Goal: Task Accomplishment & Management: Complete application form

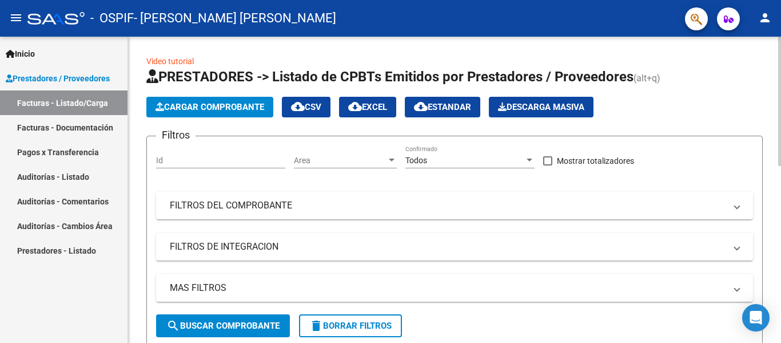
click at [189, 108] on span "Cargar Comprobante" at bounding box center [210, 107] width 109 height 10
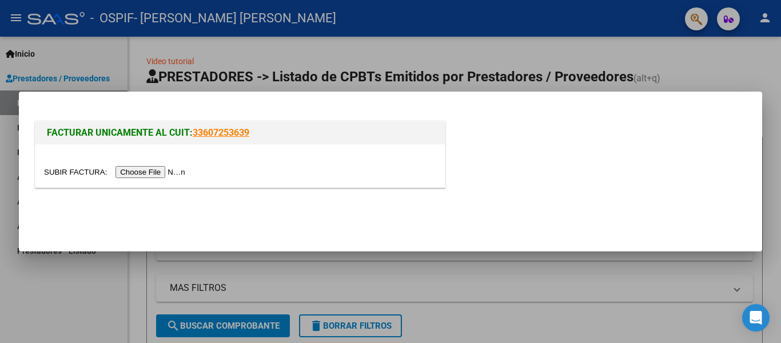
click at [169, 175] on input "file" at bounding box center [116, 172] width 145 height 12
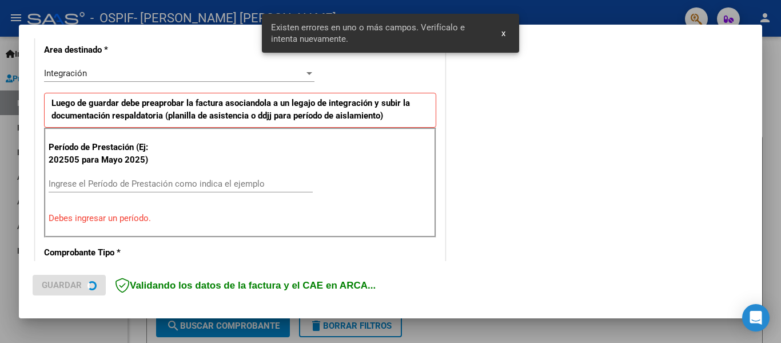
scroll to position [265, 0]
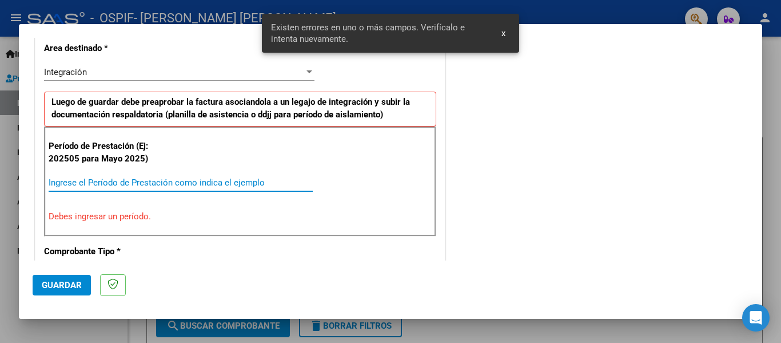
click at [198, 184] on input "Ingrese el Período de Prestación como indica el ejemplo" at bounding box center [181, 182] width 264 height 10
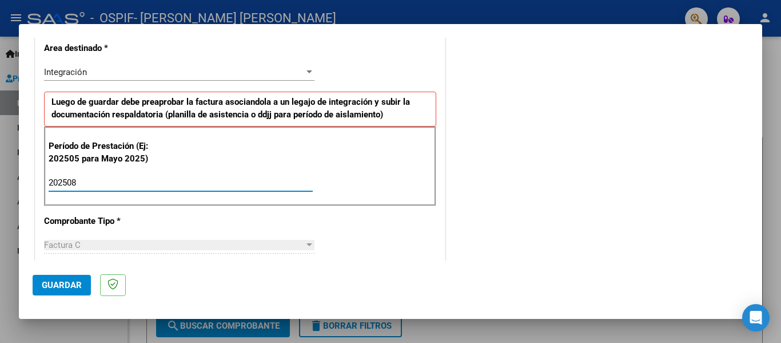
type input "202508"
click at [33, 277] on button "Guardar" at bounding box center [62, 285] width 58 height 21
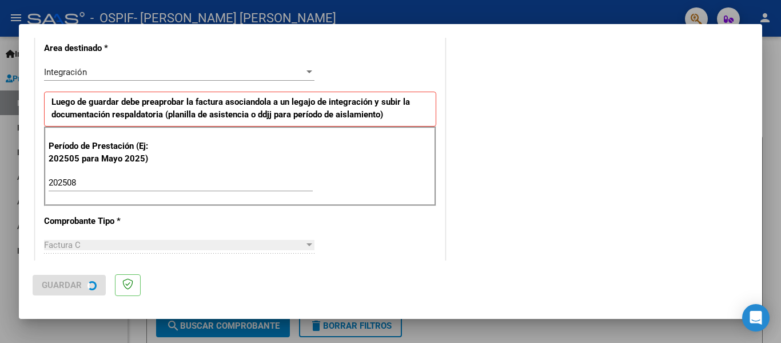
scroll to position [0, 0]
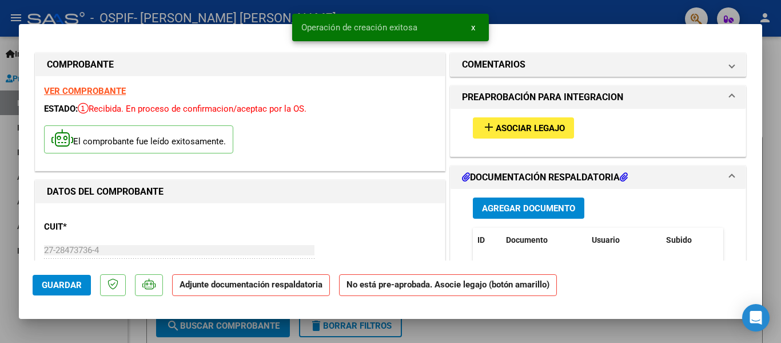
click at [510, 130] on span "Asociar Legajo" at bounding box center [530, 128] width 69 height 10
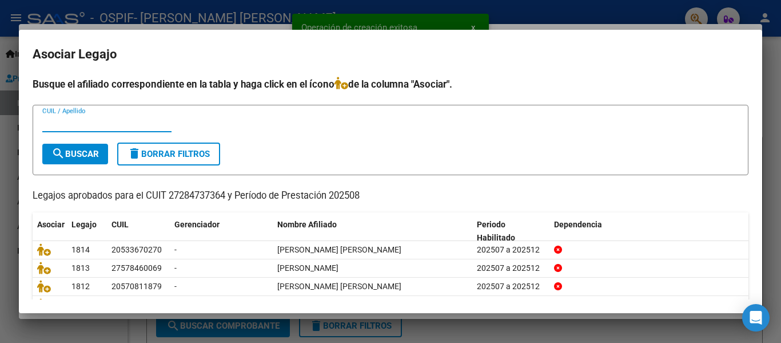
click at [133, 125] on input "CUIL / Apellido" at bounding box center [106, 123] width 129 height 10
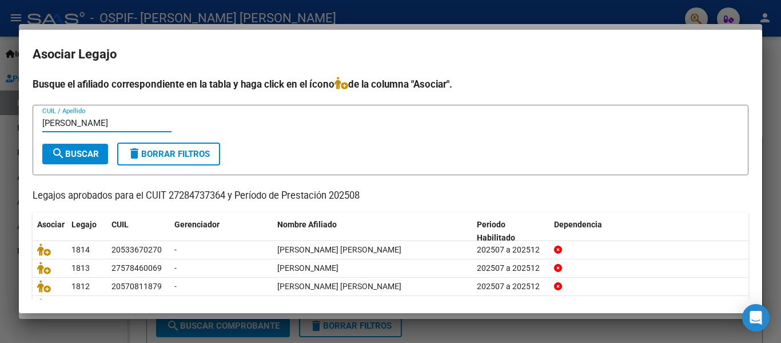
type input "[PERSON_NAME]"
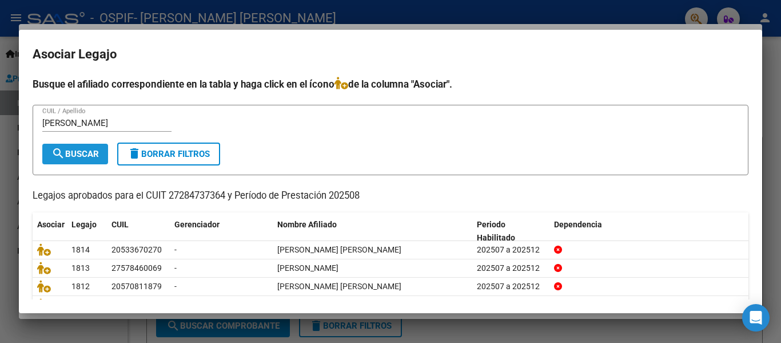
click at [90, 153] on span "search Buscar" at bounding box center [74, 154] width 47 height 10
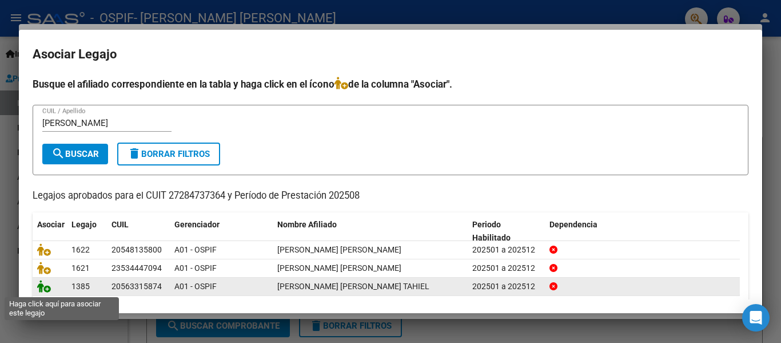
click at [38, 286] on icon at bounding box center [44, 286] width 14 height 13
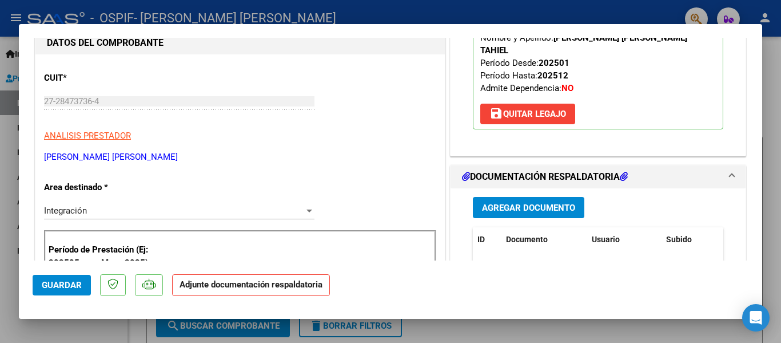
scroll to position [149, 0]
click at [537, 202] on span "Agregar Documento" at bounding box center [528, 207] width 93 height 10
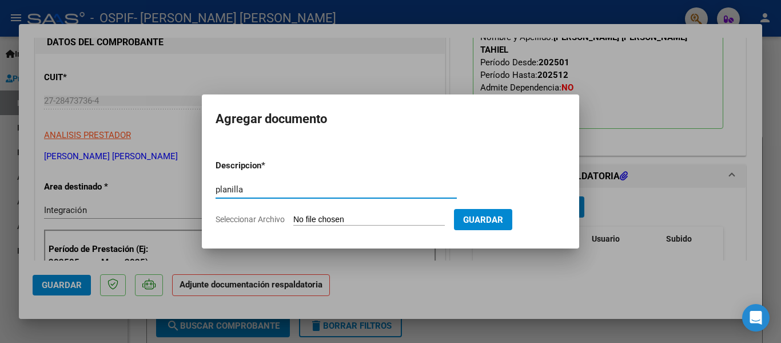
type input "planilla"
click at [345, 222] on input "Seleccionar Archivo" at bounding box center [369, 219] width 152 height 11
type input "C:\fakepath\[PERSON_NAME] [PERSON_NAME] Tahiel [DATE].pdf"
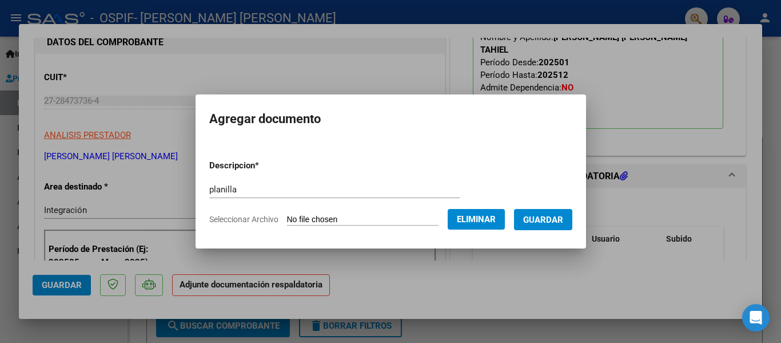
click at [561, 219] on span "Guardar" at bounding box center [543, 219] width 40 height 10
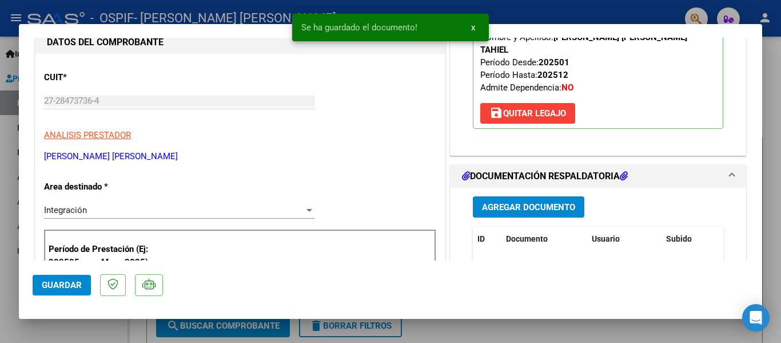
click at [145, 7] on div at bounding box center [390, 171] width 781 height 343
type input "$ 0,00"
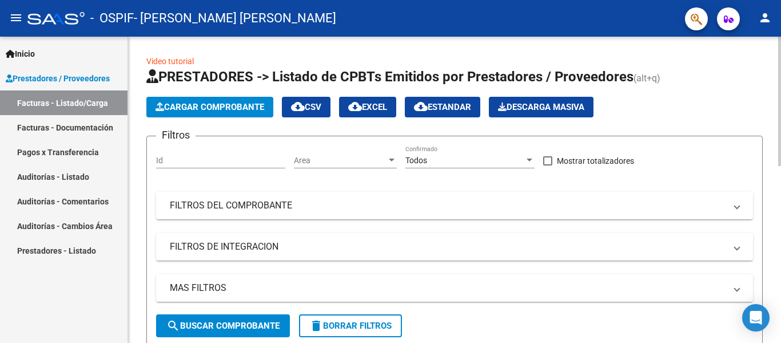
click at [249, 109] on span "Cargar Comprobante" at bounding box center [210, 107] width 109 height 10
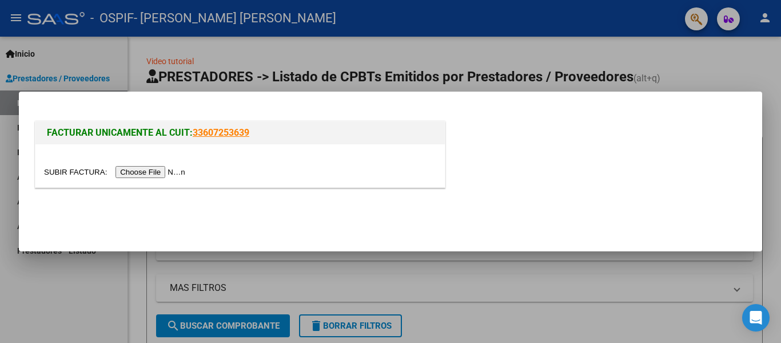
click at [165, 169] on input "file" at bounding box center [116, 172] width 145 height 12
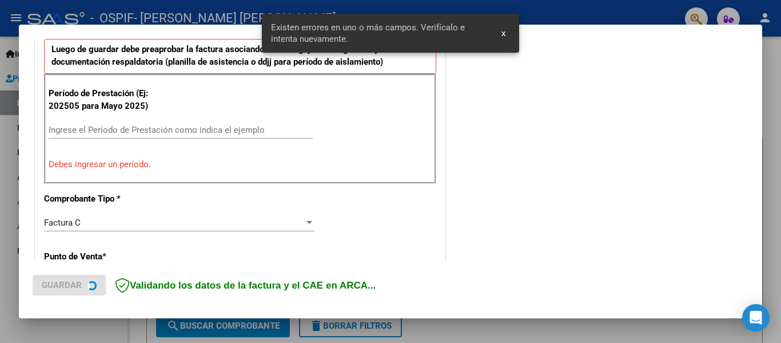
scroll to position [319, 0]
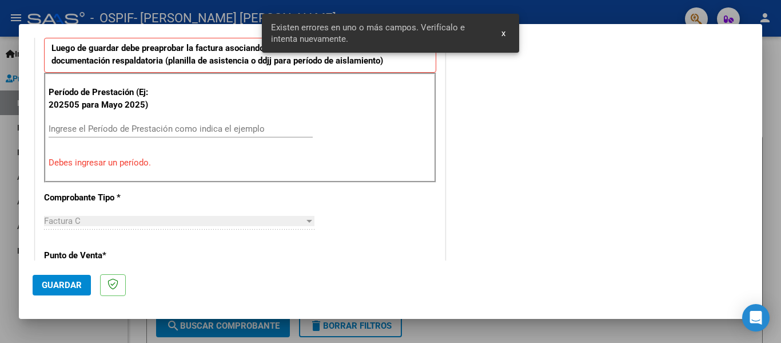
click at [129, 124] on input "Ingrese el Período de Prestación como indica el ejemplo" at bounding box center [181, 129] width 264 height 10
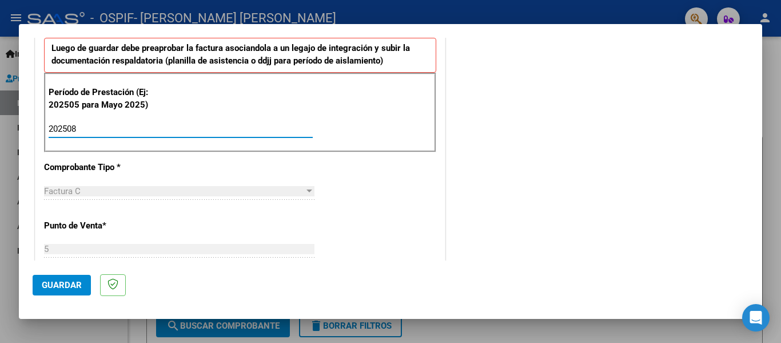
type input "202508"
click at [61, 284] on span "Guardar" at bounding box center [62, 285] width 40 height 10
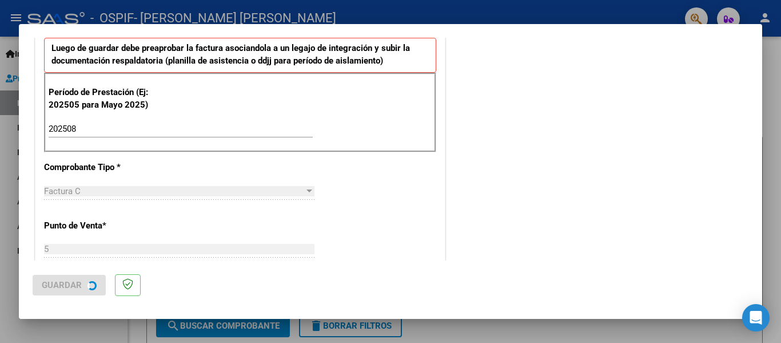
scroll to position [0, 0]
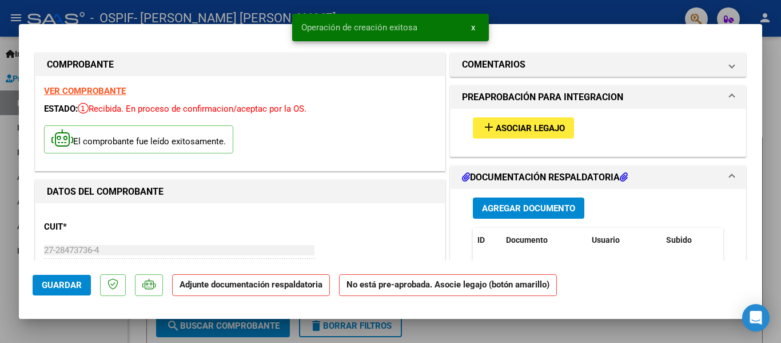
click at [515, 136] on button "add Asociar Legajo" at bounding box center [523, 127] width 101 height 21
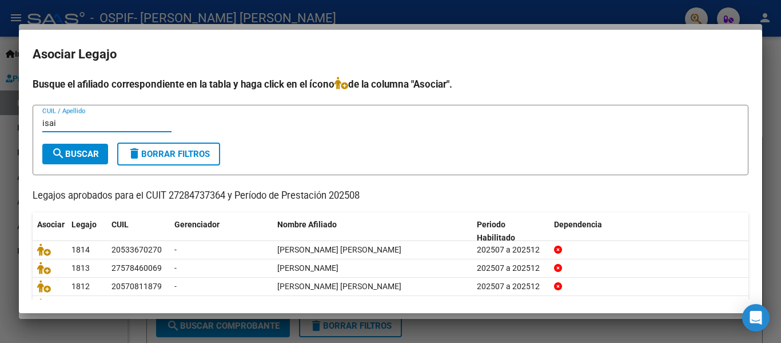
type input "isai"
click at [84, 164] on form "isai CUIL / Apellido search Buscar delete Borrar Filtros" at bounding box center [391, 140] width 716 height 70
click at [81, 156] on span "search Buscar" at bounding box center [74, 154] width 47 height 10
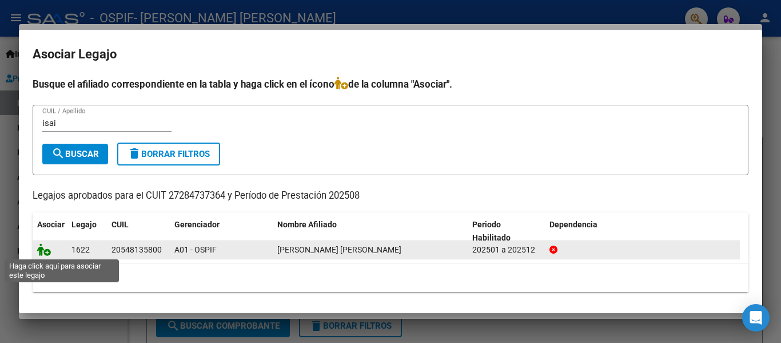
click at [42, 249] on icon at bounding box center [44, 249] width 14 height 13
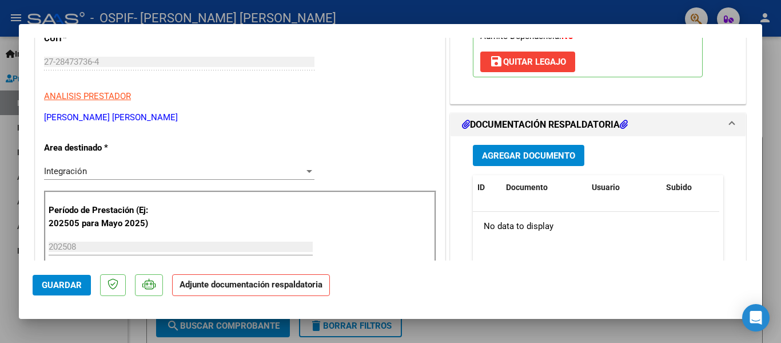
scroll to position [189, 0]
click at [499, 164] on button "Agregar Documento" at bounding box center [529, 154] width 112 height 21
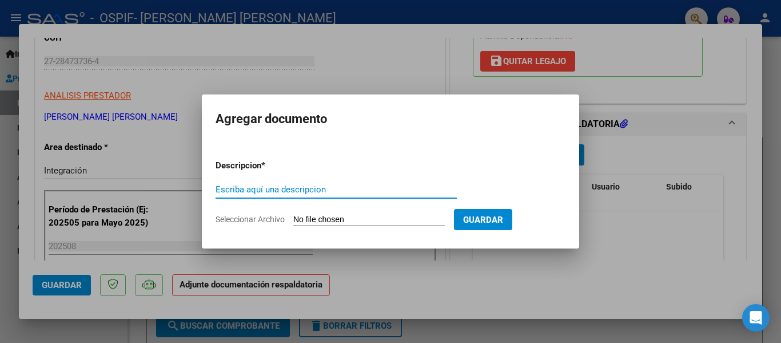
click at [316, 190] on input "Escriba aquí una descripcion" at bounding box center [336, 189] width 241 height 10
type input "planilla"
click at [308, 214] on input "Seleccionar Archivo" at bounding box center [369, 219] width 152 height 11
type input "C:\fakepath\[PERSON_NAME] [PERSON_NAME] [DATE].pdf"
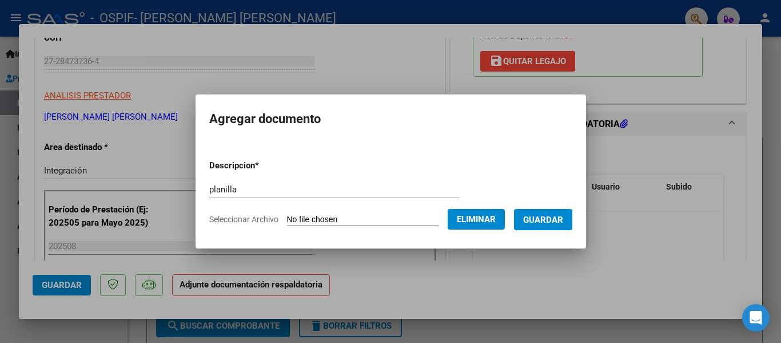
click at [563, 216] on span "Guardar" at bounding box center [543, 219] width 40 height 10
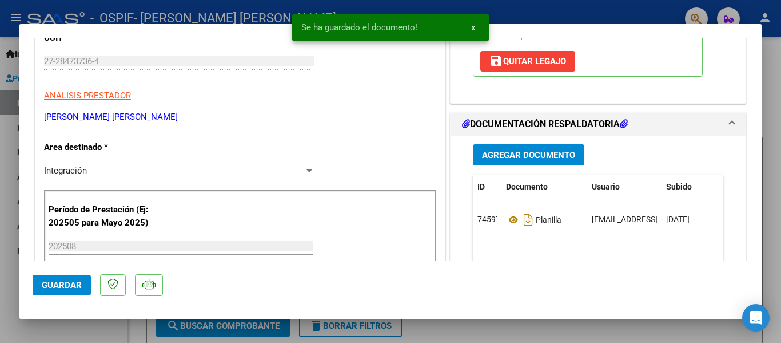
click at [181, 15] on div at bounding box center [390, 171] width 781 height 343
type input "$ 0,00"
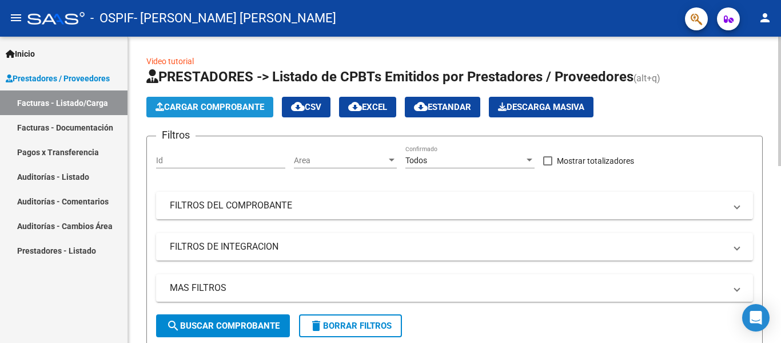
click at [216, 109] on span "Cargar Comprobante" at bounding box center [210, 107] width 109 height 10
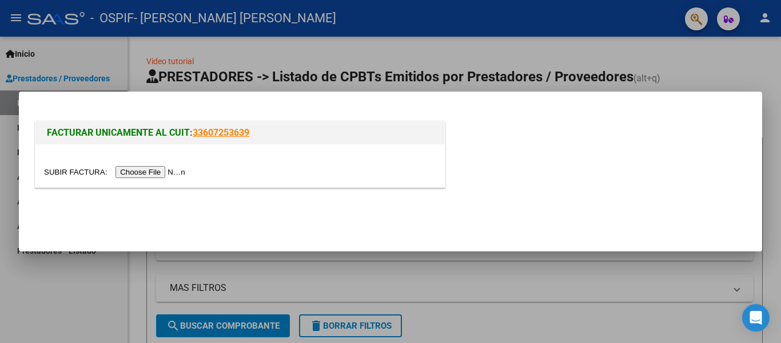
click at [170, 174] on input "file" at bounding box center [116, 172] width 145 height 12
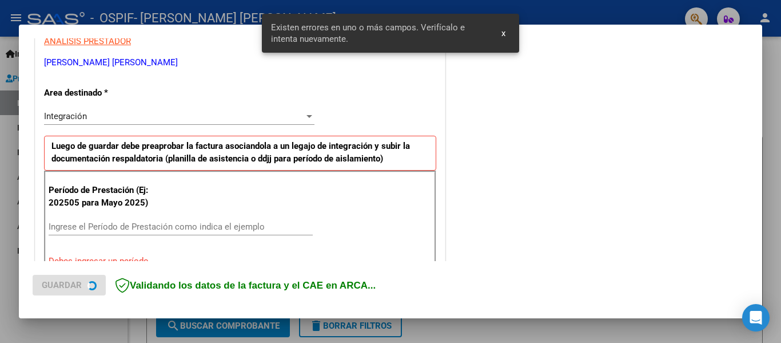
scroll to position [287, 0]
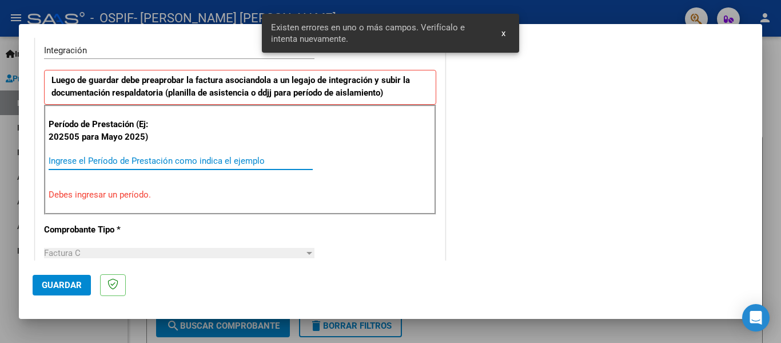
click at [80, 160] on input "Ingrese el Período de Prestación como indica el ejemplo" at bounding box center [181, 161] width 264 height 10
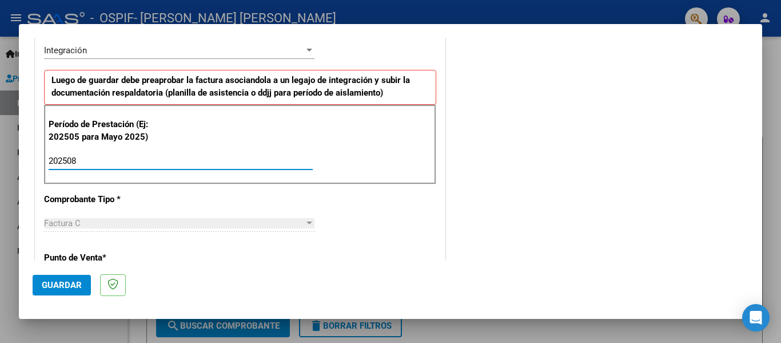
type input "202508"
click at [70, 291] on button "Guardar" at bounding box center [62, 285] width 58 height 21
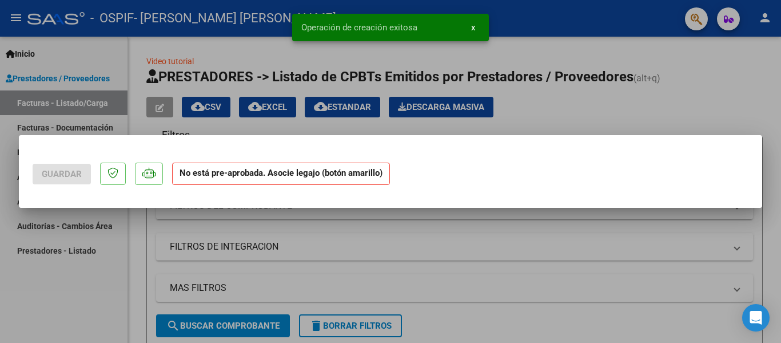
scroll to position [0, 0]
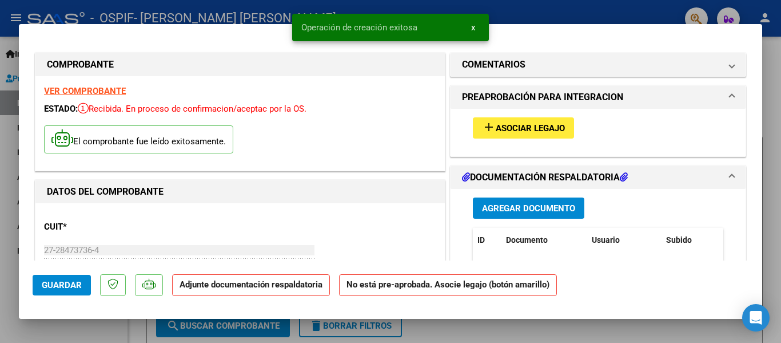
click at [540, 121] on button "add Asociar Legajo" at bounding box center [523, 127] width 101 height 21
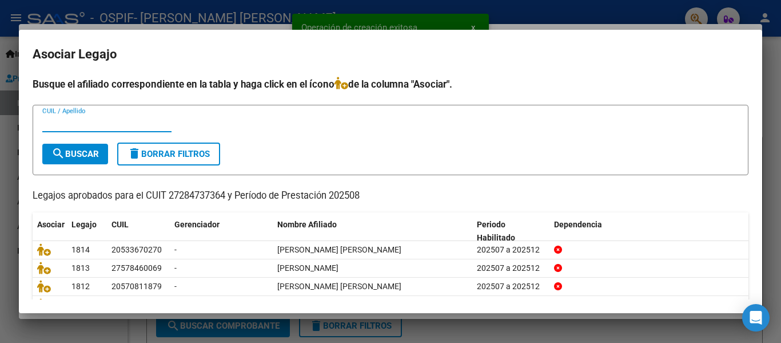
click at [117, 124] on input "CUIL / Apellido" at bounding box center [106, 123] width 129 height 10
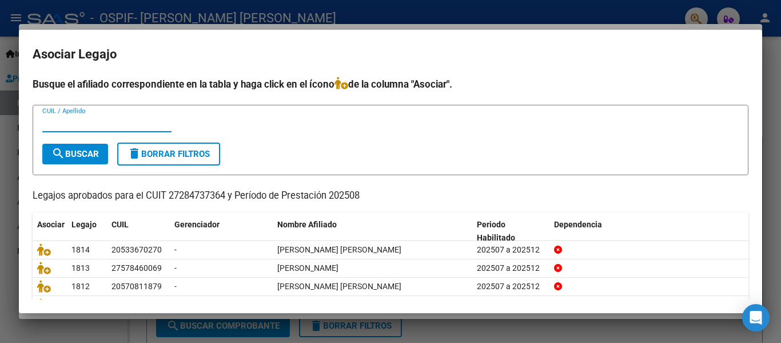
click at [129, 124] on input "CUIL / Apellido" at bounding box center [106, 123] width 129 height 10
type input "[PERSON_NAME]"
click at [86, 157] on span "search Buscar" at bounding box center [74, 154] width 47 height 10
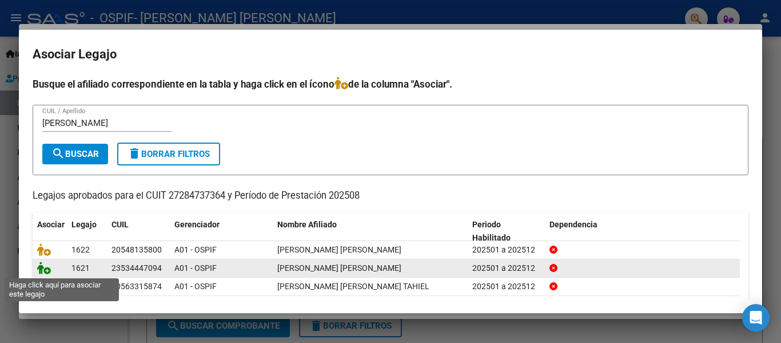
click at [41, 267] on icon at bounding box center [44, 267] width 14 height 13
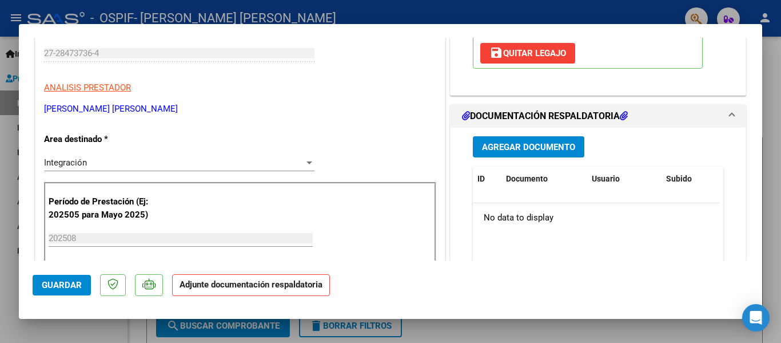
scroll to position [197, 0]
click at [551, 151] on span "Agregar Documento" at bounding box center [528, 146] width 93 height 10
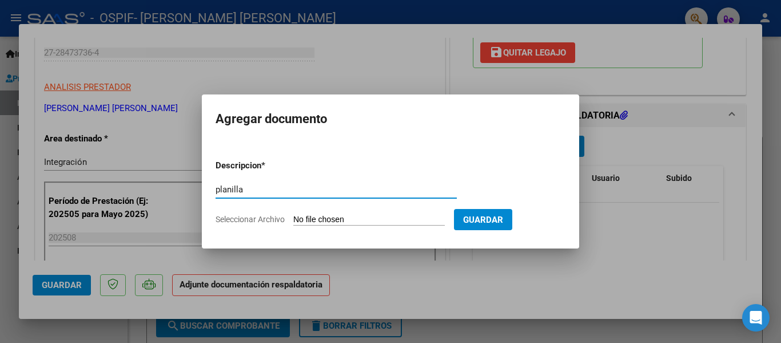
type input "planilla"
click at [315, 217] on input "Seleccionar Archivo" at bounding box center [369, 219] width 152 height 11
type input "C:\fakepath\[PERSON_NAME] [PERSON_NAME] [DATE].pdf"
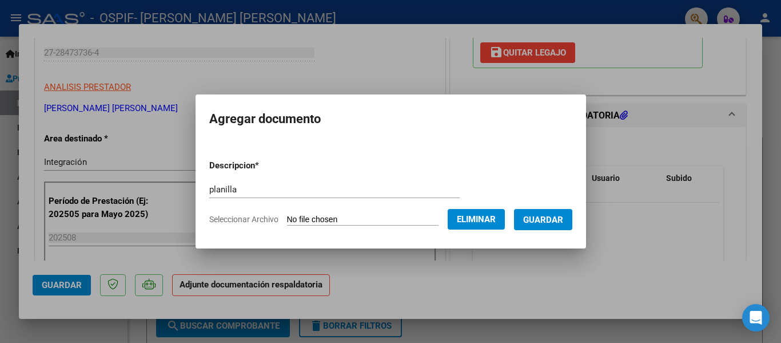
click at [547, 224] on span "Guardar" at bounding box center [543, 219] width 40 height 10
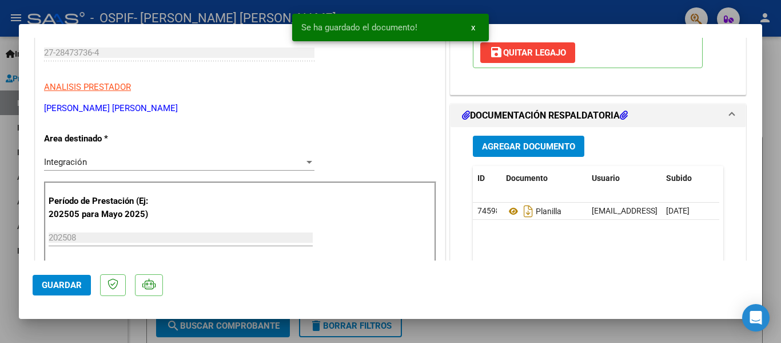
click at [170, 17] on div at bounding box center [390, 171] width 781 height 343
type input "$ 0,00"
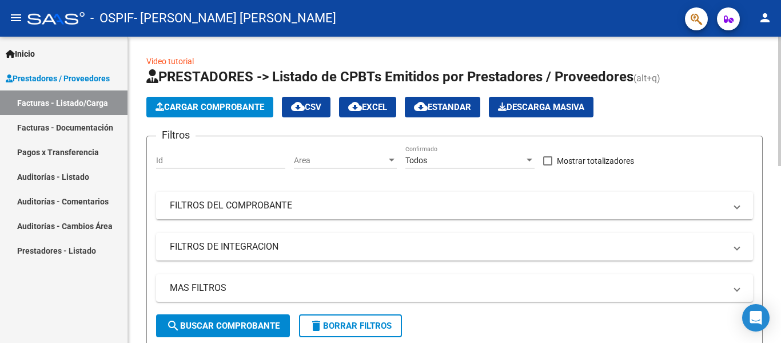
click at [200, 111] on span "Cargar Comprobante" at bounding box center [210, 107] width 109 height 10
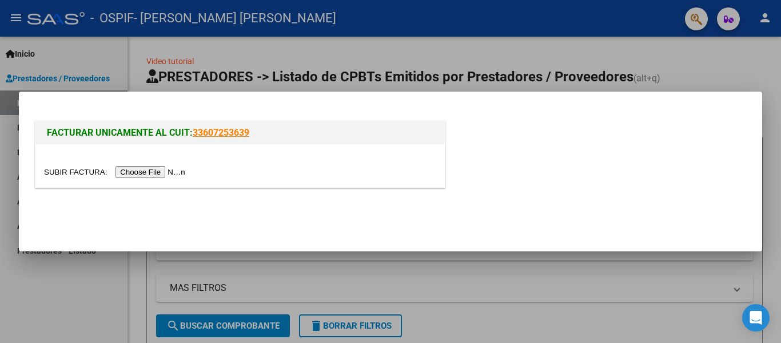
click at [160, 173] on input "file" at bounding box center [116, 172] width 145 height 12
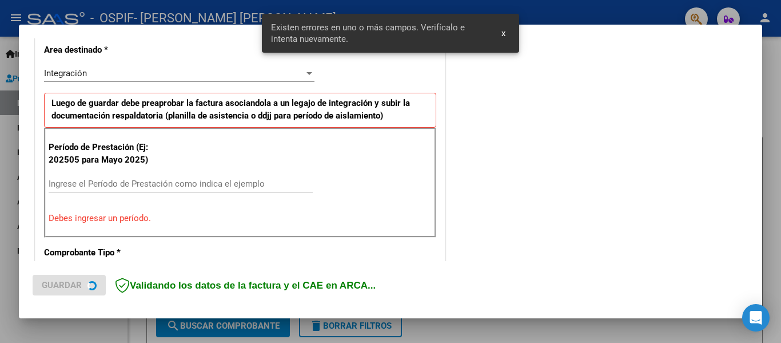
scroll to position [265, 0]
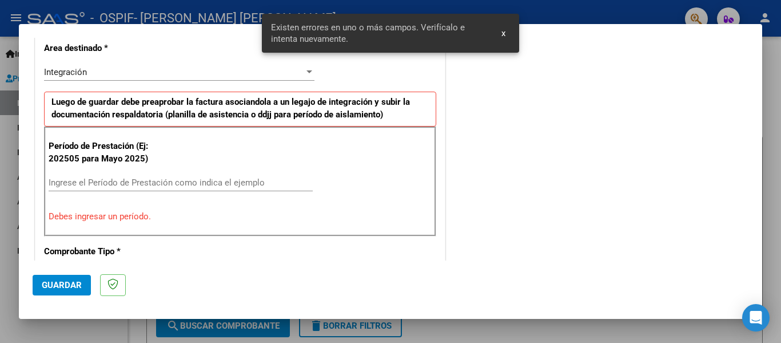
click at [119, 182] on input "Ingrese el Período de Prestación como indica el ejemplo" at bounding box center [181, 182] width 264 height 10
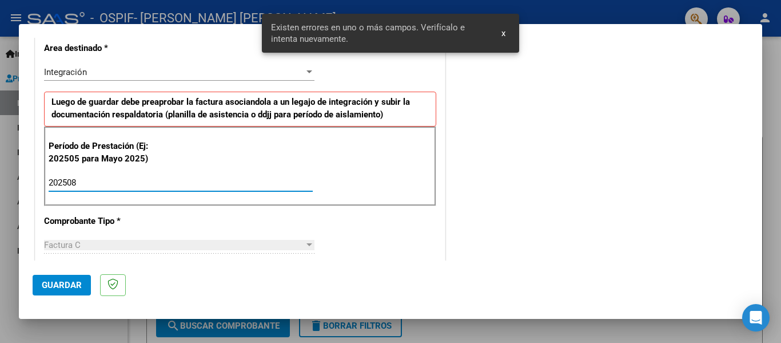
type input "202508"
click at [66, 286] on span "Guardar" at bounding box center [62, 285] width 40 height 10
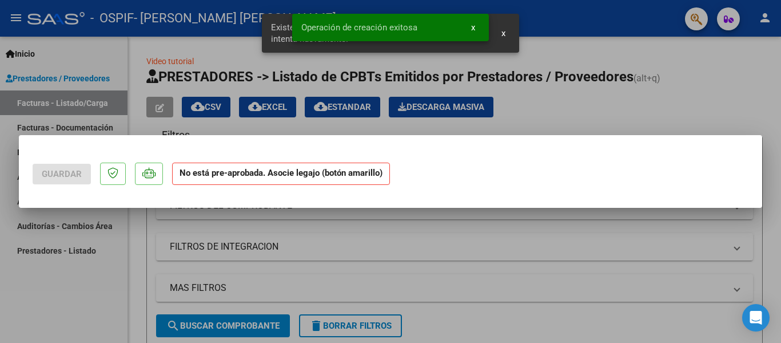
scroll to position [0, 0]
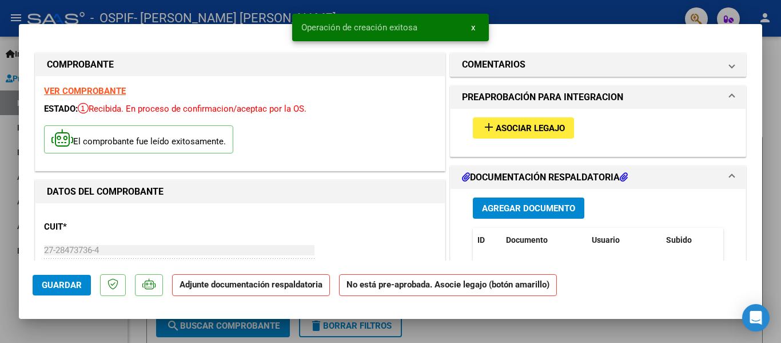
click at [524, 130] on span "Asociar Legajo" at bounding box center [530, 128] width 69 height 10
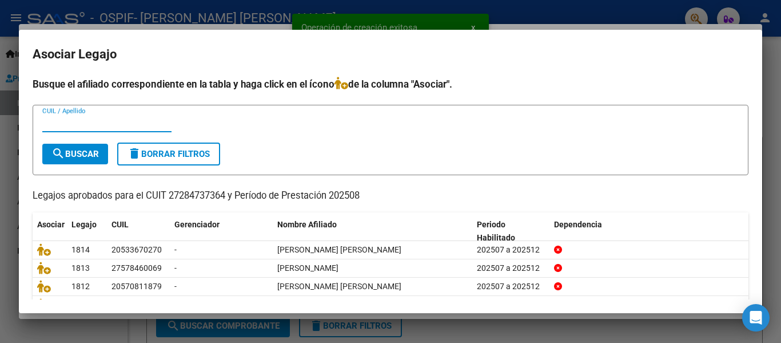
click at [140, 125] on input "CUIL / Apellido" at bounding box center [106, 123] width 129 height 10
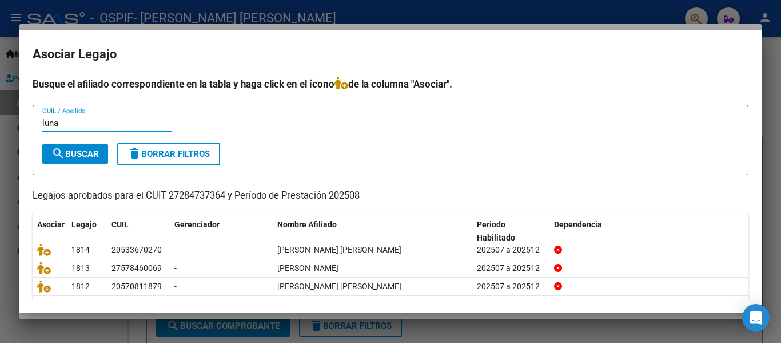
type input "luna"
click at [94, 153] on span "search Buscar" at bounding box center [74, 154] width 47 height 10
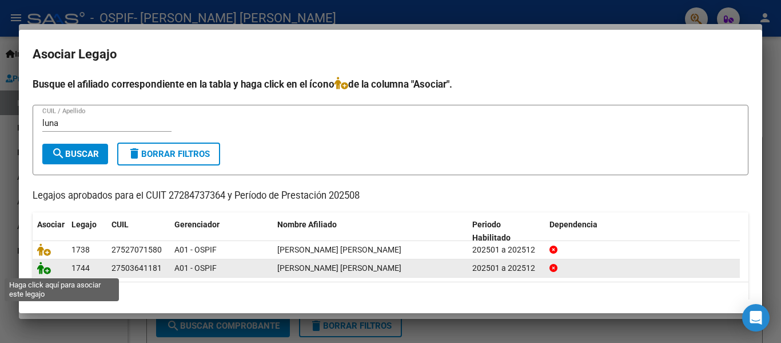
click at [39, 269] on icon at bounding box center [44, 267] width 14 height 13
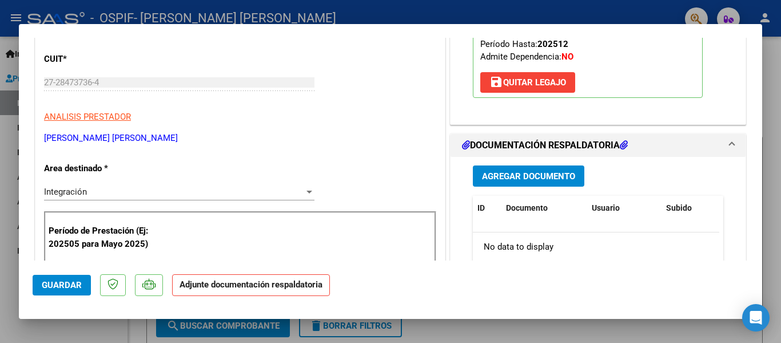
scroll to position [168, 0]
click at [530, 170] on span "Agregar Documento" at bounding box center [528, 175] width 93 height 10
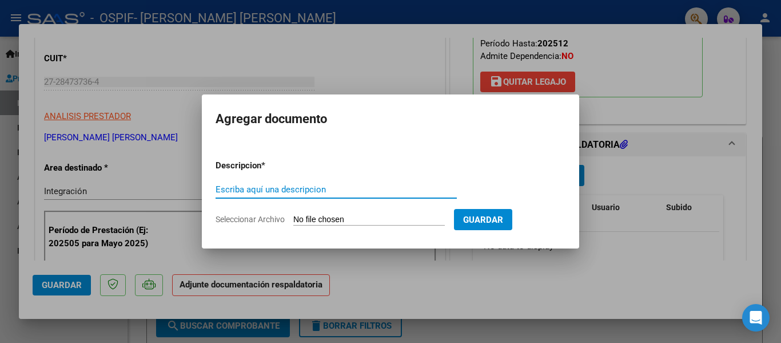
click at [279, 191] on input "Escriba aquí una descripcion" at bounding box center [336, 189] width 241 height 10
type input "planilla"
click at [307, 221] on input "Seleccionar Archivo" at bounding box center [369, 219] width 152 height 11
type input "C:\fakepath\[PERSON_NAME] [PERSON_NAME] [DATE].pdf"
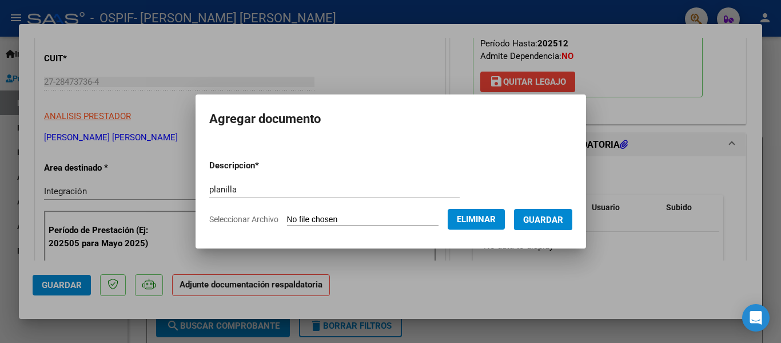
click at [550, 214] on span "Guardar" at bounding box center [543, 219] width 40 height 10
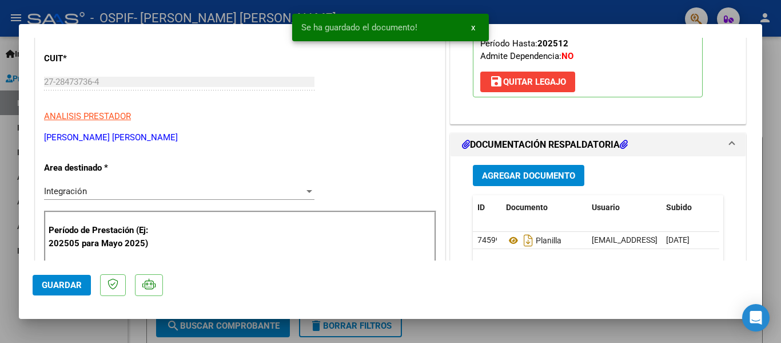
click at [141, 22] on div at bounding box center [390, 171] width 781 height 343
type input "$ 0,00"
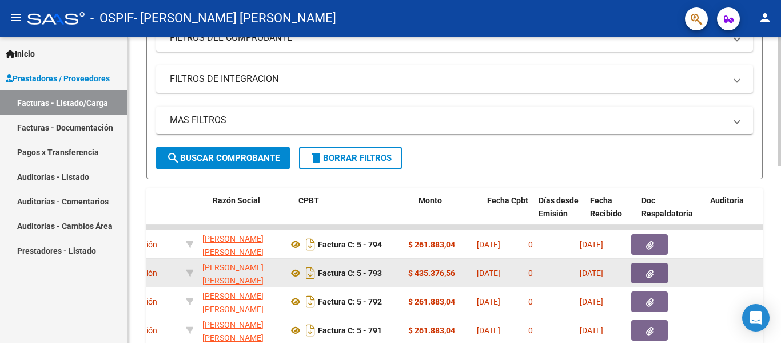
scroll to position [0, 254]
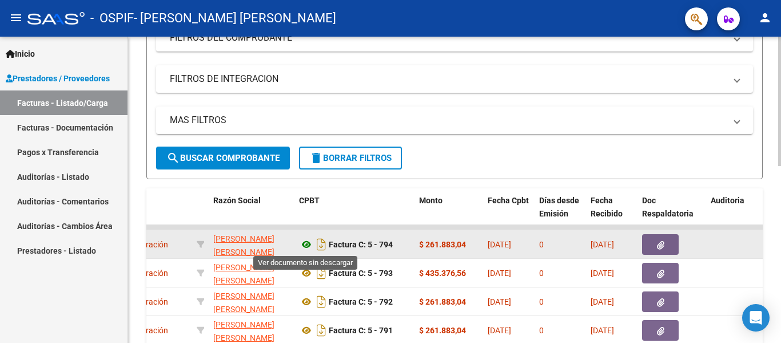
click at [307, 245] on icon at bounding box center [306, 244] width 15 height 14
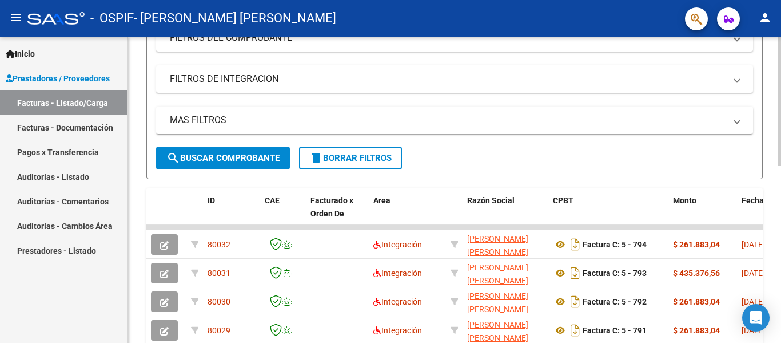
scroll to position [0, 0]
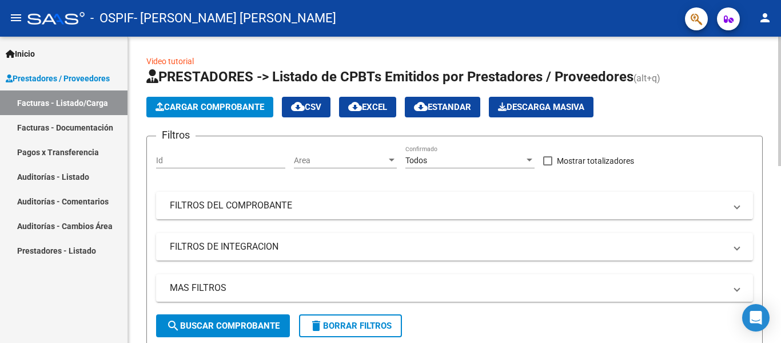
click at [211, 105] on span "Cargar Comprobante" at bounding box center [210, 107] width 109 height 10
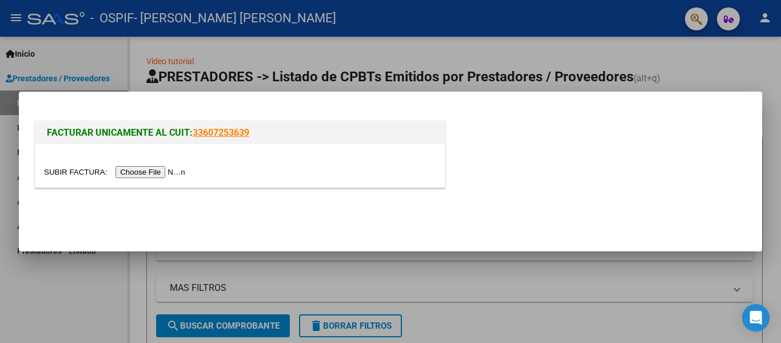
click at [150, 171] on input "file" at bounding box center [116, 172] width 145 height 12
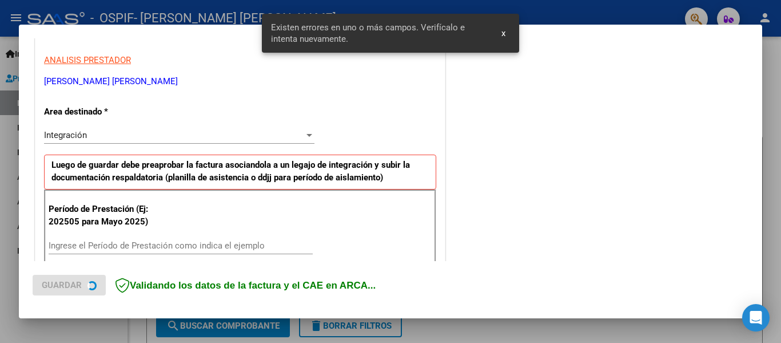
scroll to position [287, 0]
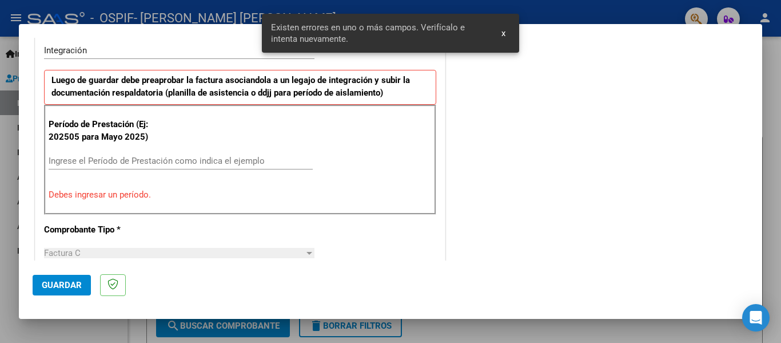
click at [127, 158] on input "Ingrese el Período de Prestación como indica el ejemplo" at bounding box center [181, 161] width 264 height 10
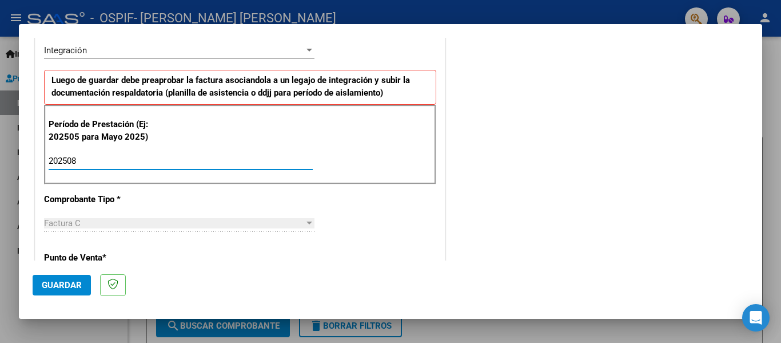
type input "202508"
click at [76, 280] on span "Guardar" at bounding box center [62, 285] width 40 height 10
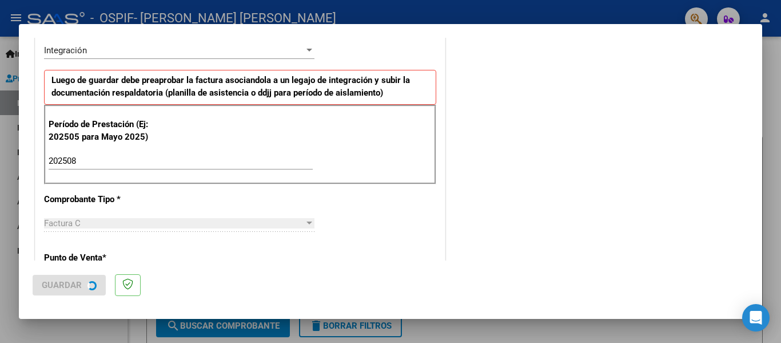
scroll to position [0, 0]
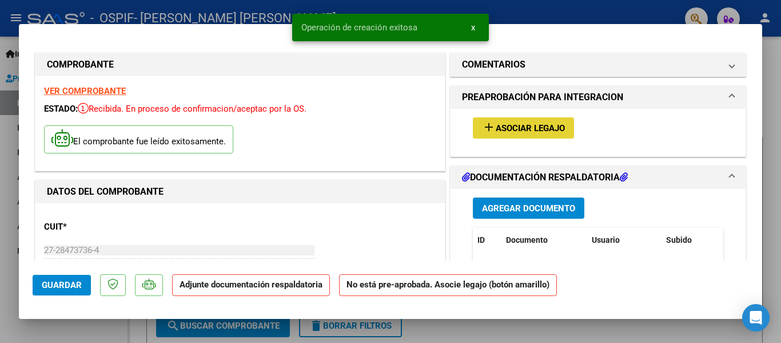
click at [526, 132] on span "Asociar Legajo" at bounding box center [530, 128] width 69 height 10
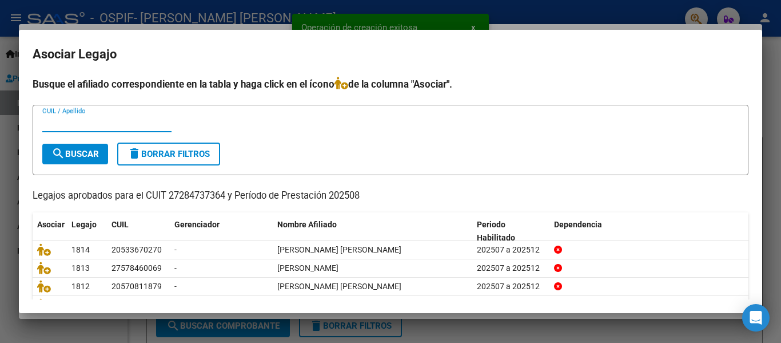
click at [84, 125] on input "CUIL / Apellido" at bounding box center [106, 123] width 129 height 10
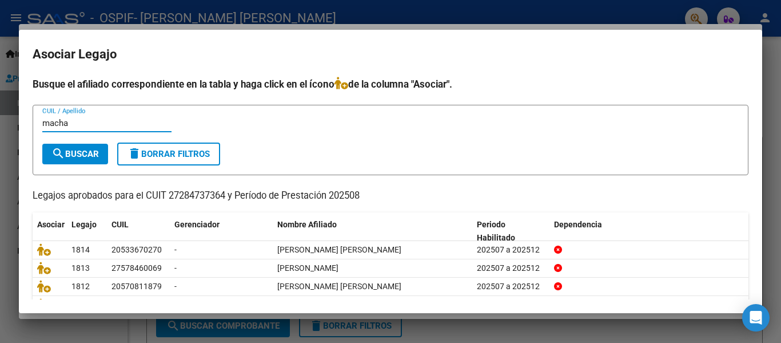
type input "macha"
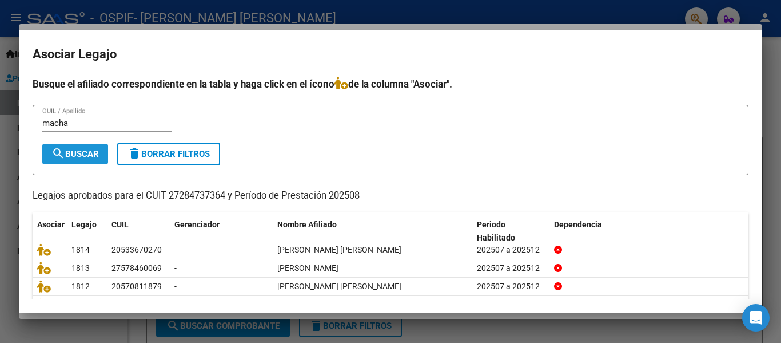
click at [84, 153] on span "search Buscar" at bounding box center [74, 154] width 47 height 10
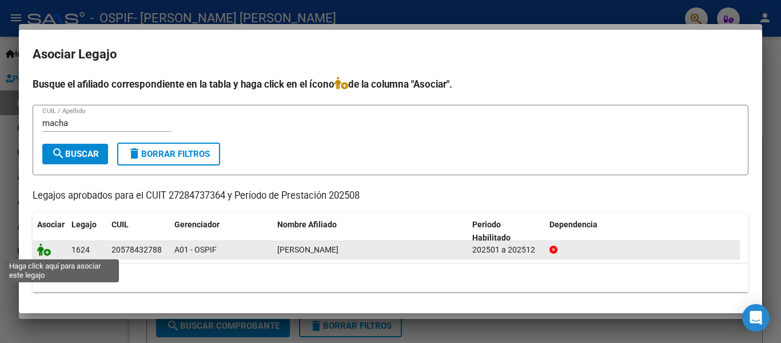
click at [39, 251] on icon at bounding box center [44, 249] width 14 height 13
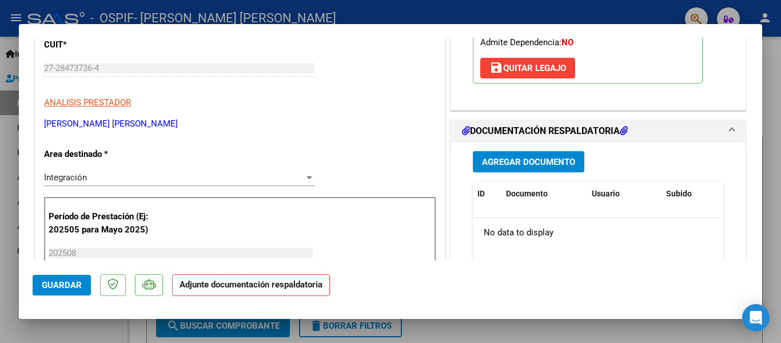
scroll to position [182, 0]
click at [507, 159] on span "Agregar Documento" at bounding box center [528, 161] width 93 height 10
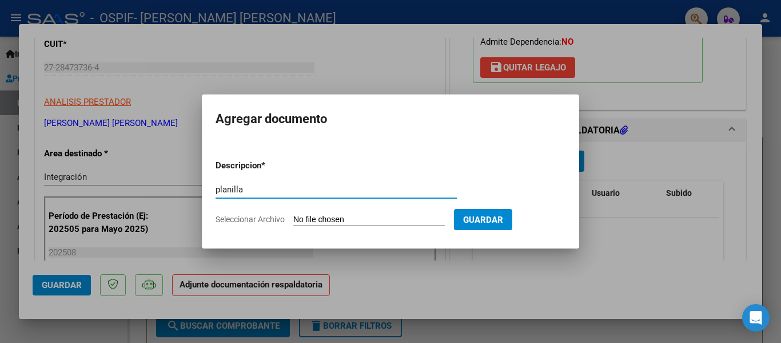
type input "planilla"
click at [335, 220] on input "Seleccionar Archivo" at bounding box center [369, 219] width 152 height 11
type input "C:\fakepath\[PERSON_NAME] [DATE].pdf"
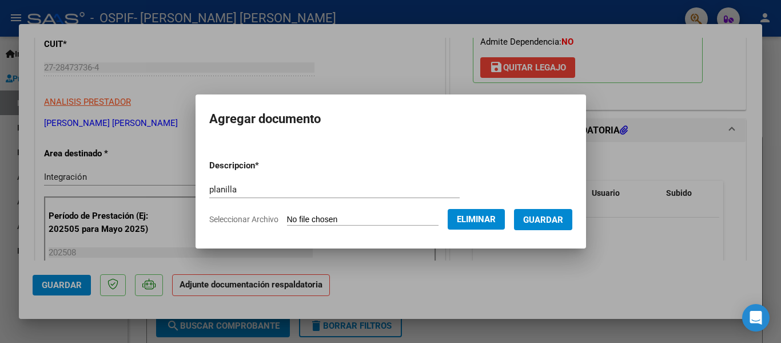
click at [559, 218] on span "Guardar" at bounding box center [543, 219] width 40 height 10
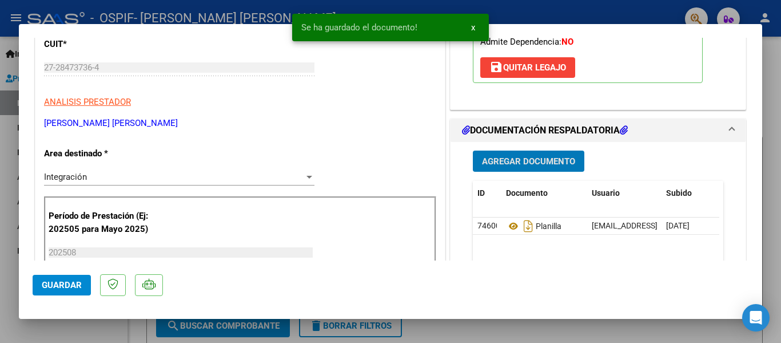
click at [189, 13] on div at bounding box center [390, 171] width 781 height 343
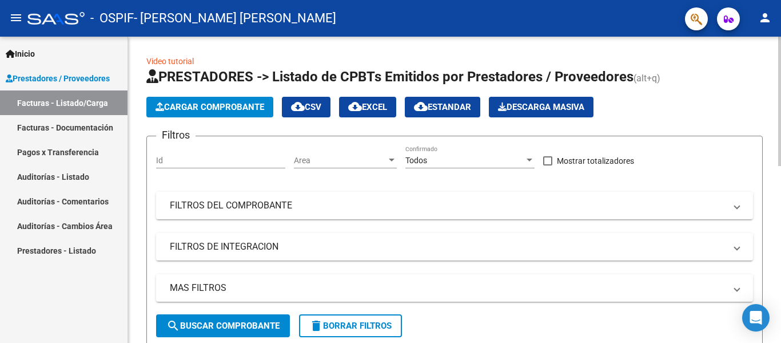
click at [213, 102] on span "Cargar Comprobante" at bounding box center [210, 107] width 109 height 10
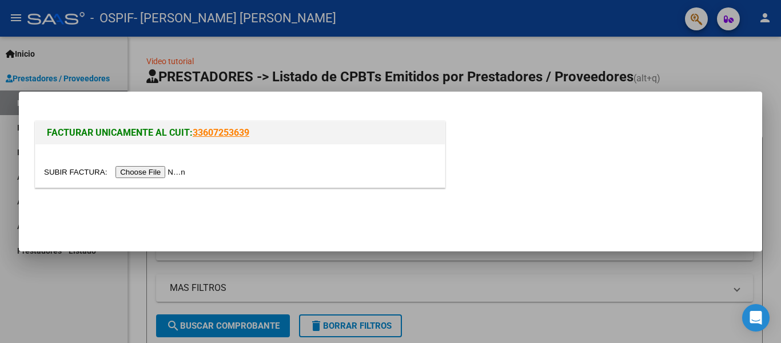
click at [175, 172] on input "file" at bounding box center [116, 172] width 145 height 12
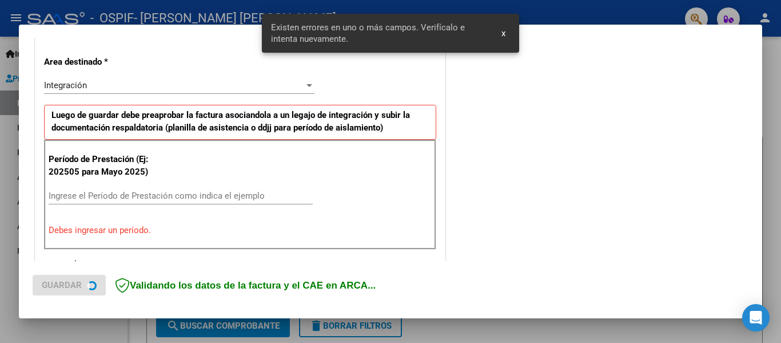
scroll to position [287, 0]
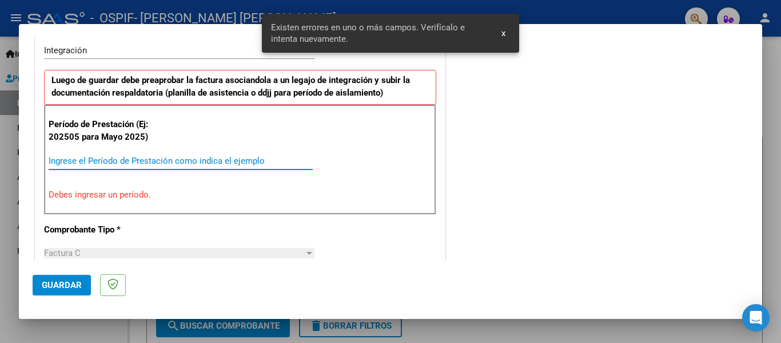
click at [144, 161] on input "Ingrese el Período de Prestación como indica el ejemplo" at bounding box center [181, 161] width 264 height 10
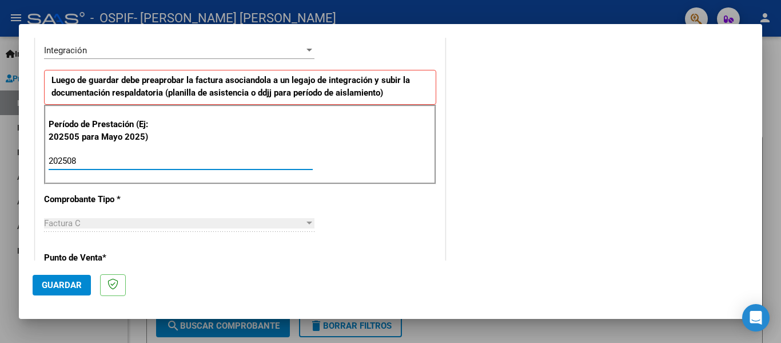
type input "202508"
click at [35, 284] on button "Guardar" at bounding box center [62, 285] width 58 height 21
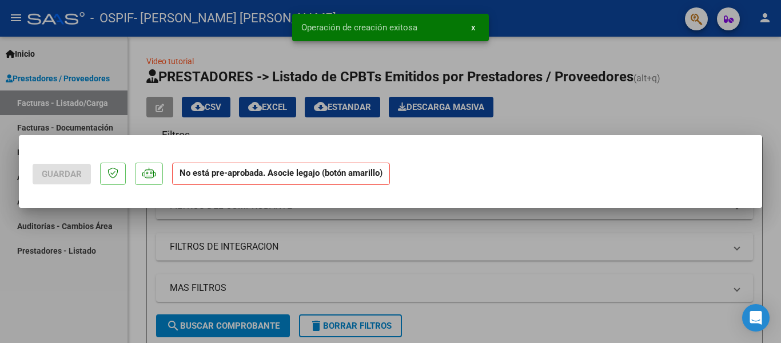
scroll to position [0, 0]
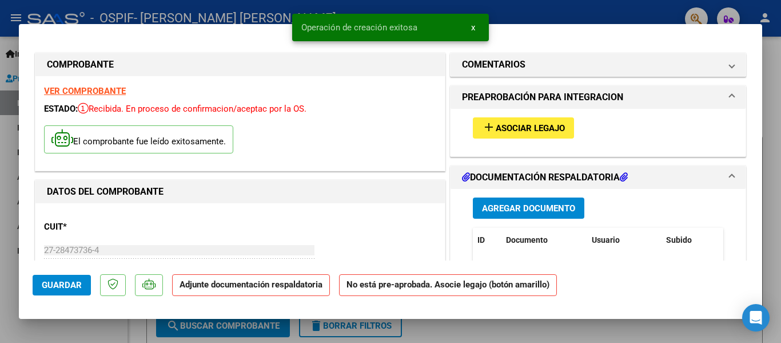
click at [502, 133] on span "Asociar Legajo" at bounding box center [530, 128] width 69 height 10
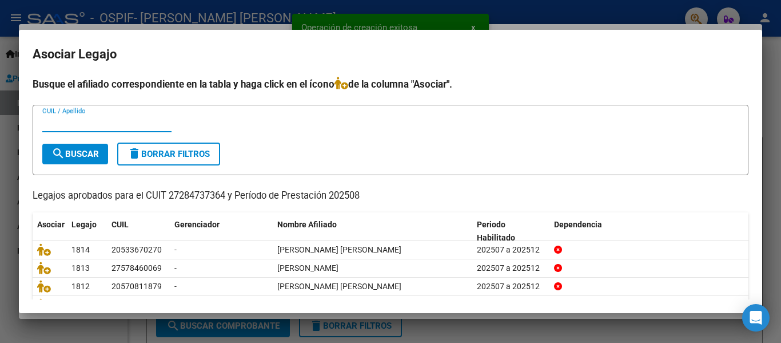
click at [77, 118] on input "CUIL / Apellido" at bounding box center [106, 123] width 129 height 10
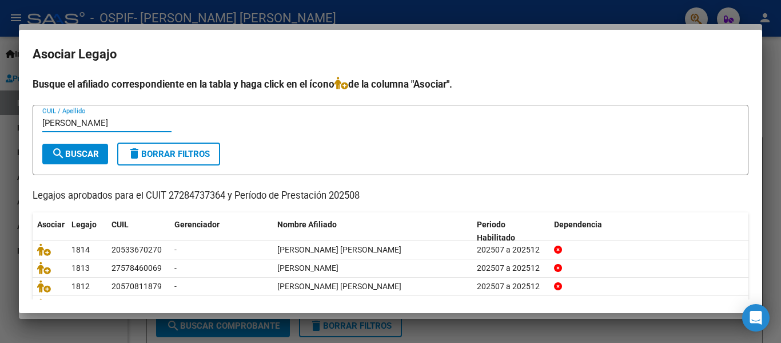
type input "[PERSON_NAME]"
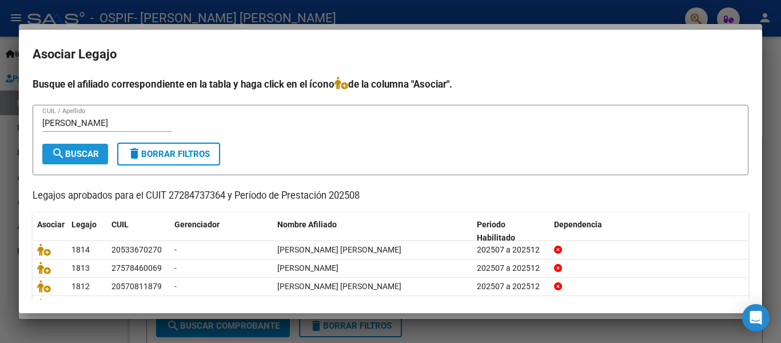
click at [85, 149] on span "search Buscar" at bounding box center [74, 154] width 47 height 10
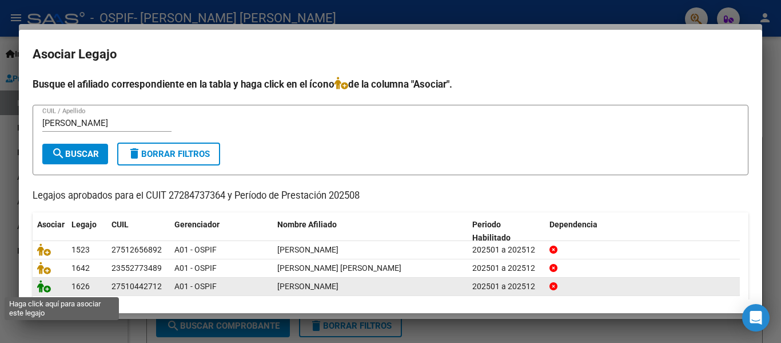
click at [38, 291] on icon at bounding box center [44, 286] width 14 height 13
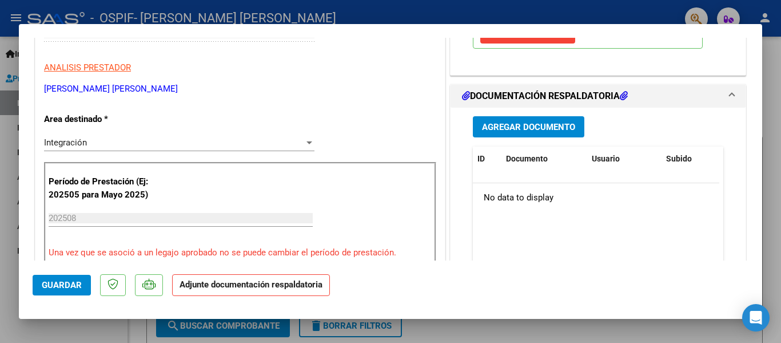
scroll to position [217, 0]
click at [533, 133] on button "Agregar Documento" at bounding box center [529, 126] width 112 height 21
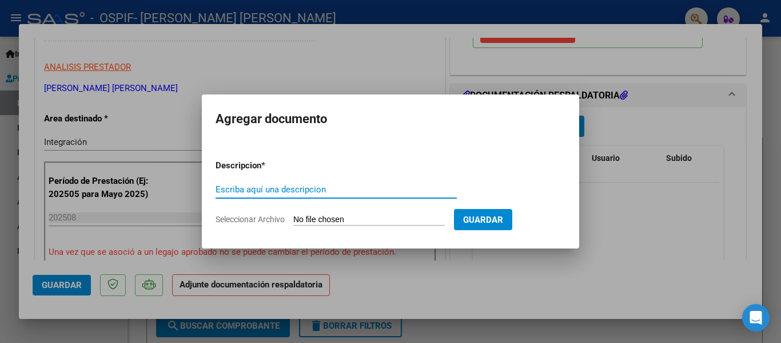
click at [305, 189] on input "Escriba aquí una descripcion" at bounding box center [336, 189] width 241 height 10
type input "planilla"
click at [304, 220] on input "Seleccionar Archivo" at bounding box center [369, 219] width 152 height 11
type input "C:\fakepath\[PERSON_NAME] [DATE].pdf"
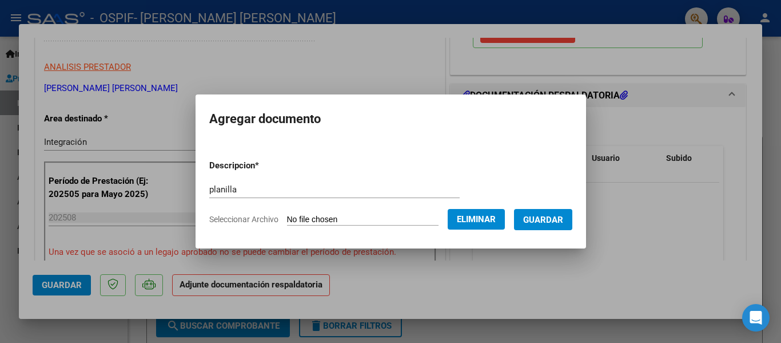
click at [543, 213] on button "Guardar" at bounding box center [543, 219] width 58 height 21
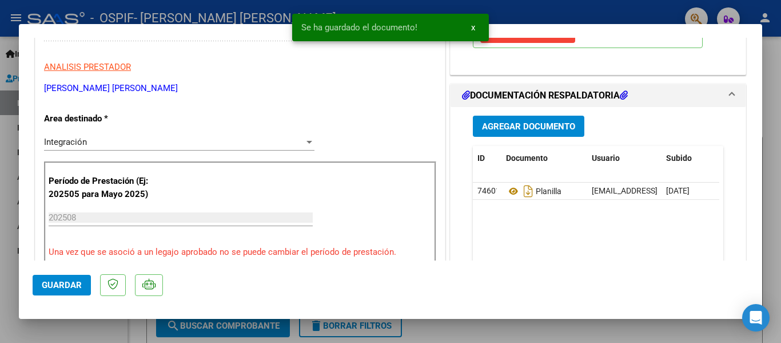
click at [193, 21] on div at bounding box center [390, 171] width 781 height 343
type input "$ 0,00"
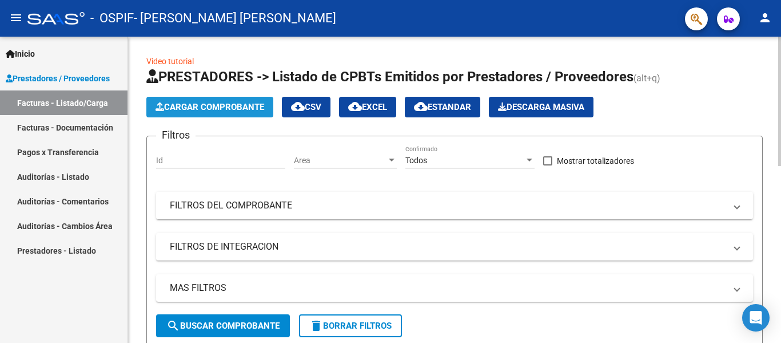
click at [242, 108] on span "Cargar Comprobante" at bounding box center [210, 107] width 109 height 10
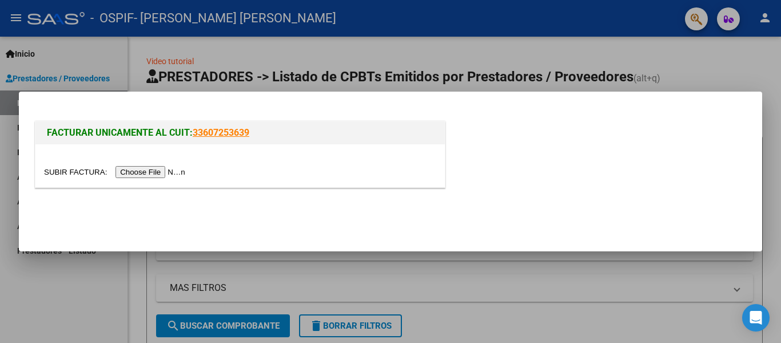
click at [174, 168] on input "file" at bounding box center [116, 172] width 145 height 12
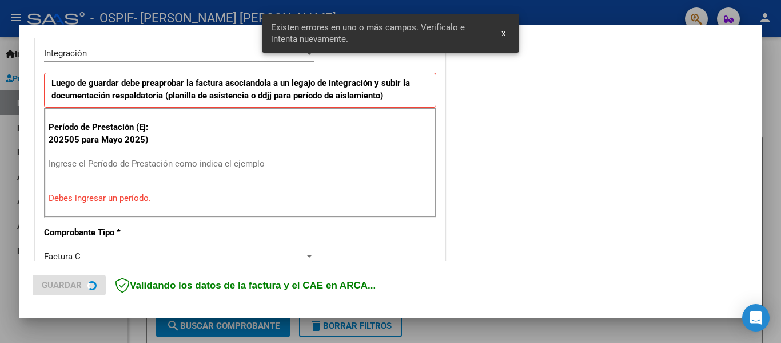
scroll to position [287, 0]
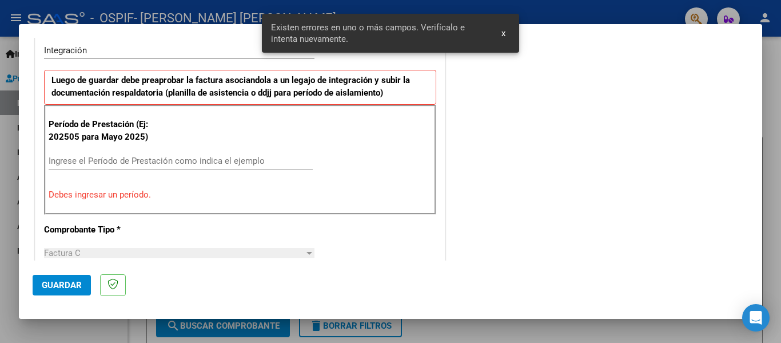
click at [97, 165] on input "Ingrese el Período de Prestación como indica el ejemplo" at bounding box center [181, 161] width 264 height 10
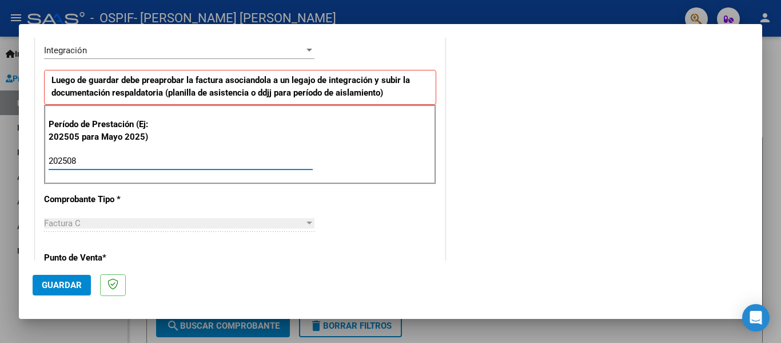
type input "202508"
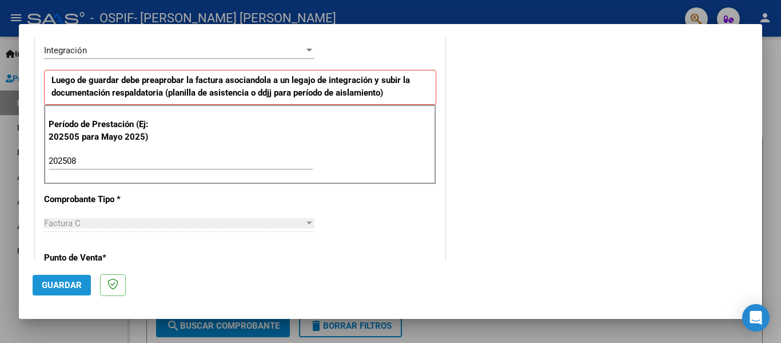
click at [58, 285] on span "Guardar" at bounding box center [62, 285] width 40 height 10
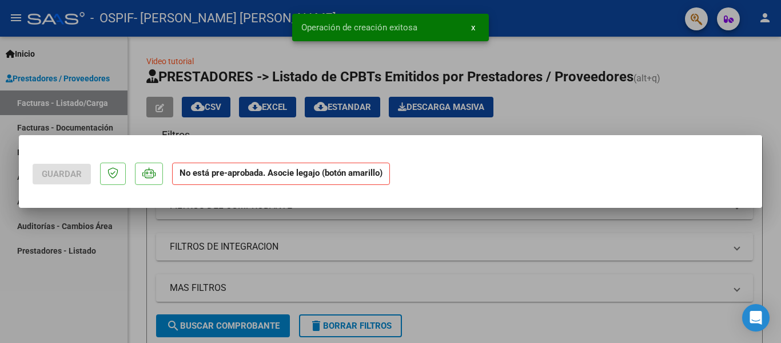
scroll to position [0, 0]
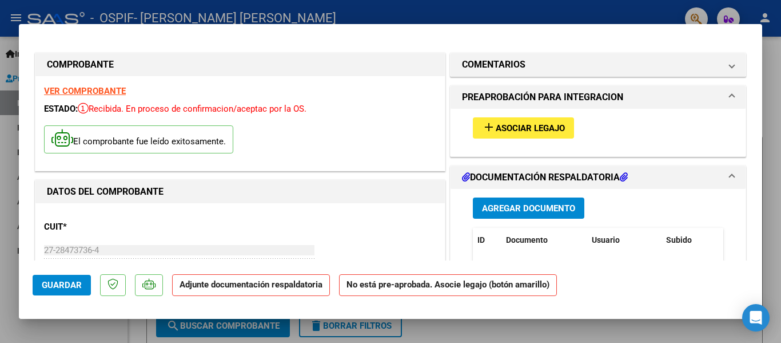
click at [504, 128] on span "Asociar Legajo" at bounding box center [530, 128] width 69 height 10
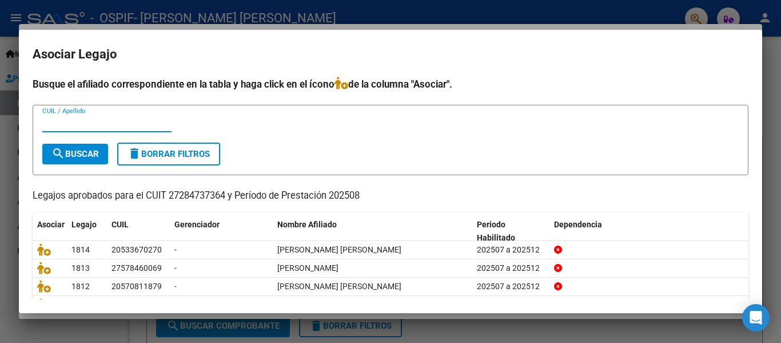
click at [137, 124] on input "CUIL / Apellido" at bounding box center [106, 123] width 129 height 10
type input "mende"
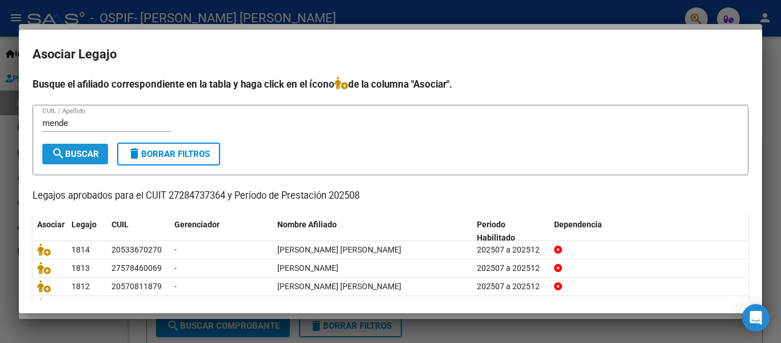
click at [76, 158] on span "search Buscar" at bounding box center [74, 154] width 47 height 10
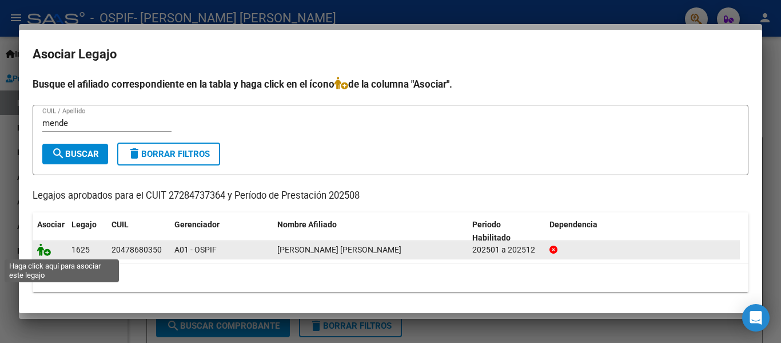
click at [41, 250] on icon at bounding box center [44, 249] width 14 height 13
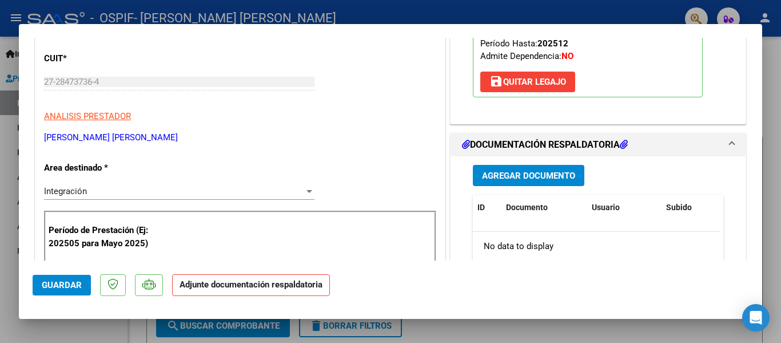
scroll to position [169, 0]
click at [516, 177] on span "Agregar Documento" at bounding box center [528, 175] width 93 height 10
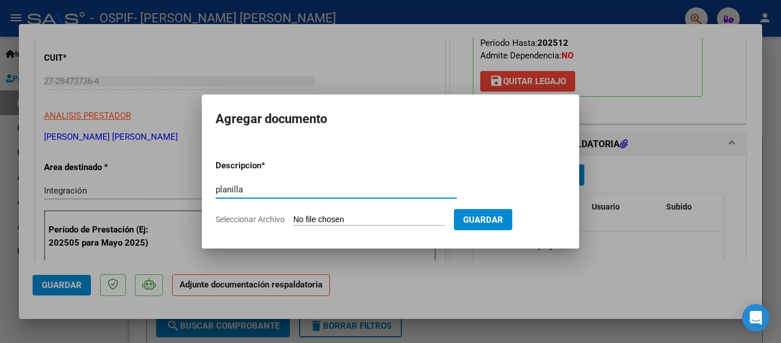
type input "planilla"
click at [320, 219] on input "Seleccionar Archivo" at bounding box center [369, 219] width 152 height 11
type input "C:\fakepath\[PERSON_NAME] [PERSON_NAME] [DATE].pdf"
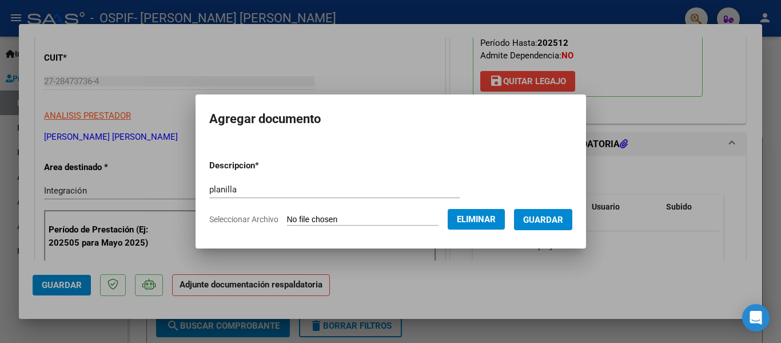
click at [562, 225] on button "Guardar" at bounding box center [543, 219] width 58 height 21
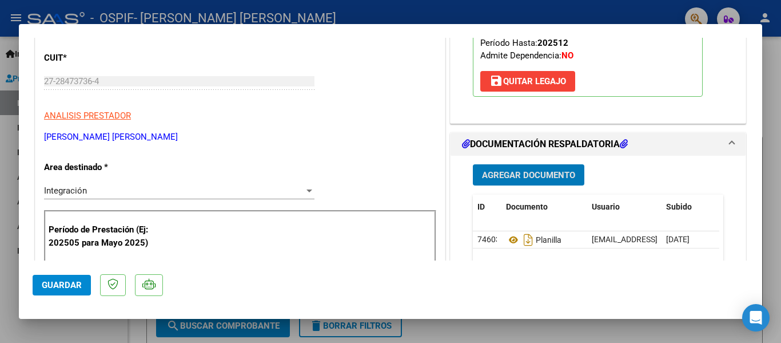
click at [195, 22] on div at bounding box center [390, 171] width 781 height 343
type input "$ 0,00"
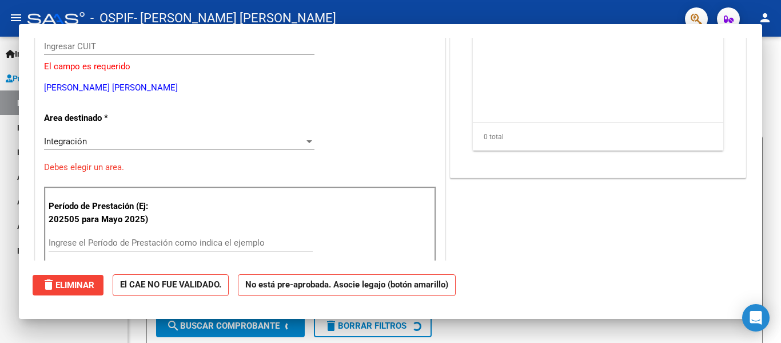
scroll to position [134, 0]
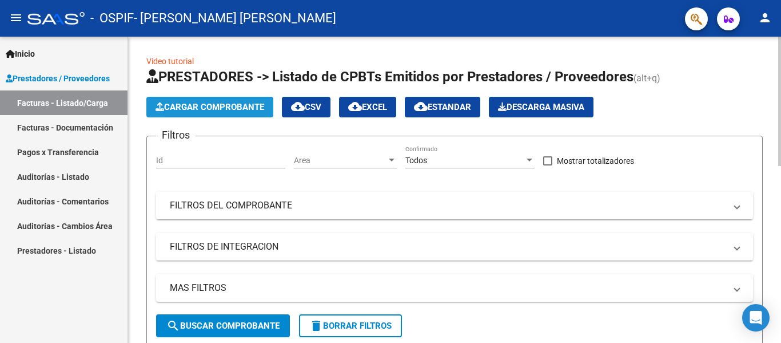
click at [218, 112] on button "Cargar Comprobante" at bounding box center [209, 107] width 127 height 21
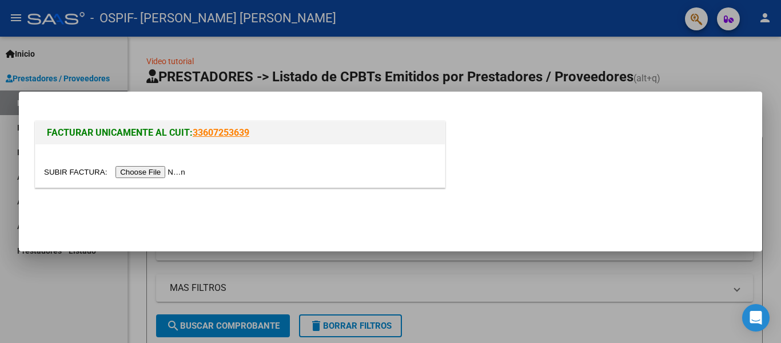
click at [183, 172] on input "file" at bounding box center [116, 172] width 145 height 12
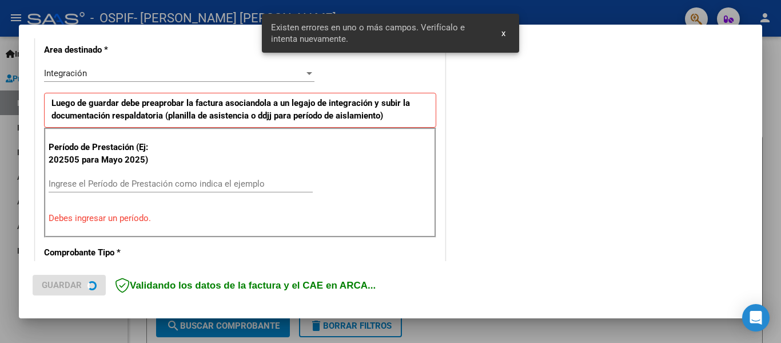
scroll to position [265, 0]
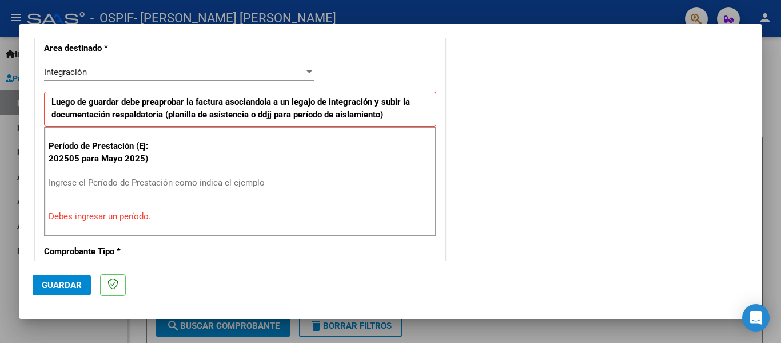
click at [132, 179] on input "Ingrese el Período de Prestación como indica el ejemplo" at bounding box center [181, 182] width 264 height 10
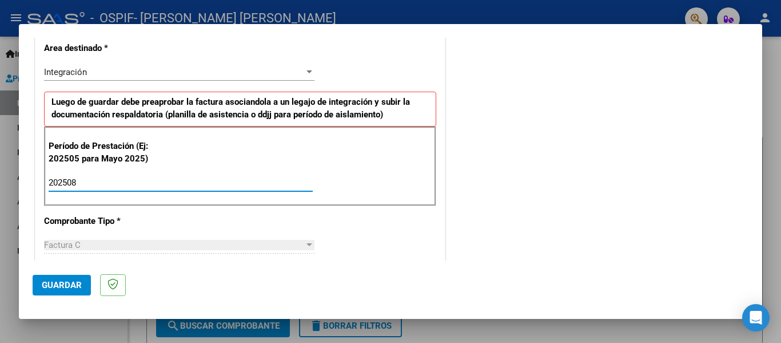
type input "202508"
click at [62, 277] on button "Guardar" at bounding box center [62, 285] width 58 height 21
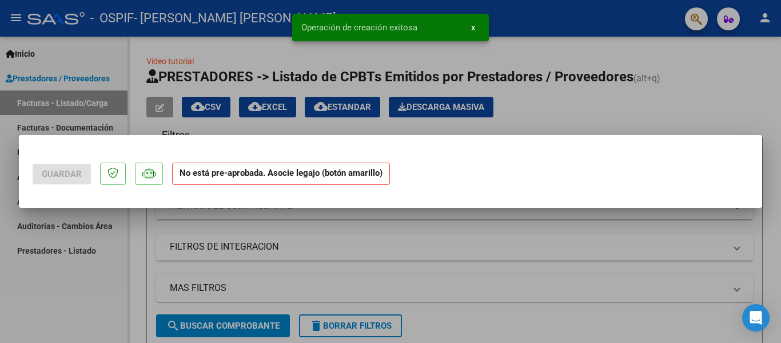
scroll to position [0, 0]
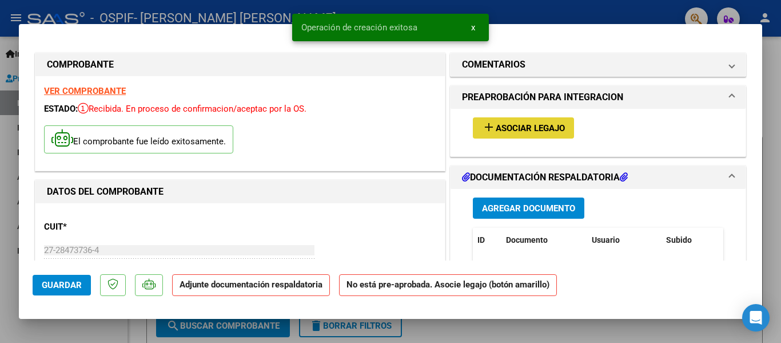
click at [499, 124] on span "Asociar Legajo" at bounding box center [530, 128] width 69 height 10
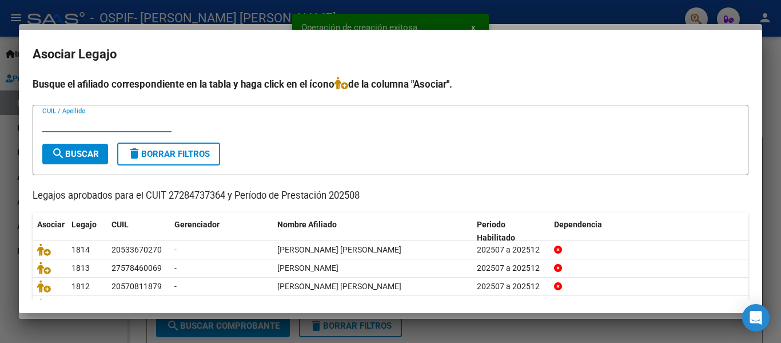
click at [65, 124] on input "CUIL / Apellido" at bounding box center [106, 123] width 129 height 10
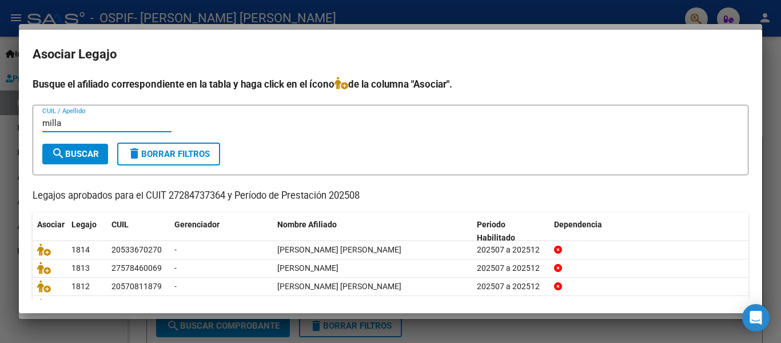
type input "milla"
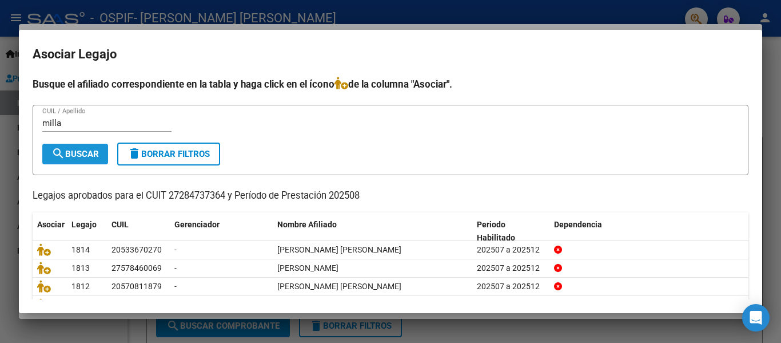
click at [74, 157] on span "search Buscar" at bounding box center [74, 154] width 47 height 10
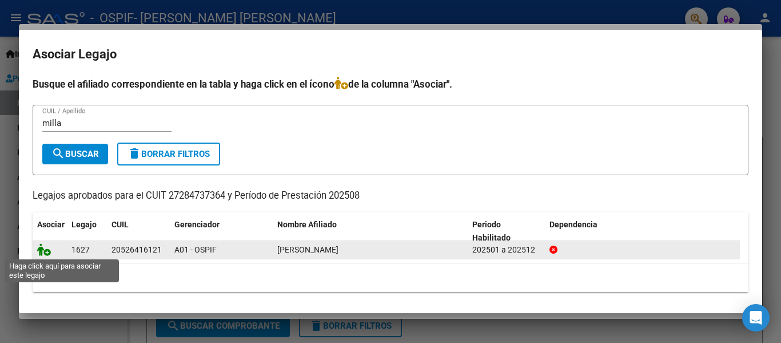
click at [48, 254] on icon at bounding box center [44, 249] width 14 height 13
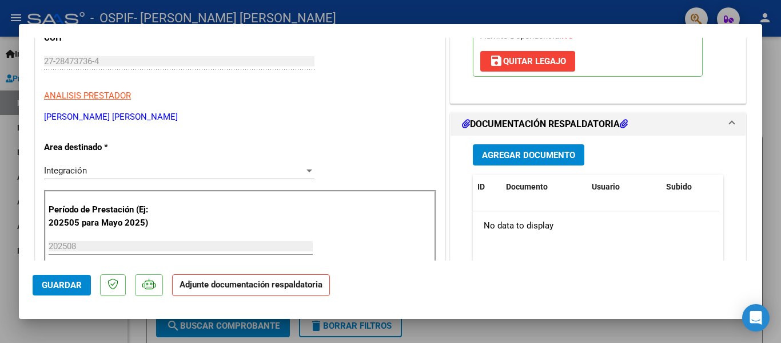
scroll to position [221, 0]
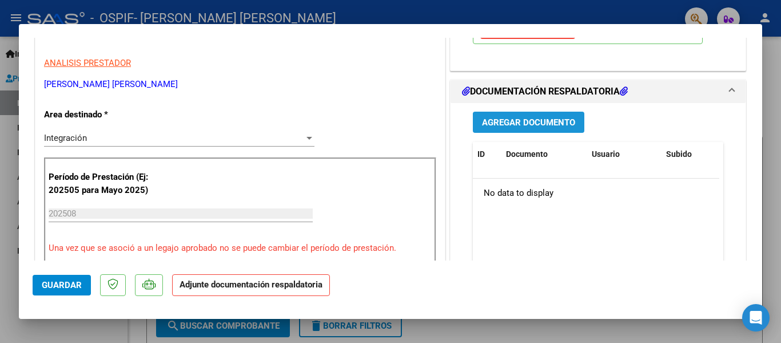
click at [559, 125] on span "Agregar Documento" at bounding box center [528, 122] width 93 height 10
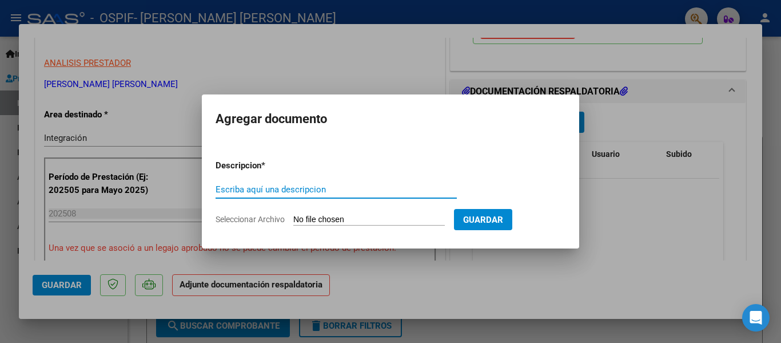
click at [277, 184] on input "Escriba aquí una descripcion" at bounding box center [336, 189] width 241 height 10
type input "planilla"
click at [307, 221] on input "Seleccionar Archivo" at bounding box center [369, 219] width 152 height 11
type input "C:\fakepath\[PERSON_NAME] [DATE].pdf"
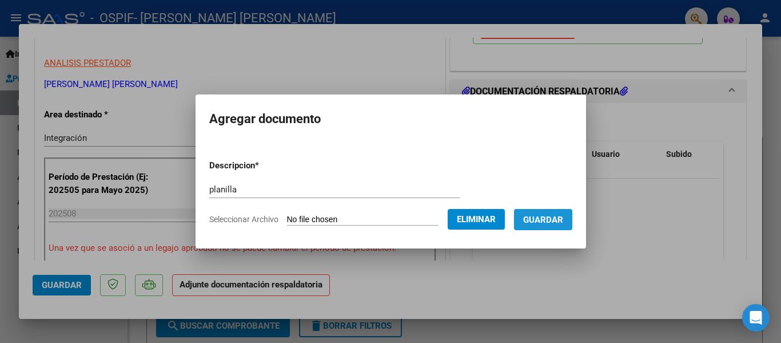
click at [558, 223] on span "Guardar" at bounding box center [543, 219] width 40 height 10
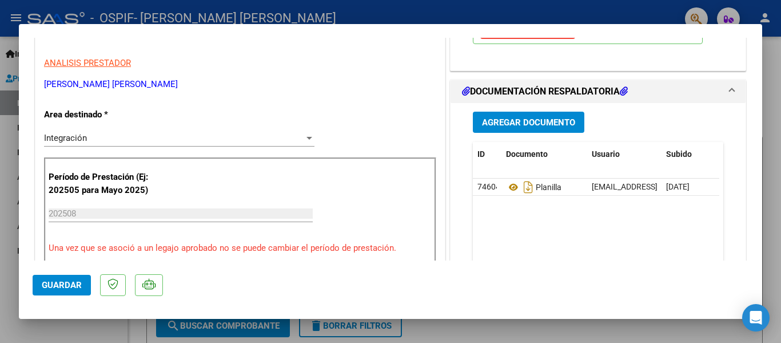
click at [204, 7] on div at bounding box center [390, 171] width 781 height 343
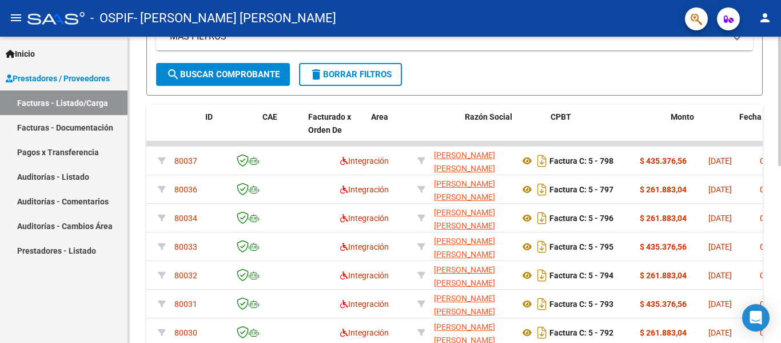
scroll to position [0, 0]
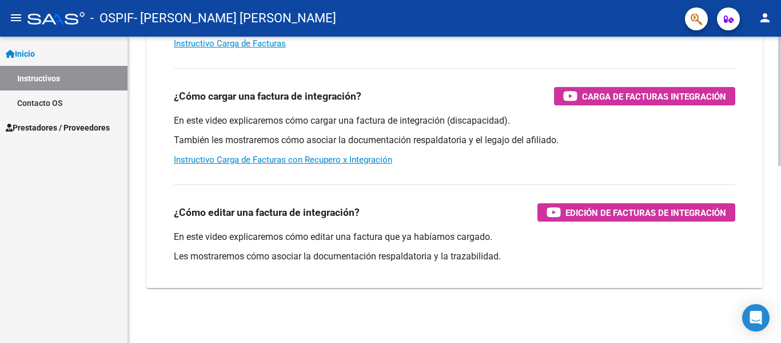
scroll to position [196, 0]
click at [80, 126] on span "Prestadores / Proveedores" at bounding box center [58, 127] width 104 height 13
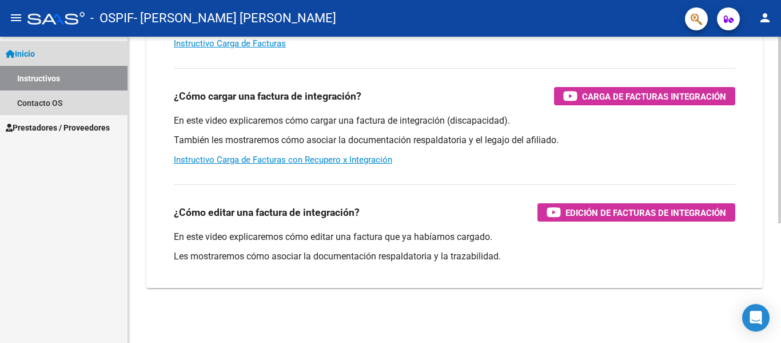
click at [87, 77] on link "Instructivos" at bounding box center [64, 78] width 128 height 25
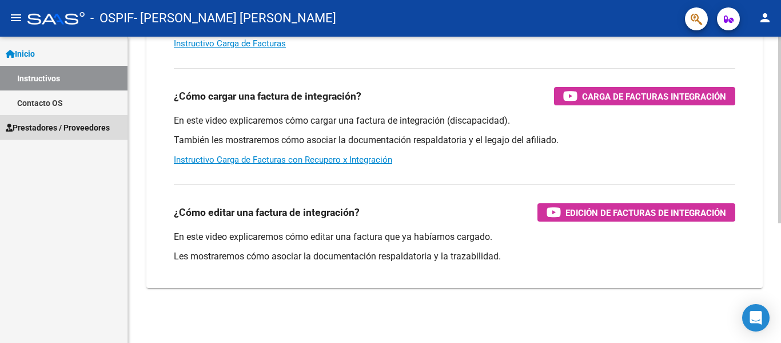
click at [39, 133] on span "Prestadores / Proveedores" at bounding box center [58, 127] width 104 height 13
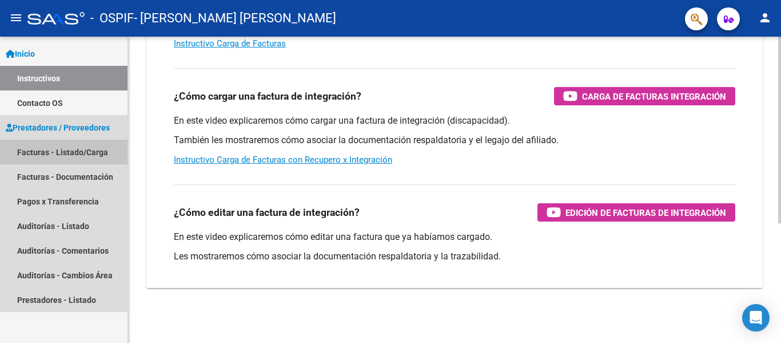
click at [58, 144] on link "Facturas - Listado/Carga" at bounding box center [64, 152] width 128 height 25
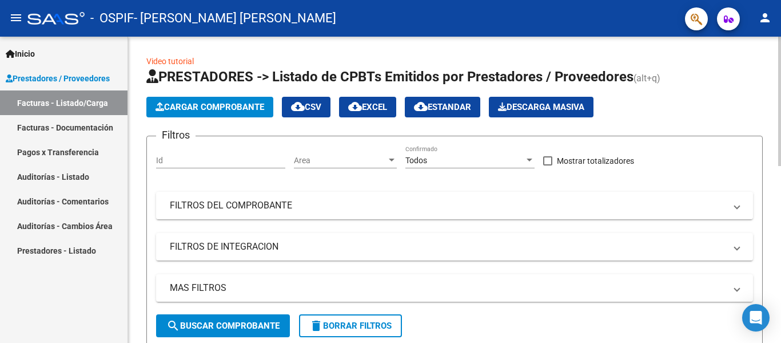
click at [247, 107] on span "Cargar Comprobante" at bounding box center [210, 107] width 109 height 10
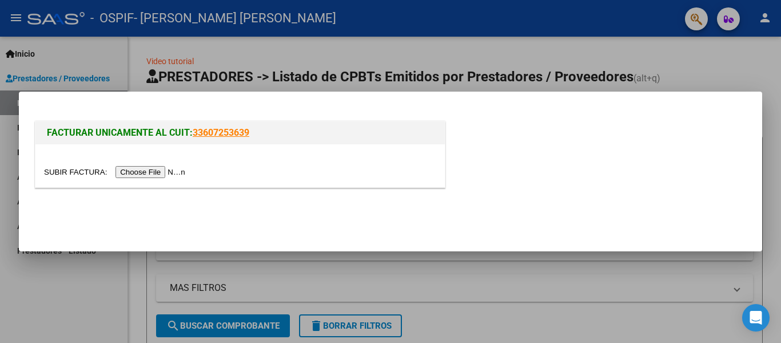
click at [168, 170] on input "file" at bounding box center [116, 172] width 145 height 12
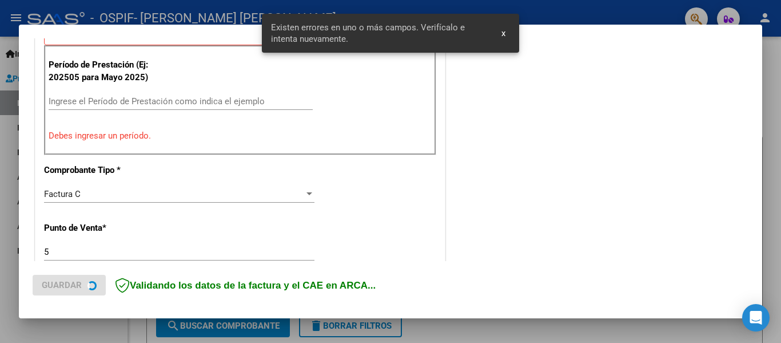
scroll to position [348, 0]
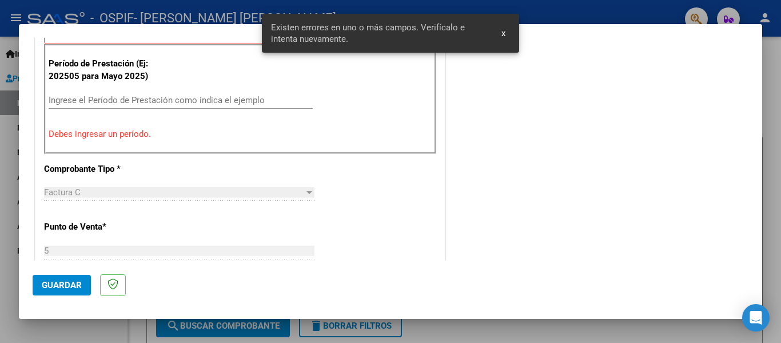
click at [90, 92] on div "Ingrese el Período de Prestación como indica el ejemplo" at bounding box center [181, 100] width 264 height 17
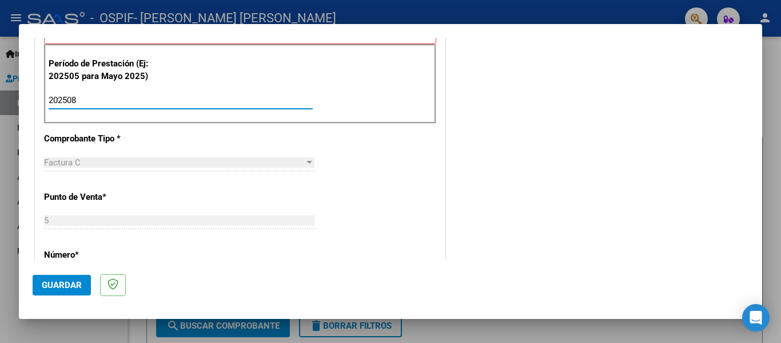
type input "202508"
click at [51, 283] on span "Guardar" at bounding box center [62, 285] width 40 height 10
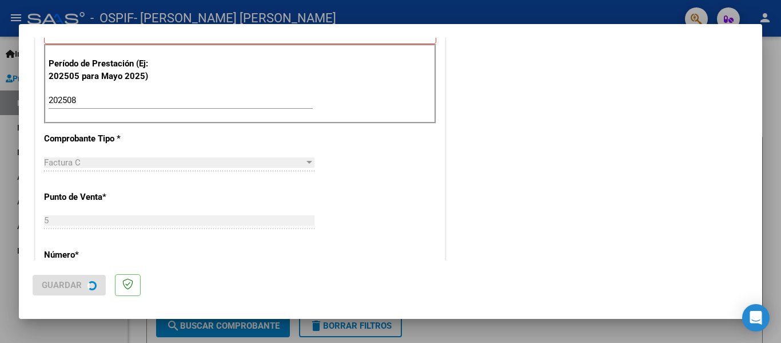
scroll to position [0, 0]
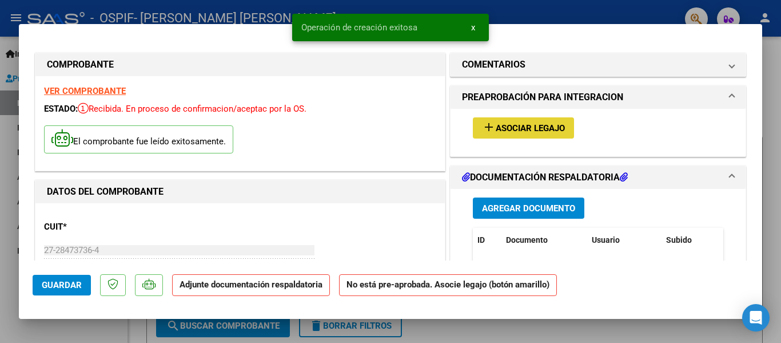
click at [528, 137] on button "add Asociar Legajo" at bounding box center [523, 127] width 101 height 21
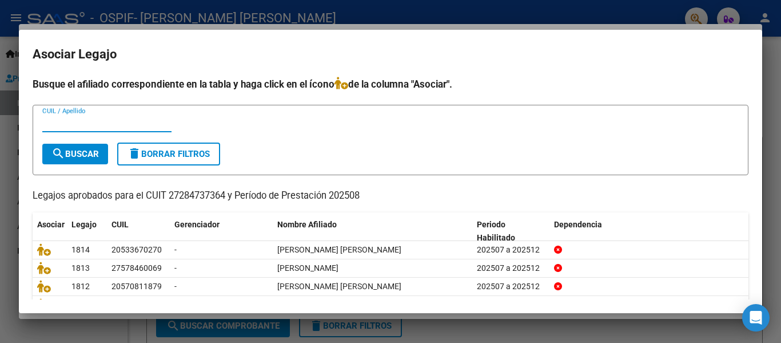
drag, startPoint x: 105, startPoint y: 127, endPoint x: 36, endPoint y: 120, distance: 69.5
click at [36, 120] on form "CUIL / Apellido search Buscar delete Borrar Filtros" at bounding box center [391, 140] width 716 height 70
type input "[PERSON_NAME]"
click at [61, 172] on form "[PERSON_NAME] CUIL / Apellido search Buscar delete Borrar Filtros" at bounding box center [391, 140] width 716 height 70
click at [65, 164] on form "[PERSON_NAME] CUIL / Apellido search Buscar delete Borrar Filtros" at bounding box center [391, 140] width 716 height 70
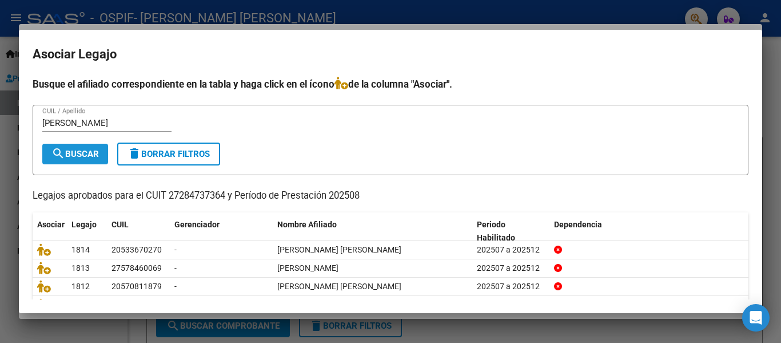
click at [67, 154] on span "search Buscar" at bounding box center [74, 154] width 47 height 10
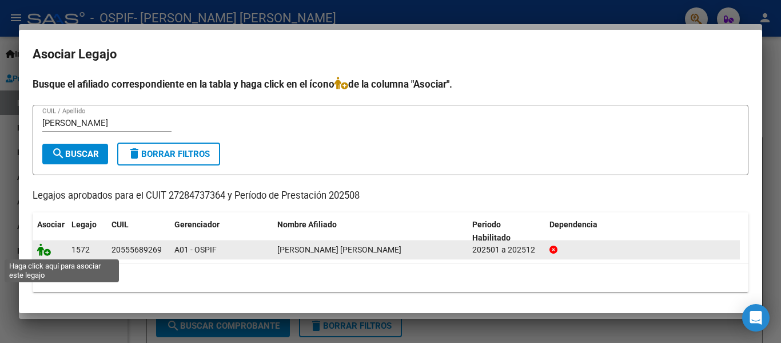
click at [39, 255] on icon at bounding box center [44, 249] width 14 height 13
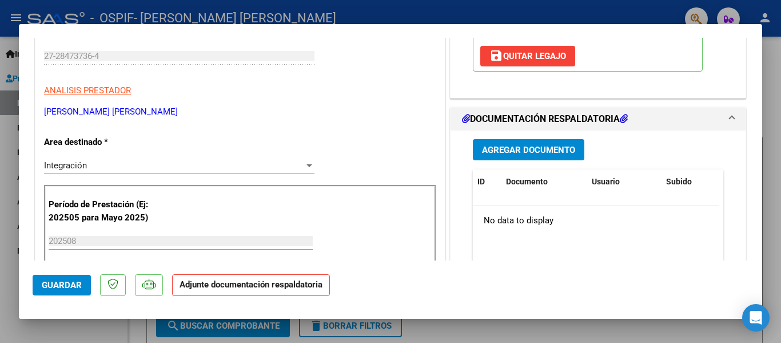
scroll to position [194, 0]
click at [545, 146] on span "Agregar Documento" at bounding box center [528, 149] width 93 height 10
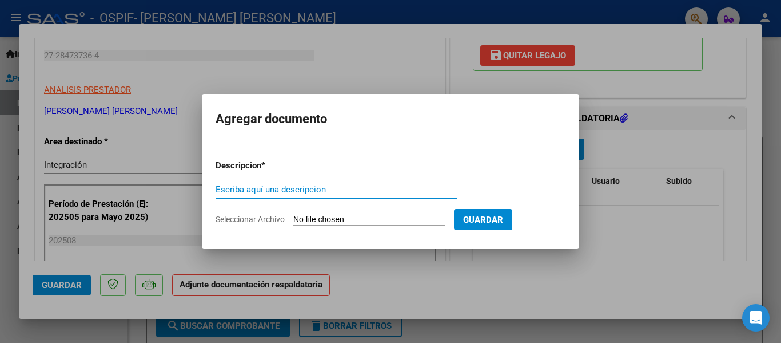
click at [339, 189] on input "Escriba aquí una descripcion" at bounding box center [336, 189] width 241 height 10
type input "planilla"
click at [311, 221] on input "Seleccionar Archivo" at bounding box center [369, 219] width 152 height 11
type input "C:\fakepath\[PERSON_NAME] [PERSON_NAME] [DATE].pdf"
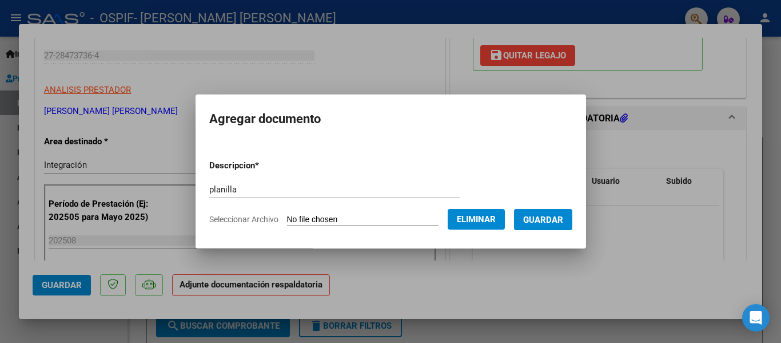
click at [551, 224] on span "Guardar" at bounding box center [543, 219] width 40 height 10
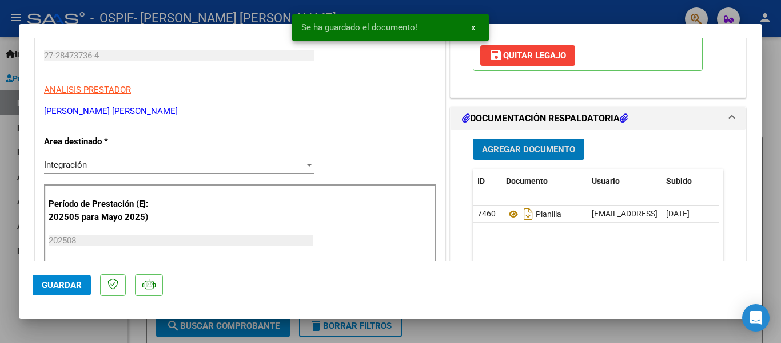
click at [161, 11] on div at bounding box center [390, 171] width 781 height 343
type input "$ 0,00"
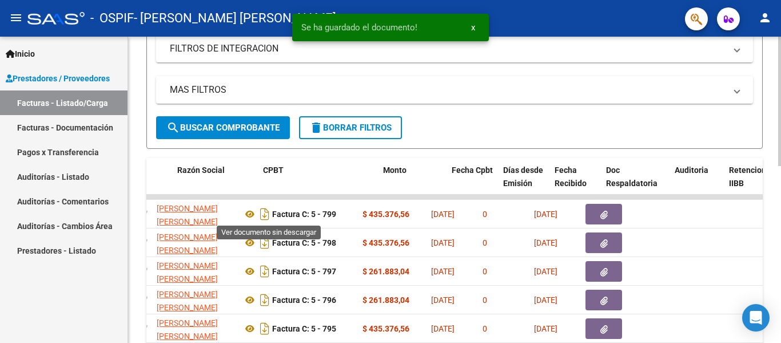
scroll to position [0, 291]
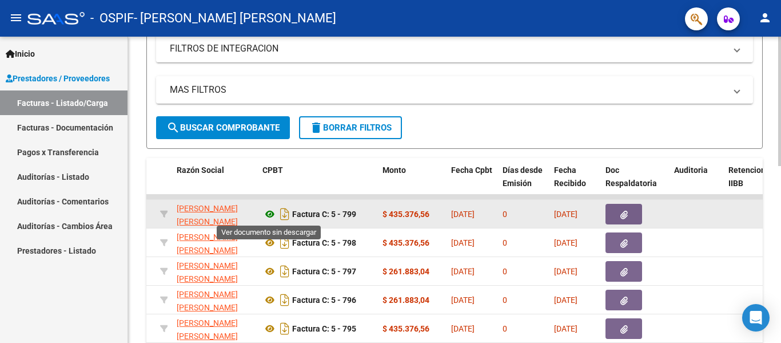
click at [267, 211] on icon at bounding box center [270, 214] width 15 height 14
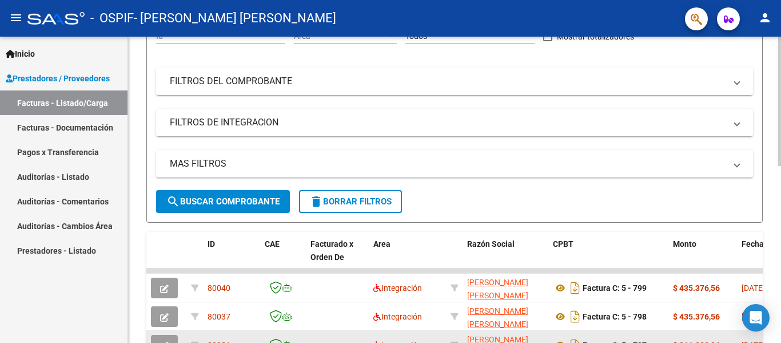
scroll to position [0, 0]
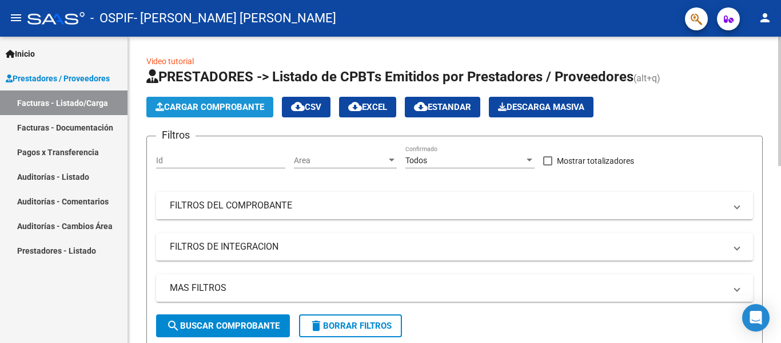
click at [222, 111] on span "Cargar Comprobante" at bounding box center [210, 107] width 109 height 10
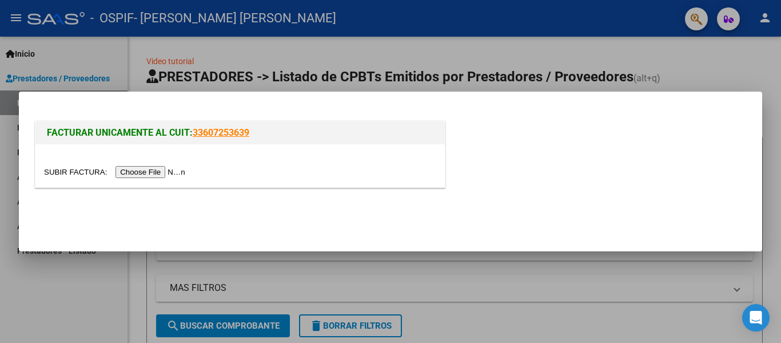
click at [180, 170] on input "file" at bounding box center [116, 172] width 145 height 12
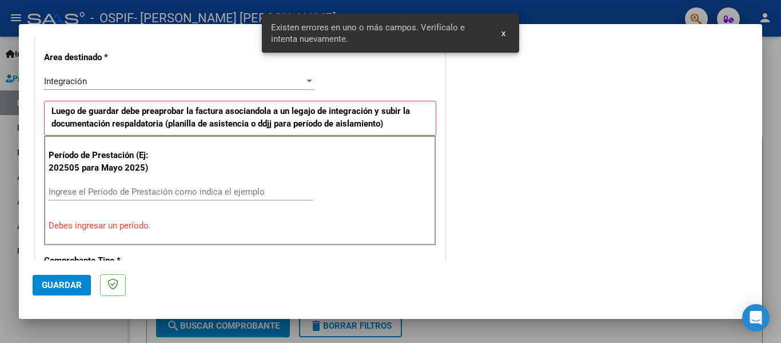
scroll to position [256, 0]
click at [113, 188] on input "Ingrese el Período de Prestación como indica el ejemplo" at bounding box center [181, 192] width 264 height 10
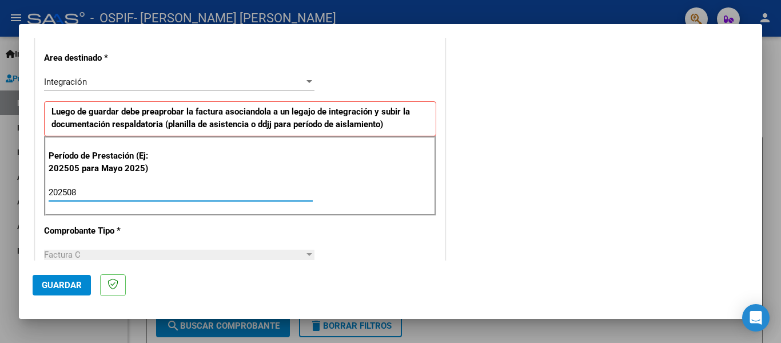
type input "202508"
click at [70, 287] on span "Guardar" at bounding box center [62, 285] width 40 height 10
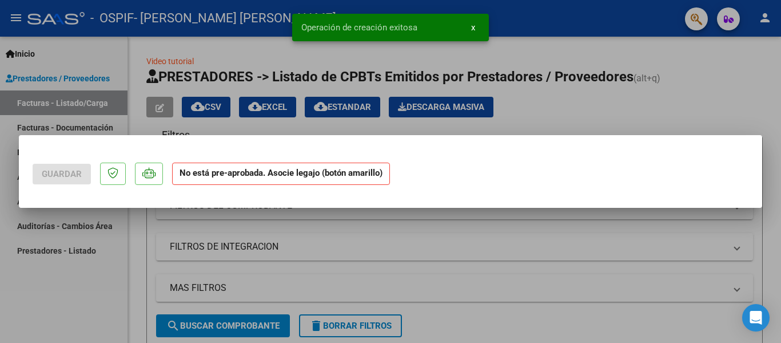
scroll to position [0, 0]
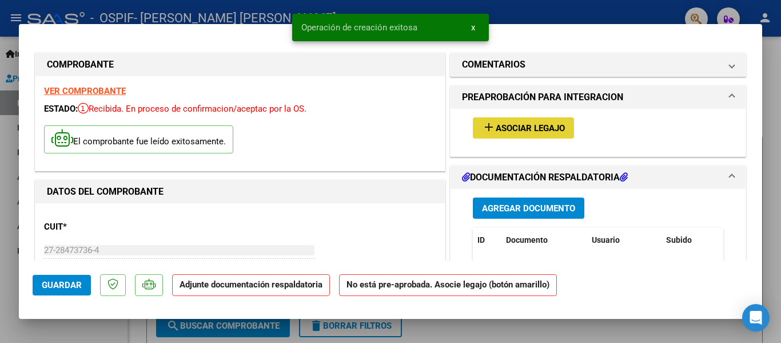
click at [521, 133] on span "Asociar Legajo" at bounding box center [530, 128] width 69 height 10
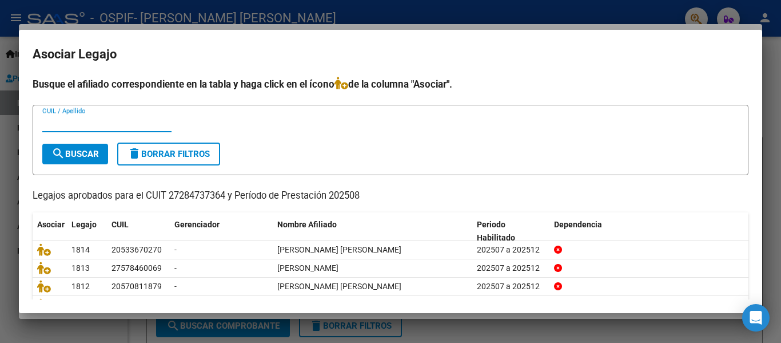
click at [153, 118] on input "CUIL / Apellido" at bounding box center [106, 123] width 129 height 10
type input "mont"
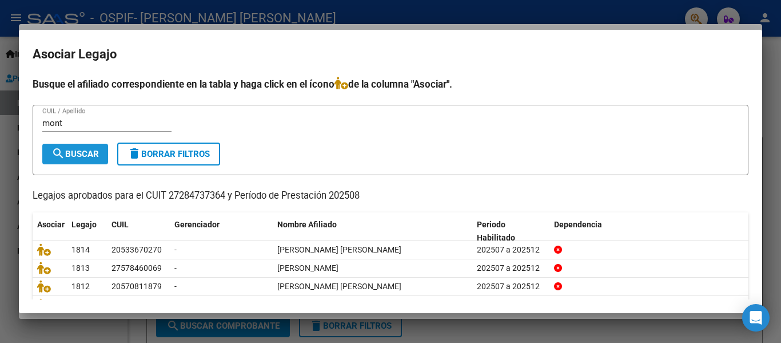
click at [86, 152] on span "search Buscar" at bounding box center [74, 154] width 47 height 10
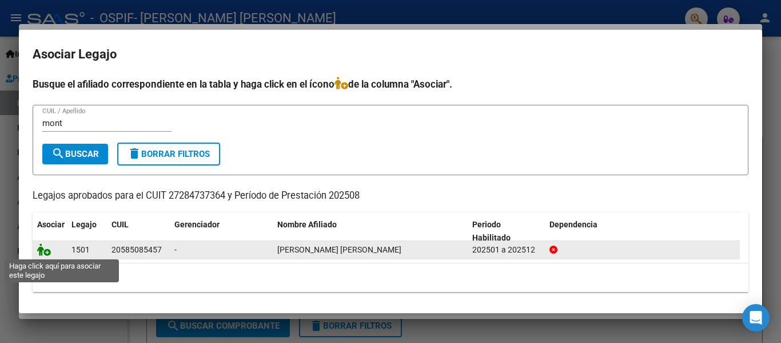
click at [39, 248] on icon at bounding box center [44, 249] width 14 height 13
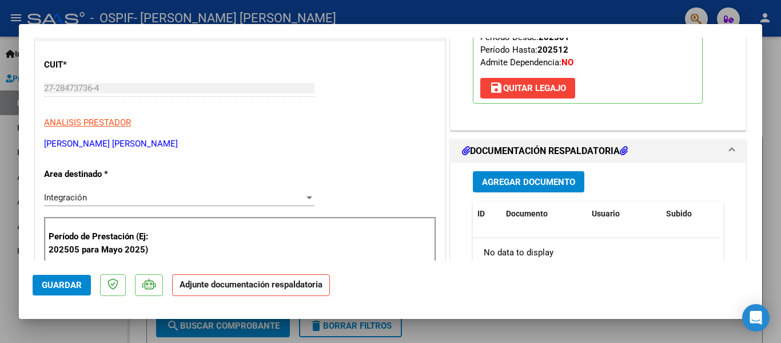
scroll to position [166, 0]
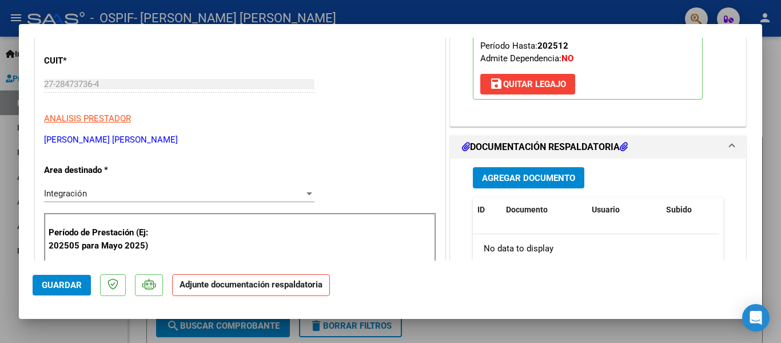
click at [514, 184] on button "Agregar Documento" at bounding box center [529, 177] width 112 height 21
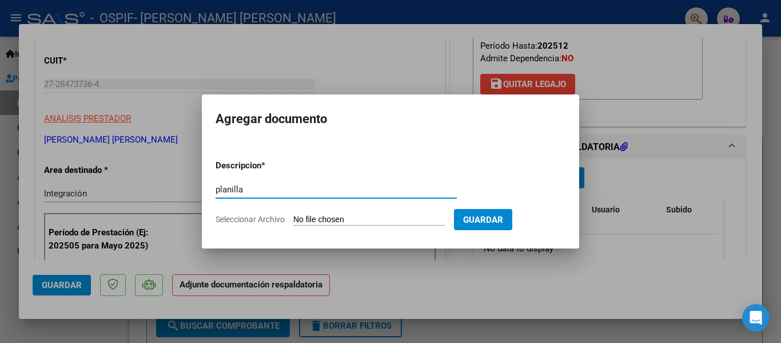
type input "planilla"
click at [330, 222] on input "Seleccionar Archivo" at bounding box center [369, 219] width 152 height 11
type input "C:\fakepath\[PERSON_NAME] [PERSON_NAME] [DATE].pdf"
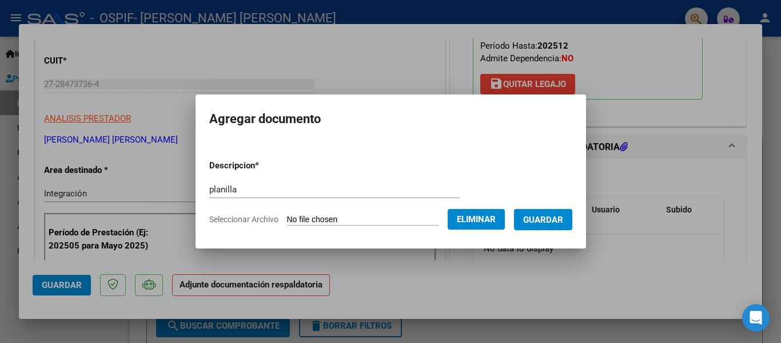
click at [546, 214] on span "Guardar" at bounding box center [543, 219] width 40 height 10
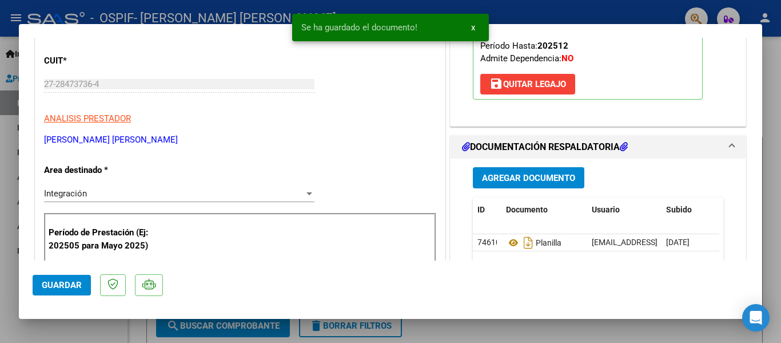
click at [229, 21] on div at bounding box center [390, 171] width 781 height 343
type input "$ 0,00"
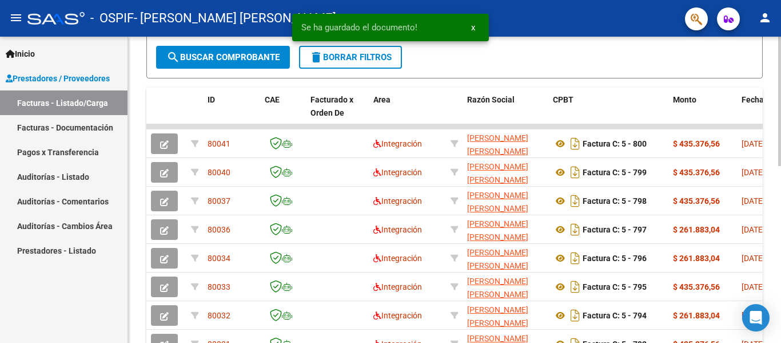
scroll to position [268, 0]
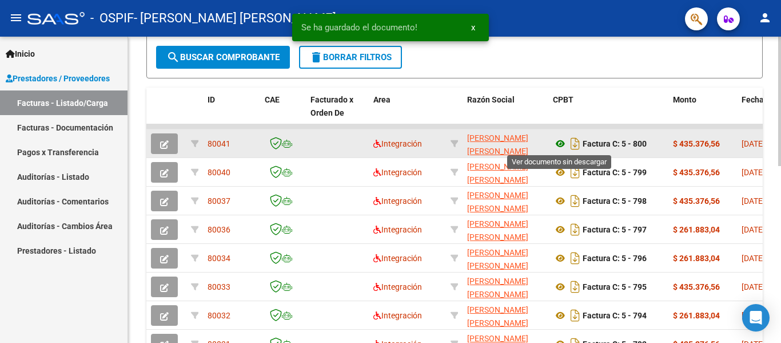
click at [558, 145] on icon at bounding box center [560, 144] width 15 height 14
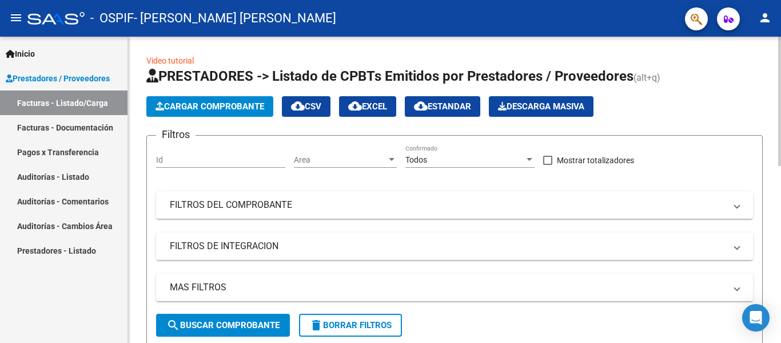
scroll to position [0, 0]
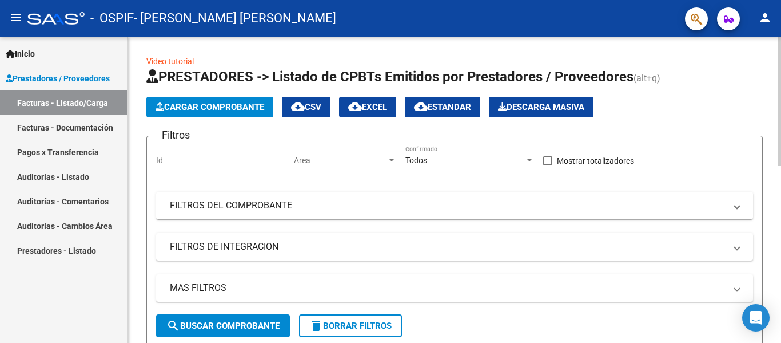
click at [190, 109] on span "Cargar Comprobante" at bounding box center [210, 107] width 109 height 10
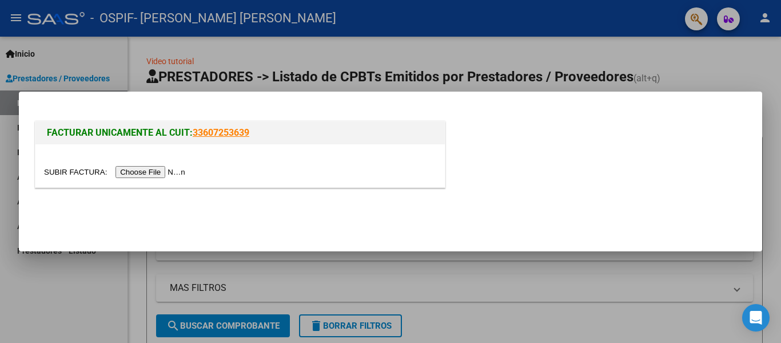
click at [161, 175] on input "file" at bounding box center [116, 172] width 145 height 12
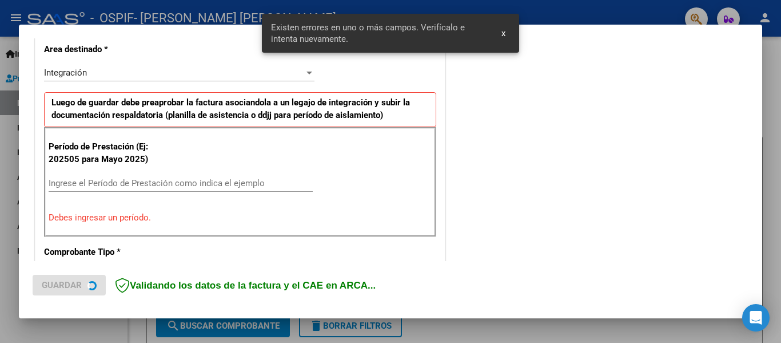
scroll to position [303, 0]
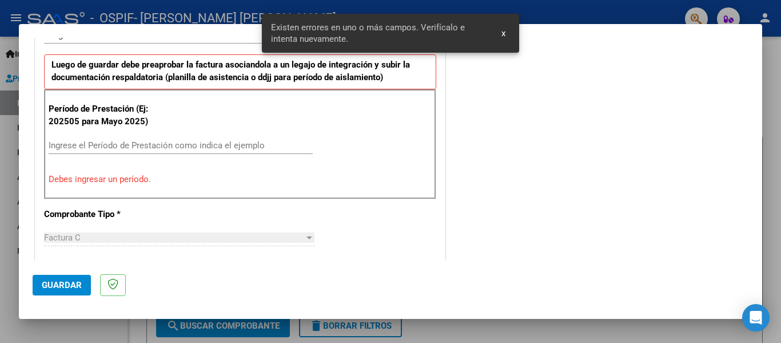
click at [104, 139] on div "Ingrese el Período de Prestación como indica el ejemplo" at bounding box center [181, 145] width 264 height 17
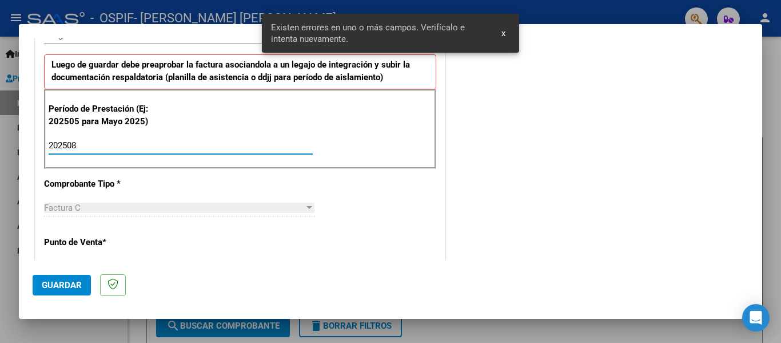
type input "202508"
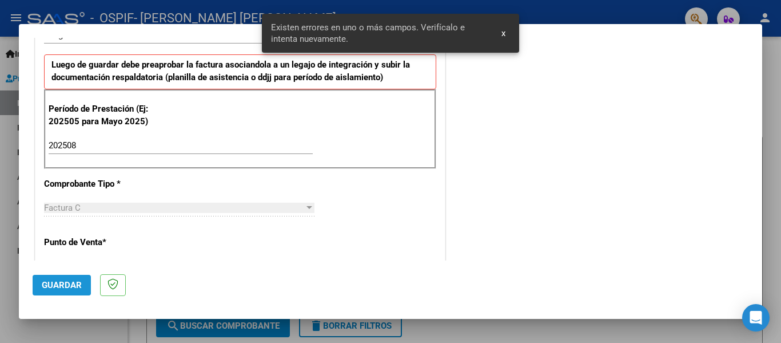
click at [71, 278] on button "Guardar" at bounding box center [62, 285] width 58 height 21
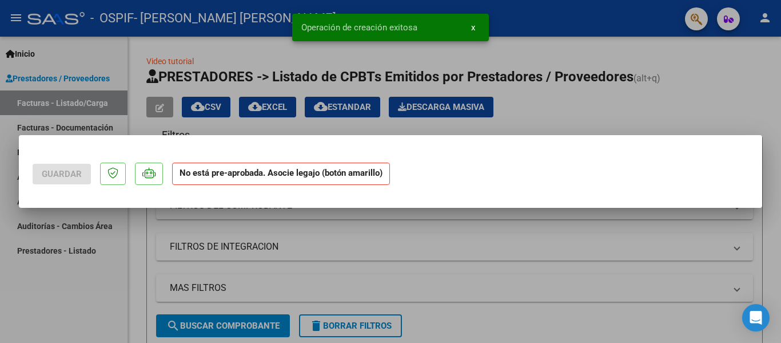
scroll to position [0, 0]
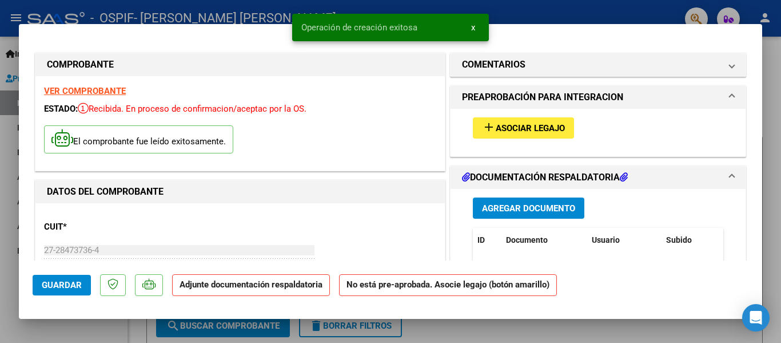
click at [520, 128] on span "Asociar Legajo" at bounding box center [530, 128] width 69 height 10
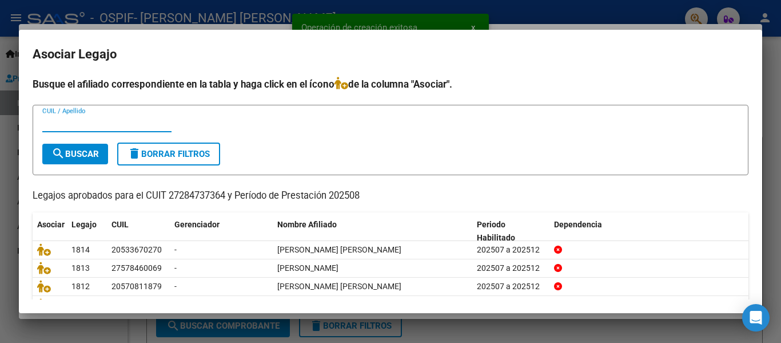
click at [113, 120] on input "CUIL / Apellido" at bounding box center [106, 123] width 129 height 10
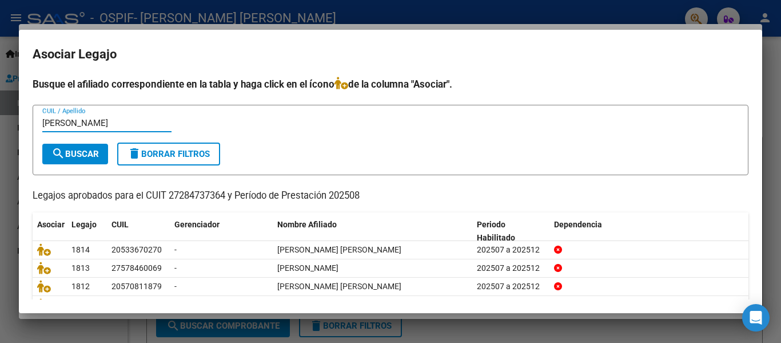
type input "[PERSON_NAME]"
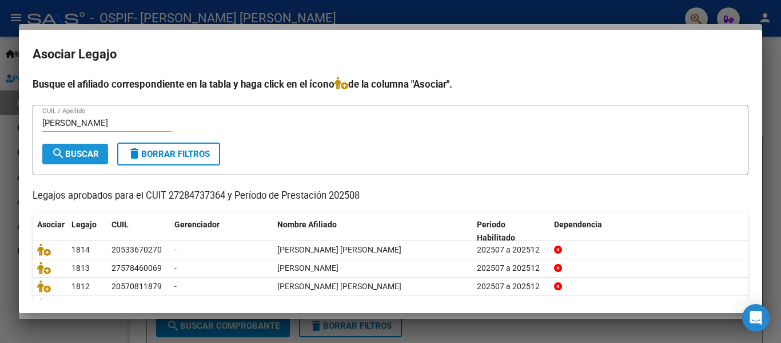
click at [84, 157] on span "search Buscar" at bounding box center [74, 154] width 47 height 10
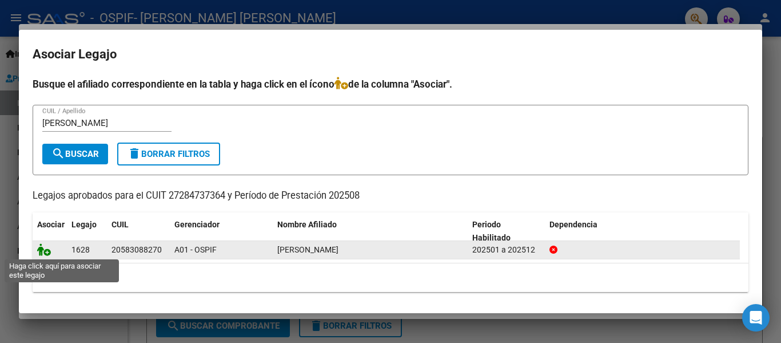
click at [43, 249] on icon at bounding box center [44, 249] width 14 height 13
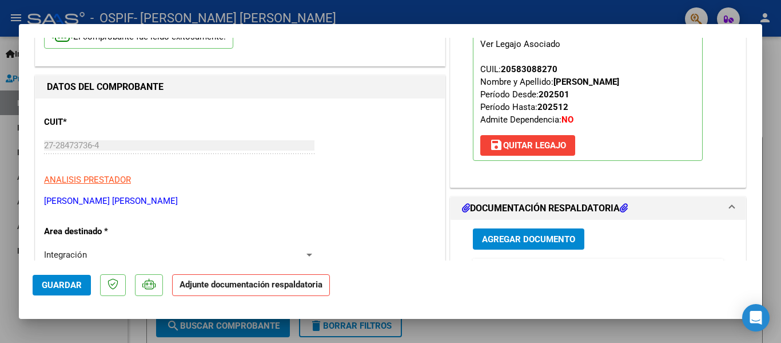
scroll to position [107, 0]
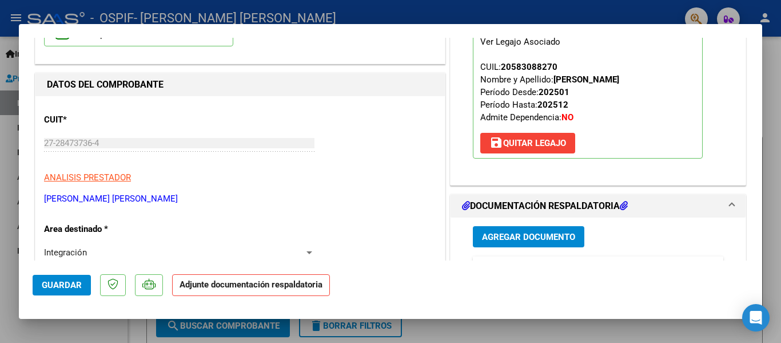
click at [495, 239] on span "Agregar Documento" at bounding box center [528, 237] width 93 height 10
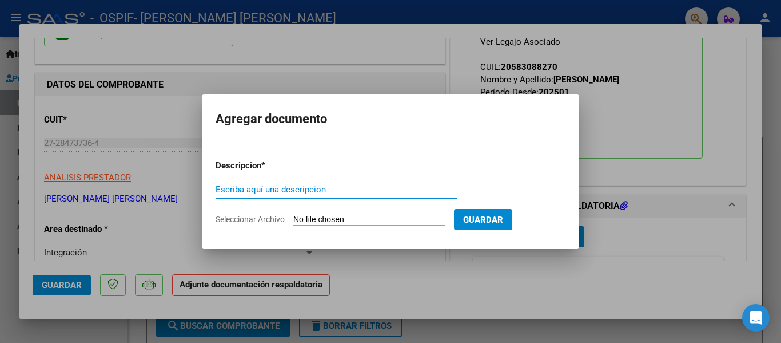
click at [300, 194] on input "Escriba aquí una descripcion" at bounding box center [336, 189] width 241 height 10
type input "planilla"
click at [316, 218] on input "Seleccionar Archivo" at bounding box center [369, 219] width 152 height 11
type input "C:\fakepath\[PERSON_NAME] [DATE].pdf"
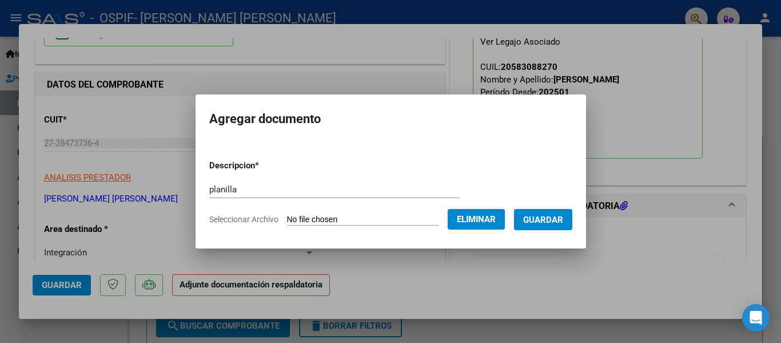
click at [563, 222] on span "Guardar" at bounding box center [543, 219] width 40 height 10
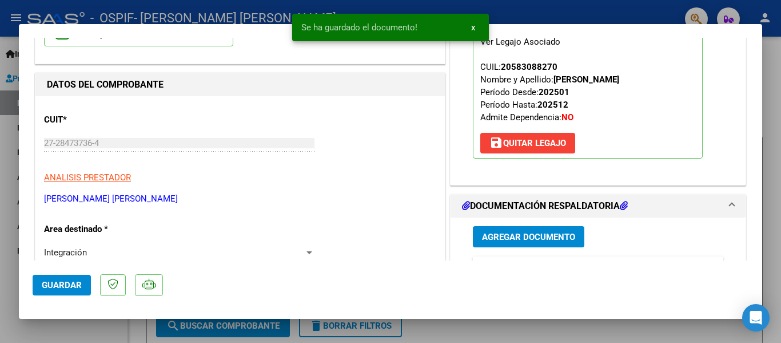
click at [228, 19] on div at bounding box center [390, 171] width 781 height 343
type input "$ 0,00"
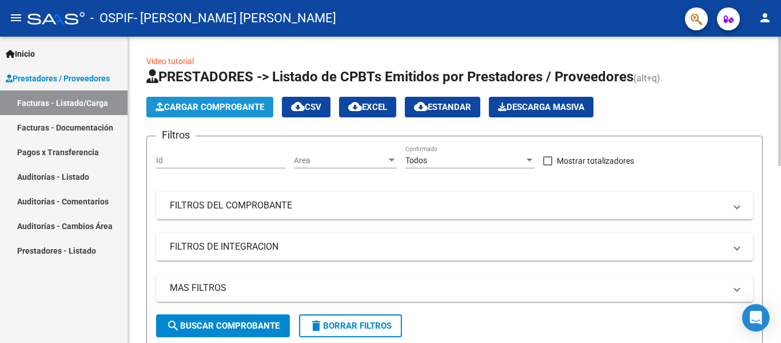
click at [189, 115] on button "Cargar Comprobante" at bounding box center [209, 107] width 127 height 21
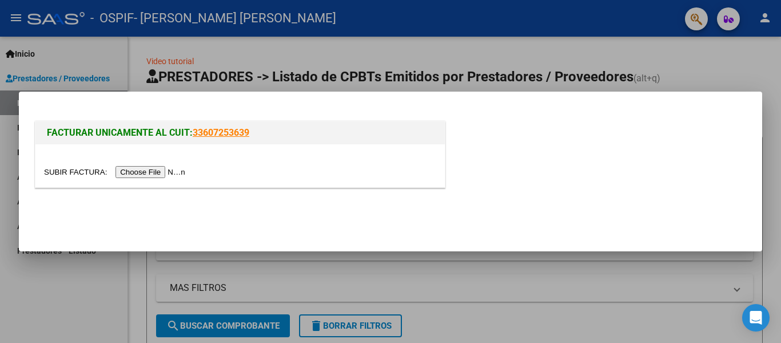
click at [142, 167] on input "file" at bounding box center [116, 172] width 145 height 12
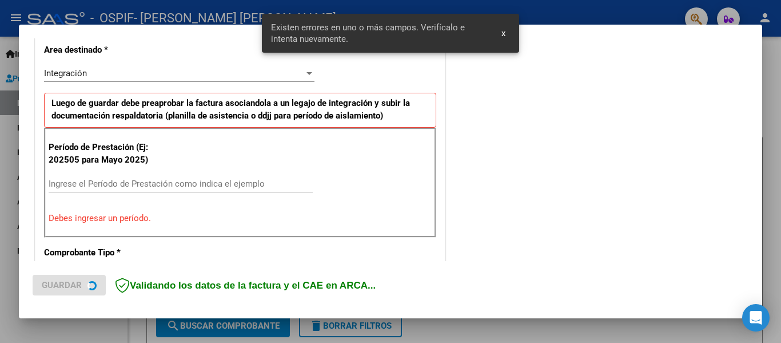
scroll to position [265, 0]
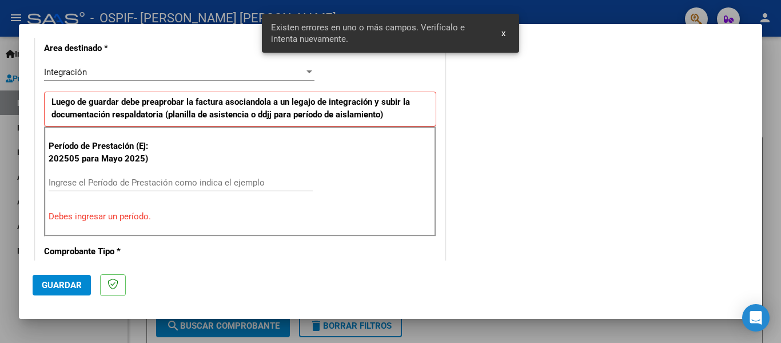
click at [120, 190] on div "Ingrese el Período de Prestación como indica el ejemplo" at bounding box center [181, 182] width 264 height 17
click at [130, 181] on input "Ingrese el Período de Prestación como indica el ejemplo" at bounding box center [181, 182] width 264 height 10
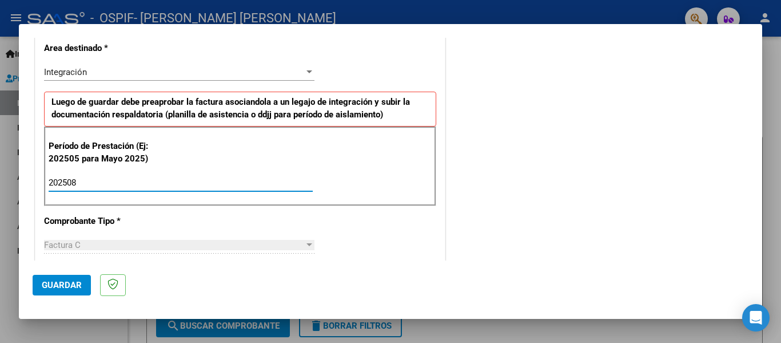
type input "202508"
click at [57, 285] on span "Guardar" at bounding box center [62, 285] width 40 height 10
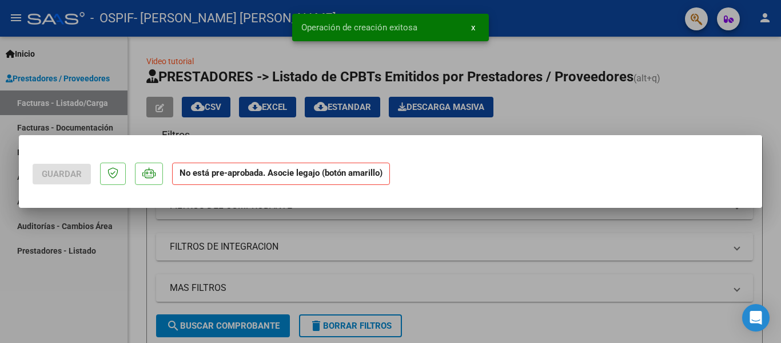
scroll to position [0, 0]
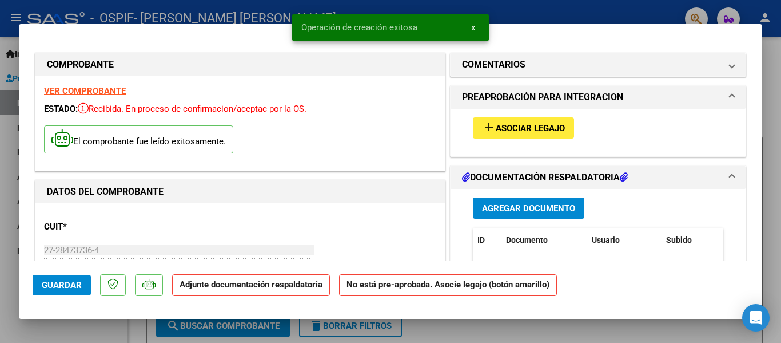
click at [544, 126] on span "Asociar Legajo" at bounding box center [530, 128] width 69 height 10
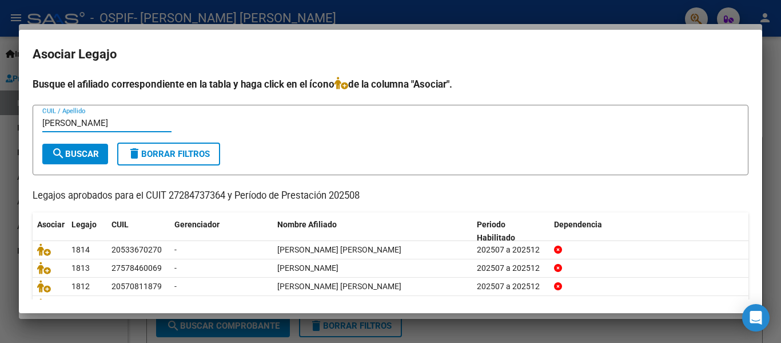
type input "[PERSON_NAME]"
click at [43, 153] on button "search Buscar" at bounding box center [75, 154] width 66 height 21
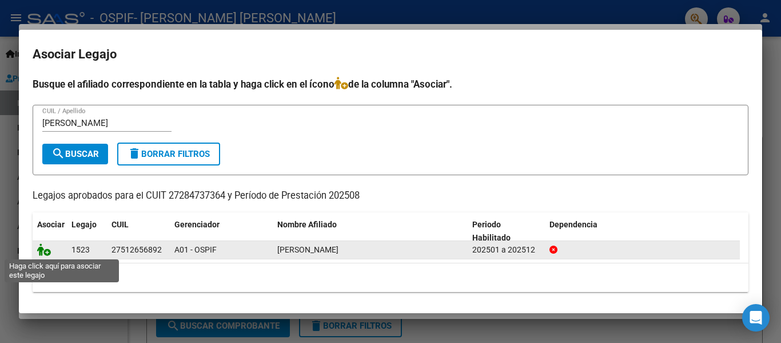
click at [39, 248] on icon at bounding box center [44, 249] width 14 height 13
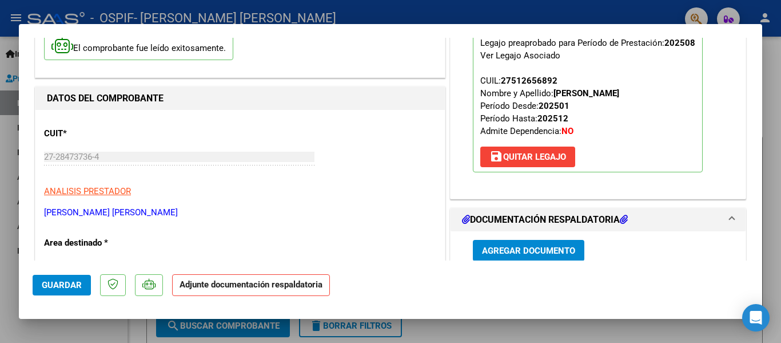
scroll to position [94, 0]
click at [488, 241] on button "Agregar Documento" at bounding box center [529, 249] width 112 height 21
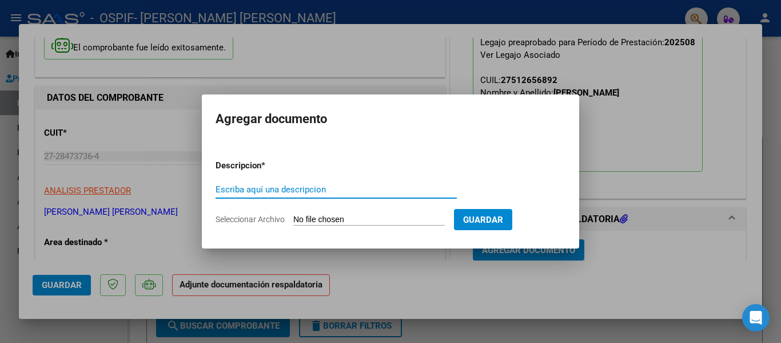
click at [287, 190] on input "Escriba aquí una descripcion" at bounding box center [336, 189] width 241 height 10
type input "planilla"
click at [324, 217] on input "Seleccionar Archivo" at bounding box center [369, 219] width 152 height 11
type input "C:\fakepath\[PERSON_NAME] [DATE].pdf"
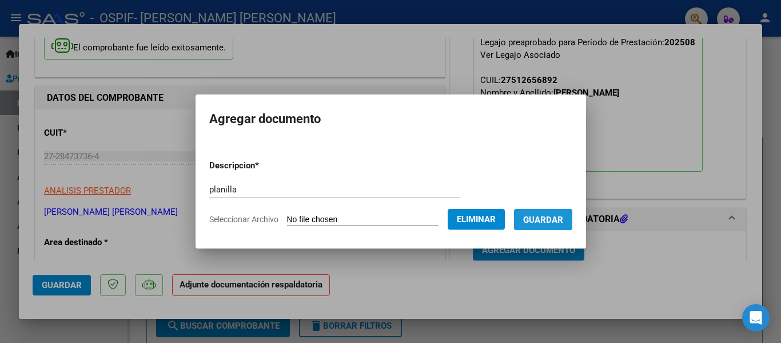
click at [559, 216] on span "Guardar" at bounding box center [543, 219] width 40 height 10
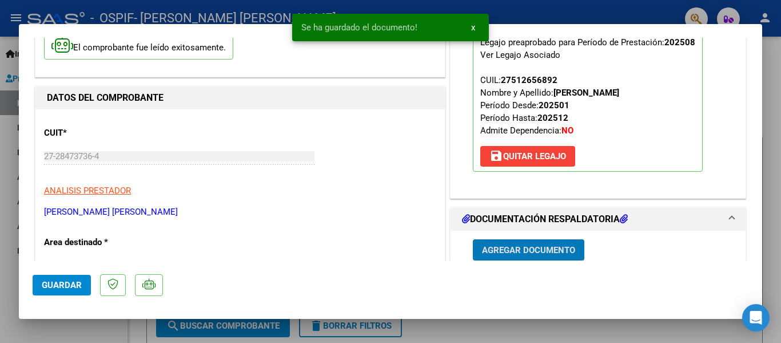
click at [173, 13] on div at bounding box center [390, 171] width 781 height 343
type input "$ 0,00"
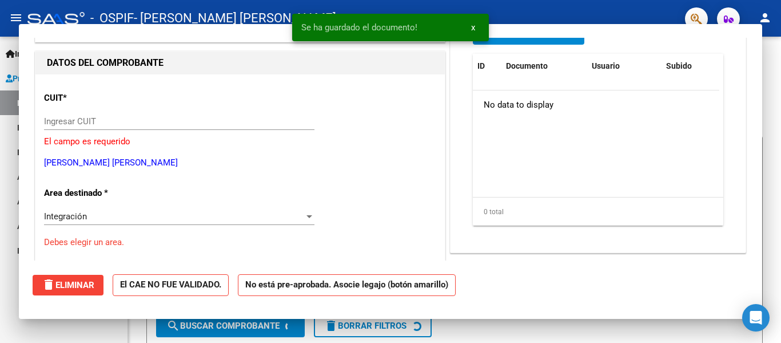
scroll to position [101, 0]
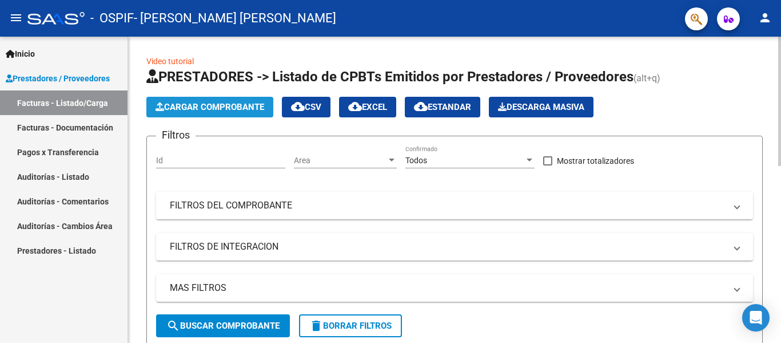
click at [212, 99] on button "Cargar Comprobante" at bounding box center [209, 107] width 127 height 21
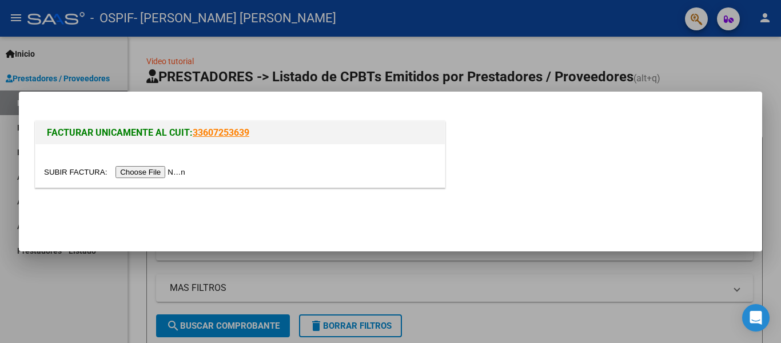
click at [180, 168] on input "file" at bounding box center [116, 172] width 145 height 12
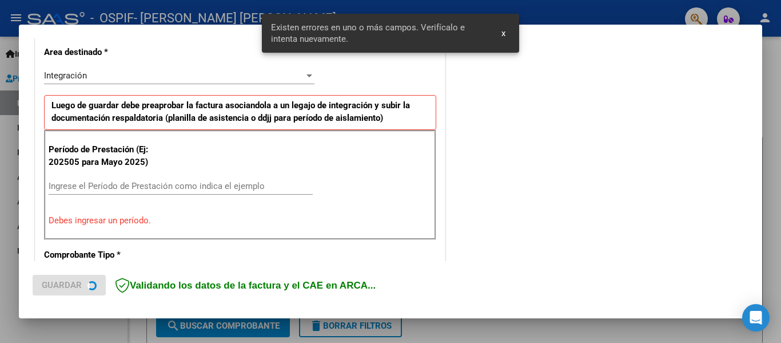
scroll to position [265, 0]
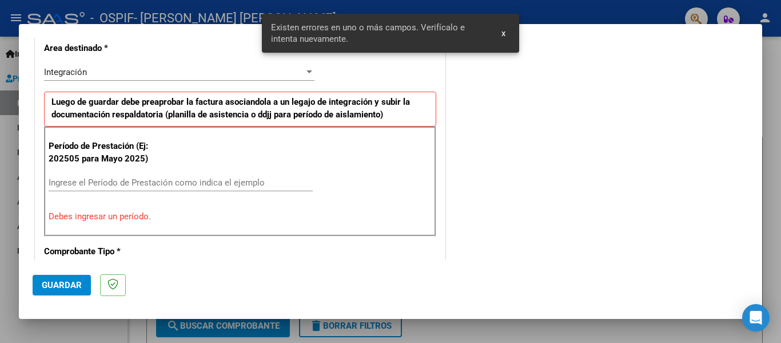
click at [120, 180] on input "Ingrese el Período de Prestación como indica el ejemplo" at bounding box center [181, 182] width 264 height 10
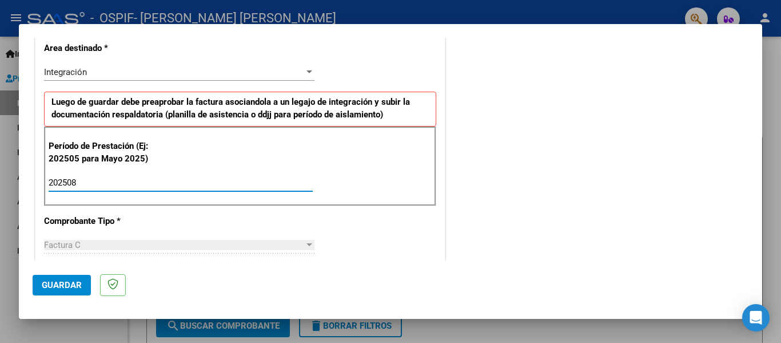
type input "202508"
click at [66, 276] on button "Guardar" at bounding box center [62, 285] width 58 height 21
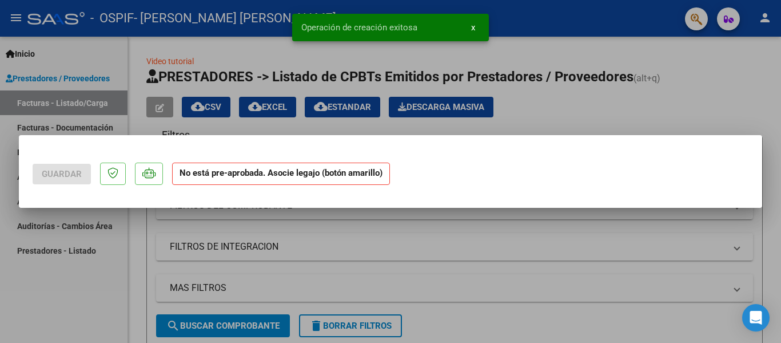
scroll to position [0, 0]
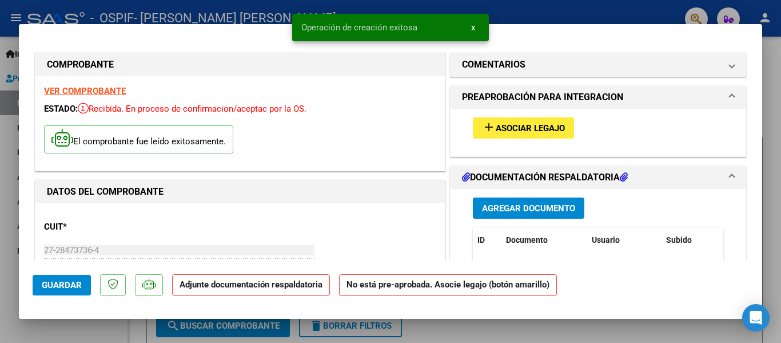
click at [540, 139] on div "add Asociar Legajo" at bounding box center [598, 128] width 268 height 38
click at [536, 119] on button "add Asociar Legajo" at bounding box center [523, 127] width 101 height 21
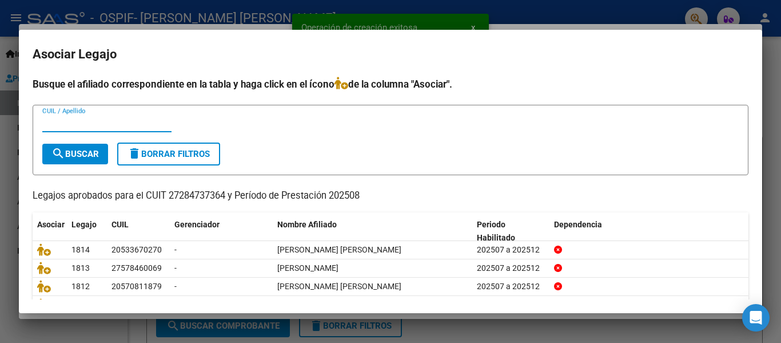
click at [122, 127] on input "CUIL / Apellido" at bounding box center [106, 123] width 129 height 10
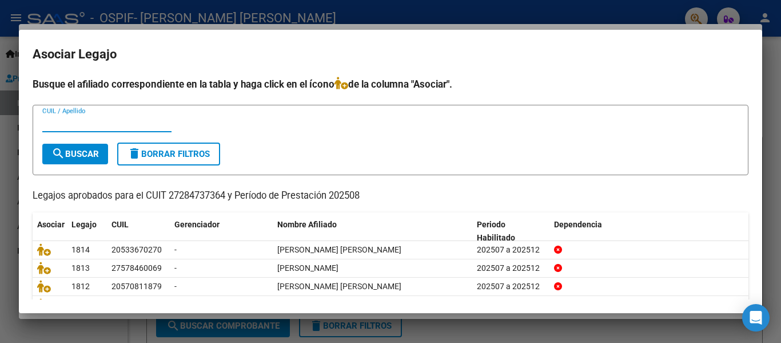
click at [98, 126] on input "CUIL / Apellido" at bounding box center [106, 123] width 129 height 10
type input "[PERSON_NAME]"
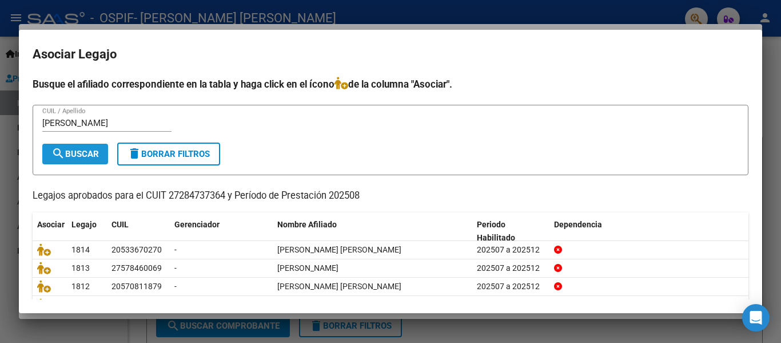
click at [69, 150] on span "search Buscar" at bounding box center [74, 154] width 47 height 10
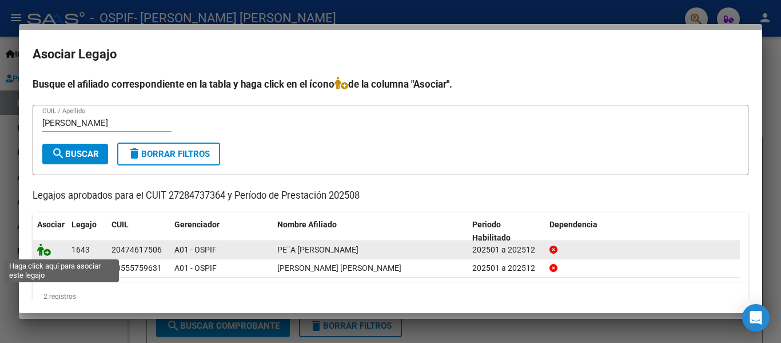
click at [46, 250] on icon at bounding box center [44, 249] width 14 height 13
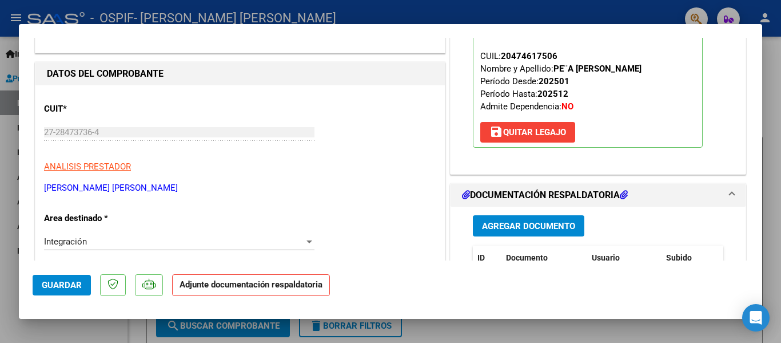
scroll to position [118, 0]
click at [503, 231] on span "Agregar Documento" at bounding box center [528, 225] width 93 height 10
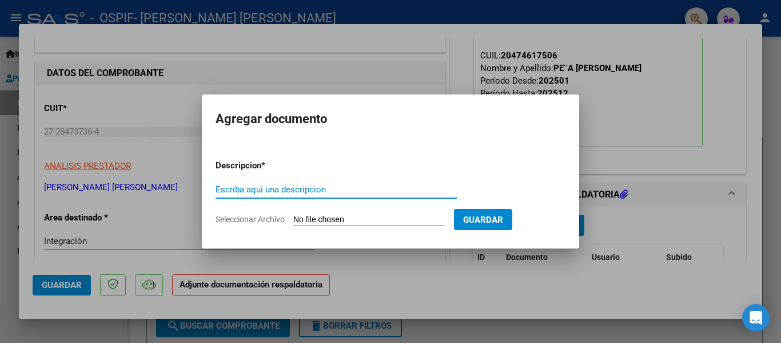
click at [295, 189] on input "Escriba aquí una descripcion" at bounding box center [336, 189] width 241 height 10
type input "planilla"
click at [298, 220] on input "Seleccionar Archivo" at bounding box center [369, 219] width 152 height 11
type input "C:\fakepath\[PERSON_NAME] [PERSON_NAME] [DATE].pdf"
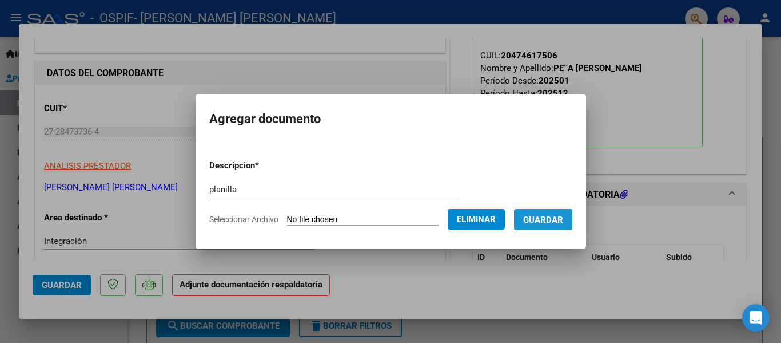
click at [562, 217] on span "Guardar" at bounding box center [543, 219] width 40 height 10
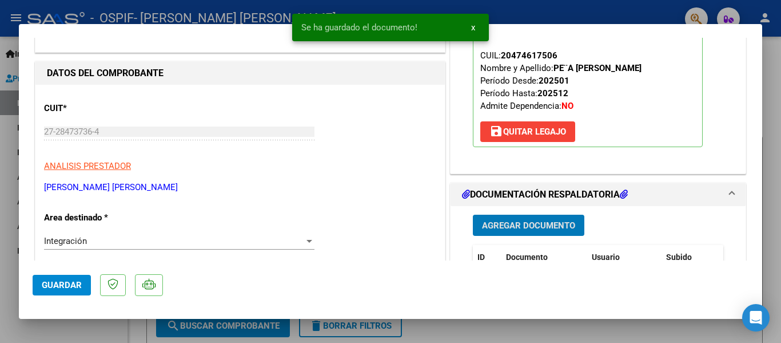
click at [180, 22] on div at bounding box center [390, 171] width 781 height 343
type input "$ 0,00"
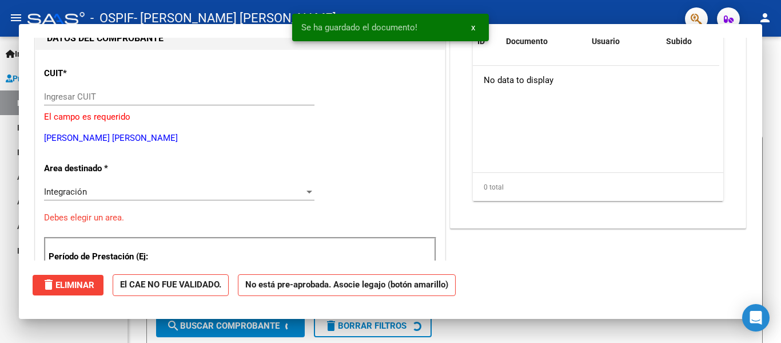
scroll to position [125, 0]
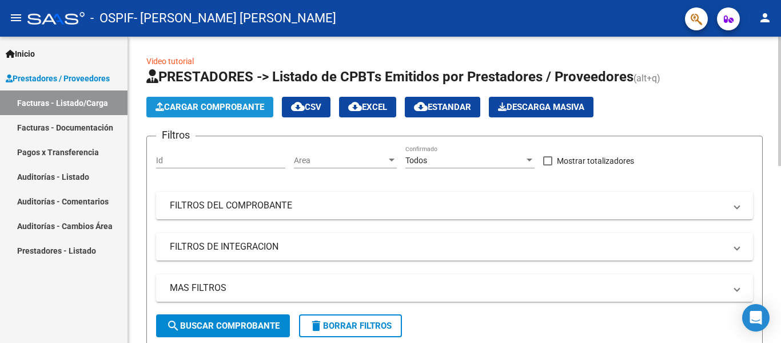
click at [214, 113] on button "Cargar Comprobante" at bounding box center [209, 107] width 127 height 21
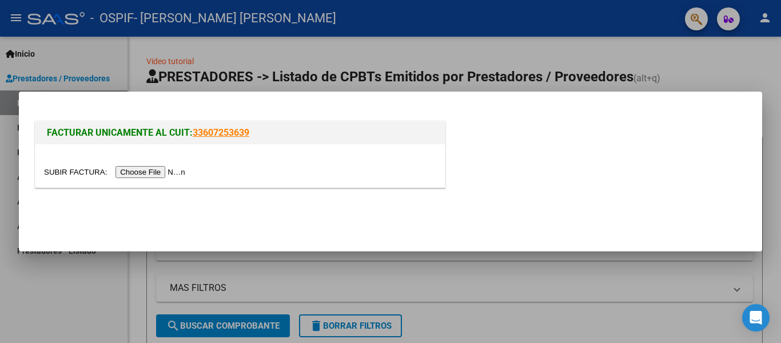
click at [176, 172] on input "file" at bounding box center [116, 172] width 145 height 12
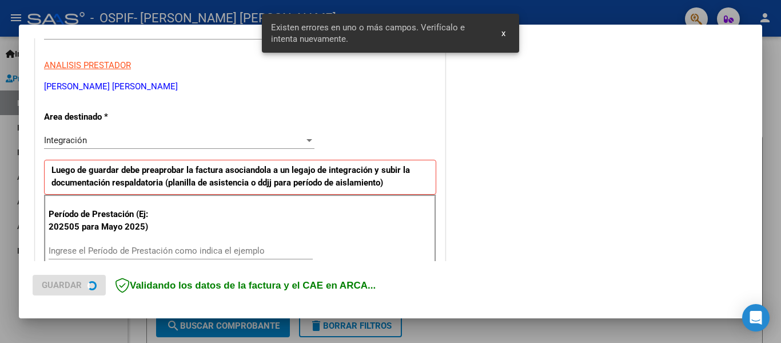
scroll to position [265, 0]
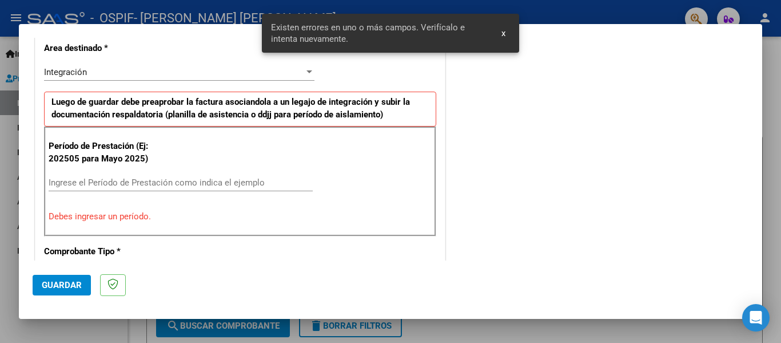
click at [148, 184] on input "Ingrese el Período de Prestación como indica el ejemplo" at bounding box center [181, 182] width 264 height 10
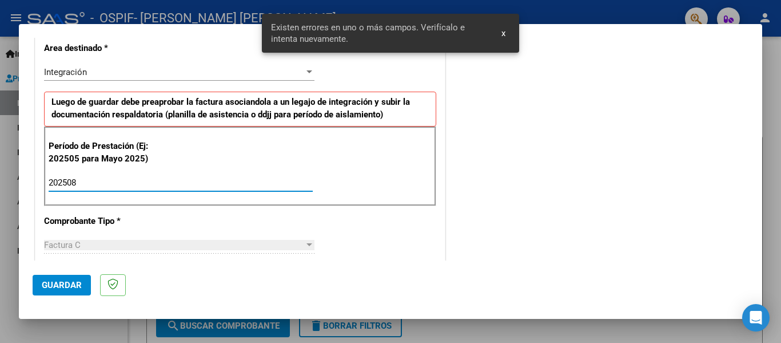
type input "202508"
click at [59, 288] on span "Guardar" at bounding box center [62, 285] width 40 height 10
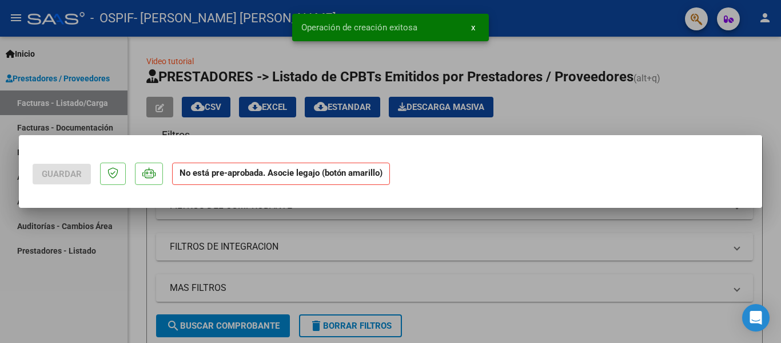
scroll to position [0, 0]
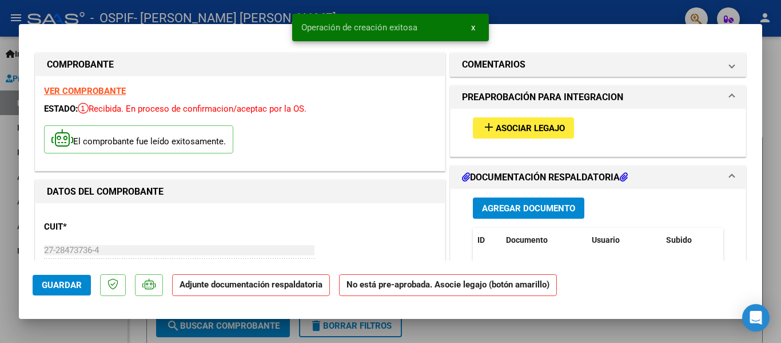
click at [509, 123] on span "Asociar Legajo" at bounding box center [530, 128] width 69 height 10
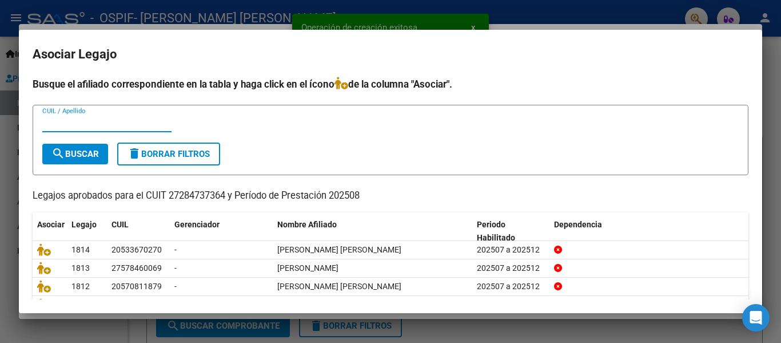
click at [90, 122] on input "CUIL / Apellido" at bounding box center [106, 123] width 129 height 10
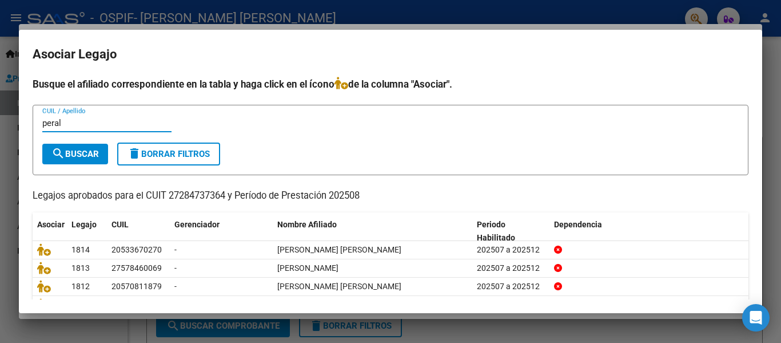
type input "peral"
click at [64, 155] on mat-icon "search" at bounding box center [58, 153] width 14 height 14
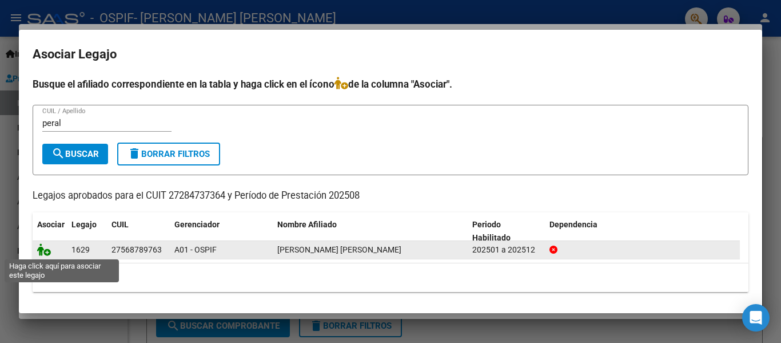
click at [41, 246] on icon at bounding box center [44, 249] width 14 height 13
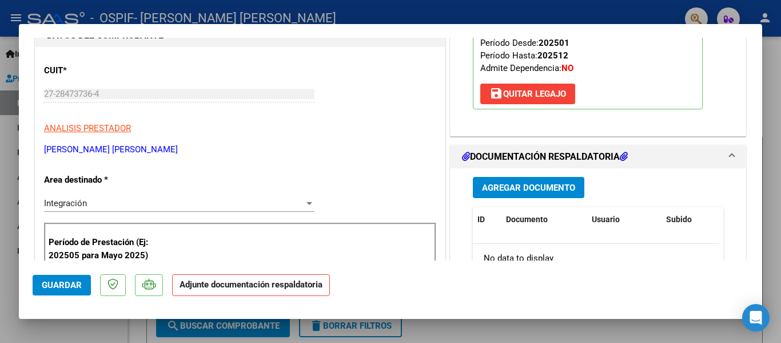
scroll to position [157, 0]
click at [506, 198] on div "Agregar Documento ID Documento Usuario Subido Acción No data to display 0 total…" at bounding box center [598, 282] width 268 height 228
click at [508, 196] on button "Agregar Documento" at bounding box center [529, 186] width 112 height 21
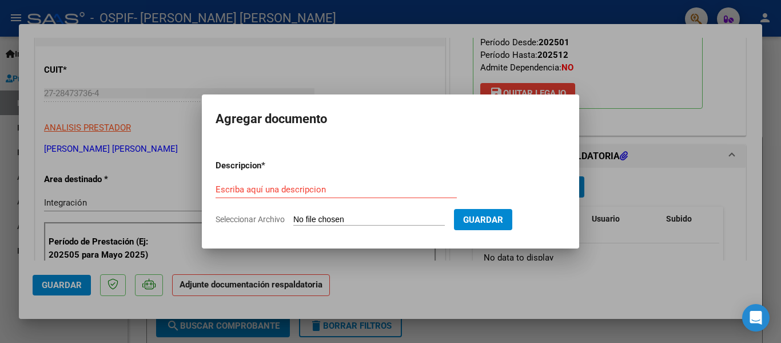
click at [341, 198] on div "Escriba aquí una descripcion" at bounding box center [336, 195] width 241 height 28
click at [343, 189] on input "Escriba aquí una descripcion" at bounding box center [336, 189] width 241 height 10
type input "planilla"
click at [335, 220] on input "Seleccionar Archivo" at bounding box center [369, 219] width 152 height 11
type input "C:\fakepath\[PERSON_NAME] [PERSON_NAME] [DATE].pdf"
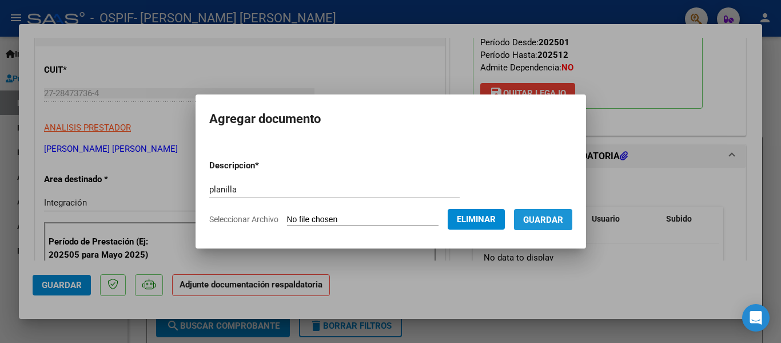
click at [546, 224] on span "Guardar" at bounding box center [543, 219] width 40 height 10
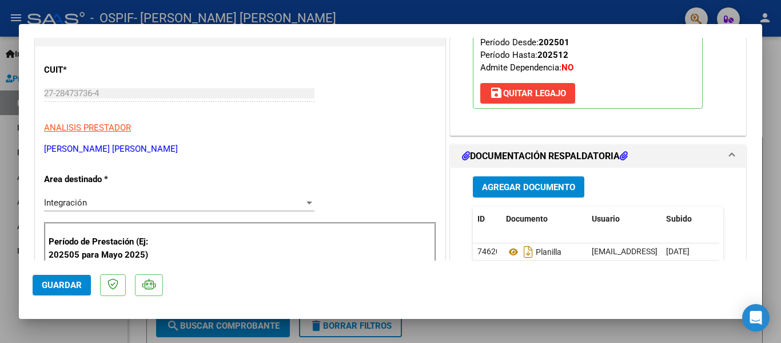
click at [132, 12] on div at bounding box center [390, 171] width 781 height 343
type input "$ 0,00"
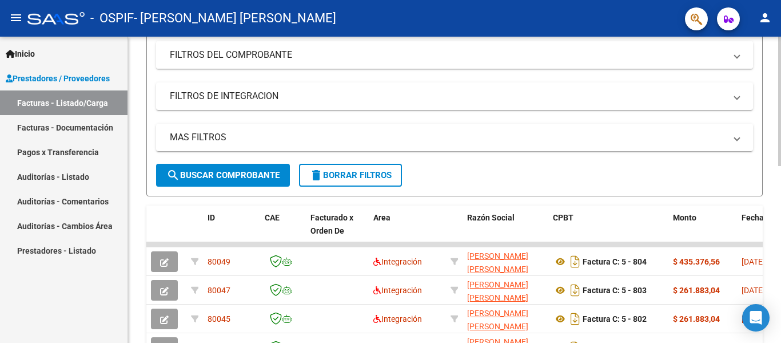
scroll to position [151, 0]
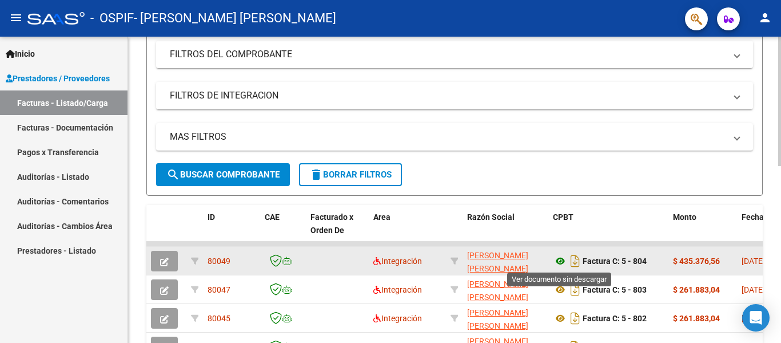
click at [561, 263] on icon at bounding box center [560, 261] width 15 height 14
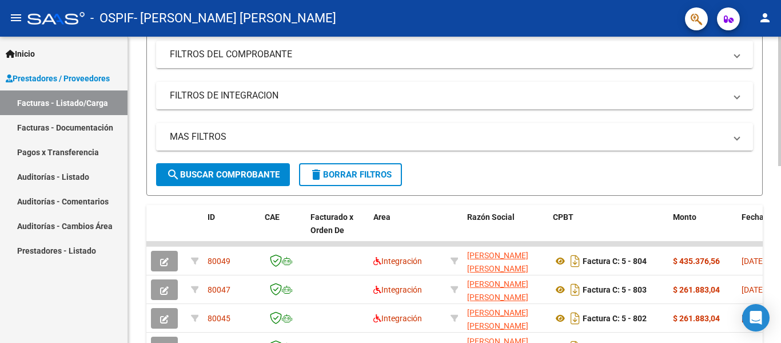
scroll to position [0, 0]
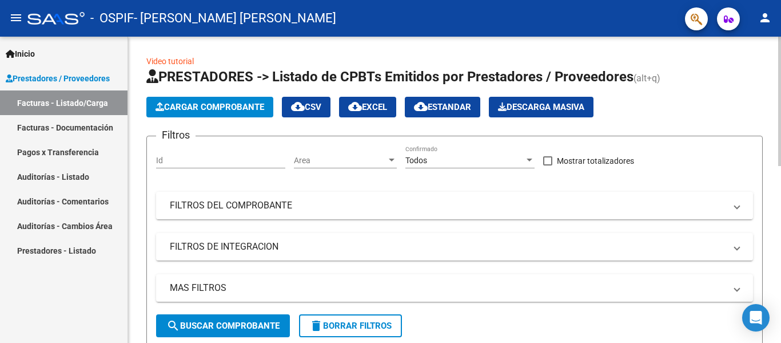
click at [215, 104] on span "Cargar Comprobante" at bounding box center [210, 107] width 109 height 10
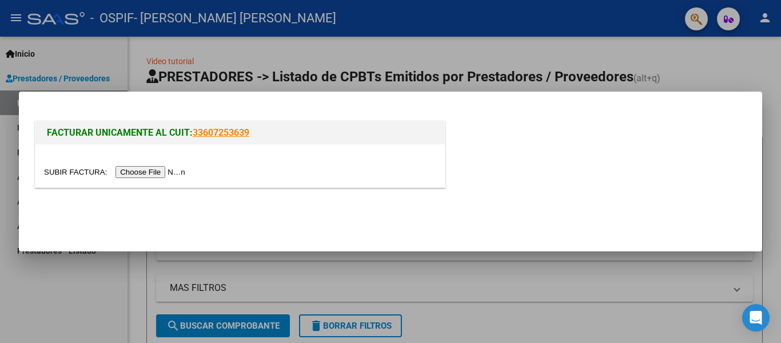
click at [160, 174] on input "file" at bounding box center [116, 172] width 145 height 12
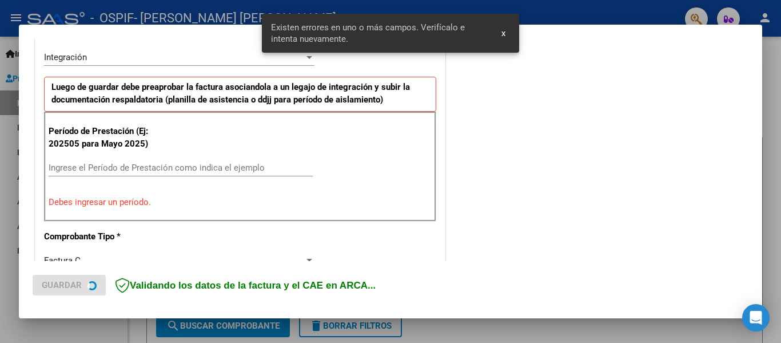
scroll to position [287, 0]
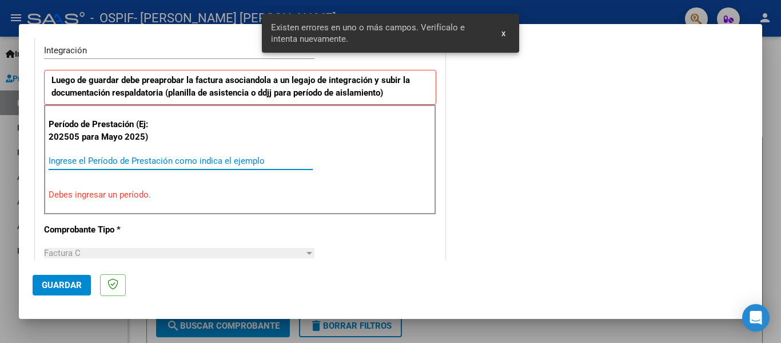
click at [140, 157] on input "Ingrese el Período de Prestación como indica el ejemplo" at bounding box center [181, 161] width 264 height 10
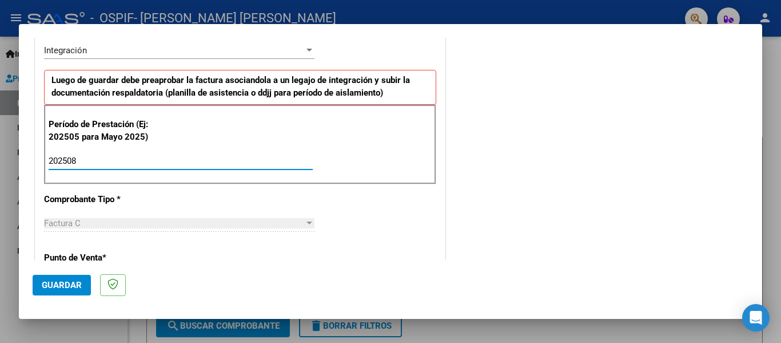
type input "202508"
click at [40, 289] on button "Guardar" at bounding box center [62, 285] width 58 height 21
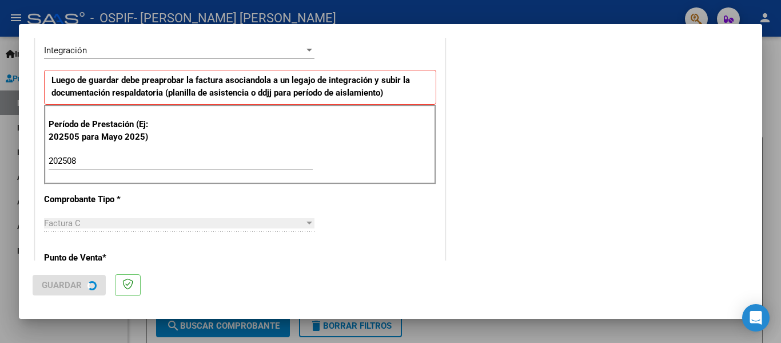
scroll to position [0, 0]
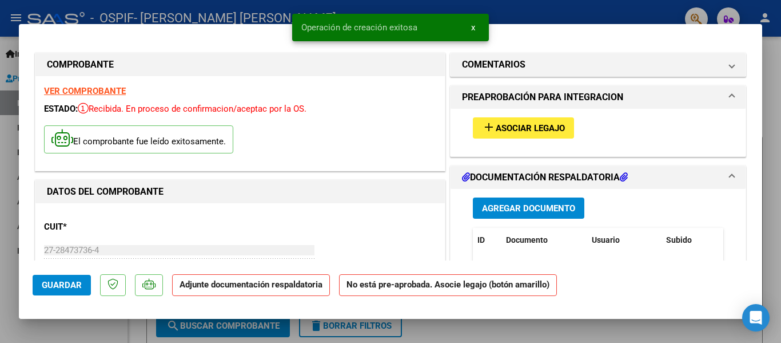
click at [515, 118] on button "add Asociar Legajo" at bounding box center [523, 127] width 101 height 21
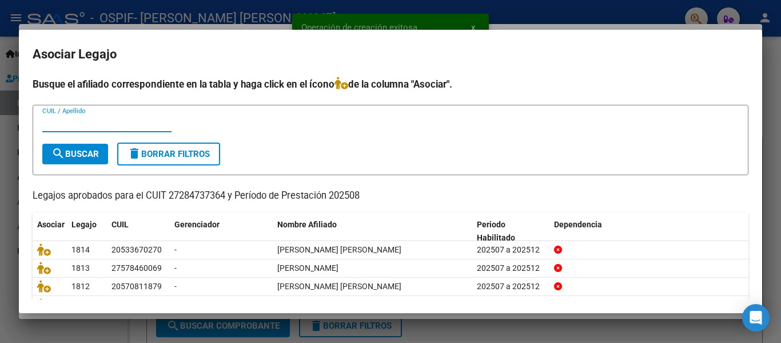
click at [127, 116] on div "CUIL / Apellido" at bounding box center [106, 122] width 129 height 17
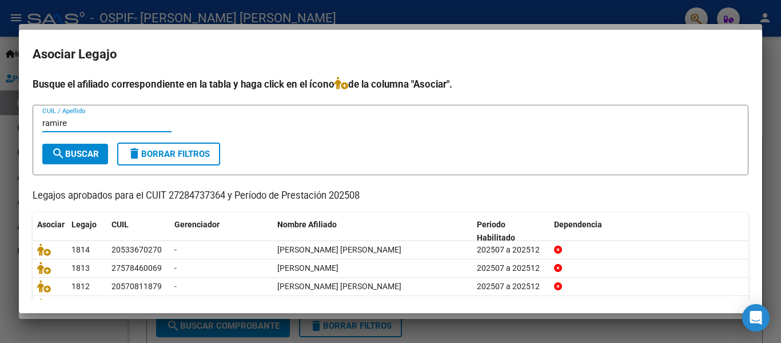
type input "ramire"
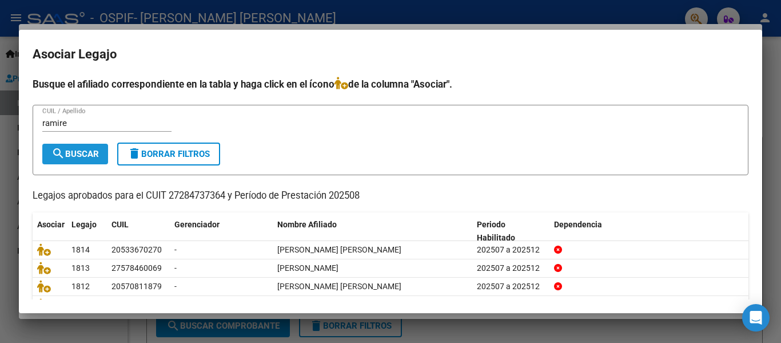
click at [83, 154] on span "search Buscar" at bounding box center [74, 154] width 47 height 10
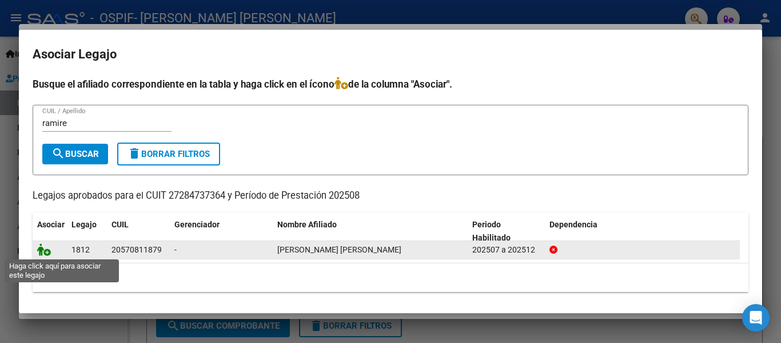
click at [44, 255] on icon at bounding box center [44, 249] width 14 height 13
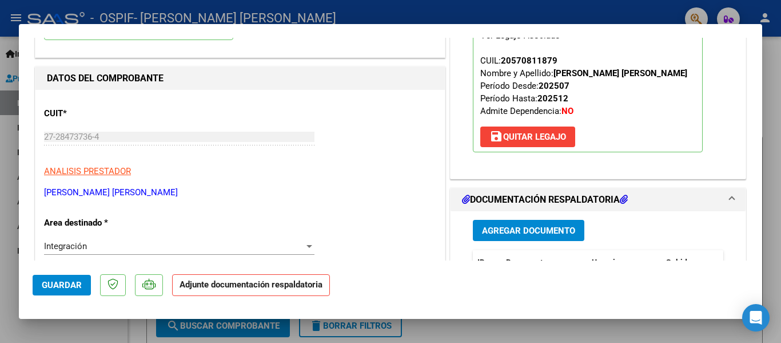
scroll to position [114, 0]
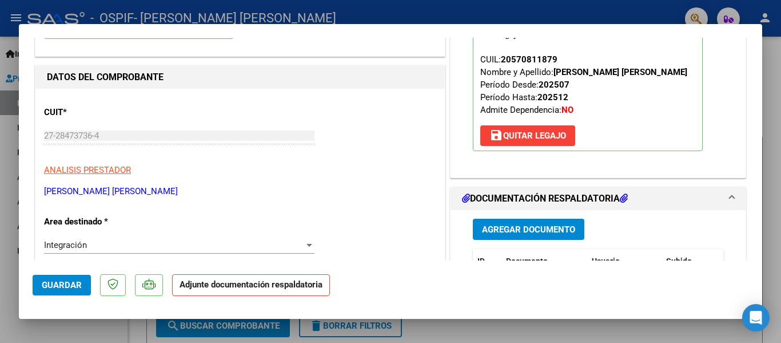
click at [486, 226] on span "Agregar Documento" at bounding box center [528, 229] width 93 height 10
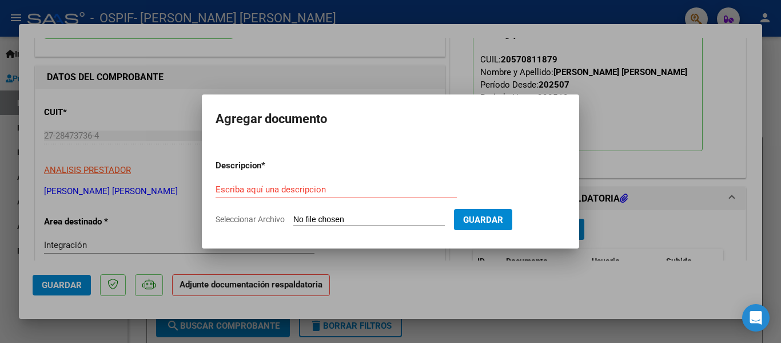
click at [287, 195] on div "Escriba aquí una descripcion" at bounding box center [336, 189] width 241 height 17
click at [277, 186] on input "Escriba aquí una descripcion" at bounding box center [336, 189] width 241 height 10
type input "planilla"
click at [302, 219] on input "Seleccionar Archivo" at bounding box center [369, 219] width 152 height 11
type input "C:\fakepath\[PERSON_NAME] [PERSON_NAME] [DATE].pdf"
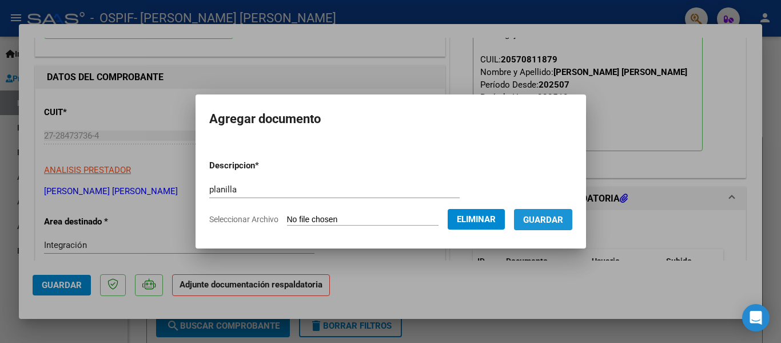
click at [559, 219] on span "Guardar" at bounding box center [543, 219] width 40 height 10
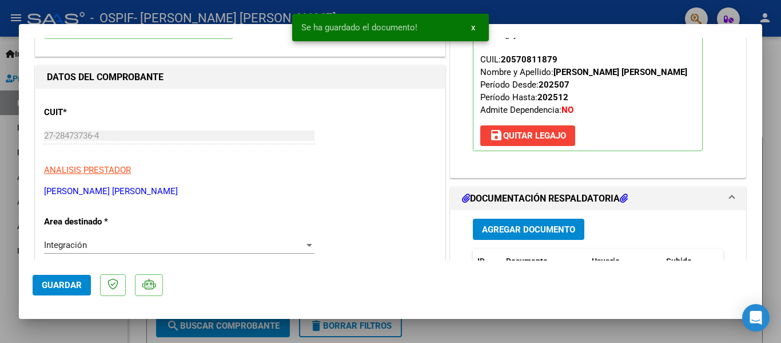
click at [168, 15] on div at bounding box center [390, 171] width 781 height 343
type input "$ 0,00"
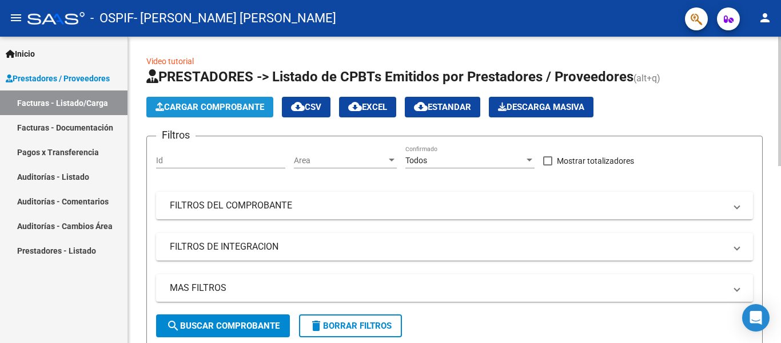
click at [245, 105] on span "Cargar Comprobante" at bounding box center [210, 107] width 109 height 10
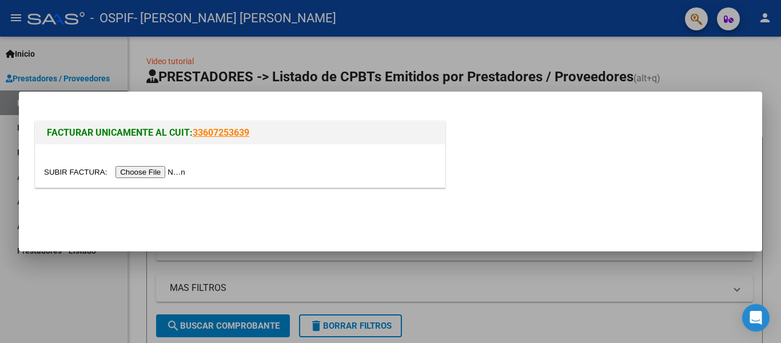
click at [142, 177] on input "file" at bounding box center [116, 172] width 145 height 12
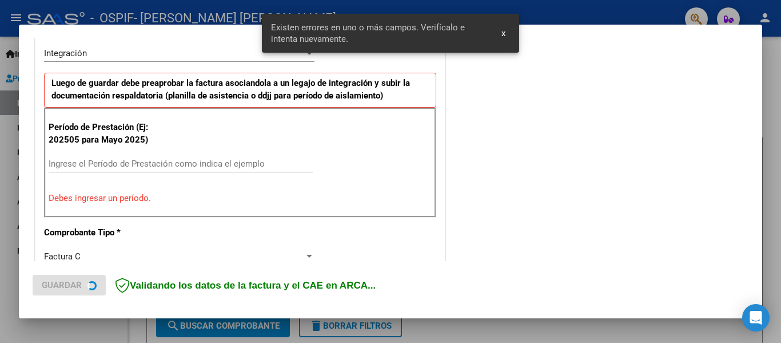
scroll to position [287, 0]
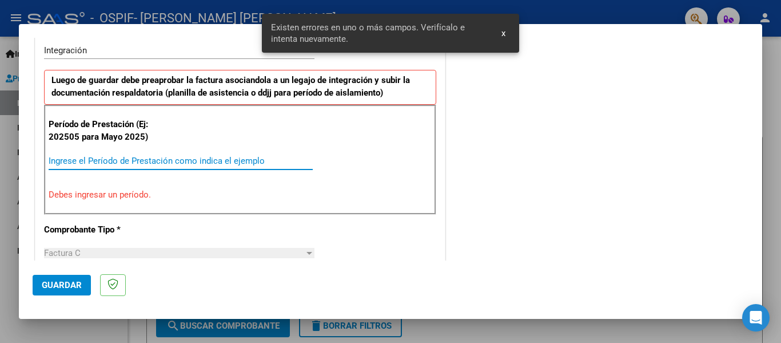
click at [138, 164] on input "Ingrese el Período de Prestación como indica el ejemplo" at bounding box center [181, 161] width 264 height 10
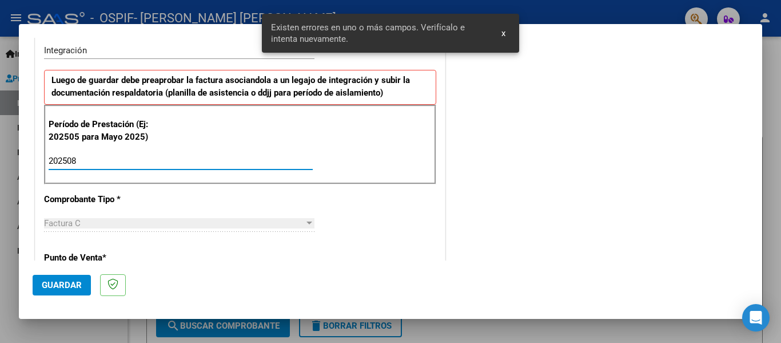
type input "202508"
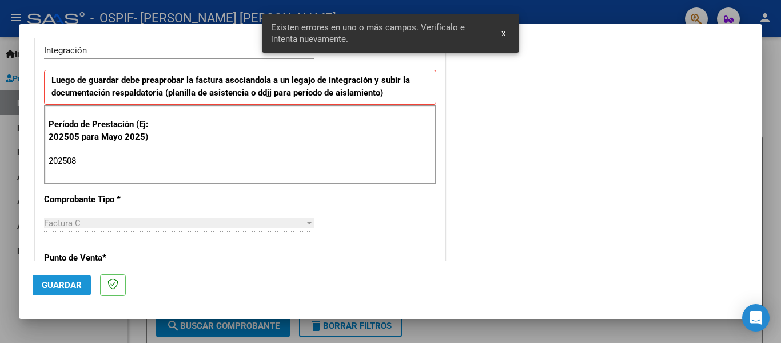
click at [61, 290] on span "Guardar" at bounding box center [62, 285] width 40 height 10
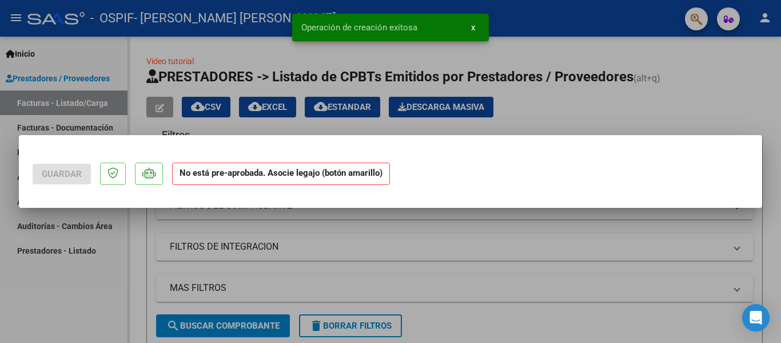
scroll to position [0, 0]
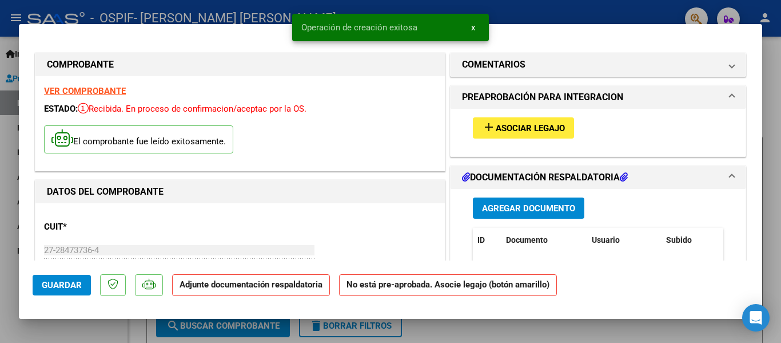
click at [516, 130] on span "Asociar Legajo" at bounding box center [530, 128] width 69 height 10
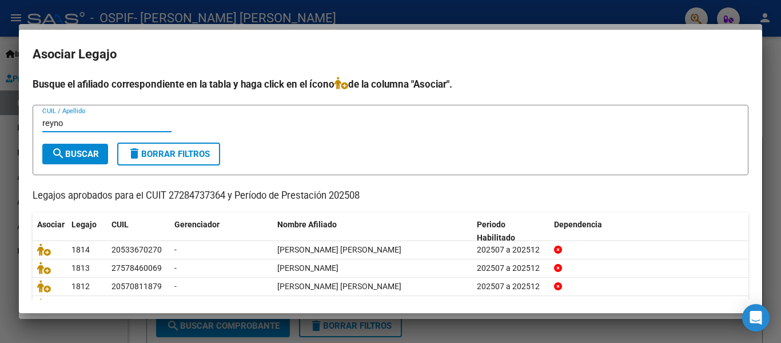
type input "reyno"
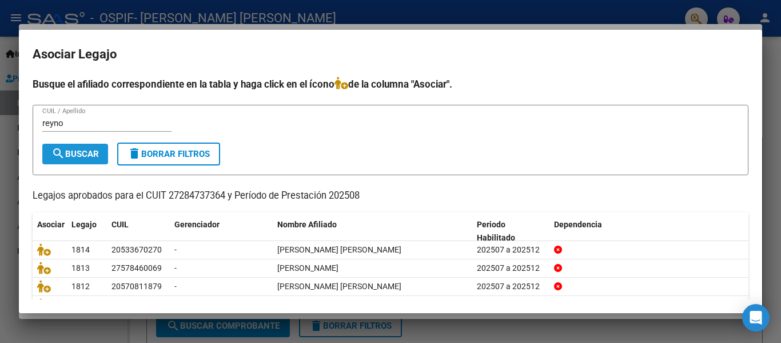
click at [89, 158] on span "search Buscar" at bounding box center [74, 154] width 47 height 10
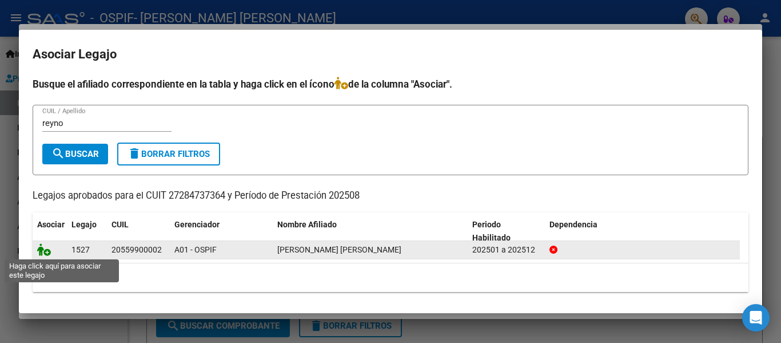
click at [39, 249] on icon at bounding box center [44, 249] width 14 height 13
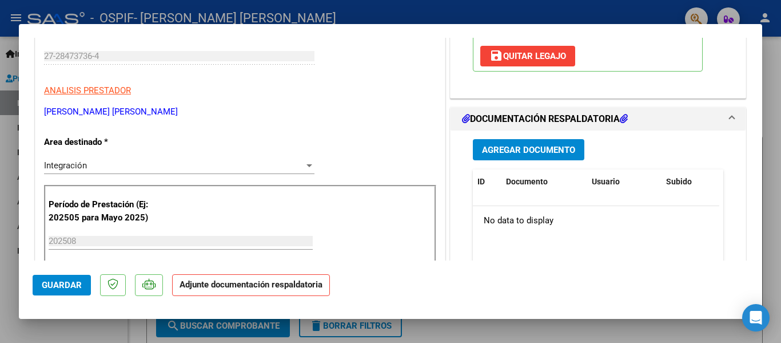
scroll to position [194, 0]
click at [537, 153] on span "Agregar Documento" at bounding box center [528, 149] width 93 height 10
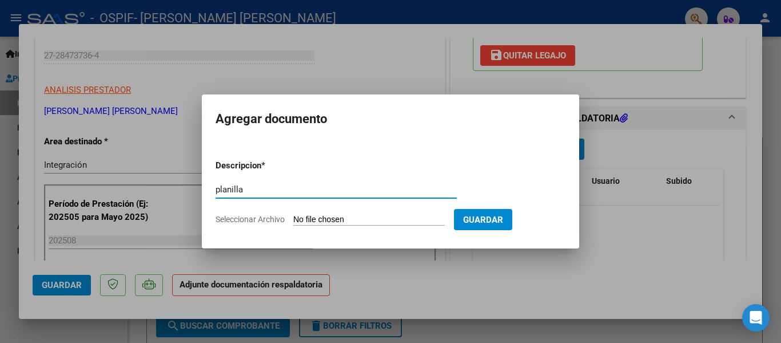
type input "planilla"
click at [338, 221] on input "Seleccionar Archivo" at bounding box center [369, 219] width 152 height 11
type input "C:\fakepath\[PERSON_NAME] [PERSON_NAME] [DATE].pdf"
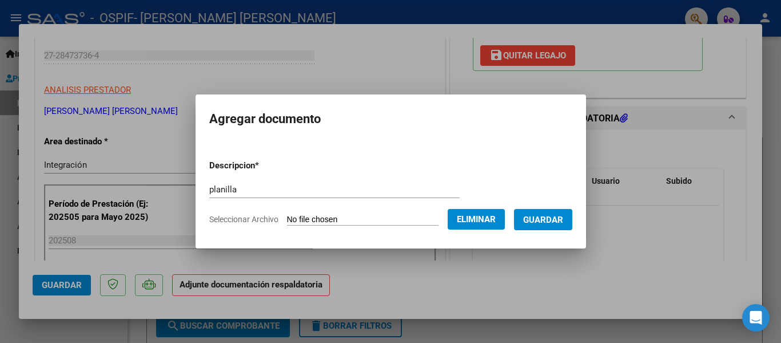
click at [553, 217] on span "Guardar" at bounding box center [543, 219] width 40 height 10
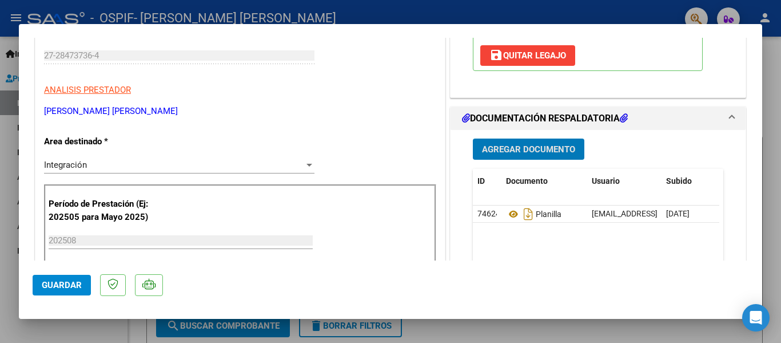
click at [226, 12] on div at bounding box center [390, 171] width 781 height 343
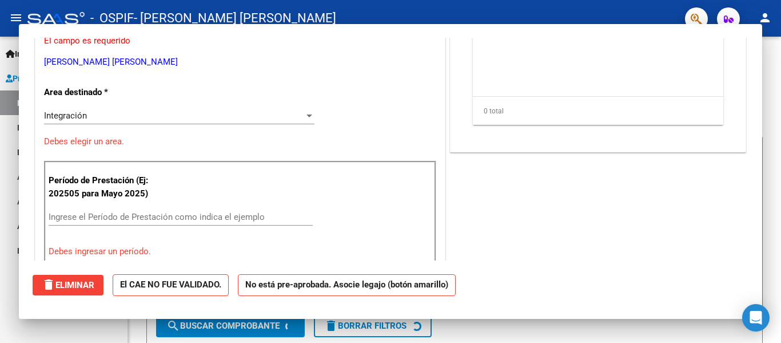
scroll to position [0, 0]
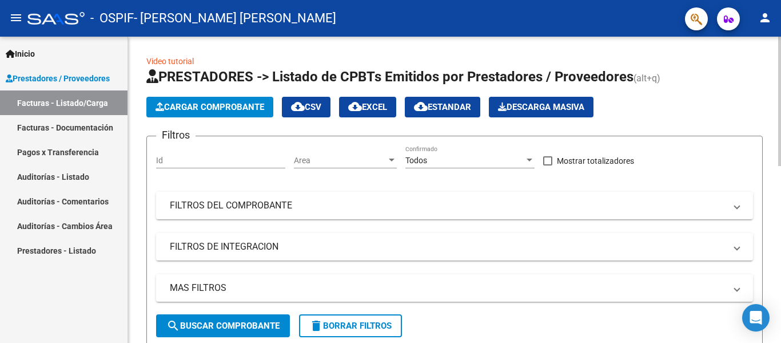
click at [192, 104] on span "Cargar Comprobante" at bounding box center [210, 107] width 109 height 10
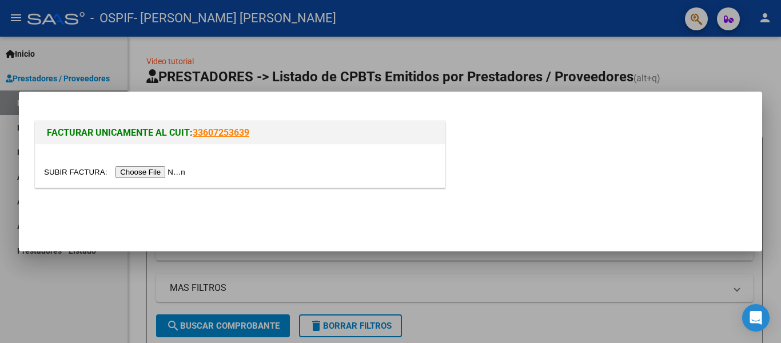
click at [177, 168] on input "file" at bounding box center [116, 172] width 145 height 12
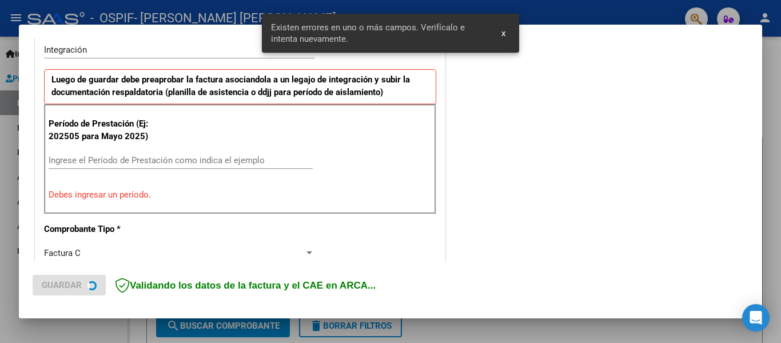
scroll to position [306, 0]
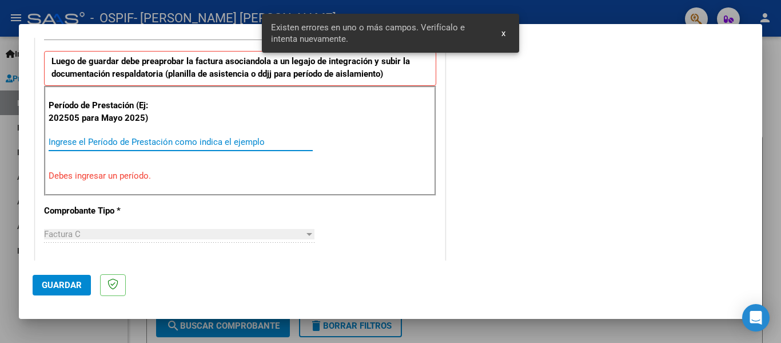
click at [116, 140] on input "Ingrese el Período de Prestación como indica el ejemplo" at bounding box center [181, 142] width 264 height 10
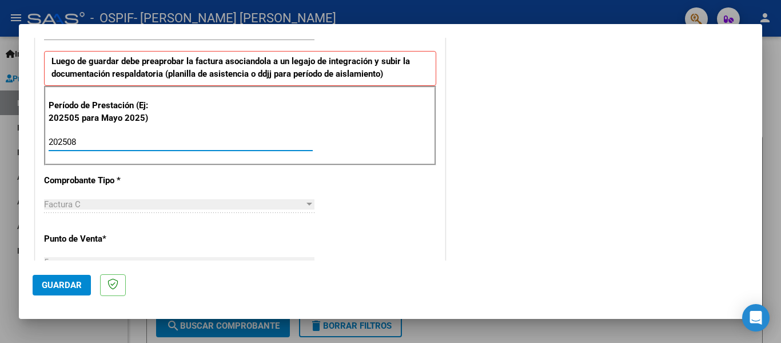
type input "202508"
click at [65, 289] on span "Guardar" at bounding box center [62, 285] width 40 height 10
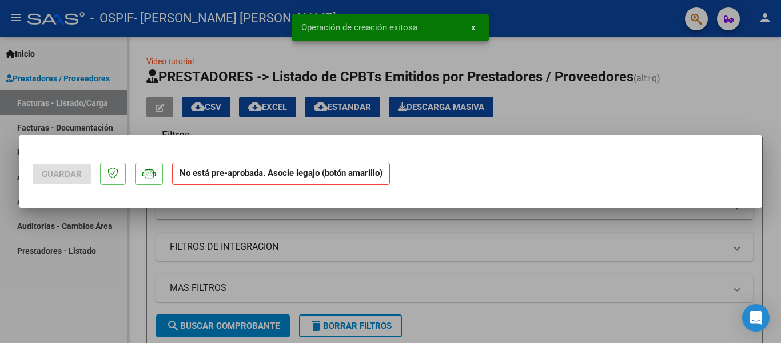
scroll to position [0, 0]
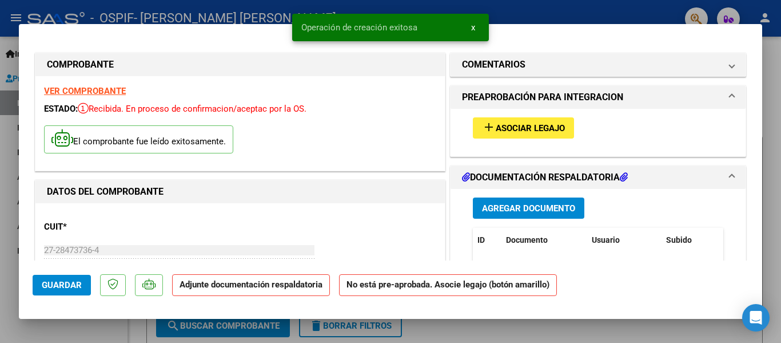
click at [501, 122] on span "add Asociar Legajo" at bounding box center [523, 127] width 83 height 10
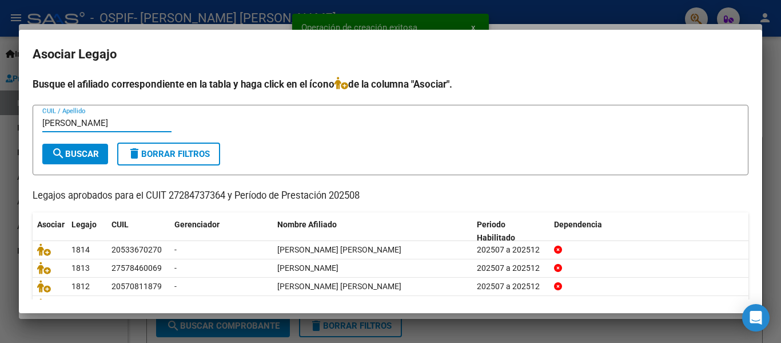
type input "[PERSON_NAME]"
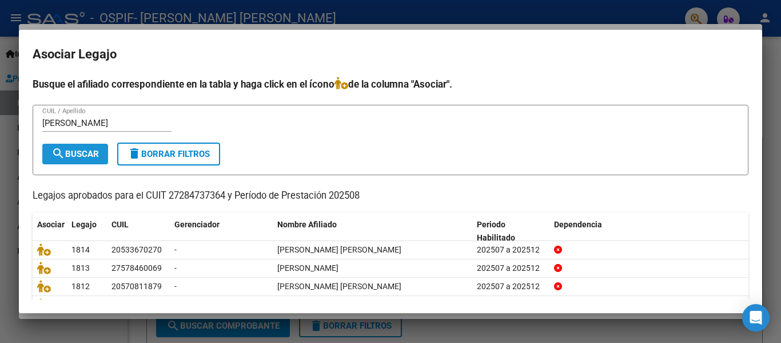
click at [86, 151] on span "search Buscar" at bounding box center [74, 154] width 47 height 10
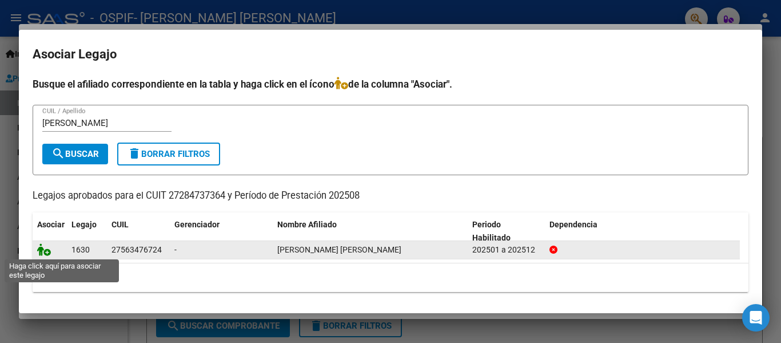
click at [44, 249] on icon at bounding box center [44, 249] width 14 height 13
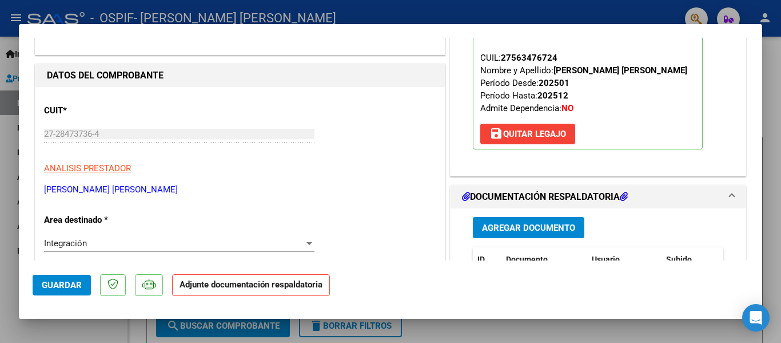
scroll to position [147, 0]
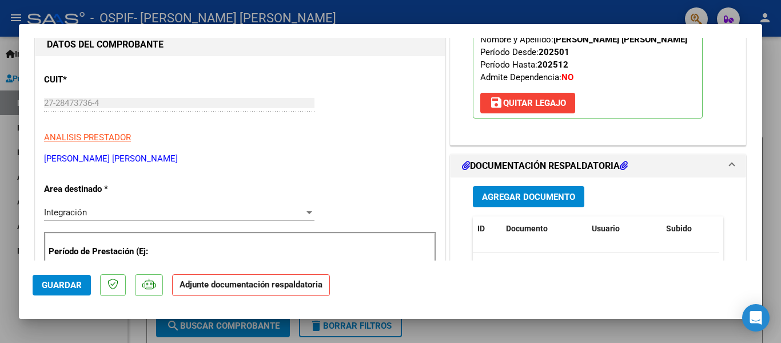
click at [538, 201] on span "Agregar Documento" at bounding box center [528, 197] width 93 height 10
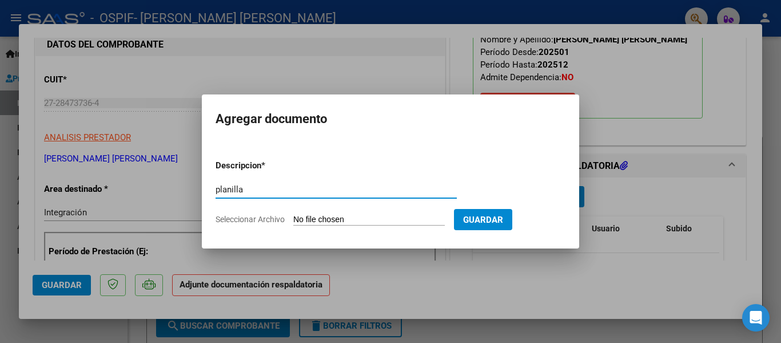
type input "planilla"
click at [351, 221] on input "Seleccionar Archivo" at bounding box center [369, 219] width 152 height 11
type input "C:\fakepath\[PERSON_NAME] [PERSON_NAME] [DATE].pdf"
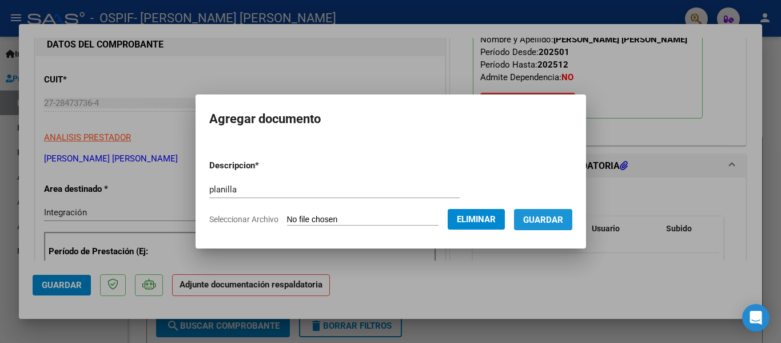
click at [563, 217] on span "Guardar" at bounding box center [543, 219] width 40 height 10
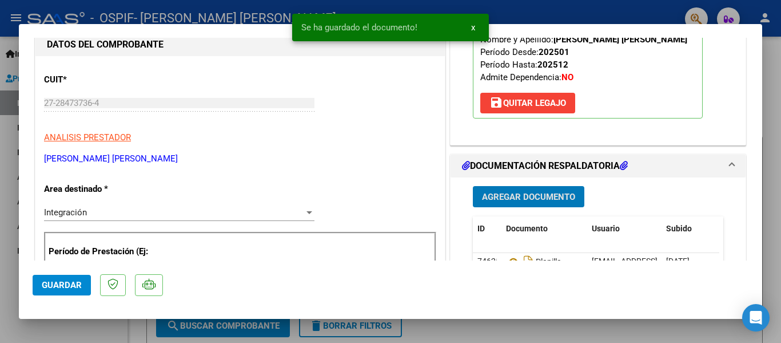
click at [196, 15] on div at bounding box center [390, 171] width 781 height 343
type input "$ 0,00"
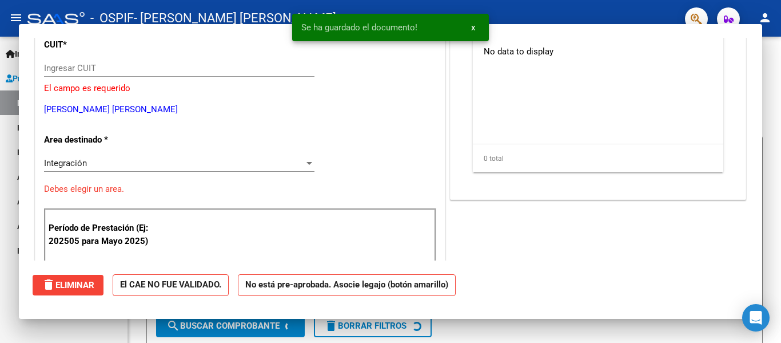
scroll to position [112, 0]
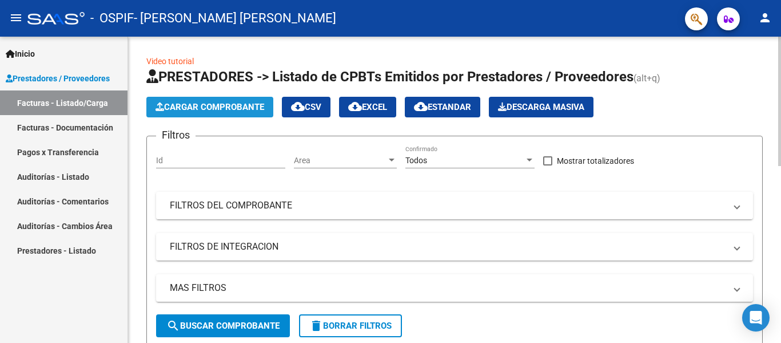
click at [237, 109] on span "Cargar Comprobante" at bounding box center [210, 107] width 109 height 10
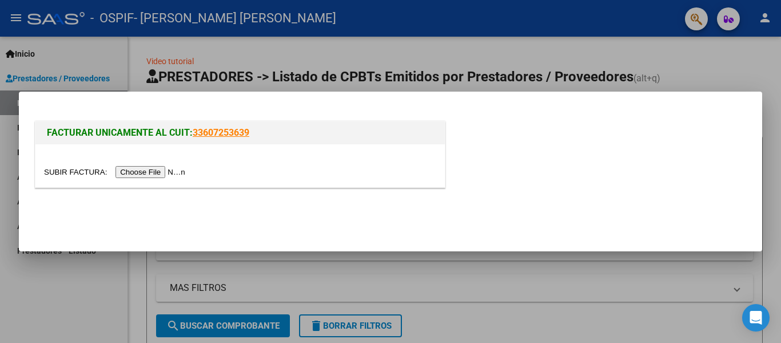
click at [169, 169] on input "file" at bounding box center [116, 172] width 145 height 12
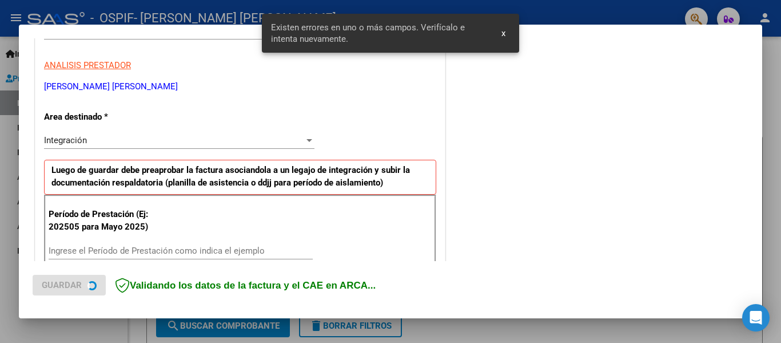
scroll to position [265, 0]
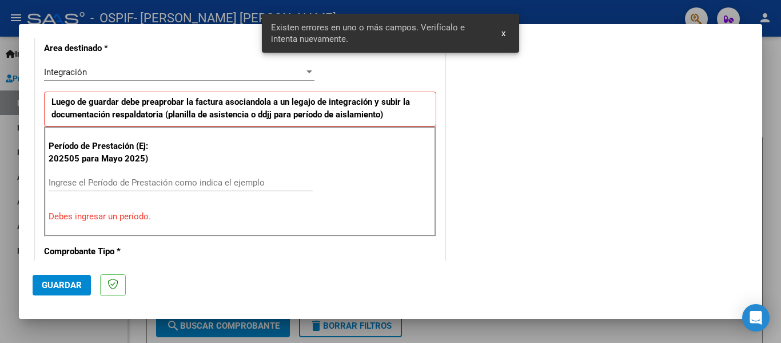
click at [162, 186] on input "Ingrese el Período de Prestación como indica el ejemplo" at bounding box center [181, 182] width 264 height 10
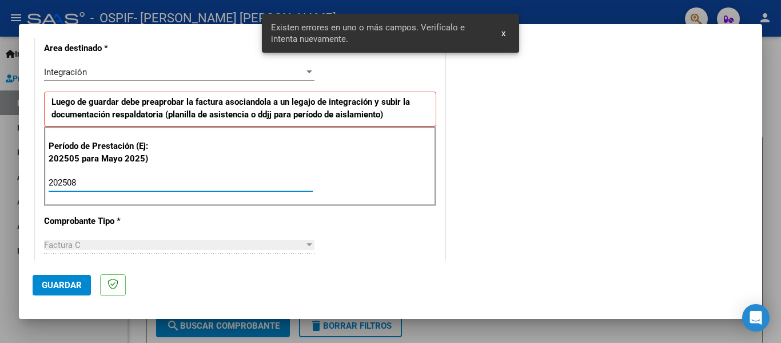
type input "202508"
click at [69, 289] on span "Guardar" at bounding box center [62, 285] width 40 height 10
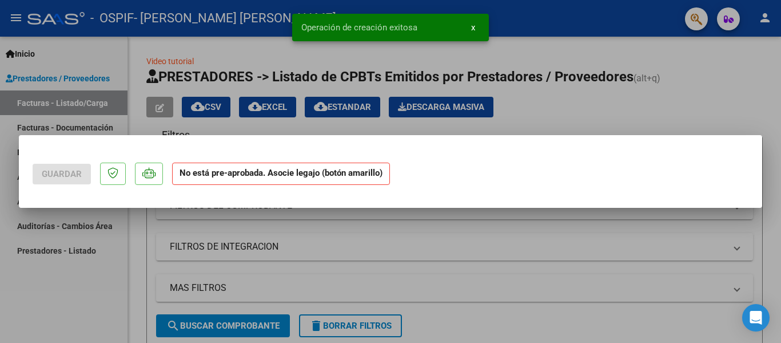
scroll to position [0, 0]
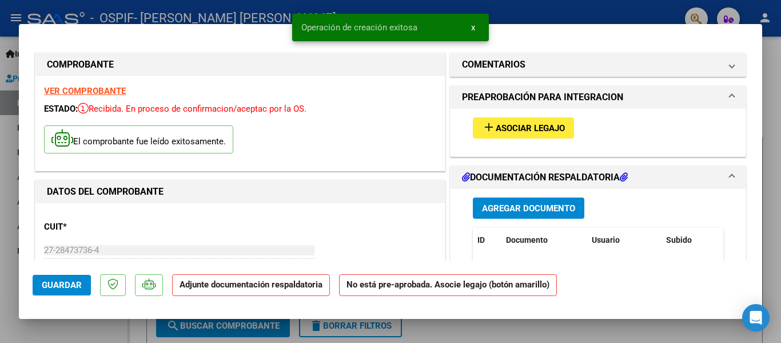
click at [141, 13] on div at bounding box center [390, 171] width 781 height 343
type input "$ 0,00"
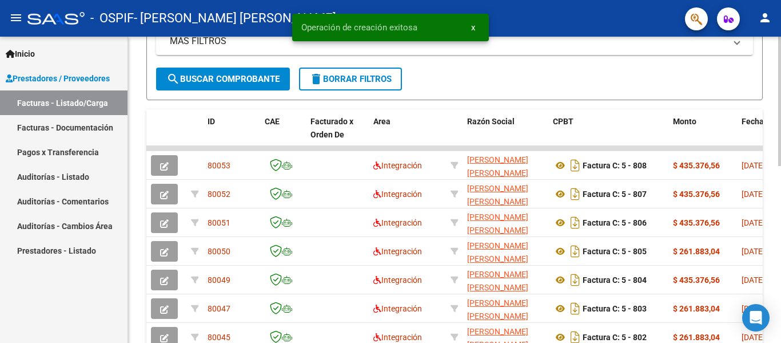
scroll to position [247, 0]
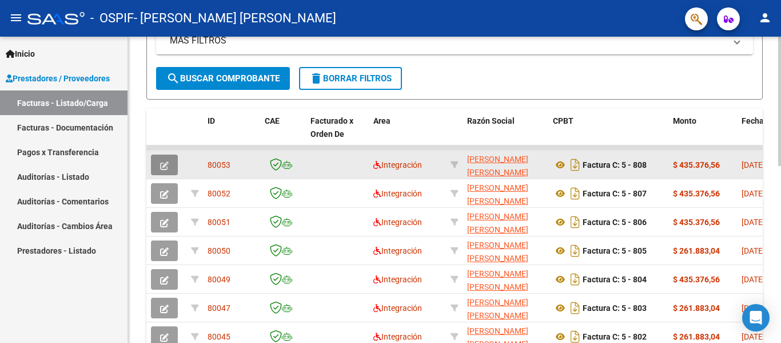
click at [161, 165] on icon "button" at bounding box center [164, 165] width 9 height 9
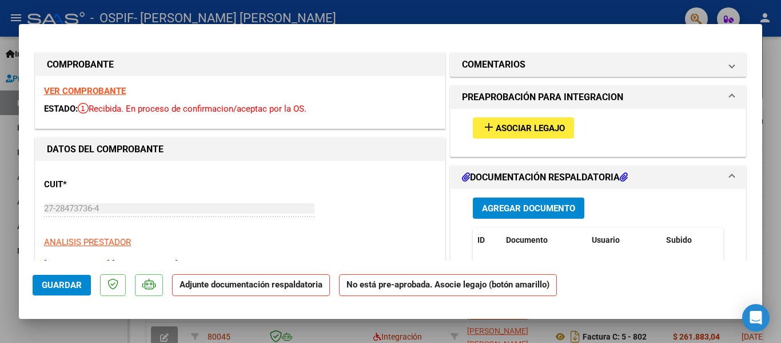
click at [514, 133] on span "Asociar Legajo" at bounding box center [530, 128] width 69 height 10
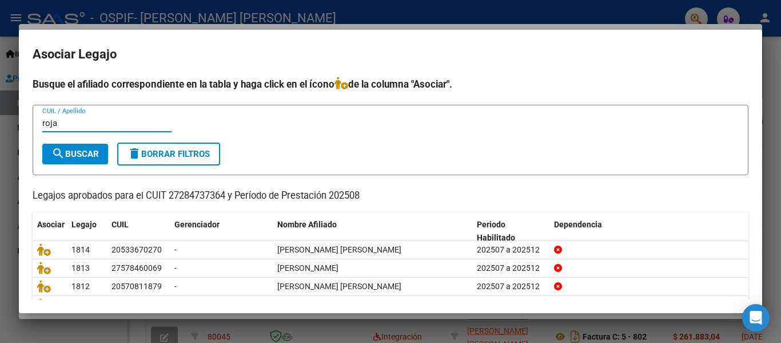
type input "roja"
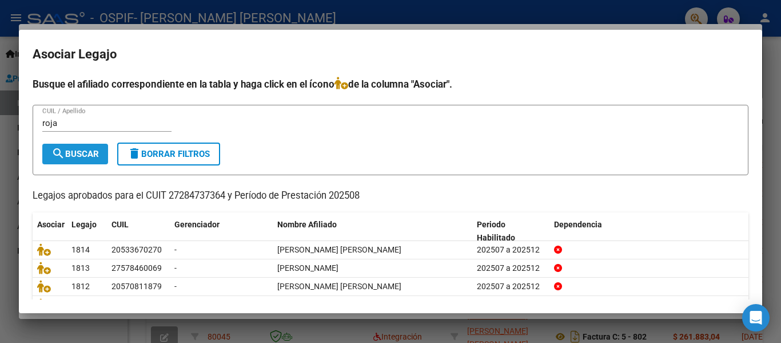
click at [73, 153] on span "search Buscar" at bounding box center [74, 154] width 47 height 10
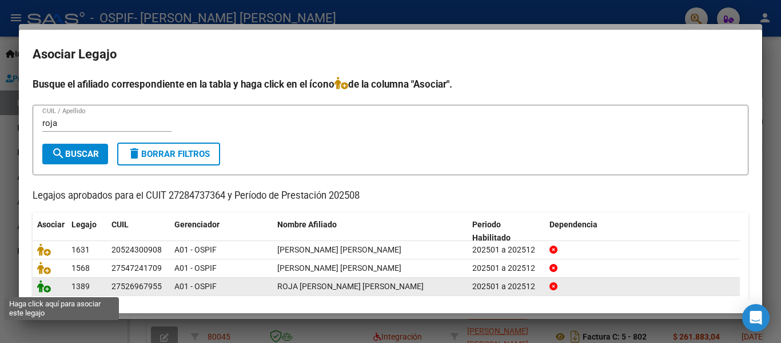
click at [44, 289] on icon at bounding box center [44, 286] width 14 height 13
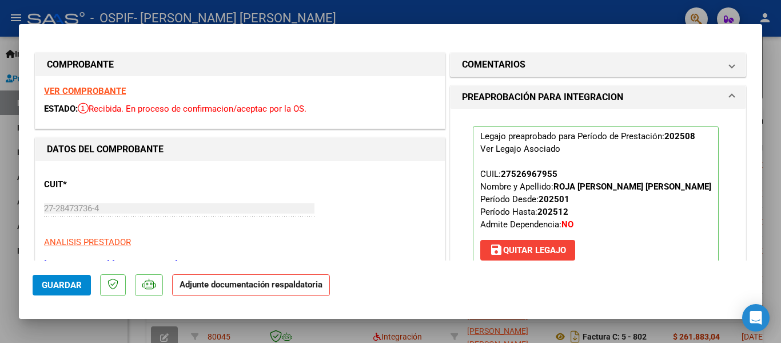
click at [148, 18] on div at bounding box center [390, 171] width 781 height 343
type input "$ 0,00"
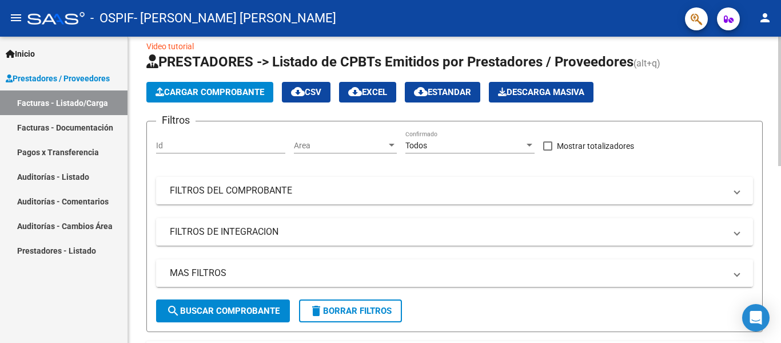
scroll to position [0, 0]
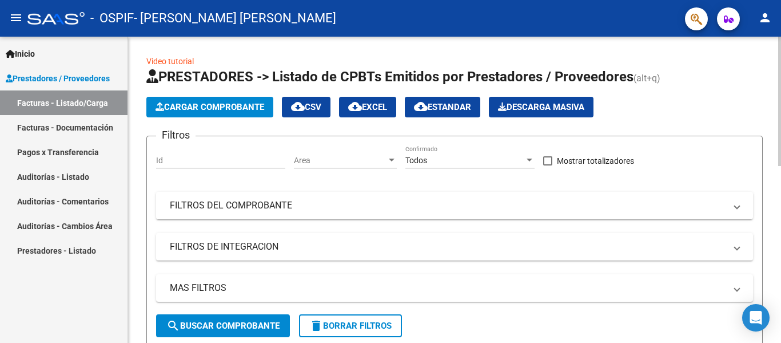
click at [190, 109] on span "Cargar Comprobante" at bounding box center [210, 107] width 109 height 10
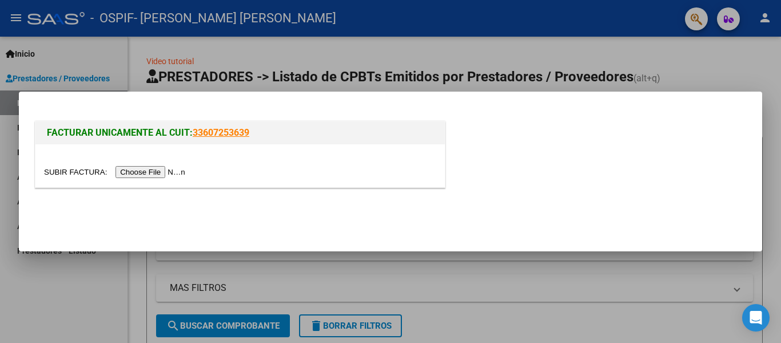
click at [160, 170] on input "file" at bounding box center [116, 172] width 145 height 12
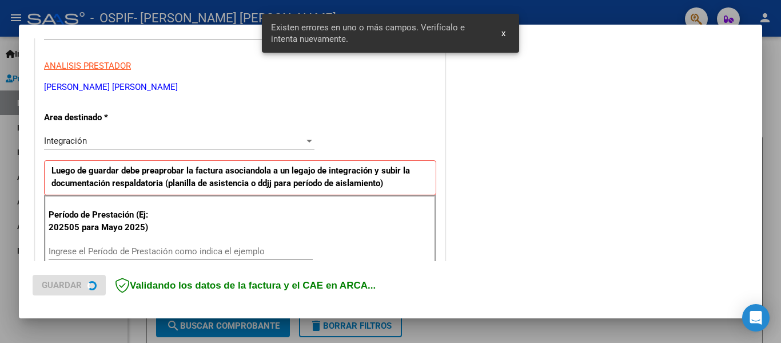
scroll to position [265, 0]
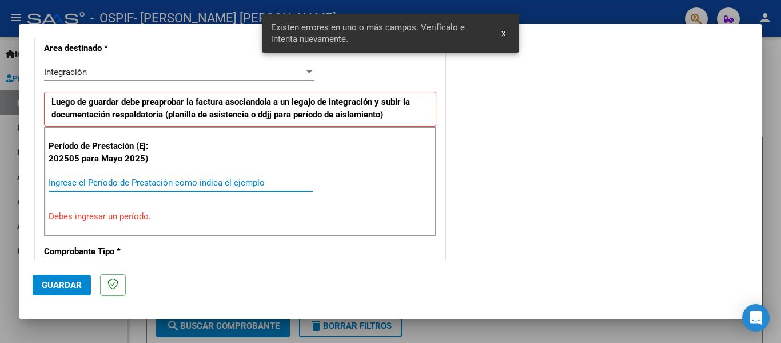
click at [79, 179] on input "Ingrese el Período de Prestación como indica el ejemplo" at bounding box center [181, 182] width 264 height 10
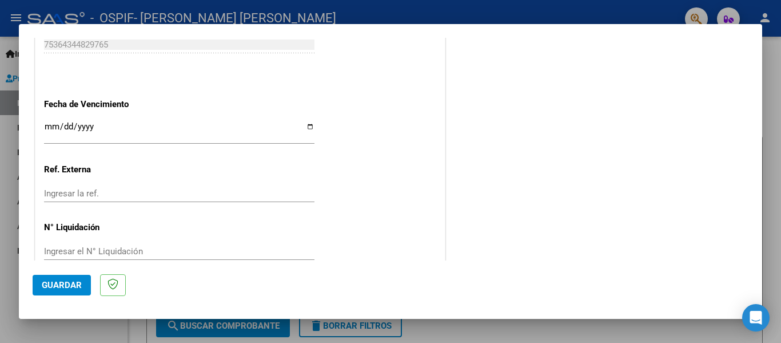
scroll to position [784, 0]
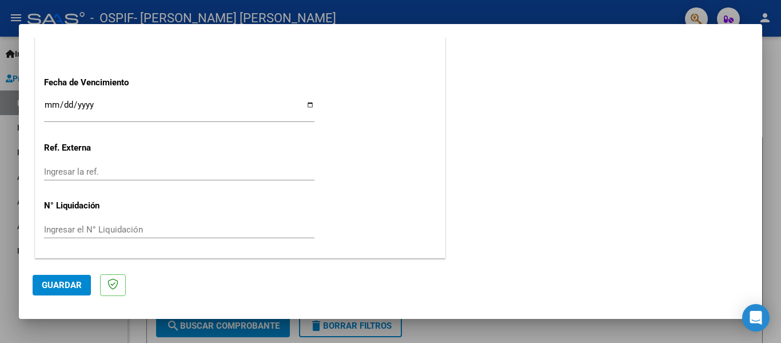
type input "202508"
click at [69, 289] on span "Guardar" at bounding box center [62, 285] width 40 height 10
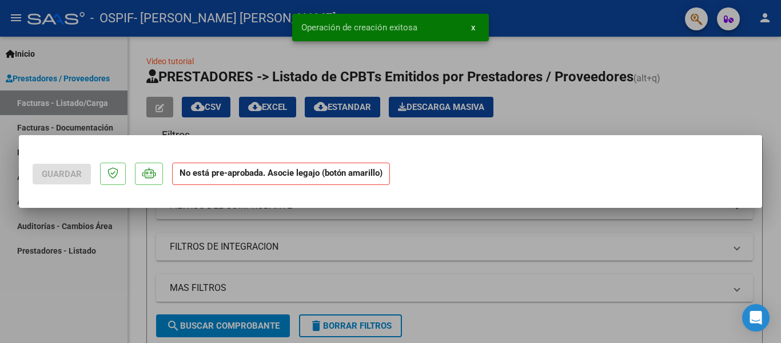
scroll to position [0, 0]
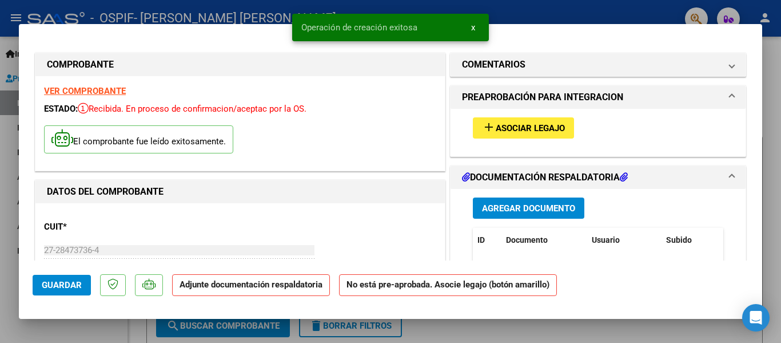
click at [542, 122] on button "add Asociar Legajo" at bounding box center [523, 127] width 101 height 21
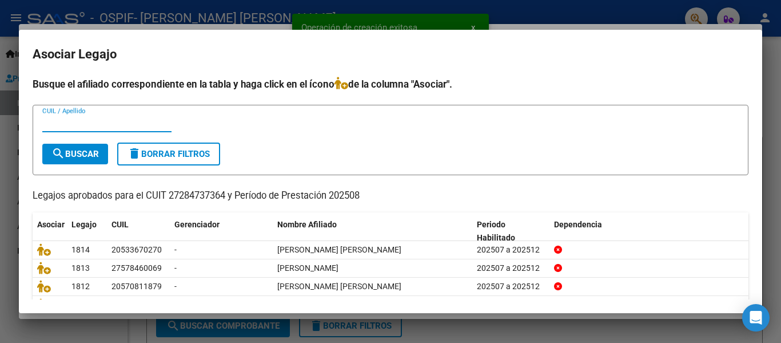
click at [100, 121] on input "CUIL / Apellido" at bounding box center [106, 123] width 129 height 10
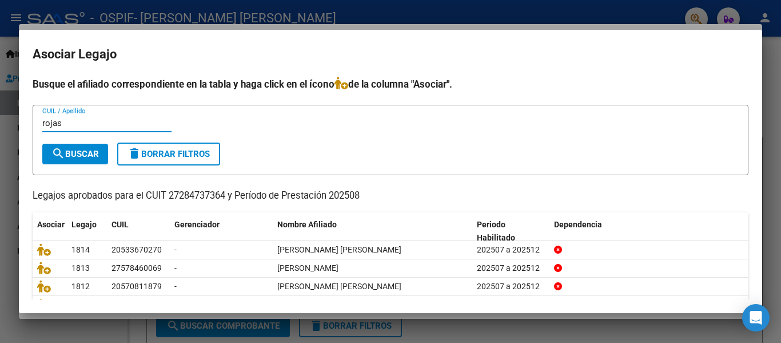
type input "rojas"
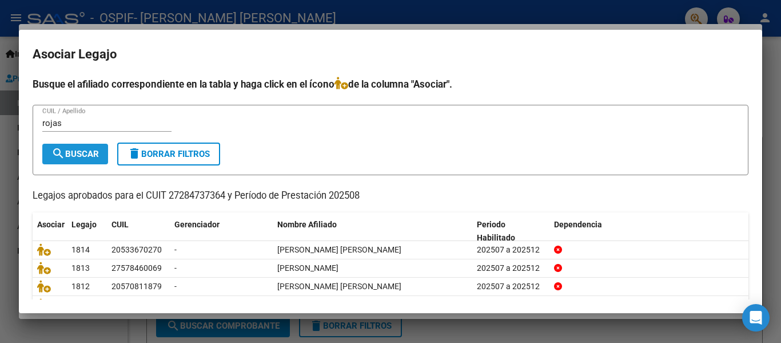
click at [82, 152] on span "search Buscar" at bounding box center [74, 154] width 47 height 10
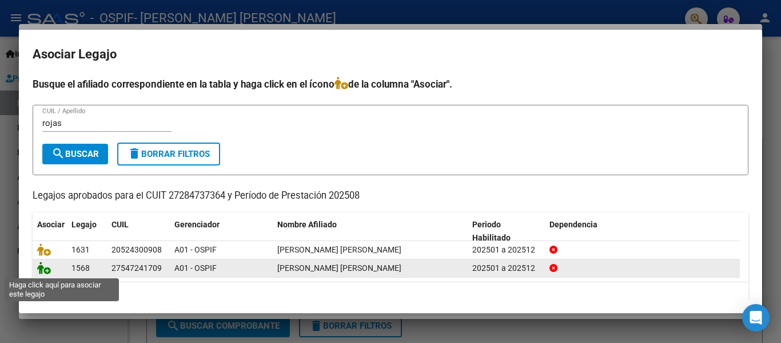
click at [47, 267] on icon at bounding box center [44, 267] width 14 height 13
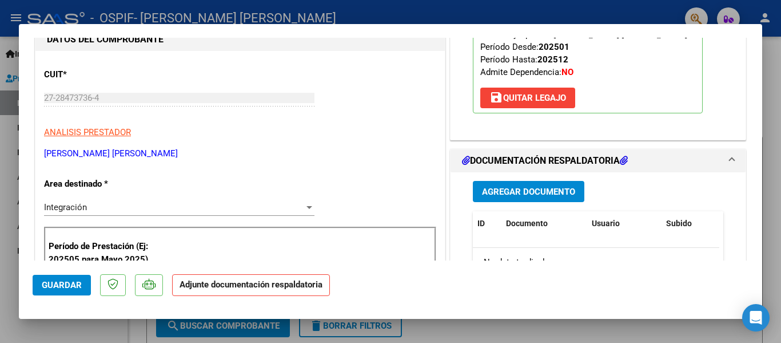
scroll to position [153, 0]
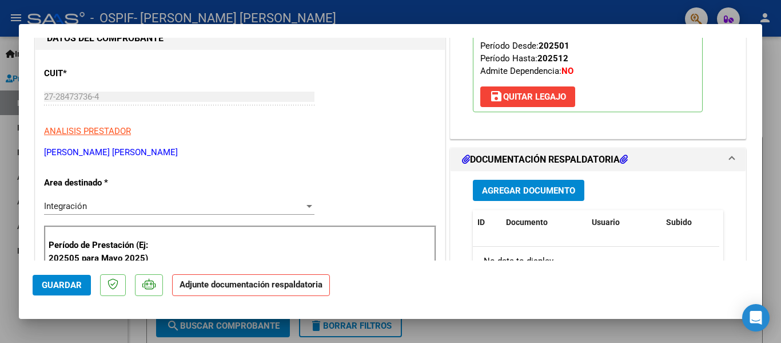
click at [506, 188] on span "Agregar Documento" at bounding box center [528, 190] width 93 height 10
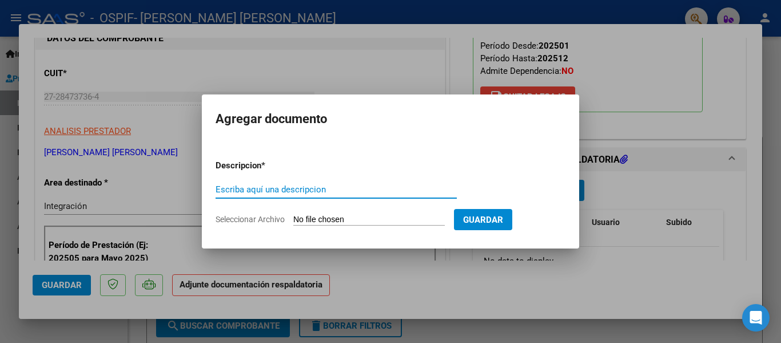
click at [254, 193] on input "Escriba aquí una descripcion" at bounding box center [336, 189] width 241 height 10
type input "planilla"
click at [324, 217] on input "Seleccionar Archivo" at bounding box center [369, 219] width 152 height 11
type input "C:\fakepath\[PERSON_NAME] [PERSON_NAME] [DATE].pdf"
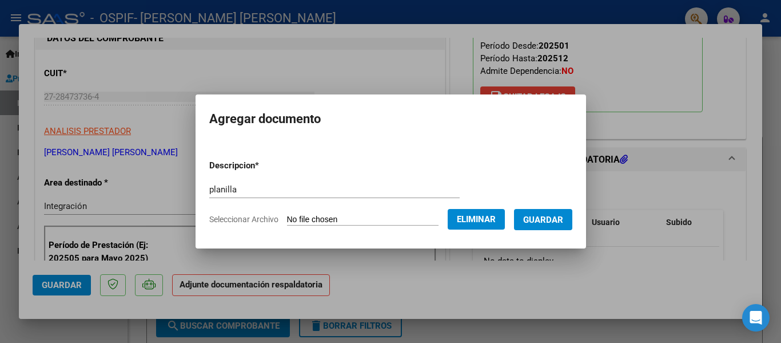
click at [563, 222] on span "Guardar" at bounding box center [543, 219] width 40 height 10
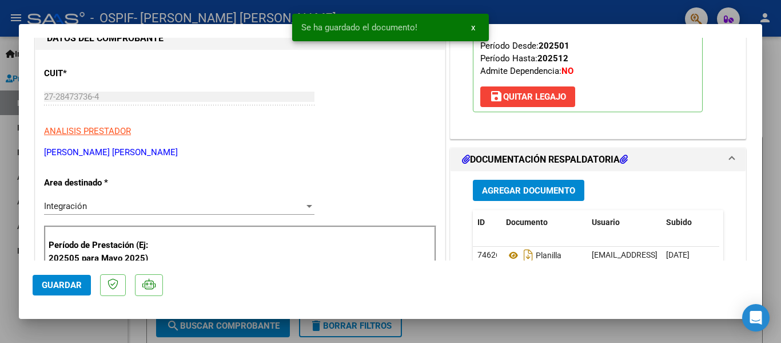
click at [168, 18] on div at bounding box center [390, 171] width 781 height 343
type input "$ 0,00"
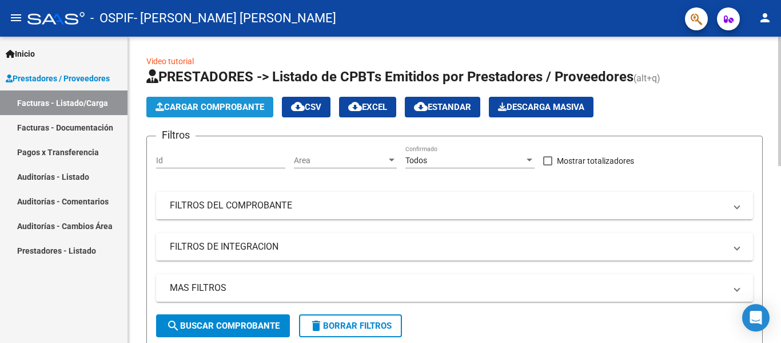
click at [186, 103] on span "Cargar Comprobante" at bounding box center [210, 107] width 109 height 10
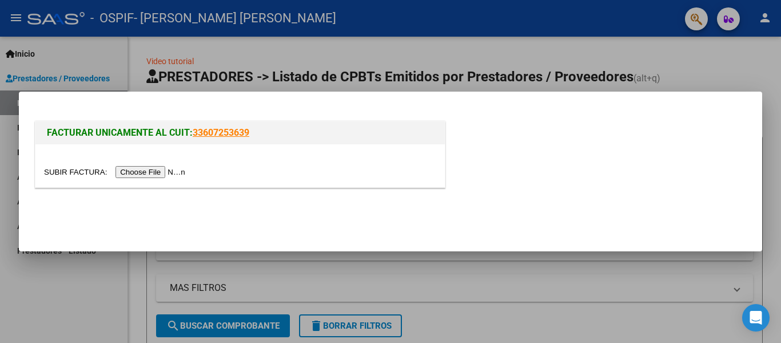
click at [154, 172] on input "file" at bounding box center [116, 172] width 145 height 12
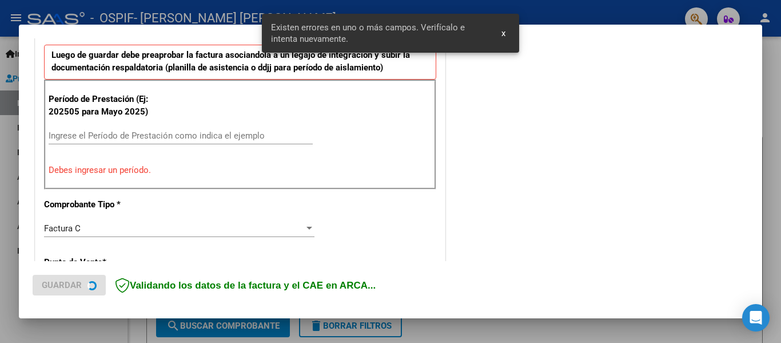
scroll to position [317, 0]
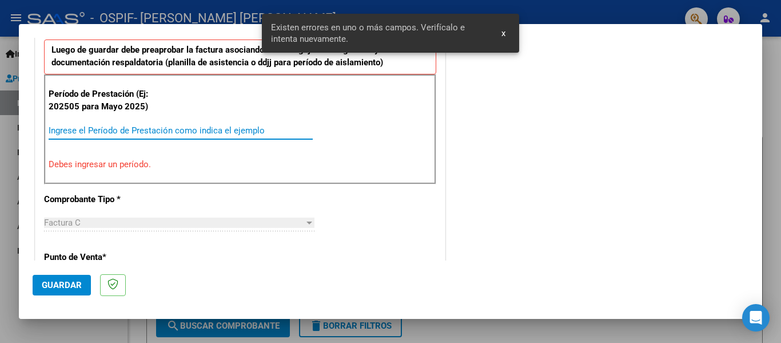
click at [133, 133] on input "Ingrese el Período de Prestación como indica el ejemplo" at bounding box center [181, 130] width 264 height 10
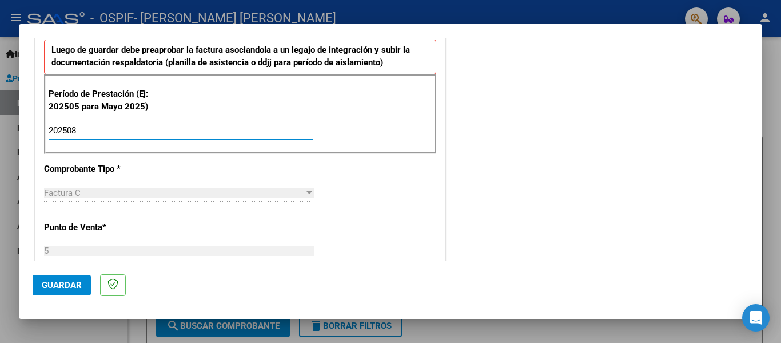
type input "202508"
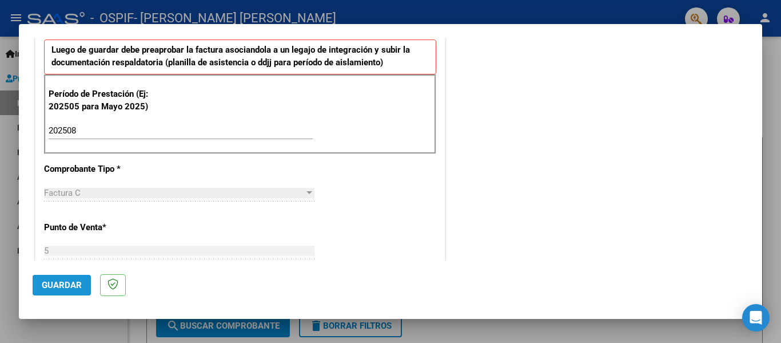
click at [59, 278] on button "Guardar" at bounding box center [62, 285] width 58 height 21
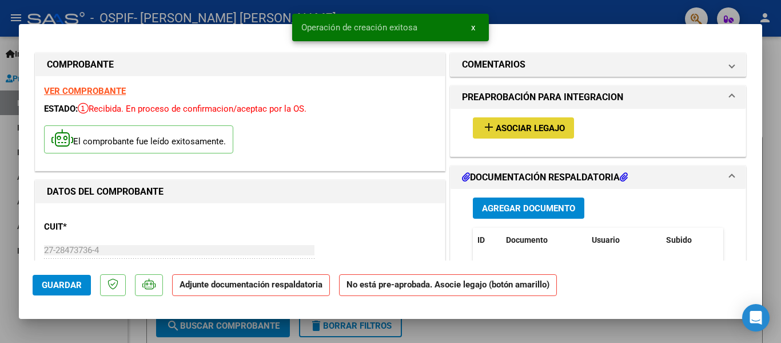
click at [499, 125] on span "Asociar Legajo" at bounding box center [530, 128] width 69 height 10
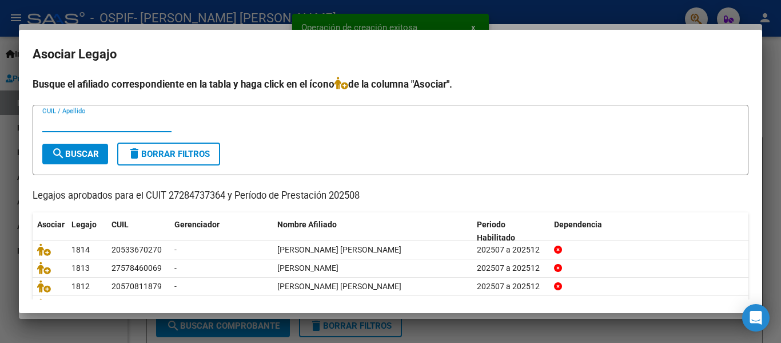
click at [113, 124] on input "CUIL / Apellido" at bounding box center [106, 123] width 129 height 10
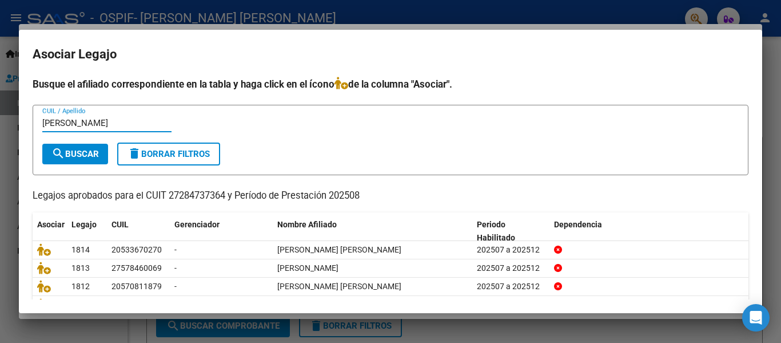
type input "[PERSON_NAME]"
click at [96, 154] on span "search Buscar" at bounding box center [74, 154] width 47 height 10
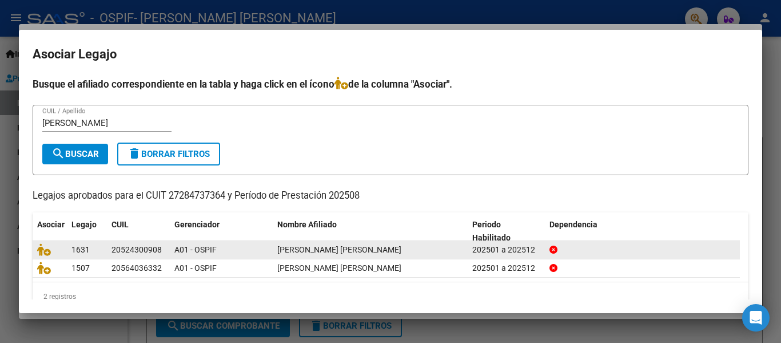
click at [40, 257] on datatable-body-cell at bounding box center [50, 250] width 34 height 18
click at [40, 249] on icon at bounding box center [44, 249] width 14 height 13
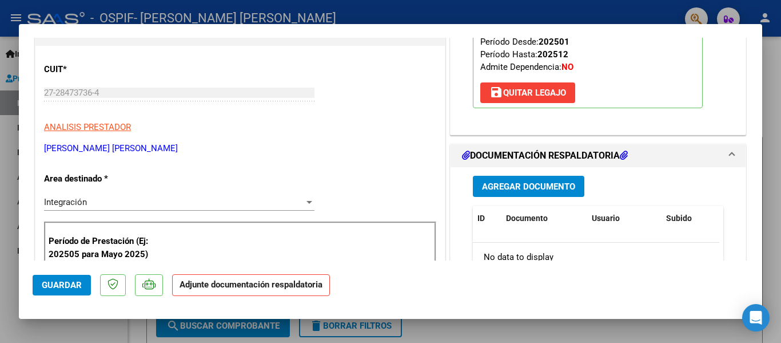
scroll to position [158, 0]
click at [532, 186] on span "Agregar Documento" at bounding box center [528, 186] width 93 height 10
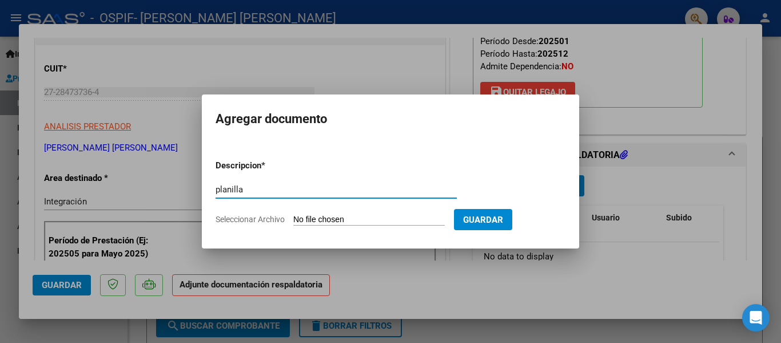
type input "planilla"
click at [340, 216] on input "Seleccionar Archivo" at bounding box center [369, 219] width 152 height 11
type input "C:\fakepath\[PERSON_NAME] [PERSON_NAME] [DATE].pdf"
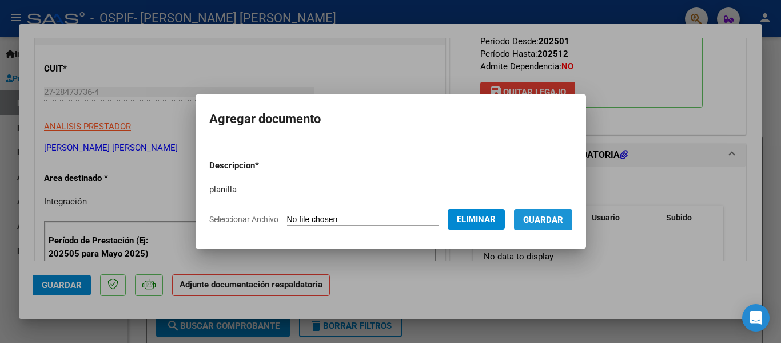
click at [562, 220] on span "Guardar" at bounding box center [543, 219] width 40 height 10
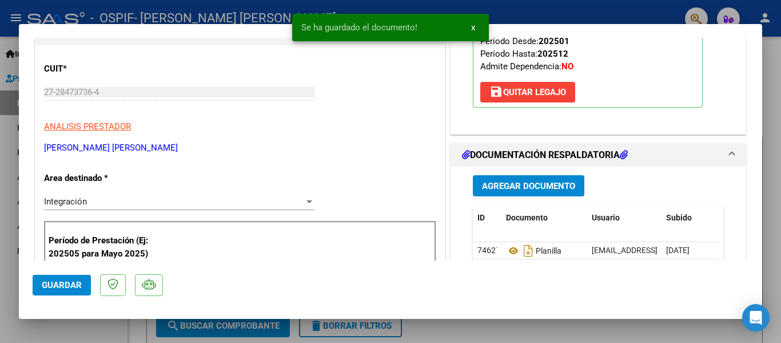
click at [225, 13] on div at bounding box center [390, 171] width 781 height 343
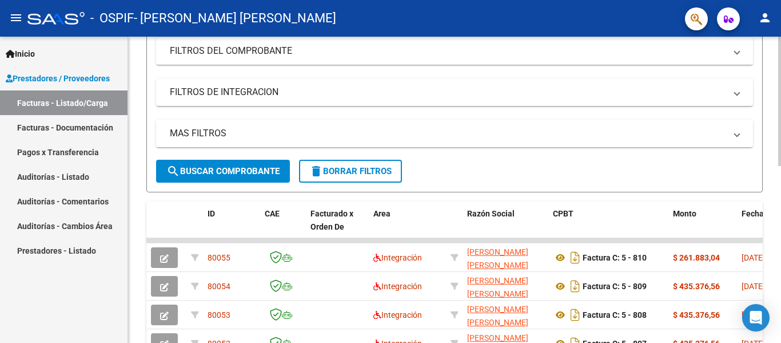
scroll to position [0, 0]
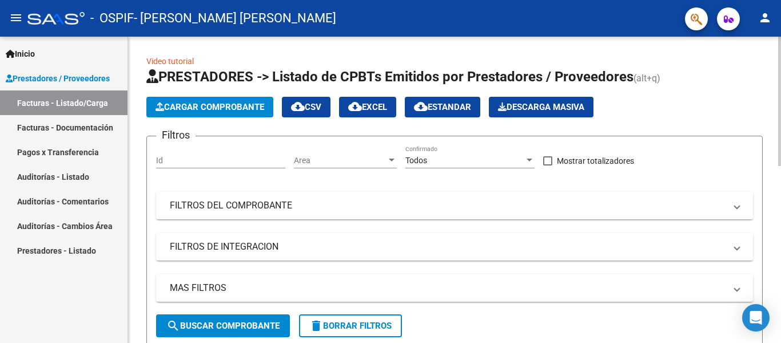
click at [243, 114] on button "Cargar Comprobante" at bounding box center [209, 107] width 127 height 21
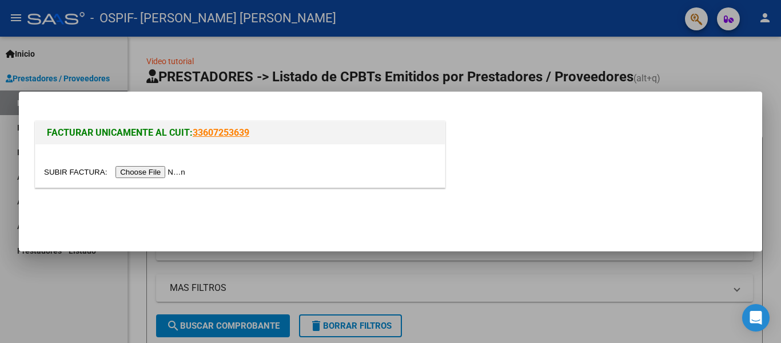
click at [170, 173] on input "file" at bounding box center [116, 172] width 145 height 12
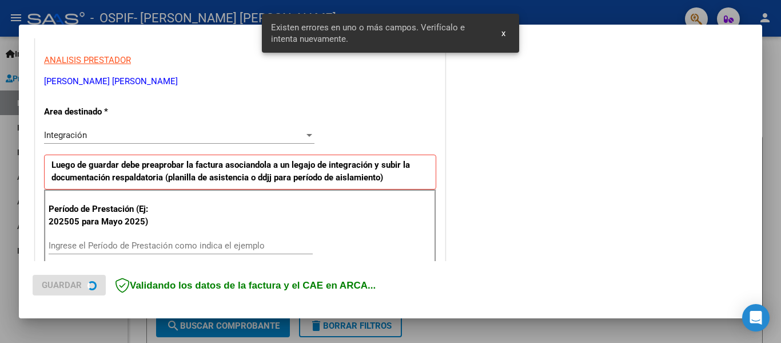
scroll to position [287, 0]
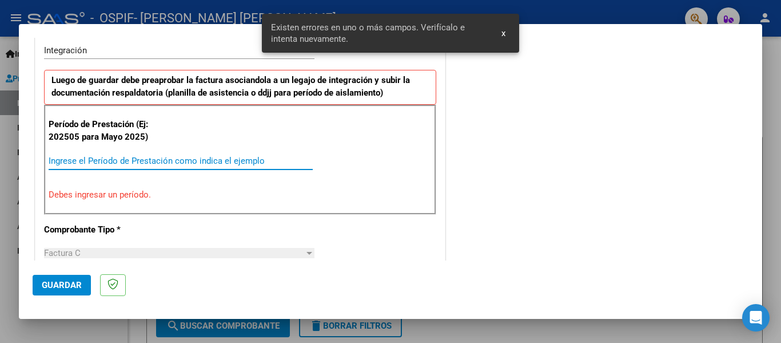
click at [191, 164] on input "Ingrese el Período de Prestación como indica el ejemplo" at bounding box center [181, 161] width 264 height 10
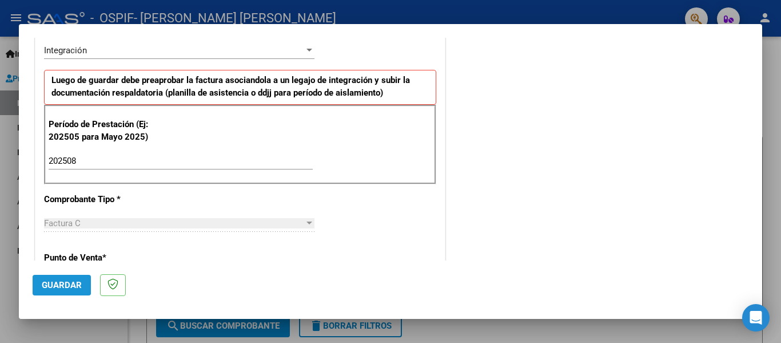
click at [49, 281] on span "Guardar" at bounding box center [62, 285] width 40 height 10
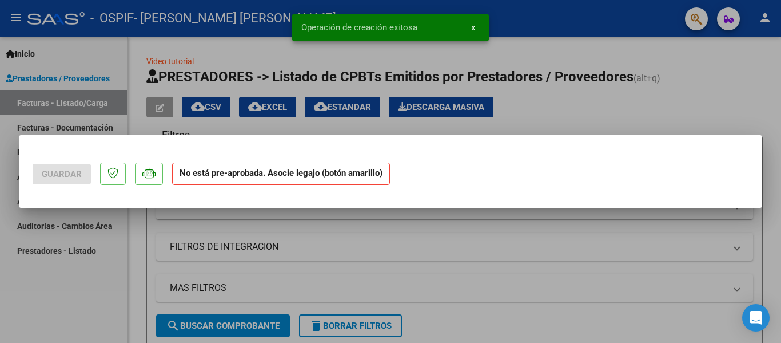
scroll to position [0, 0]
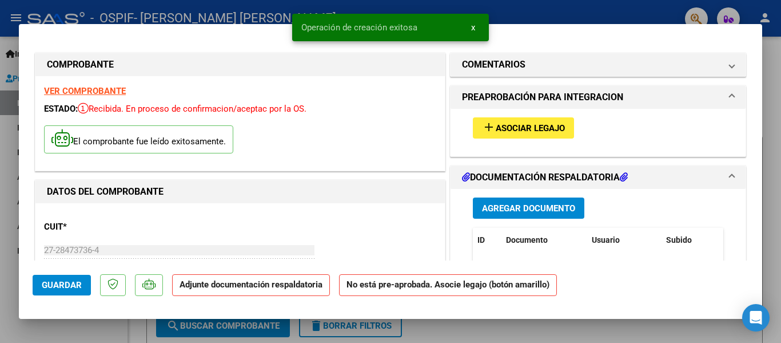
click at [545, 133] on span "Asociar Legajo" at bounding box center [530, 128] width 69 height 10
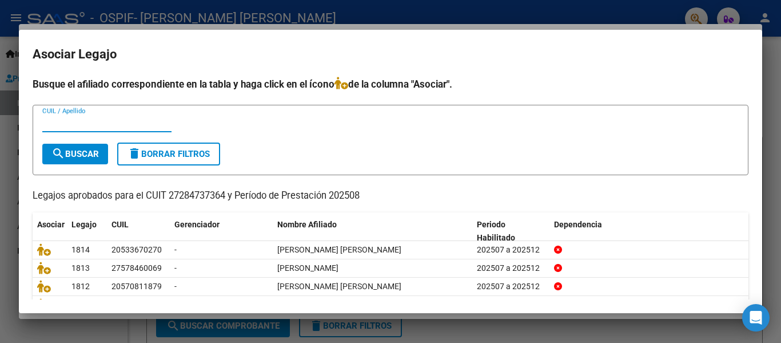
click at [79, 124] on input "CUIL / Apellido" at bounding box center [106, 123] width 129 height 10
click at [67, 144] on button "search Buscar" at bounding box center [75, 154] width 66 height 21
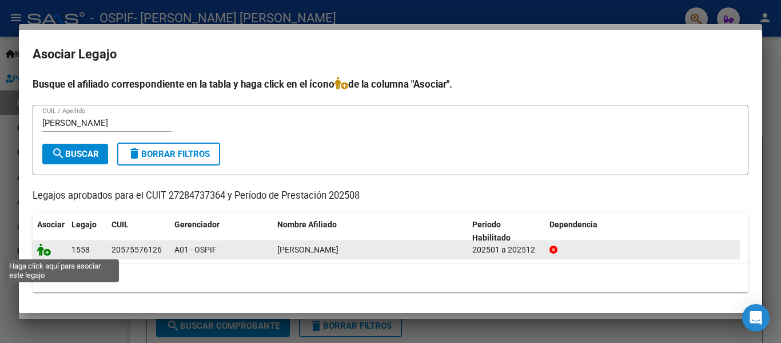
click at [41, 252] on icon at bounding box center [44, 249] width 14 height 13
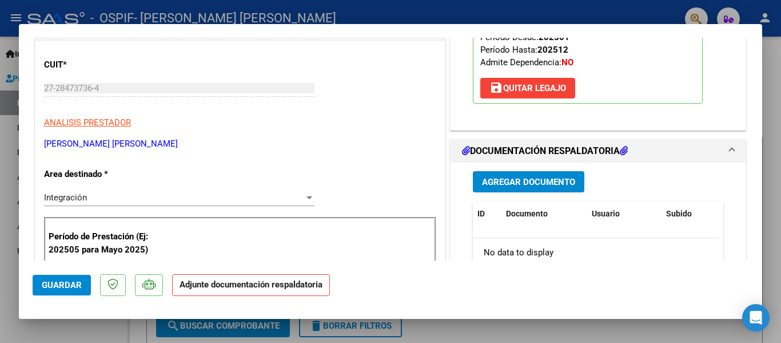
scroll to position [176, 0]
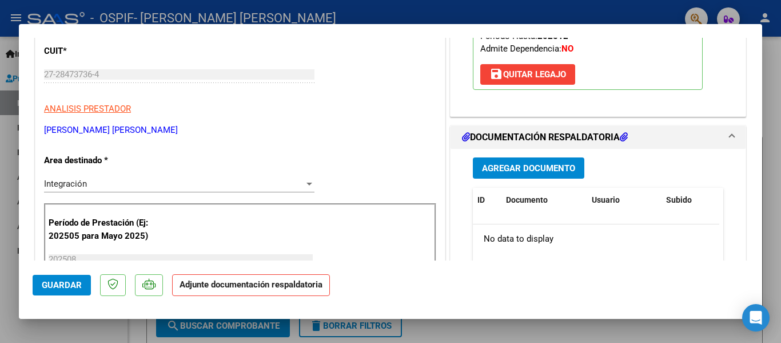
click at [514, 174] on button "Agregar Documento" at bounding box center [529, 167] width 112 height 21
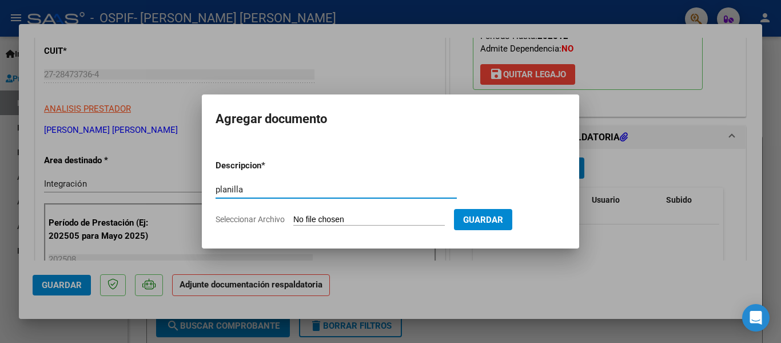
click at [306, 217] on input "Seleccionar Archivo" at bounding box center [369, 219] width 152 height 11
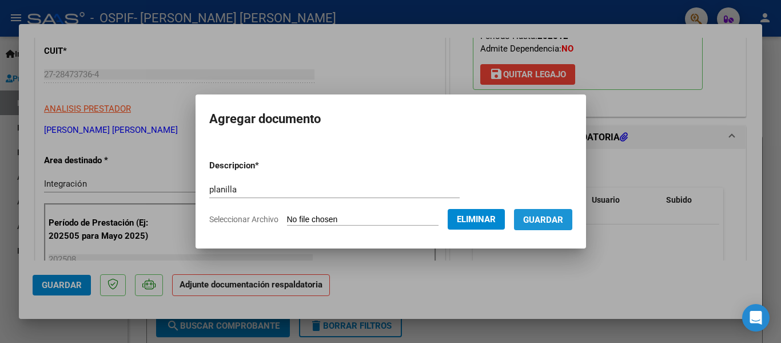
click at [556, 224] on span "Guardar" at bounding box center [543, 219] width 40 height 10
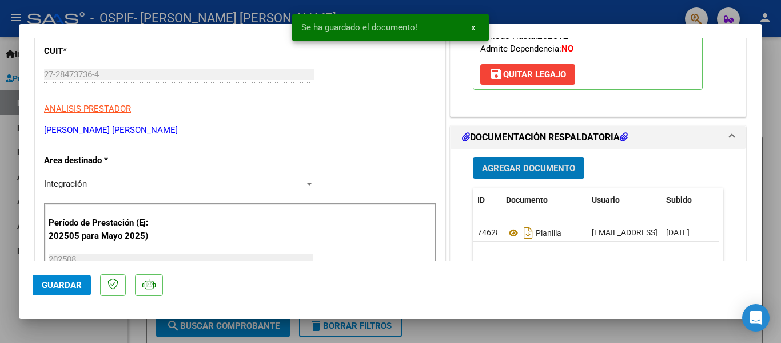
click at [210, 16] on div at bounding box center [390, 171] width 781 height 343
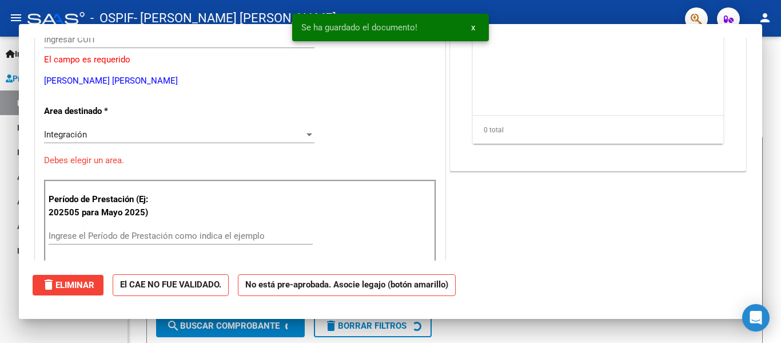
scroll to position [141, 0]
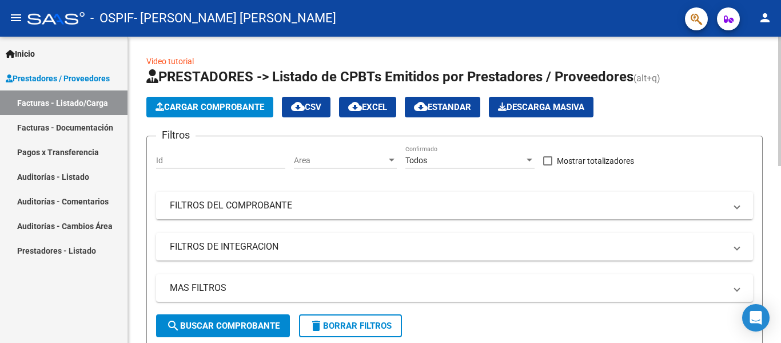
click at [196, 105] on span "Cargar Comprobante" at bounding box center [210, 107] width 109 height 10
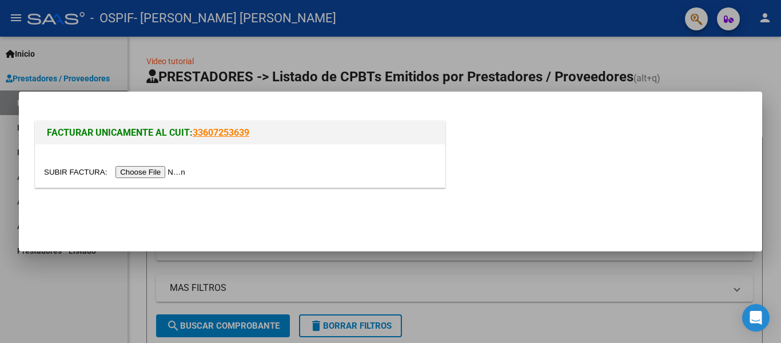
click at [165, 172] on input "file" at bounding box center [116, 172] width 145 height 12
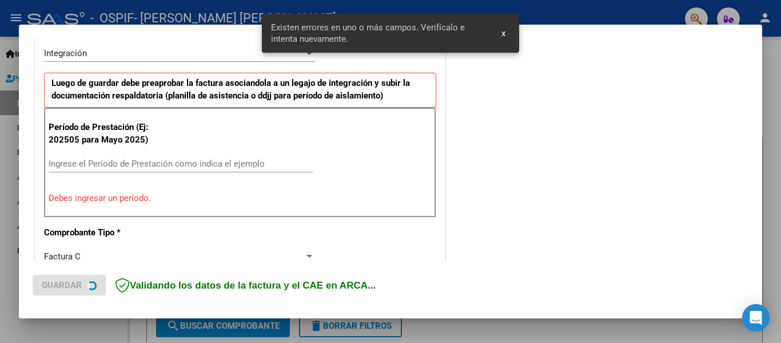
scroll to position [287, 0]
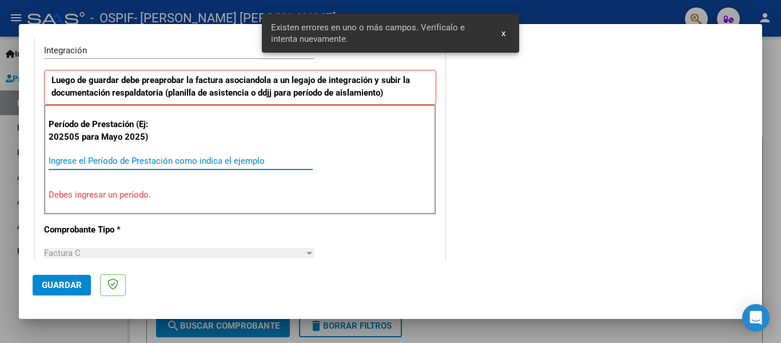
click at [125, 161] on input "Ingrese el Período de Prestación como indica el ejemplo" at bounding box center [181, 161] width 264 height 10
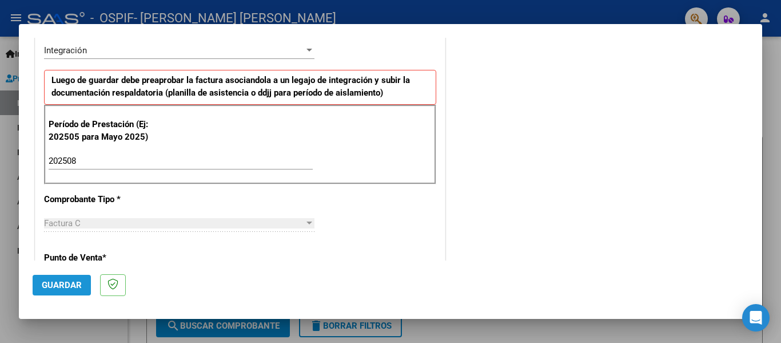
click at [64, 284] on span "Guardar" at bounding box center [62, 285] width 40 height 10
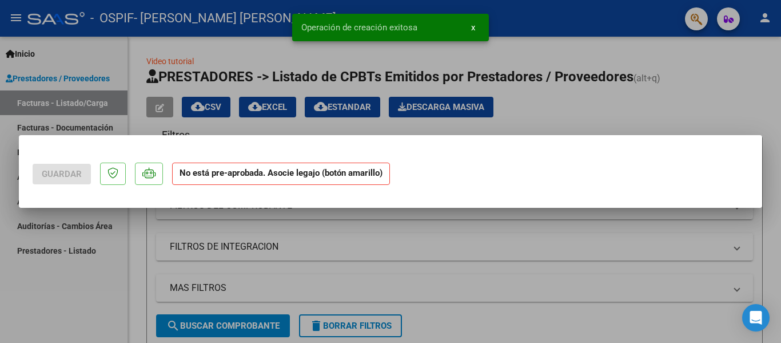
scroll to position [0, 0]
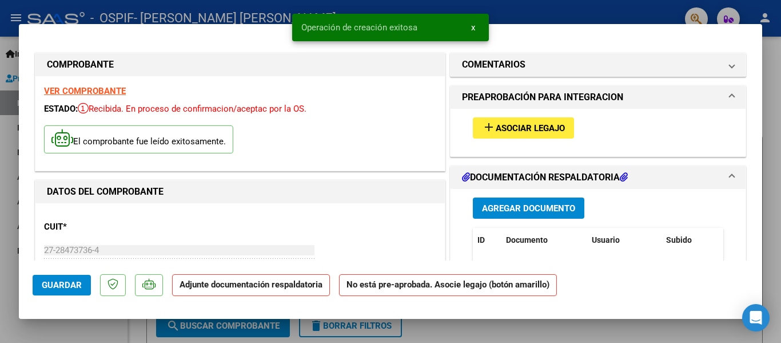
click at [520, 124] on span "Asociar Legajo" at bounding box center [530, 128] width 69 height 10
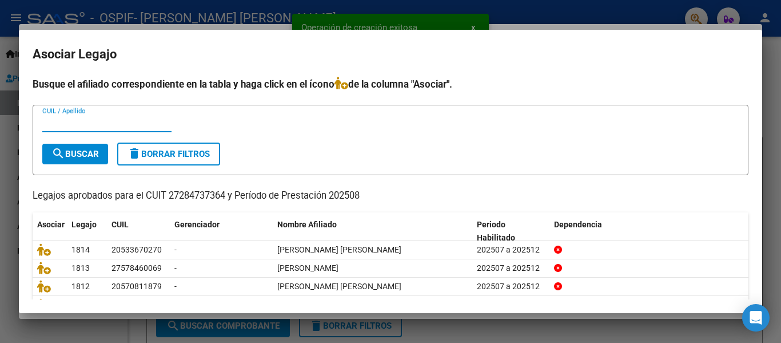
click at [124, 132] on div "CUIL / Apellido" at bounding box center [106, 128] width 129 height 28
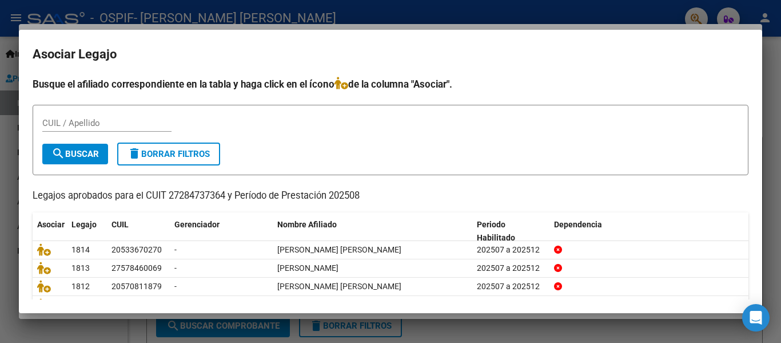
click at [114, 124] on input "CUIL / Apellido" at bounding box center [106, 123] width 129 height 10
click at [76, 154] on span "search Buscar" at bounding box center [74, 154] width 47 height 10
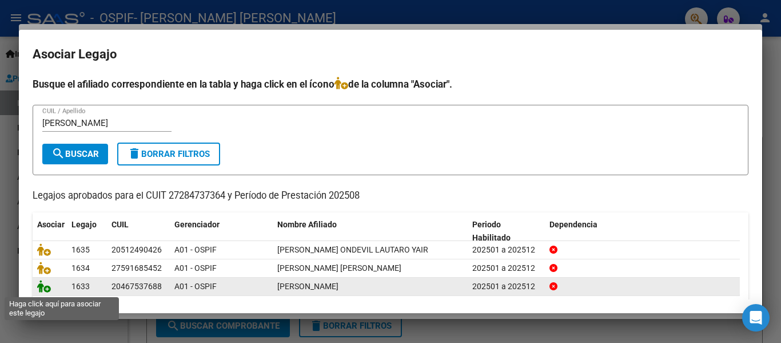
click at [43, 286] on icon at bounding box center [44, 286] width 14 height 13
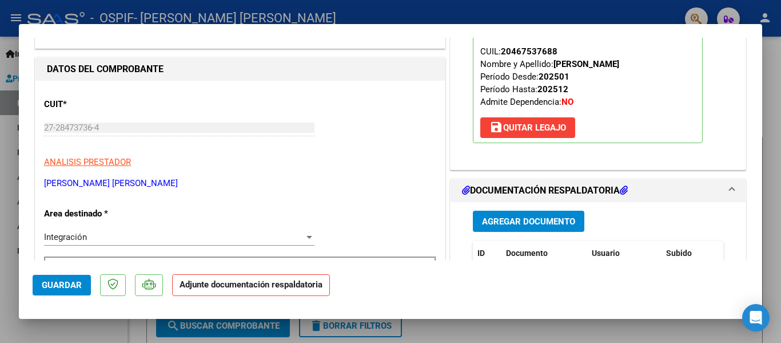
scroll to position [145, 0]
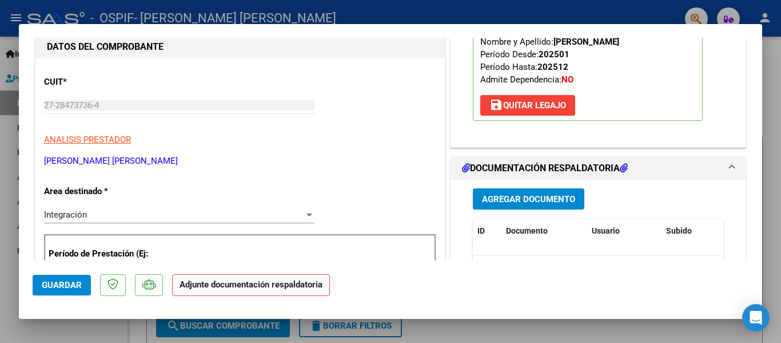
click at [519, 196] on span "Agregar Documento" at bounding box center [528, 199] width 93 height 10
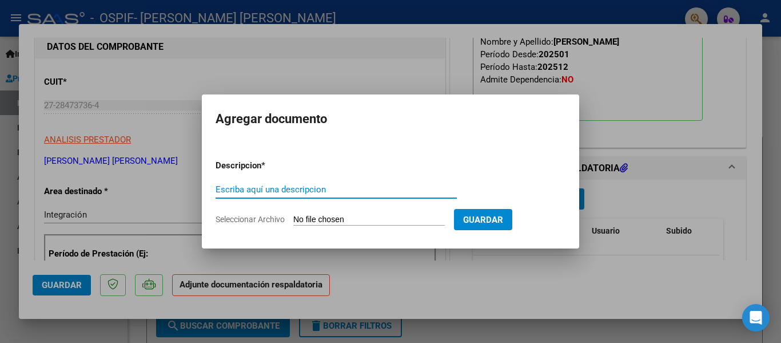
click at [282, 197] on div "Escriba aquí una descripcion" at bounding box center [336, 189] width 241 height 17
click at [210, 13] on div at bounding box center [390, 171] width 781 height 343
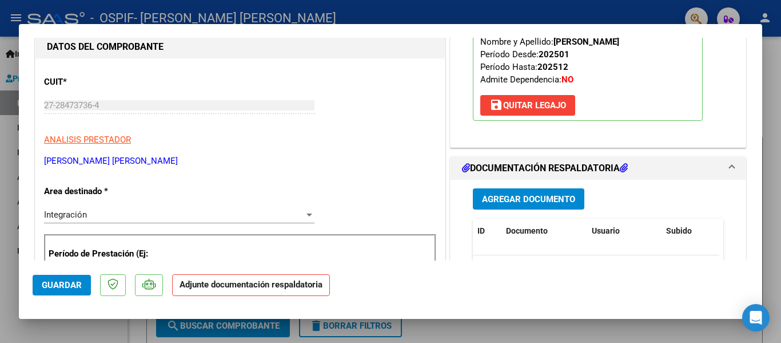
click at [222, 17] on div at bounding box center [390, 171] width 781 height 343
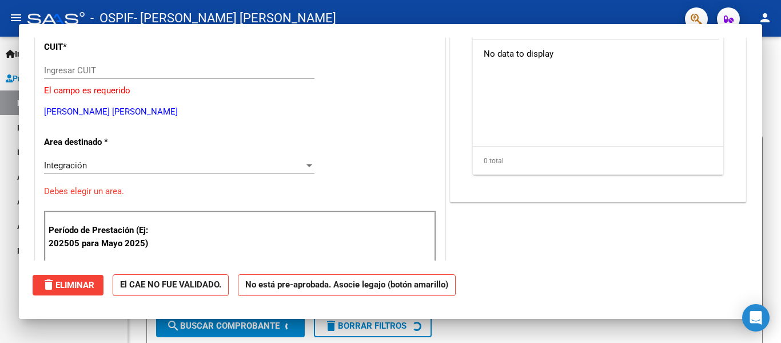
scroll to position [110, 0]
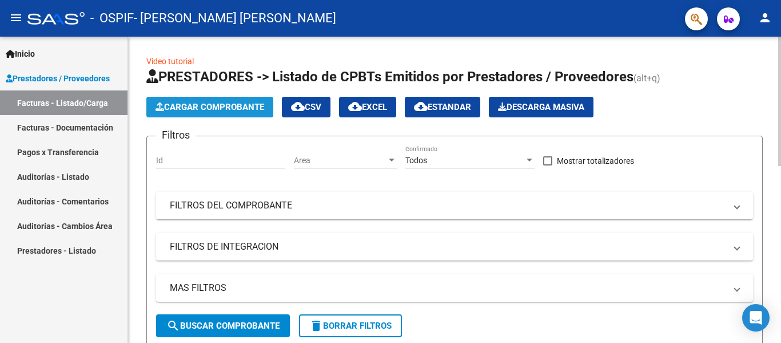
click at [175, 105] on span "Cargar Comprobante" at bounding box center [210, 107] width 109 height 10
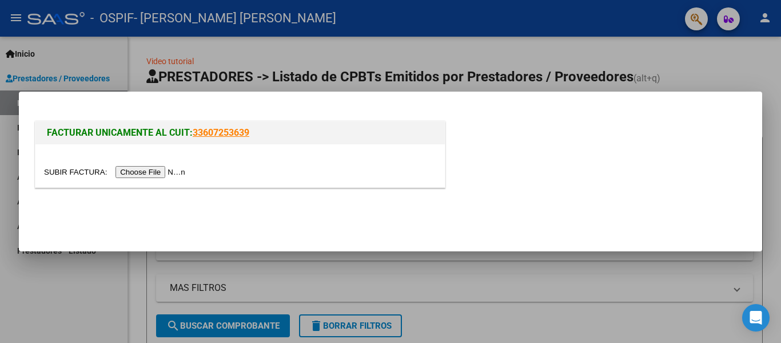
click at [162, 175] on input "file" at bounding box center [116, 172] width 145 height 12
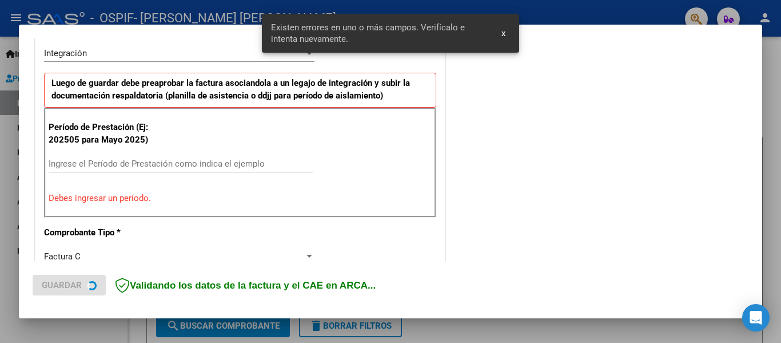
scroll to position [287, 0]
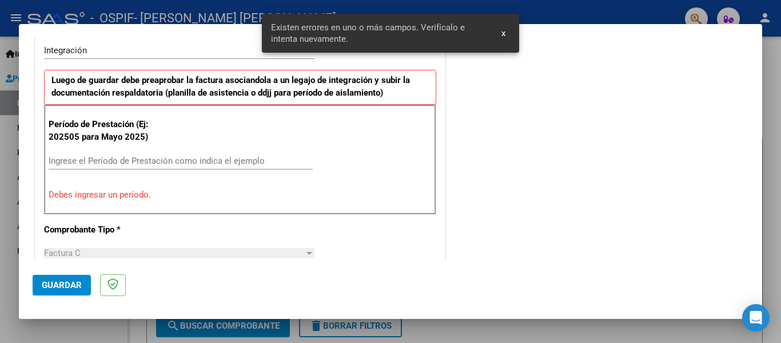
click at [109, 160] on input "Ingrese el Período de Prestación como indica el ejemplo" at bounding box center [181, 161] width 264 height 10
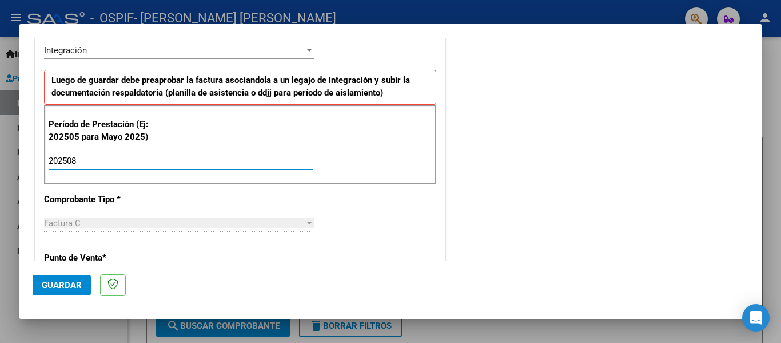
click at [74, 284] on span "Guardar" at bounding box center [62, 285] width 40 height 10
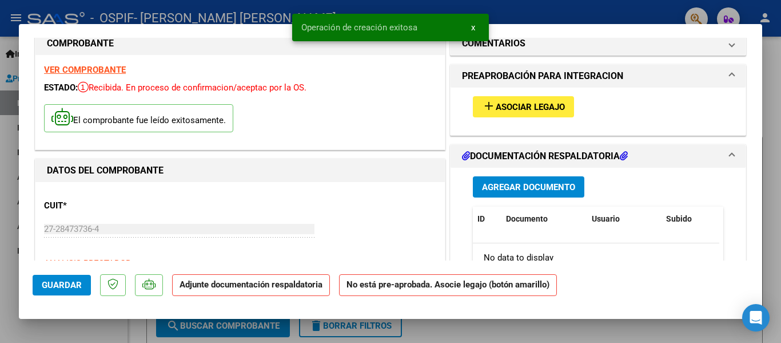
scroll to position [17, 0]
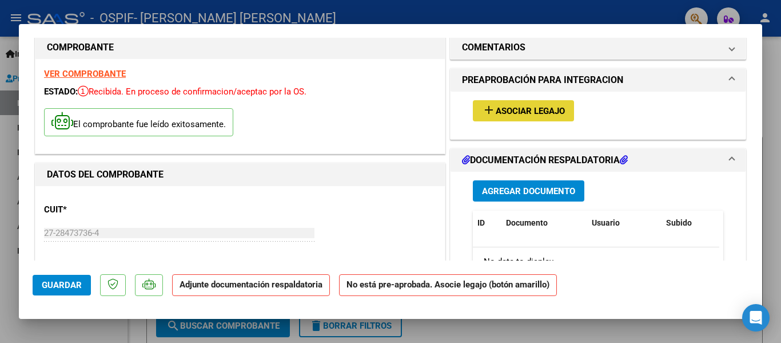
click at [523, 117] on button "add Asociar Legajo" at bounding box center [523, 110] width 101 height 21
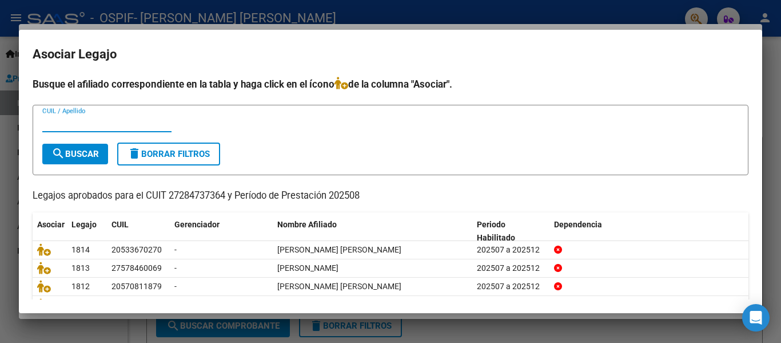
click at [130, 120] on input "CUIL / Apellido" at bounding box center [106, 123] width 129 height 10
click at [94, 124] on input "CUIL / Apellido" at bounding box center [106, 123] width 129 height 10
click at [92, 149] on span "search Buscar" at bounding box center [74, 154] width 47 height 10
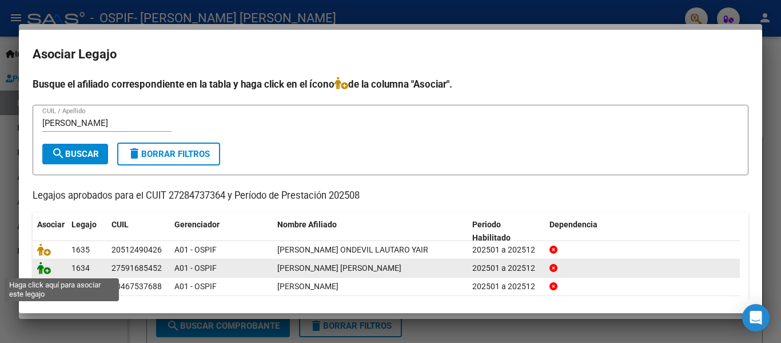
click at [45, 270] on icon at bounding box center [44, 267] width 14 height 13
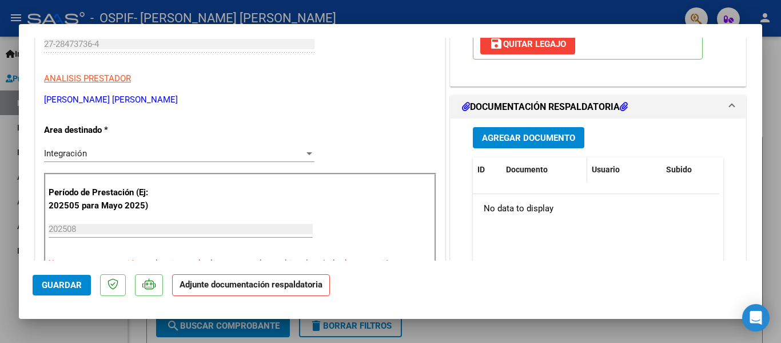
scroll to position [205, 0]
click at [528, 145] on button "Agregar Documento" at bounding box center [529, 138] width 112 height 21
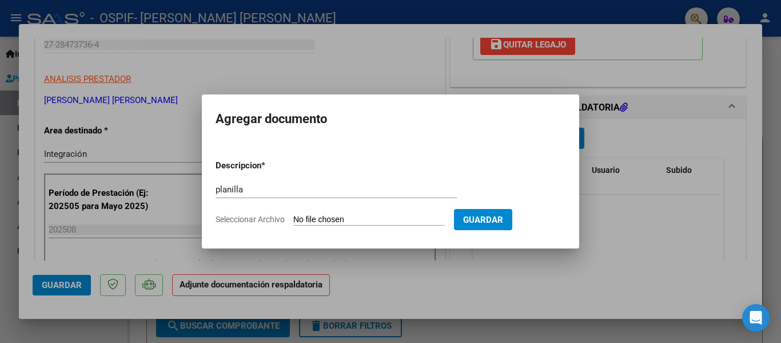
click at [349, 215] on input "Seleccionar Archivo" at bounding box center [369, 219] width 152 height 11
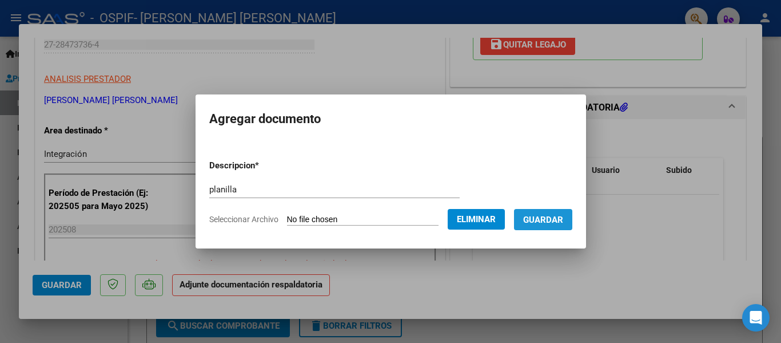
click at [563, 216] on span "Guardar" at bounding box center [543, 219] width 40 height 10
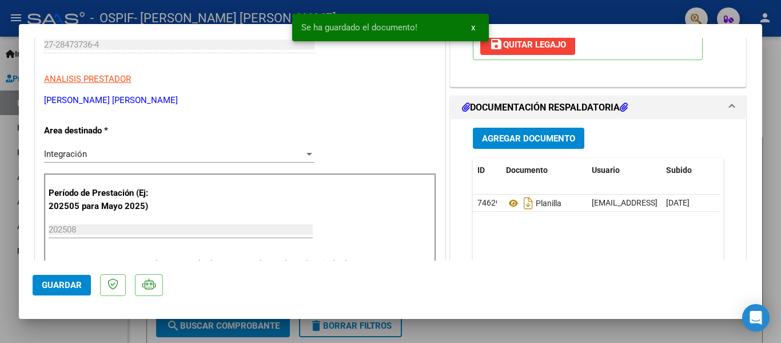
click at [114, 17] on div at bounding box center [390, 171] width 781 height 343
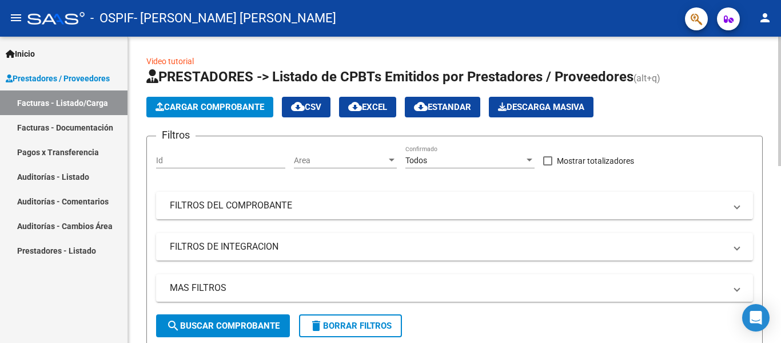
click at [196, 112] on span "Cargar Comprobante" at bounding box center [210, 107] width 109 height 10
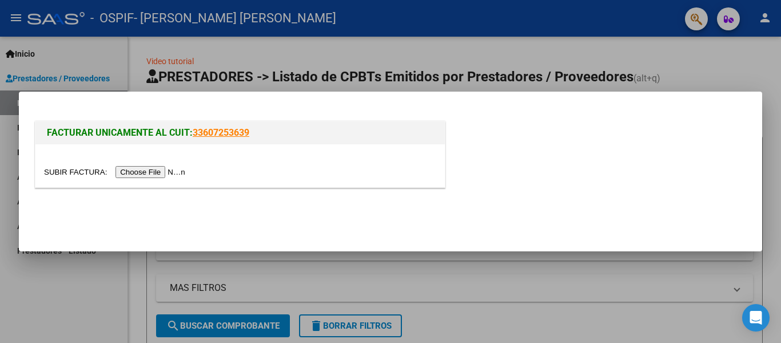
click at [166, 169] on input "file" at bounding box center [116, 172] width 145 height 12
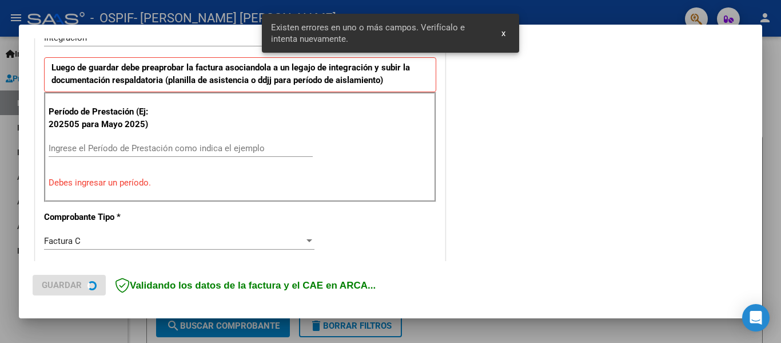
scroll to position [303, 0]
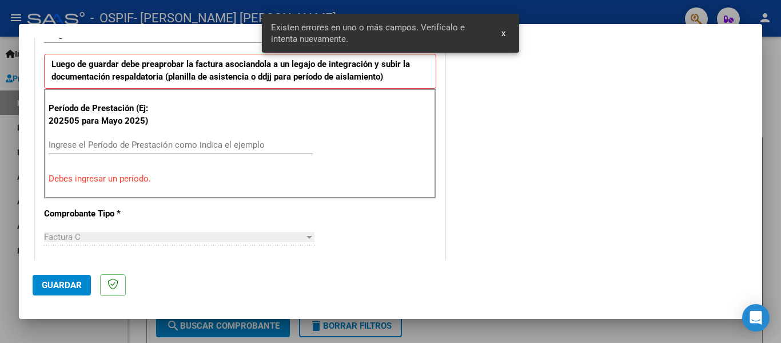
click at [137, 148] on input "Ingrese el Período de Prestación como indica el ejemplo" at bounding box center [181, 145] width 264 height 10
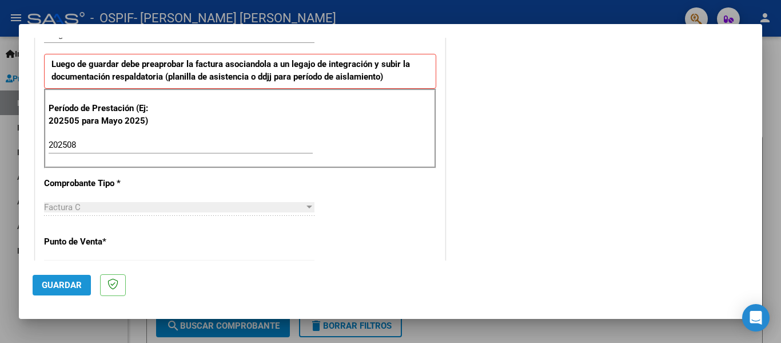
click at [63, 287] on span "Guardar" at bounding box center [62, 285] width 40 height 10
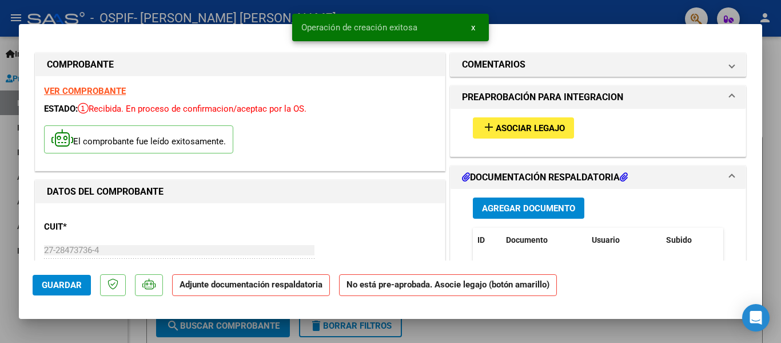
click at [502, 132] on span "Asociar Legajo" at bounding box center [530, 128] width 69 height 10
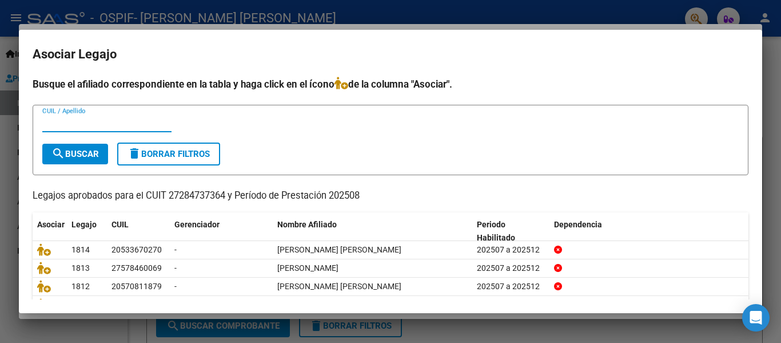
click at [92, 128] on input "CUIL / Apellido" at bounding box center [106, 123] width 129 height 10
click at [75, 157] on span "search Buscar" at bounding box center [74, 154] width 47 height 10
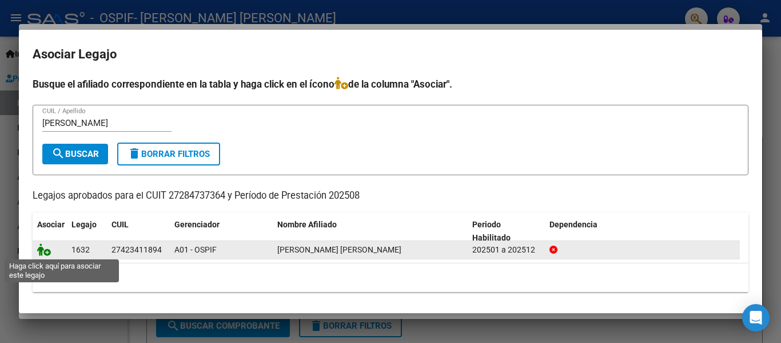
click at [42, 253] on icon at bounding box center [44, 249] width 14 height 13
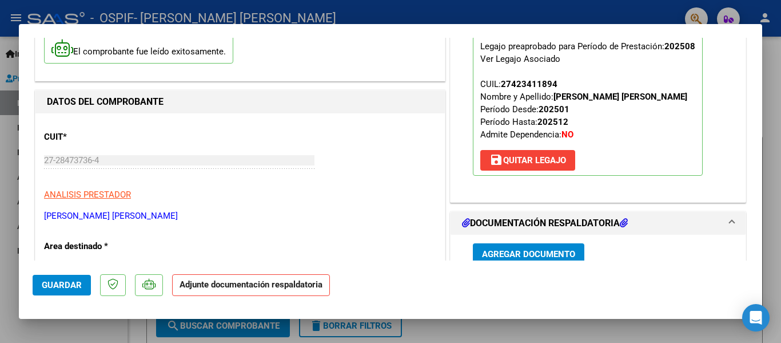
scroll to position [108, 0]
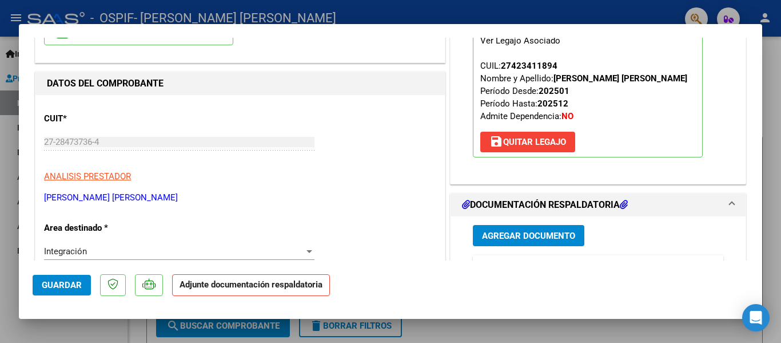
click at [498, 237] on span "Agregar Documento" at bounding box center [528, 236] width 93 height 10
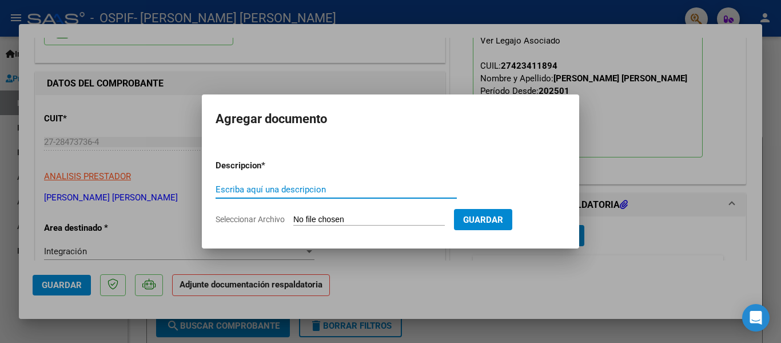
click at [321, 193] on input "Escriba aquí una descripcion" at bounding box center [336, 189] width 241 height 10
click at [331, 215] on input "Seleccionar Archivo" at bounding box center [369, 219] width 152 height 11
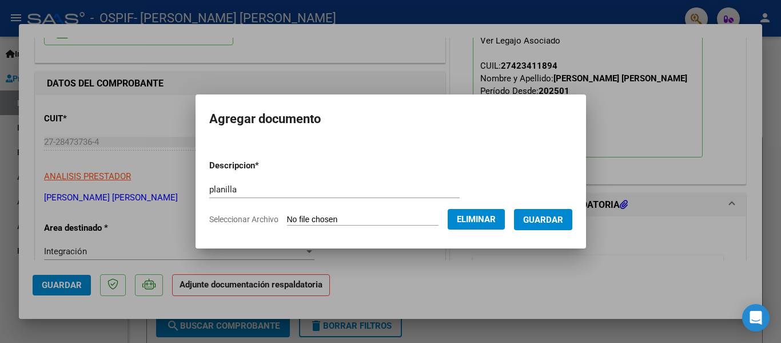
click at [230, 219] on span "Seleccionar Archivo" at bounding box center [243, 218] width 69 height 9
click at [491, 224] on button "Eliminar" at bounding box center [476, 219] width 57 height 21
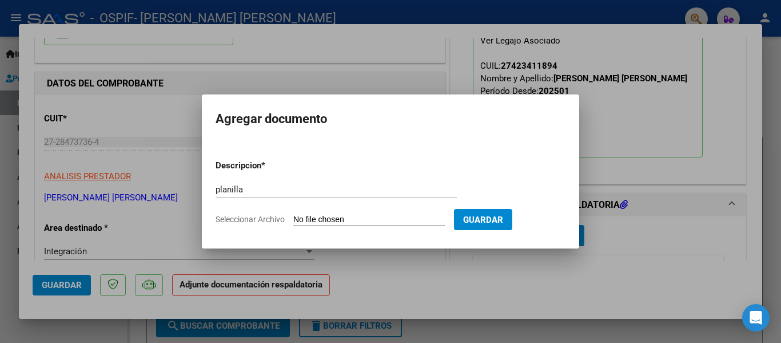
click at [361, 220] on input "Seleccionar Archivo" at bounding box center [369, 219] width 152 height 11
click at [320, 13] on div at bounding box center [390, 171] width 781 height 343
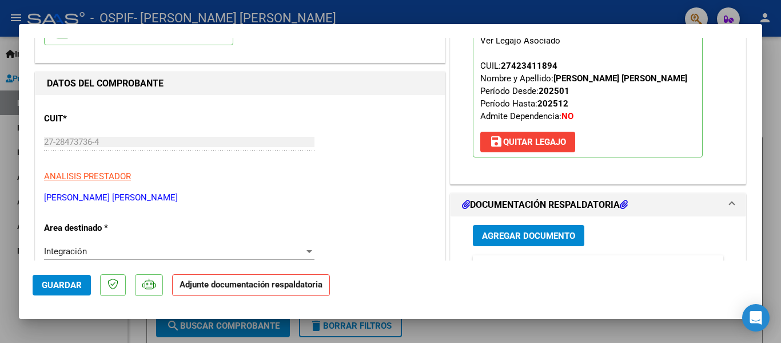
click at [320, 13] on div at bounding box center [390, 171] width 781 height 343
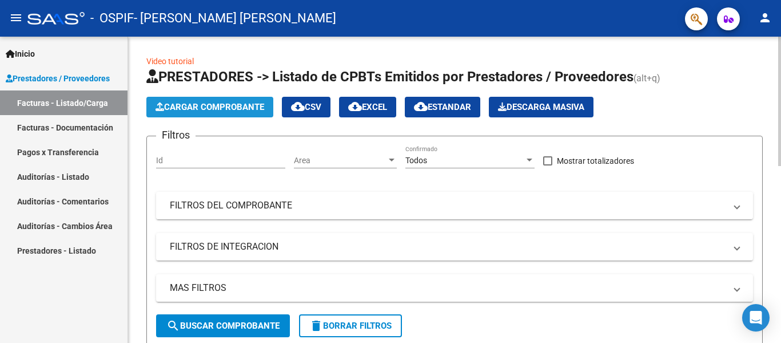
click at [212, 117] on button "Cargar Comprobante" at bounding box center [209, 107] width 127 height 21
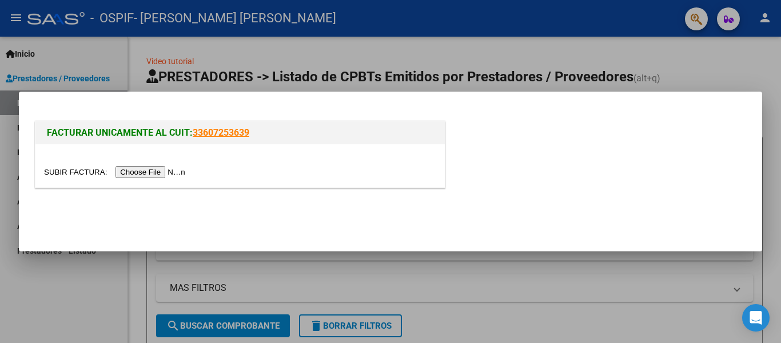
click at [216, 107] on div "FACTURAR UNICAMENTE AL CUIT: 33607253639" at bounding box center [391, 149] width 716 height 89
click at [181, 170] on input "file" at bounding box center [116, 172] width 145 height 12
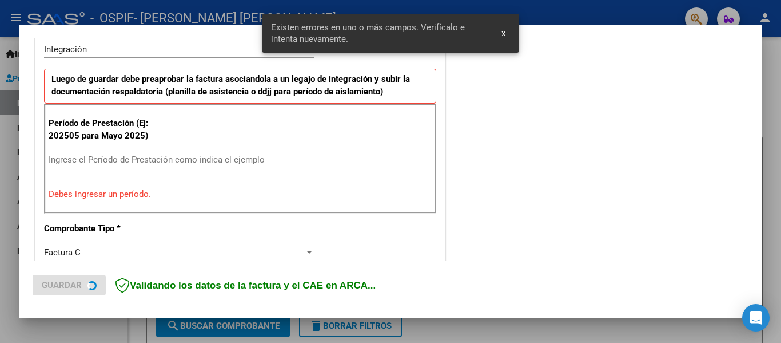
scroll to position [289, 0]
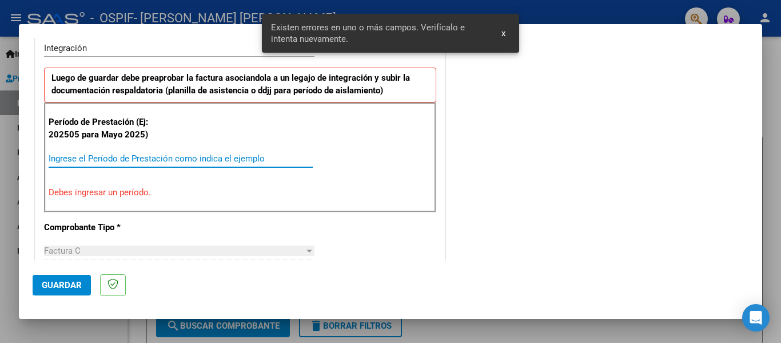
click at [133, 156] on input "Ingrese el Período de Prestación como indica el ejemplo" at bounding box center [181, 158] width 264 height 10
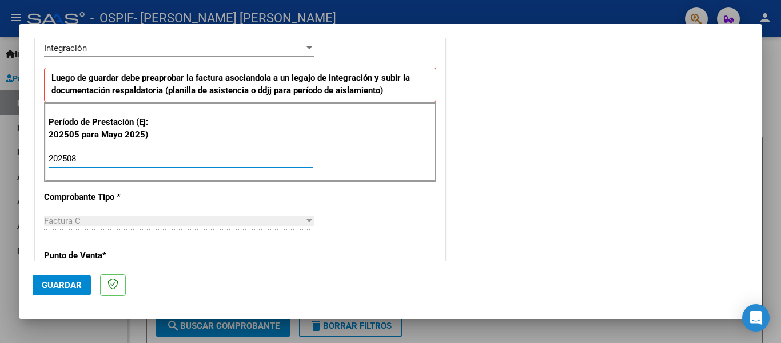
click at [41, 282] on button "Guardar" at bounding box center [62, 285] width 58 height 21
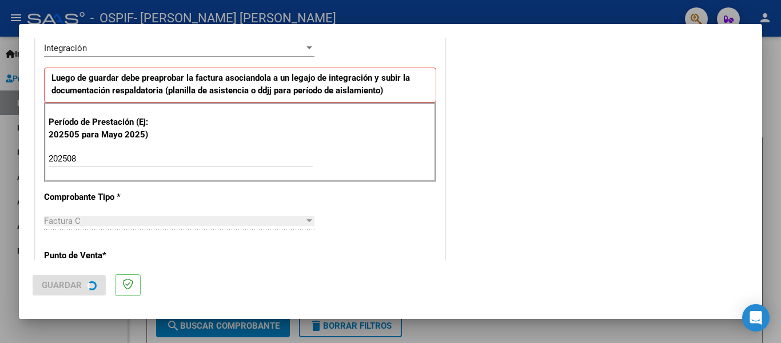
scroll to position [0, 0]
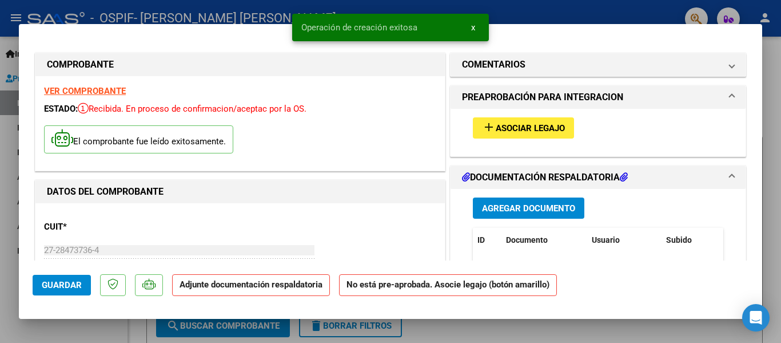
click at [504, 124] on span "Asociar Legajo" at bounding box center [530, 128] width 69 height 10
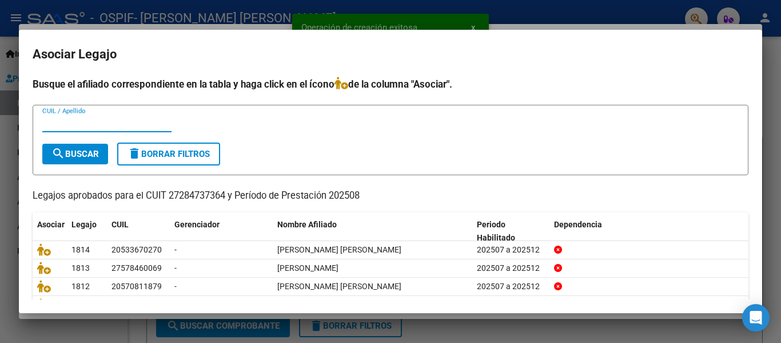
click at [112, 126] on input "CUIL / Apellido" at bounding box center [106, 123] width 129 height 10
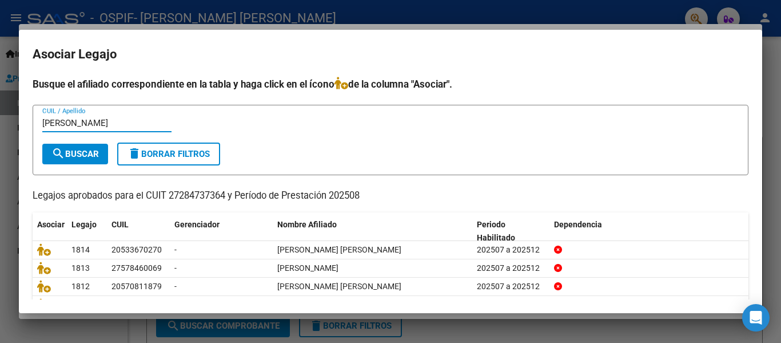
click at [85, 150] on span "search Buscar" at bounding box center [74, 154] width 47 height 10
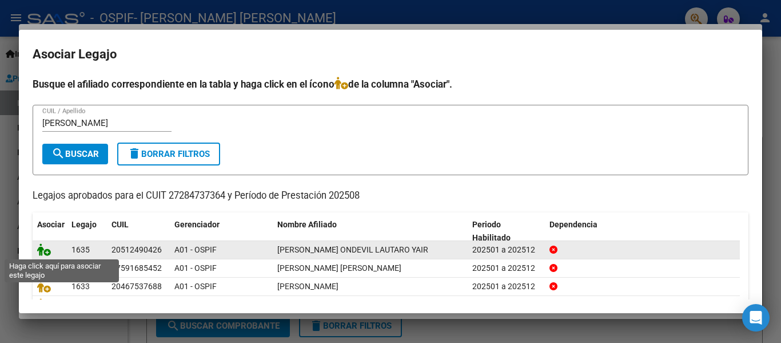
click at [42, 251] on icon at bounding box center [44, 249] width 14 height 13
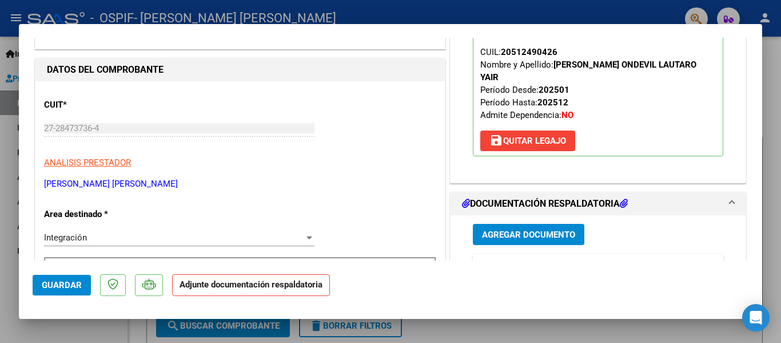
scroll to position [148, 0]
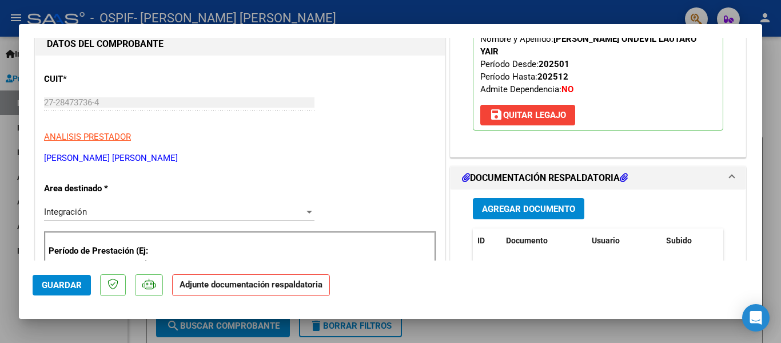
click at [528, 204] on span "Agregar Documento" at bounding box center [528, 209] width 93 height 10
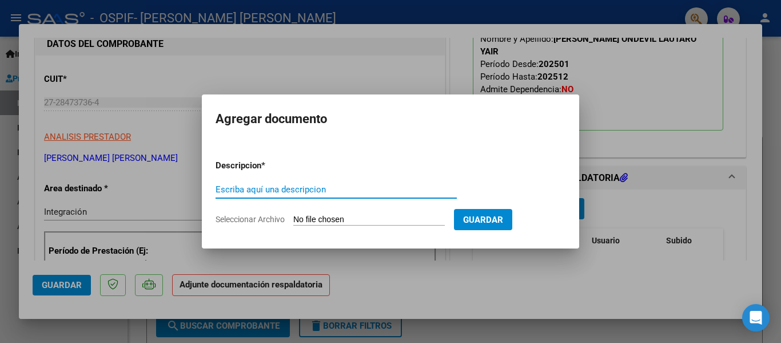
click at [314, 192] on input "Escriba aquí una descripcion" at bounding box center [336, 189] width 241 height 10
click at [319, 216] on input "Seleccionar Archivo" at bounding box center [369, 219] width 152 height 11
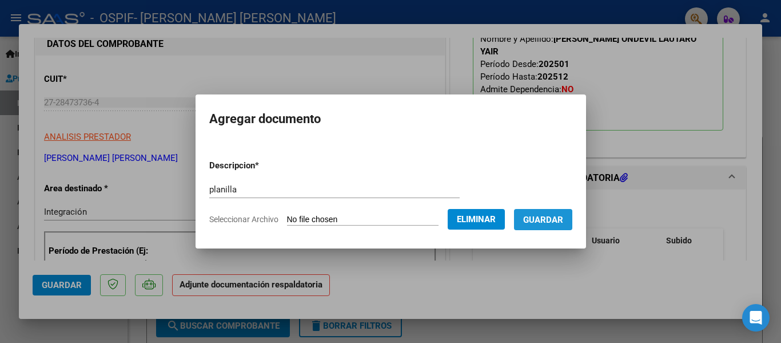
click at [555, 221] on span "Guardar" at bounding box center [543, 219] width 40 height 10
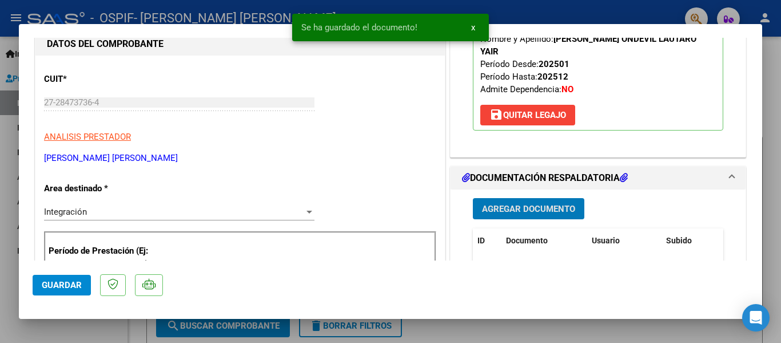
click at [198, 18] on div at bounding box center [390, 171] width 781 height 343
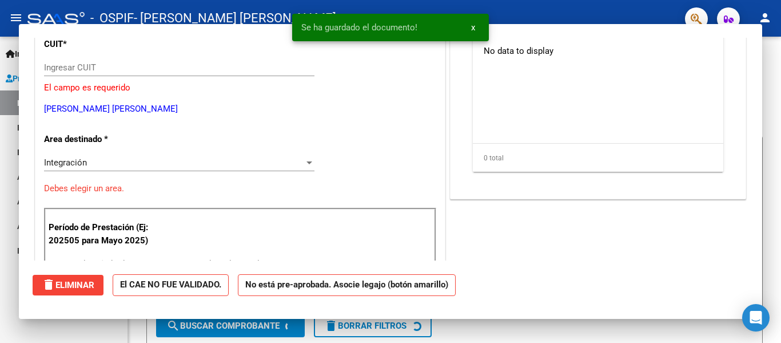
scroll to position [113, 0]
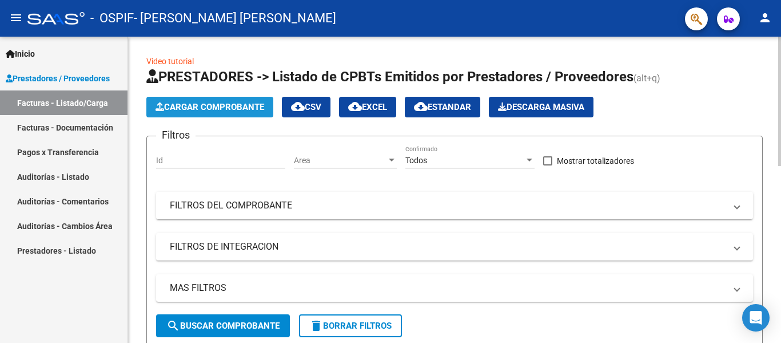
click at [193, 108] on span "Cargar Comprobante" at bounding box center [210, 107] width 109 height 10
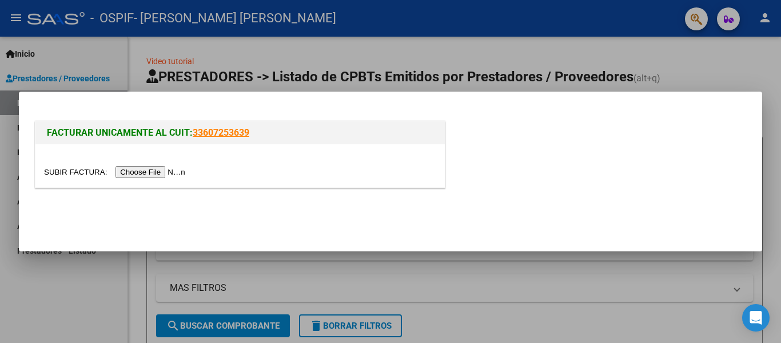
click at [176, 177] on input "file" at bounding box center [116, 172] width 145 height 12
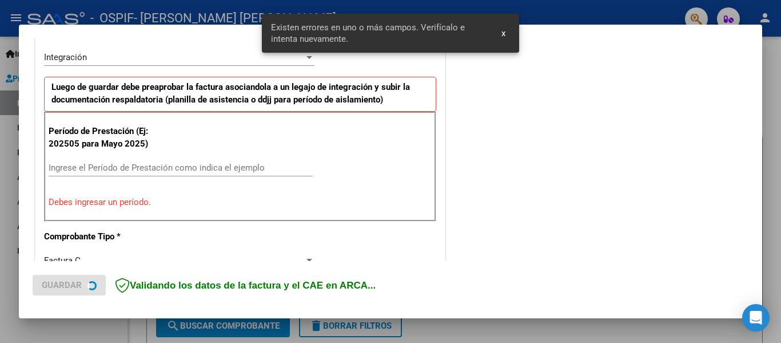
scroll to position [287, 0]
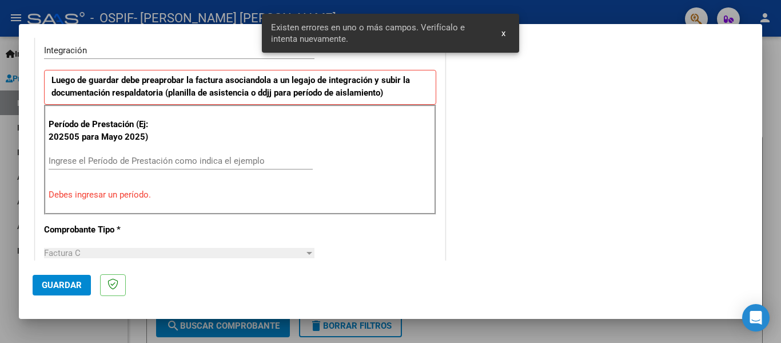
click at [122, 167] on div "Ingrese el Período de Prestación como indica el ejemplo" at bounding box center [181, 160] width 264 height 17
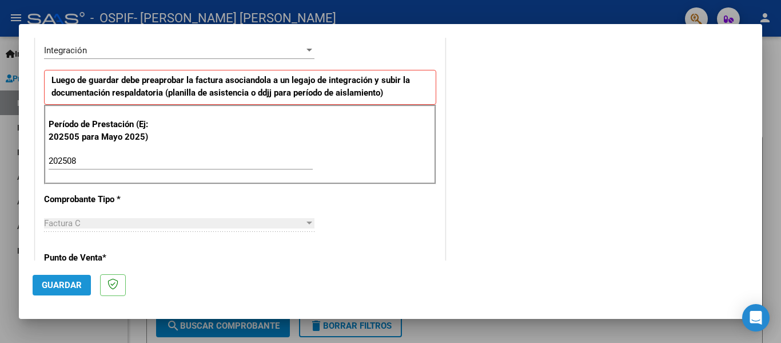
click at [57, 279] on button "Guardar" at bounding box center [62, 285] width 58 height 21
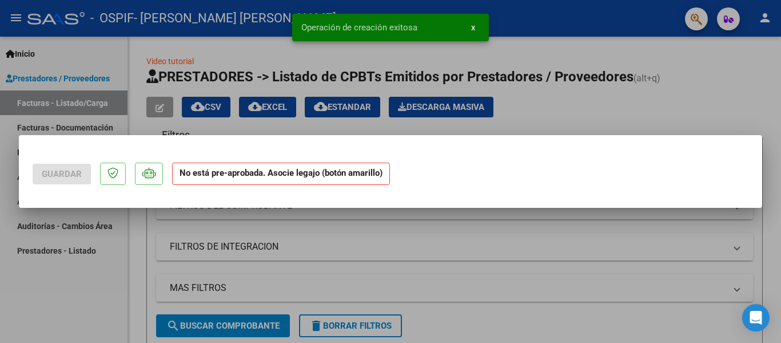
scroll to position [0, 0]
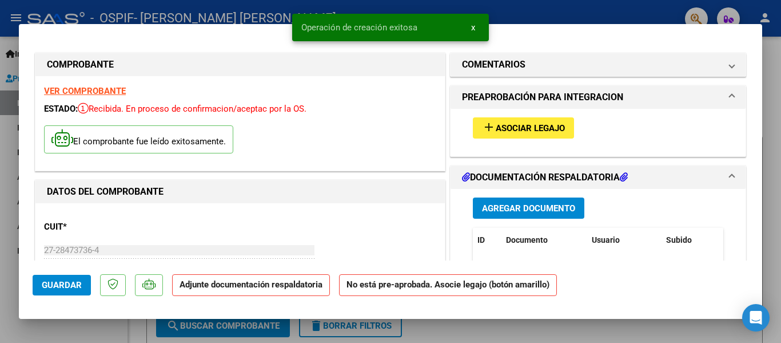
click at [515, 132] on span "Asociar Legajo" at bounding box center [530, 128] width 69 height 10
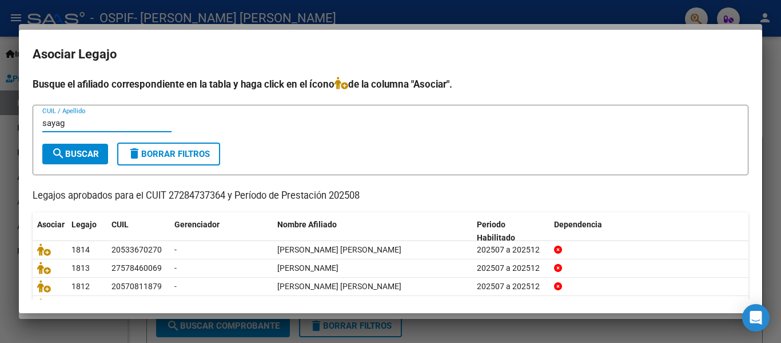
click at [88, 156] on span "search Buscar" at bounding box center [74, 154] width 47 height 10
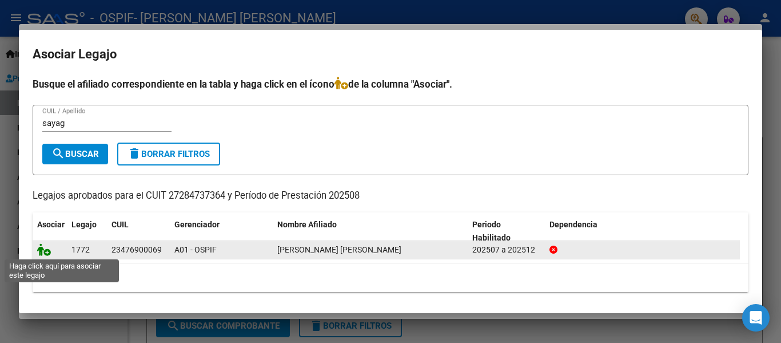
click at [39, 244] on icon at bounding box center [44, 249] width 14 height 13
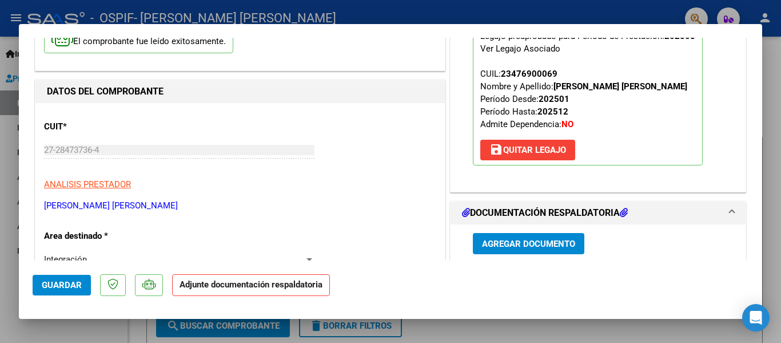
scroll to position [149, 0]
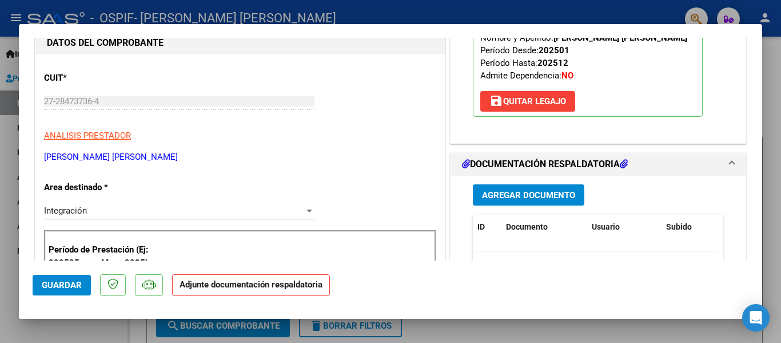
click at [506, 186] on button "Agregar Documento" at bounding box center [529, 194] width 112 height 21
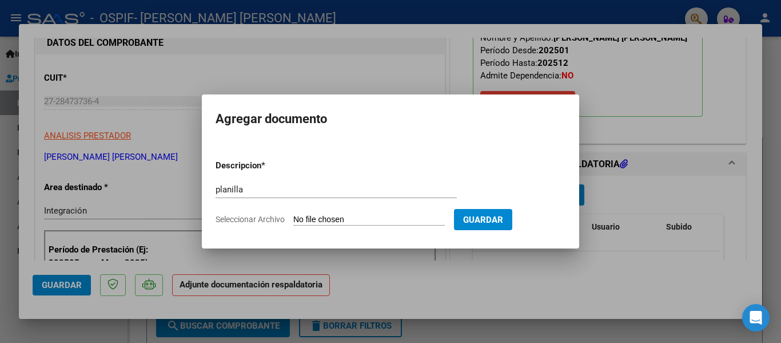
click at [339, 228] on form "Descripcion * planilla Escriba aquí una descripcion Seleccionar Archivo Guardar" at bounding box center [391, 192] width 350 height 84
click at [339, 218] on input "Seleccionar Archivo" at bounding box center [369, 219] width 152 height 11
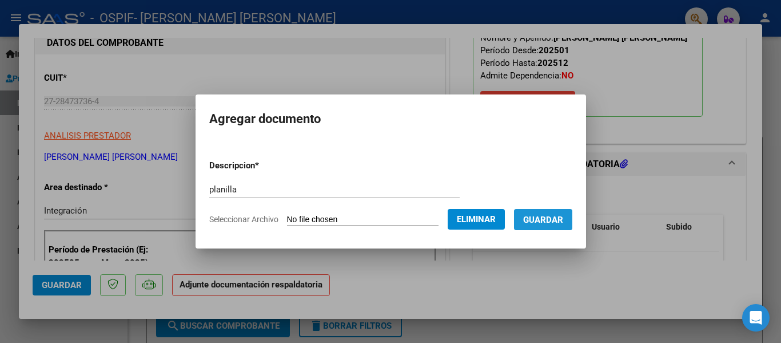
click at [557, 213] on button "Guardar" at bounding box center [543, 219] width 58 height 21
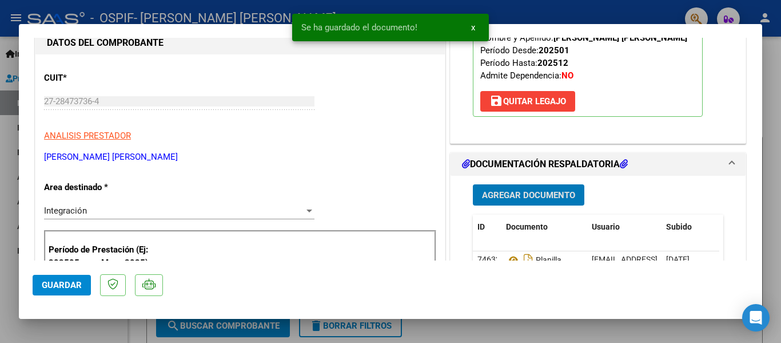
click at [189, 17] on div at bounding box center [390, 171] width 781 height 343
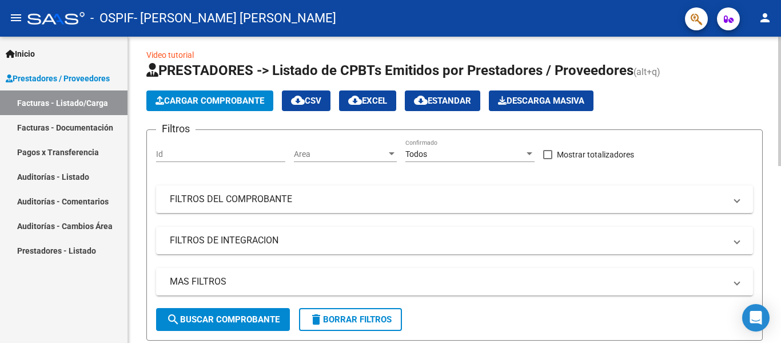
scroll to position [0, 0]
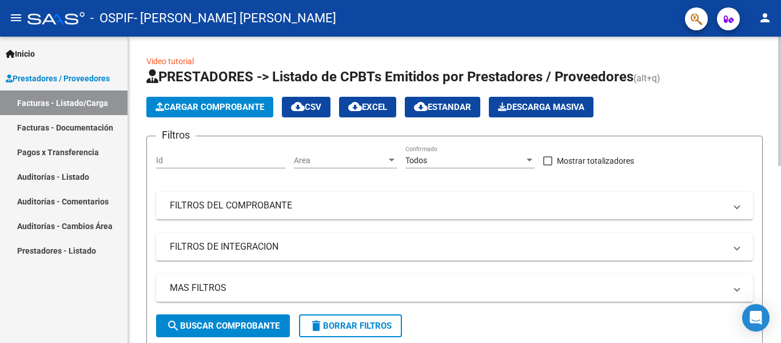
click at [182, 105] on span "Cargar Comprobante" at bounding box center [210, 107] width 109 height 10
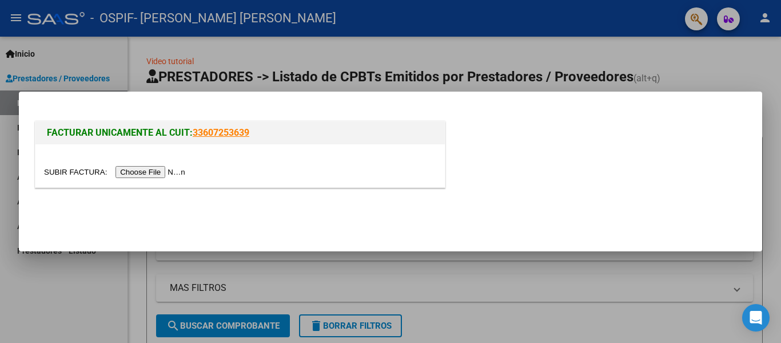
click at [162, 168] on input "file" at bounding box center [116, 172] width 145 height 12
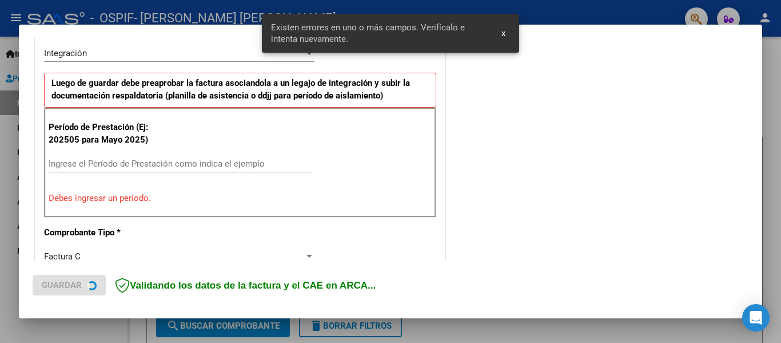
scroll to position [287, 0]
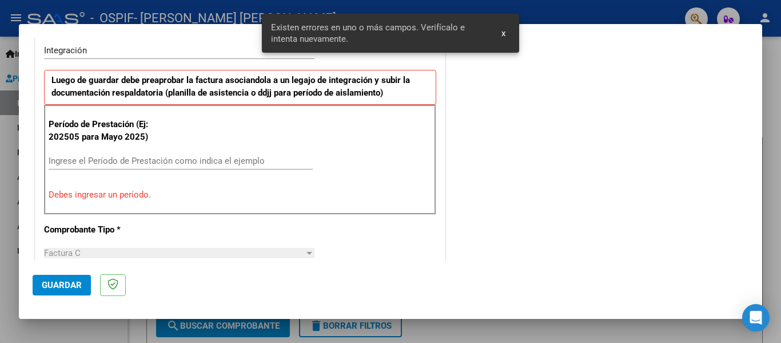
click at [116, 166] on div "Ingrese el Período de Prestación como indica el ejemplo" at bounding box center [181, 160] width 264 height 17
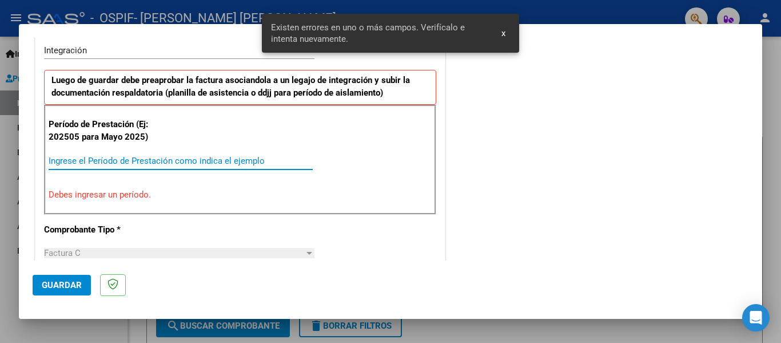
click at [105, 160] on input "Ingrese el Período de Prestación como indica el ejemplo" at bounding box center [181, 161] width 264 height 10
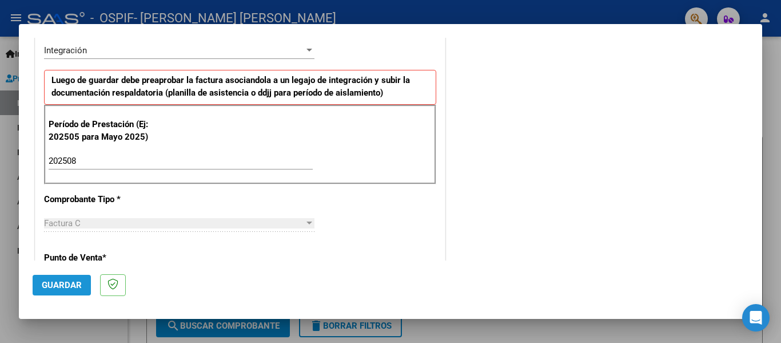
click at [70, 285] on span "Guardar" at bounding box center [62, 285] width 40 height 10
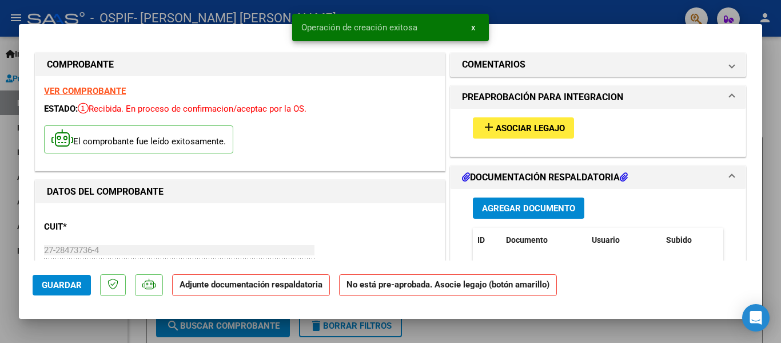
click at [519, 118] on button "add Asociar Legajo" at bounding box center [523, 127] width 101 height 21
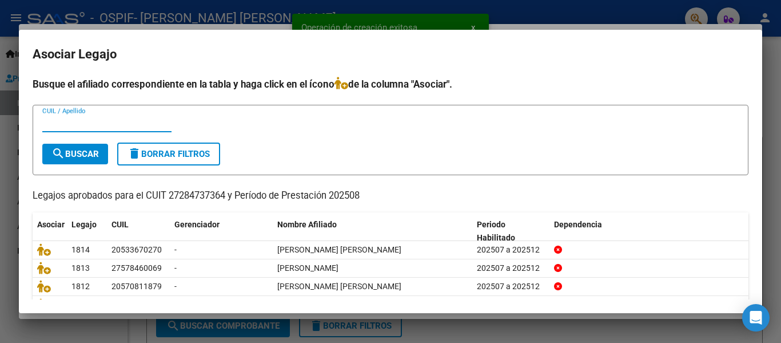
click at [105, 121] on input "CUIL / Apellido" at bounding box center [106, 123] width 129 height 10
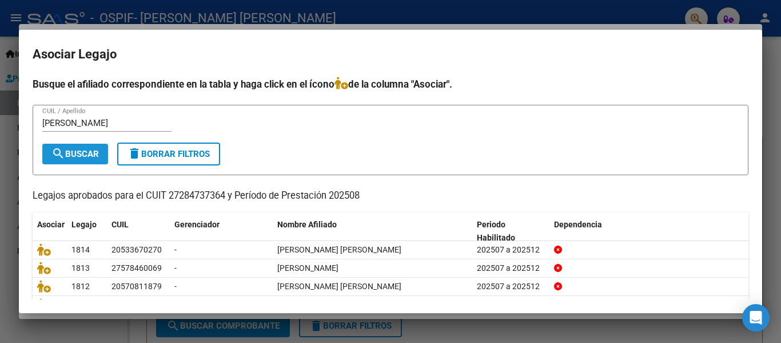
click at [92, 157] on span "search Buscar" at bounding box center [74, 154] width 47 height 10
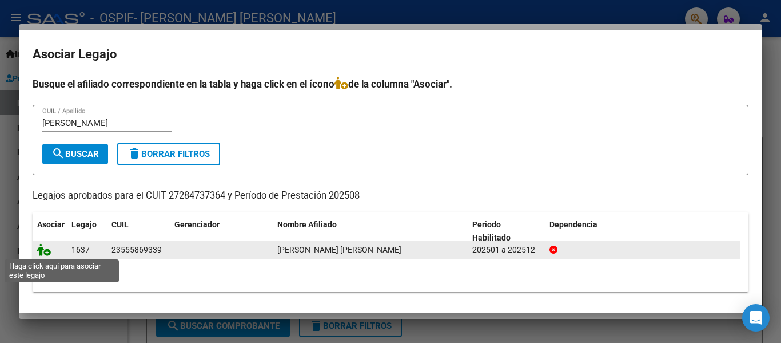
click at [44, 252] on icon at bounding box center [44, 249] width 14 height 13
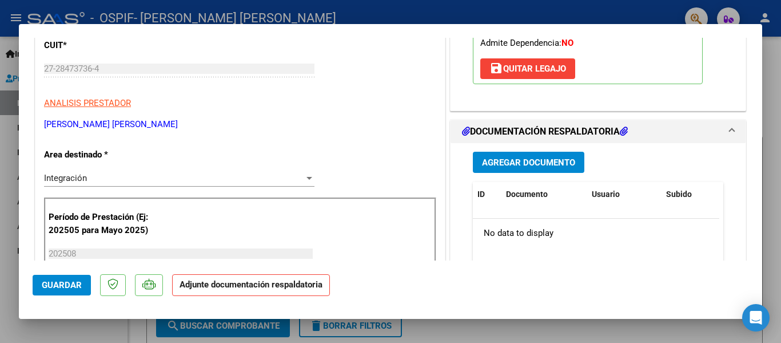
scroll to position [182, 0]
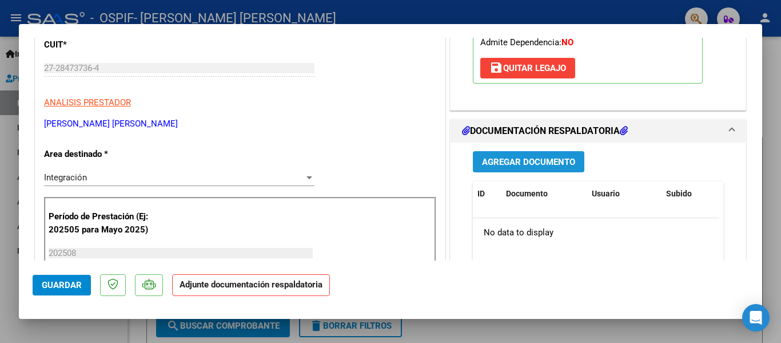
drag, startPoint x: 505, startPoint y: 152, endPoint x: 479, endPoint y: 170, distance: 31.6
click at [479, 170] on button "Agregar Documento" at bounding box center [529, 161] width 112 height 21
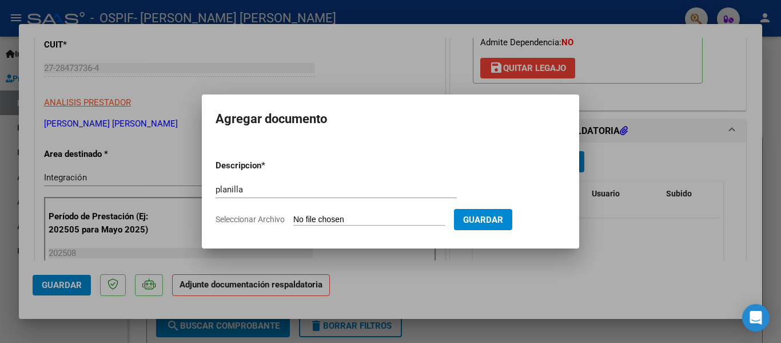
click at [327, 214] on input "Seleccionar Archivo" at bounding box center [369, 219] width 152 height 11
click at [292, 19] on div at bounding box center [390, 171] width 781 height 343
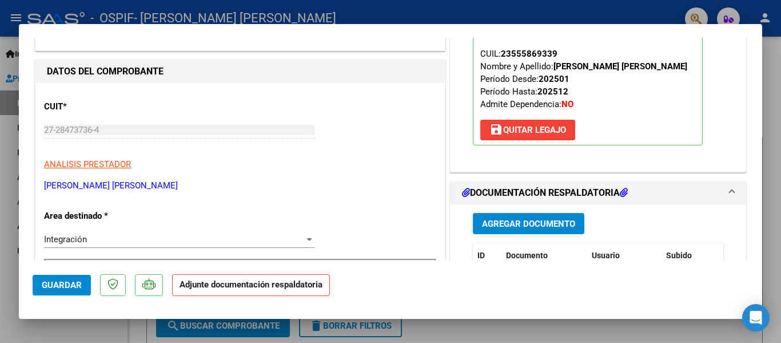
scroll to position [124, 0]
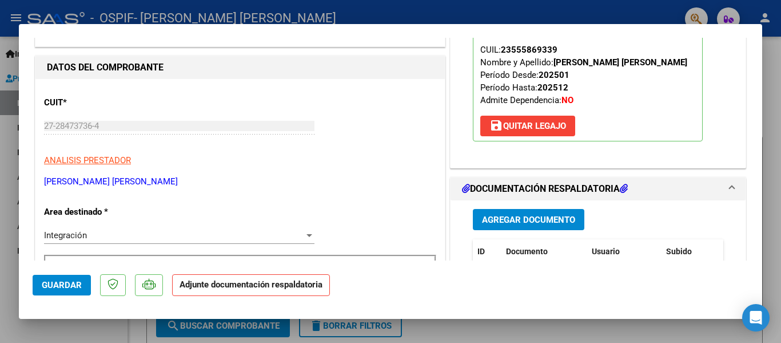
click at [219, 11] on div at bounding box center [390, 171] width 781 height 343
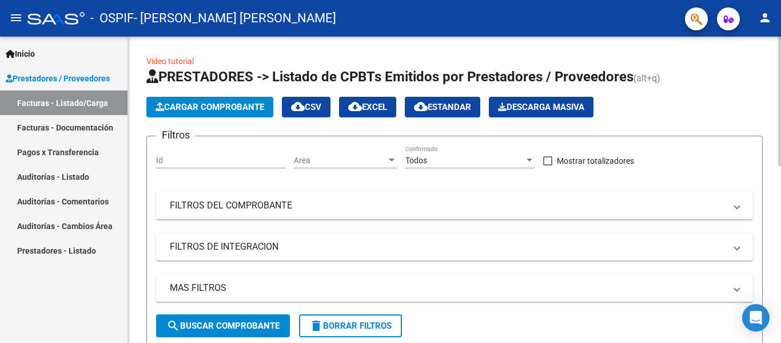
click at [241, 104] on span "Cargar Comprobante" at bounding box center [210, 107] width 109 height 10
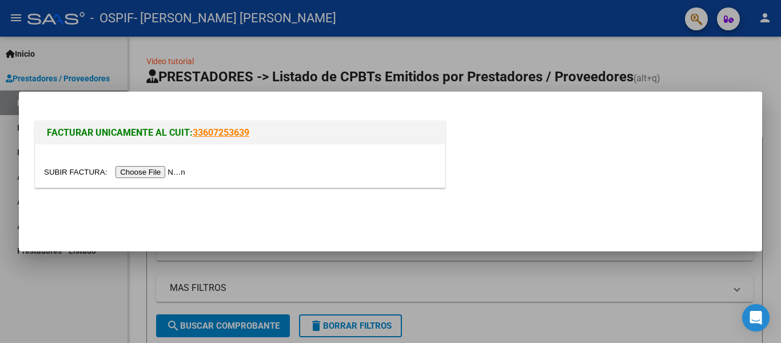
click at [167, 172] on input "file" at bounding box center [116, 172] width 145 height 12
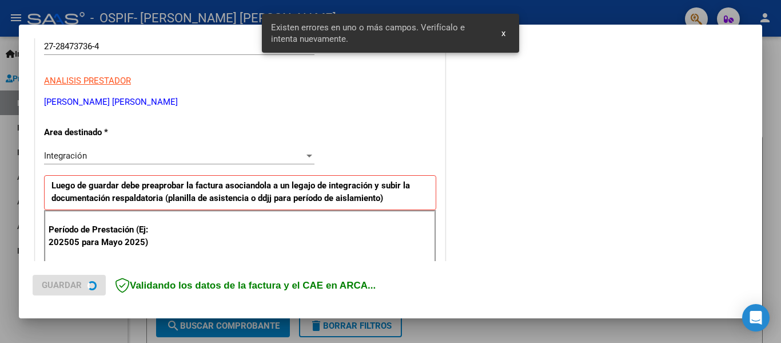
scroll to position [287, 0]
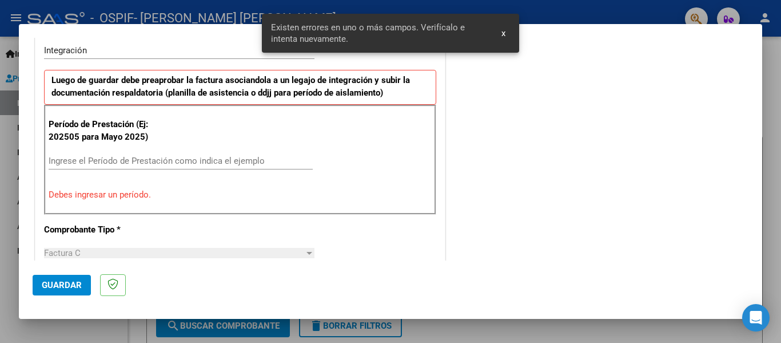
click at [106, 165] on input "Ingrese el Período de Prestación como indica el ejemplo" at bounding box center [181, 161] width 264 height 10
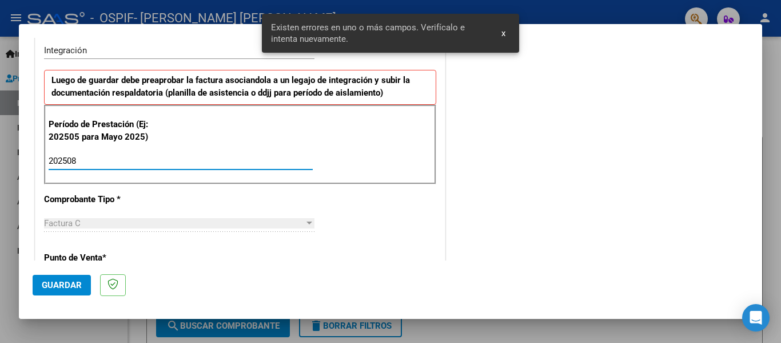
click at [74, 283] on span "Guardar" at bounding box center [62, 285] width 40 height 10
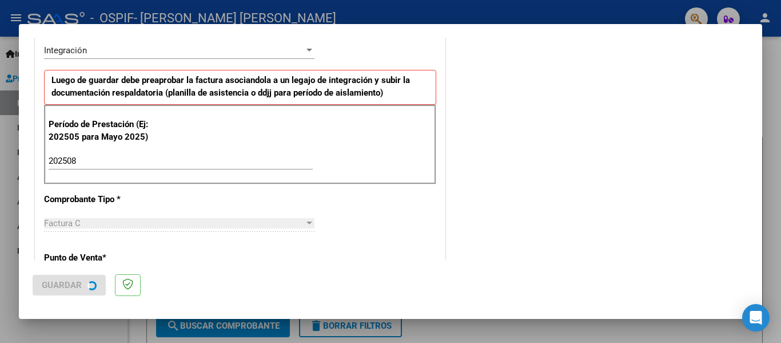
scroll to position [0, 0]
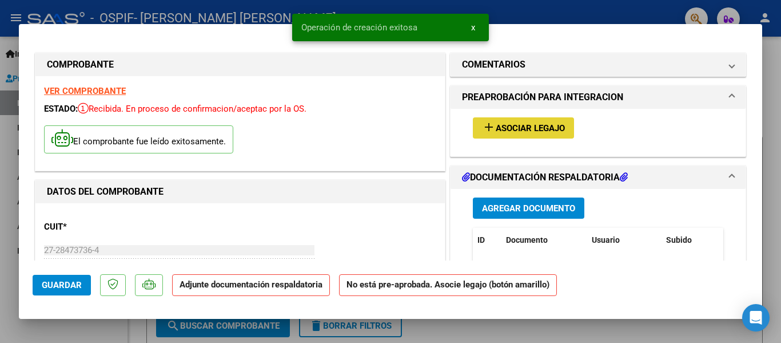
click at [526, 132] on span "Asociar Legajo" at bounding box center [530, 128] width 69 height 10
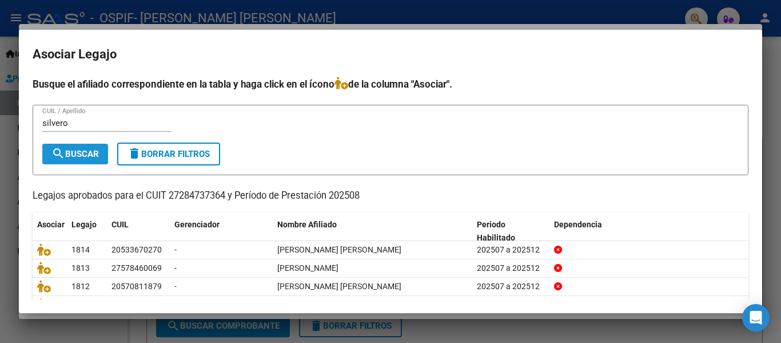
click at [78, 153] on span "search Buscar" at bounding box center [74, 154] width 47 height 10
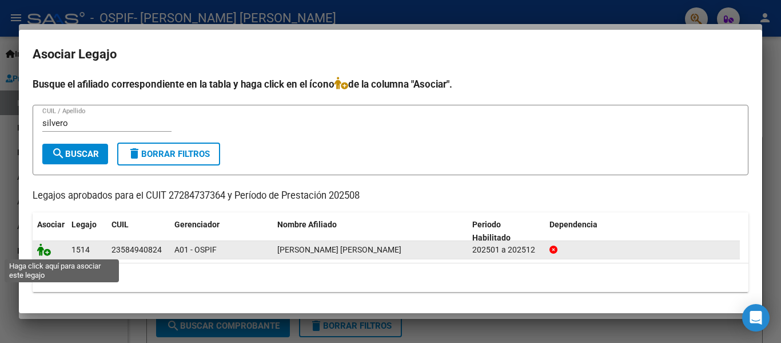
click at [45, 251] on icon at bounding box center [44, 249] width 14 height 13
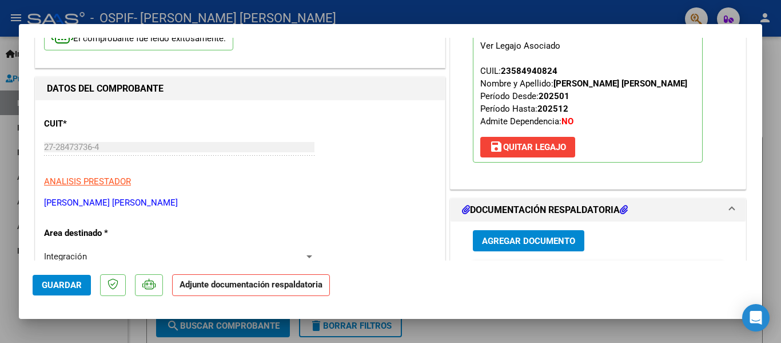
scroll to position [133, 0]
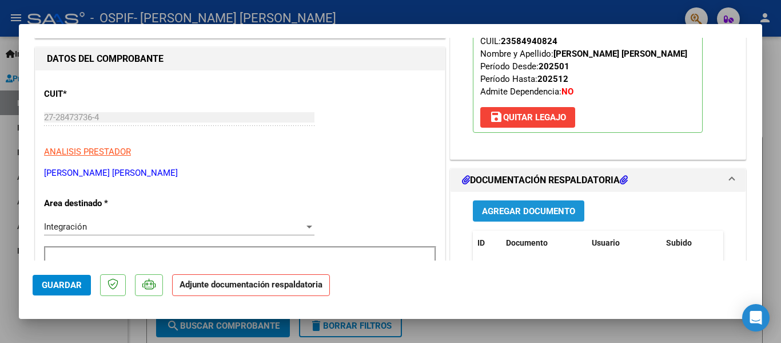
click at [527, 210] on span "Agregar Documento" at bounding box center [528, 211] width 93 height 10
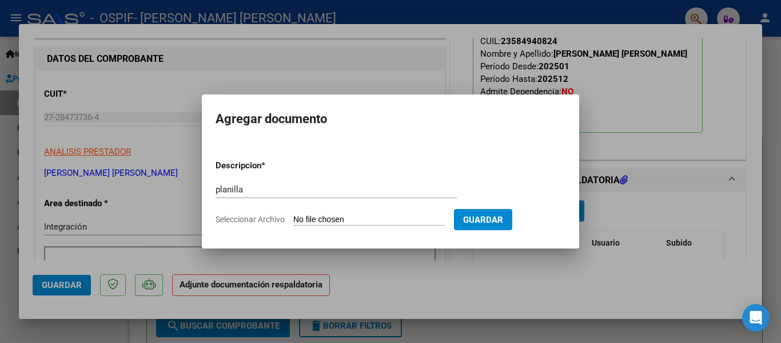
click at [329, 222] on input "Seleccionar Archivo" at bounding box center [369, 219] width 152 height 11
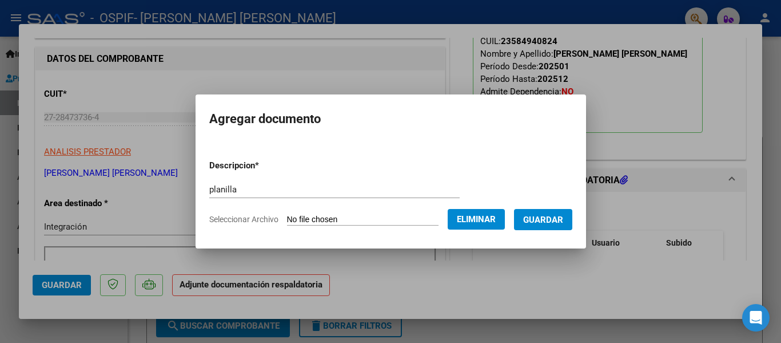
click at [549, 216] on span "Guardar" at bounding box center [543, 219] width 40 height 10
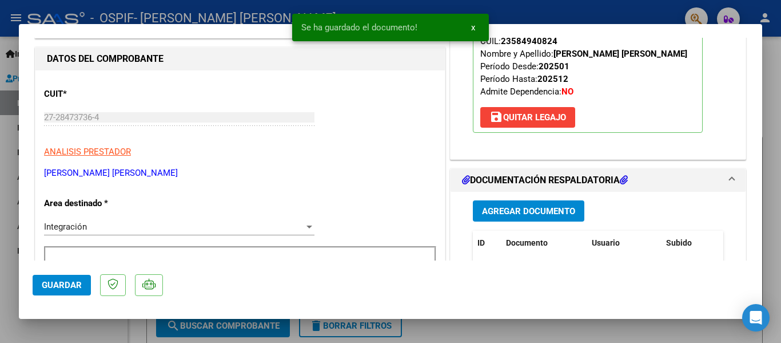
click at [169, 19] on div at bounding box center [390, 171] width 781 height 343
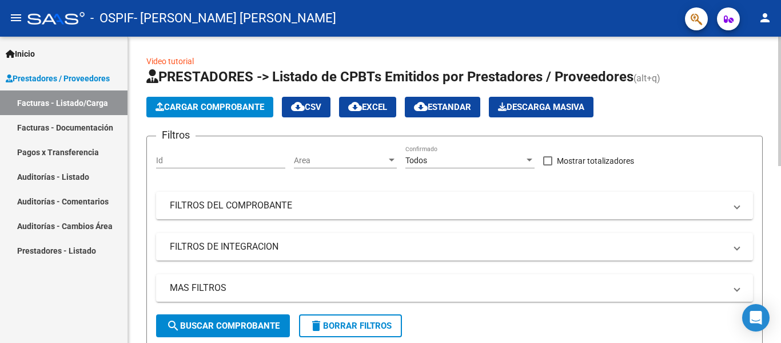
click at [311, 133] on app-list-header "PRESTADORES -> Listado de CPBTs Emitidos por Prestadores / Proveedores (alt+q) …" at bounding box center [454, 206] width 617 height 279
click at [221, 109] on span "Cargar Comprobante" at bounding box center [210, 107] width 109 height 10
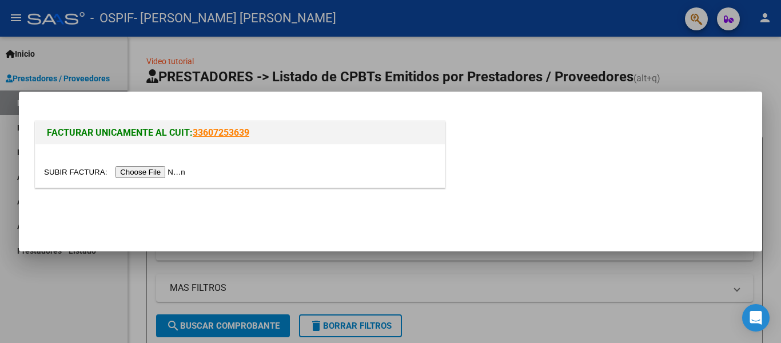
click at [179, 174] on input "file" at bounding box center [116, 172] width 145 height 12
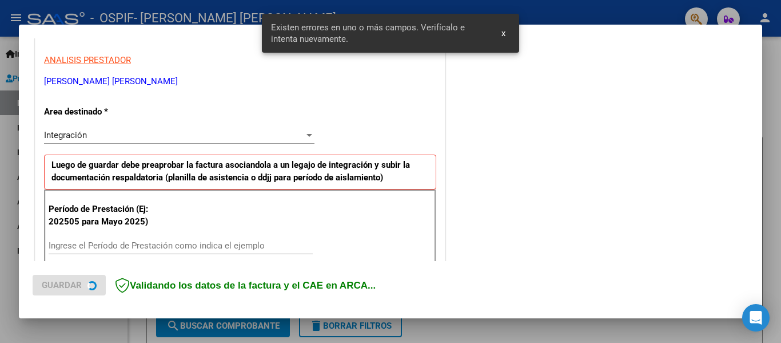
scroll to position [287, 0]
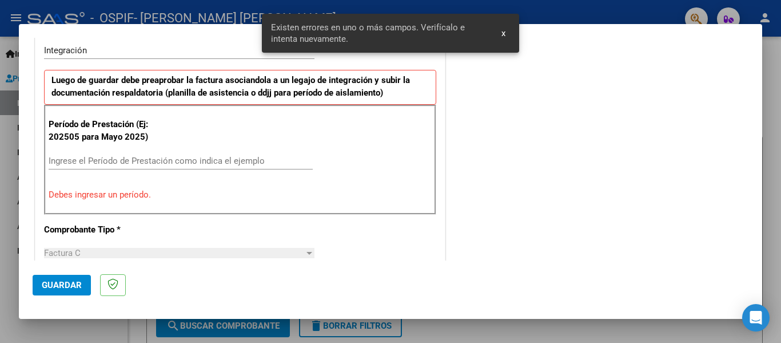
click at [93, 160] on input "Ingrese el Período de Prestación como indica el ejemplo" at bounding box center [181, 161] width 264 height 10
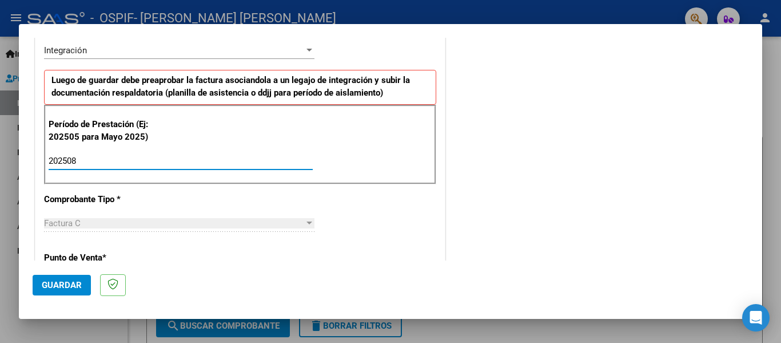
click at [69, 289] on span "Guardar" at bounding box center [62, 285] width 40 height 10
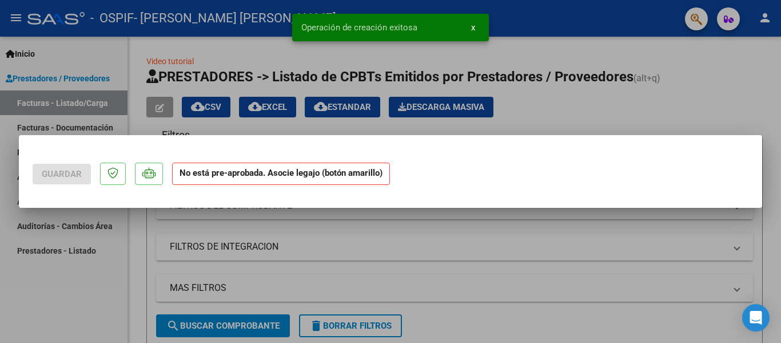
scroll to position [0, 0]
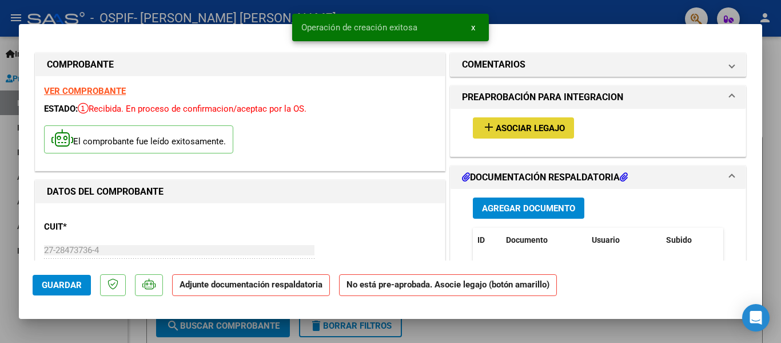
click at [503, 132] on span "Asociar Legajo" at bounding box center [530, 128] width 69 height 10
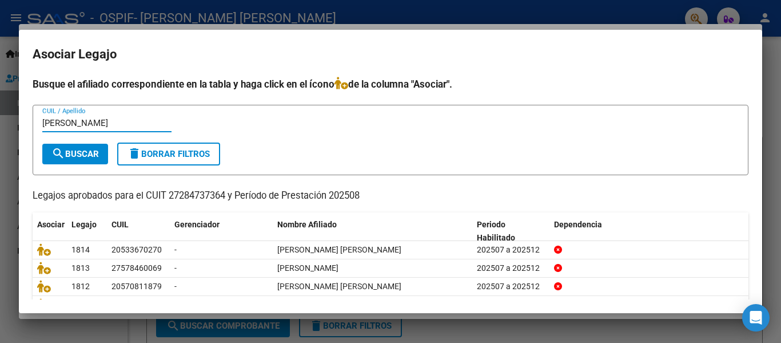
click at [65, 158] on span "search Buscar" at bounding box center [74, 154] width 47 height 10
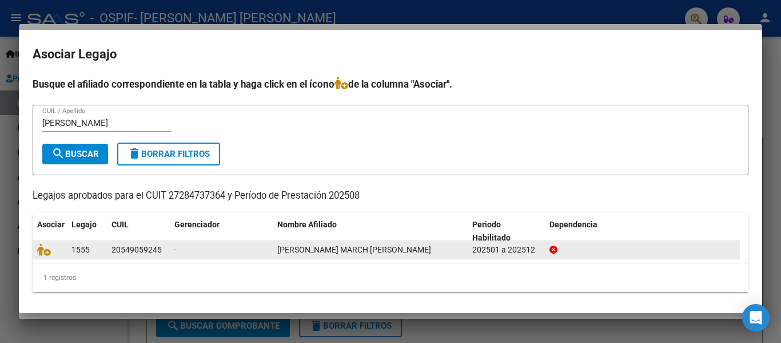
click at [35, 254] on datatable-body-cell at bounding box center [50, 250] width 34 height 18
click at [47, 249] on icon at bounding box center [44, 249] width 14 height 13
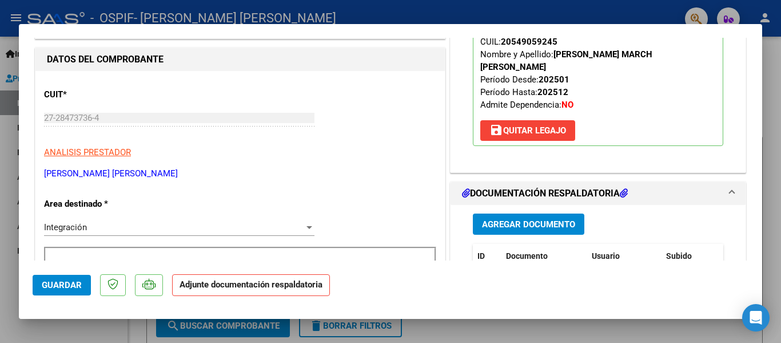
scroll to position [133, 0]
click at [507, 218] on span "Agregar Documento" at bounding box center [528, 223] width 93 height 10
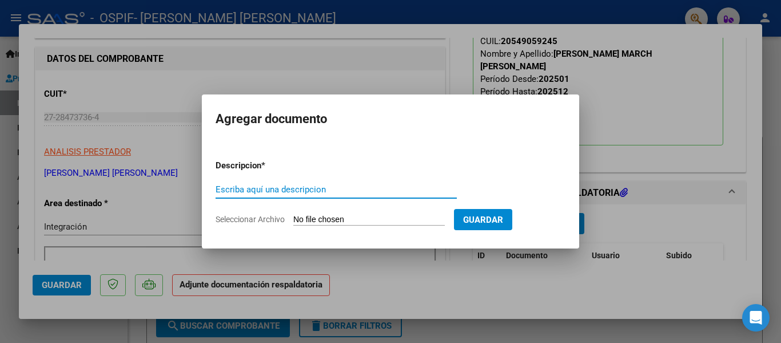
click at [324, 187] on input "Escriba aquí una descripcion" at bounding box center [336, 189] width 241 height 10
click at [313, 213] on form "Descripcion * planilla Escriba aquí una descripcion Seleccionar Archivo Guardar" at bounding box center [391, 192] width 350 height 84
click at [311, 224] on input "Seleccionar Archivo" at bounding box center [369, 219] width 152 height 11
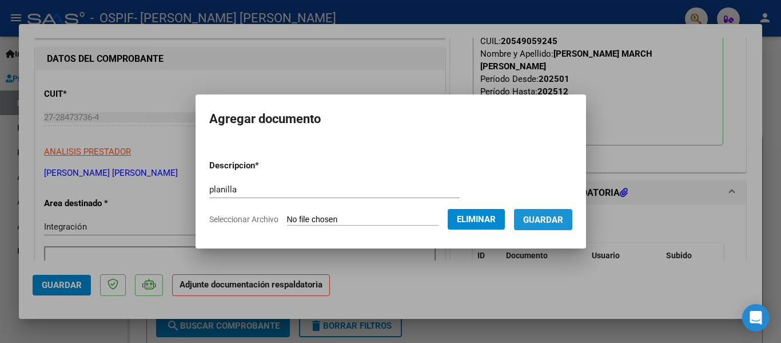
click at [559, 217] on span "Guardar" at bounding box center [543, 219] width 40 height 10
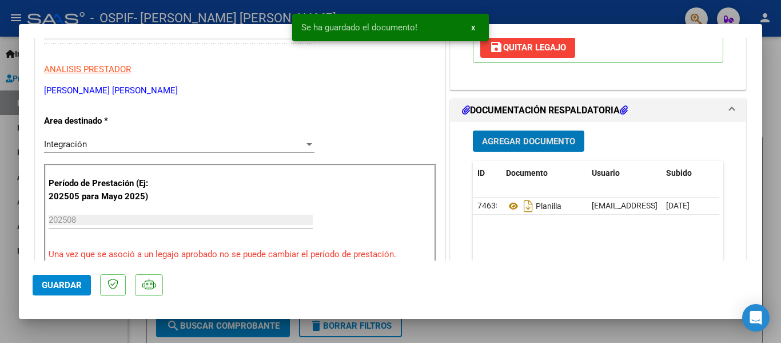
scroll to position [216, 0]
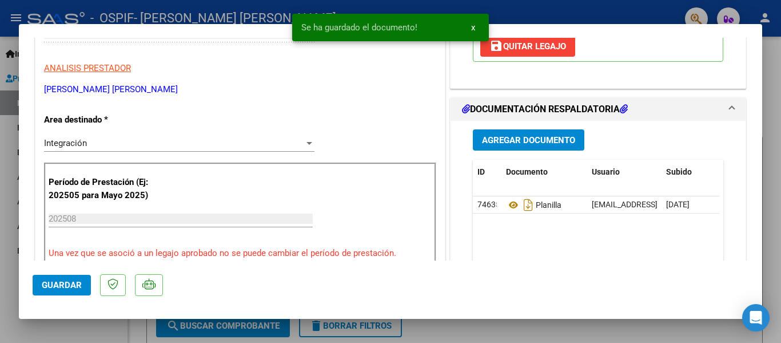
click at [146, 14] on div at bounding box center [390, 171] width 781 height 343
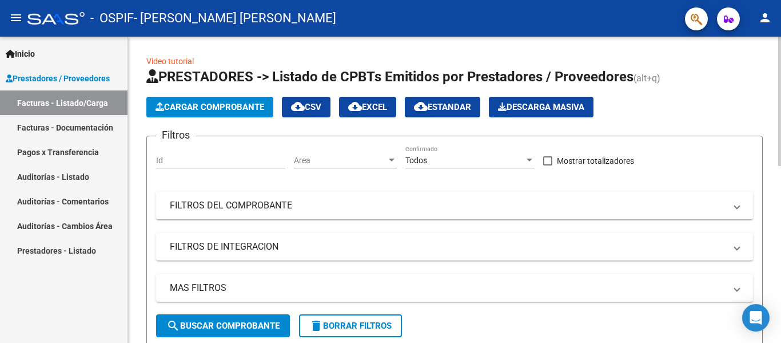
click at [218, 108] on span "Cargar Comprobante" at bounding box center [210, 107] width 109 height 10
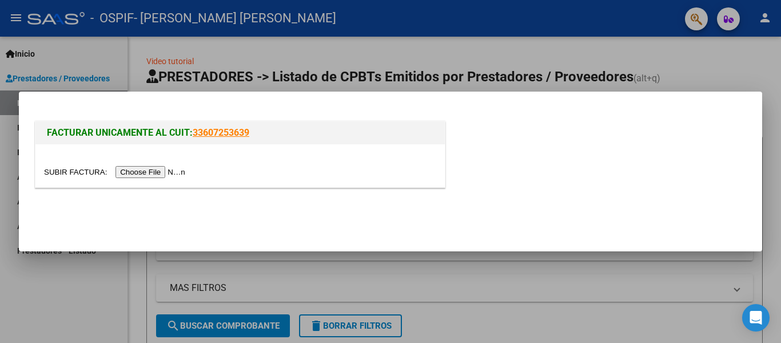
click at [182, 172] on input "file" at bounding box center [116, 172] width 145 height 12
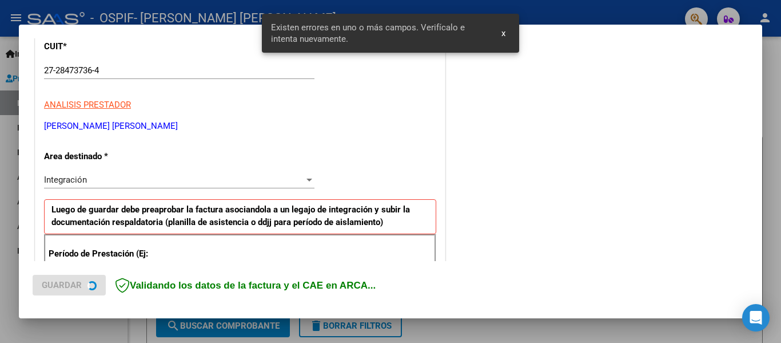
scroll to position [265, 0]
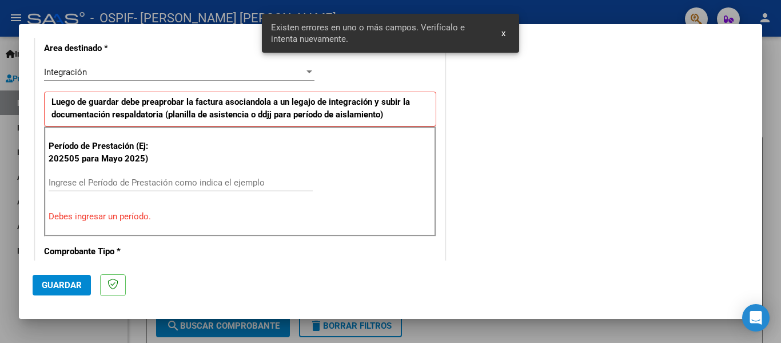
click at [108, 181] on input "Ingrese el Período de Prestación como indica el ejemplo" at bounding box center [181, 182] width 264 height 10
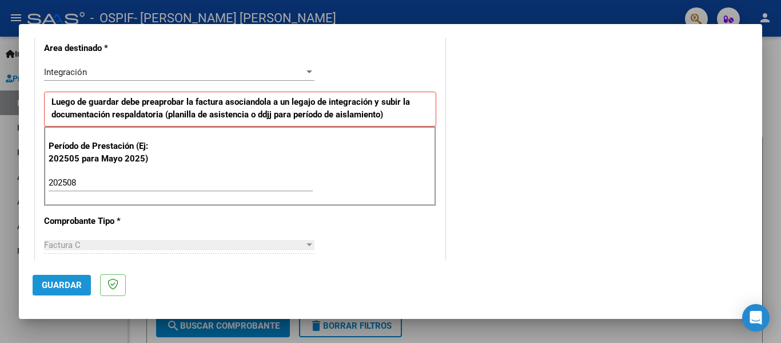
click at [80, 279] on button "Guardar" at bounding box center [62, 285] width 58 height 21
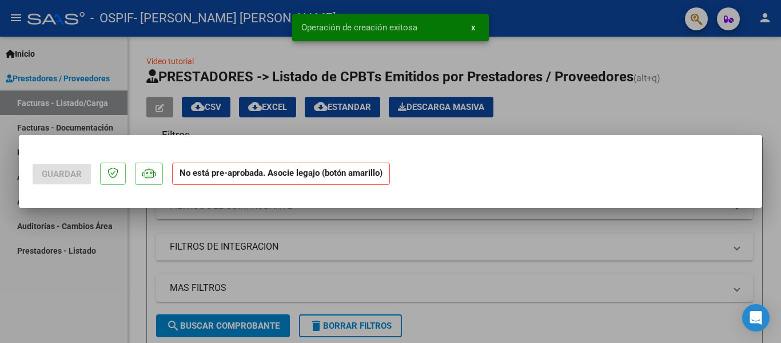
scroll to position [0, 0]
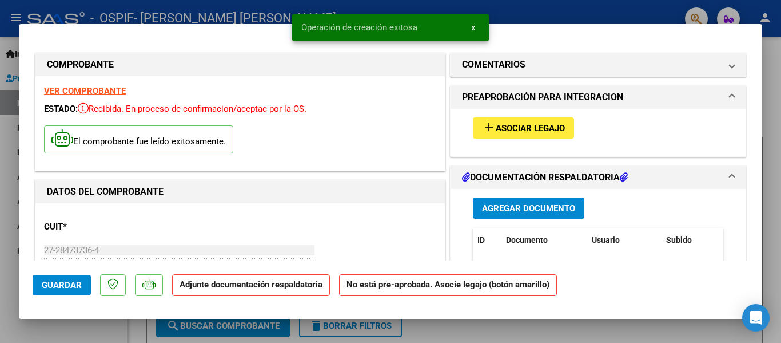
click at [492, 137] on button "add Asociar Legajo" at bounding box center [523, 127] width 101 height 21
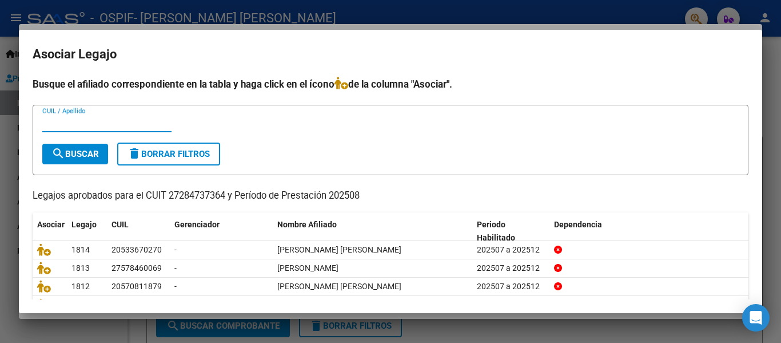
click at [117, 130] on div "CUIL / Apellido" at bounding box center [106, 122] width 129 height 17
click at [112, 123] on input "CUIL / Apellido" at bounding box center [106, 123] width 129 height 10
click at [86, 154] on span "search Buscar" at bounding box center [74, 154] width 47 height 10
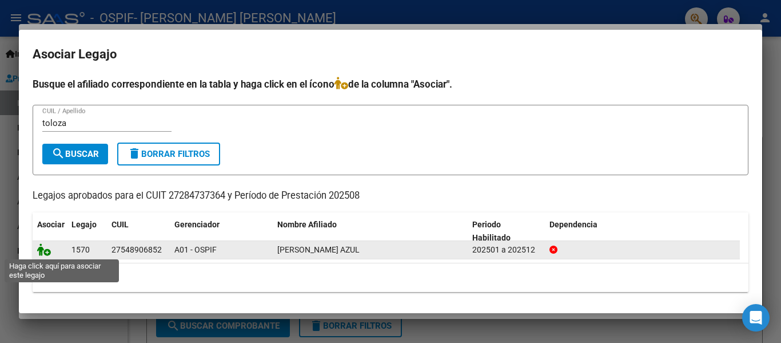
click at [40, 247] on icon at bounding box center [44, 249] width 14 height 13
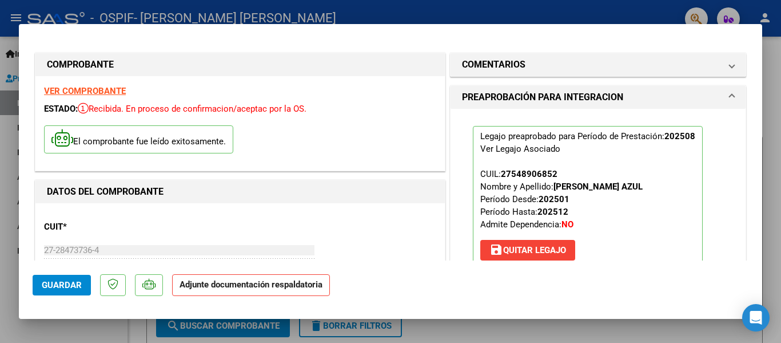
scroll to position [98, 0]
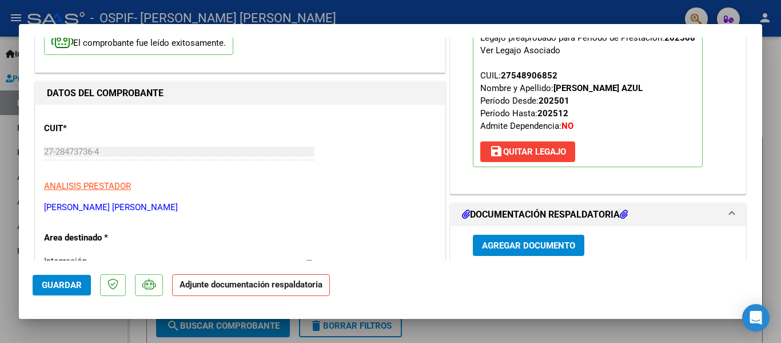
click at [231, 16] on div at bounding box center [390, 171] width 781 height 343
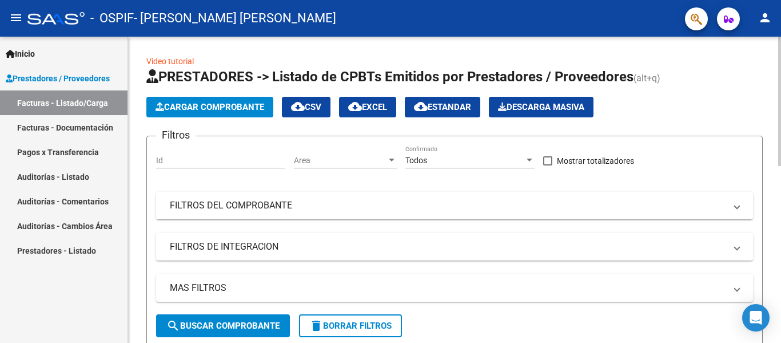
click at [226, 105] on span "Cargar Comprobante" at bounding box center [210, 107] width 109 height 10
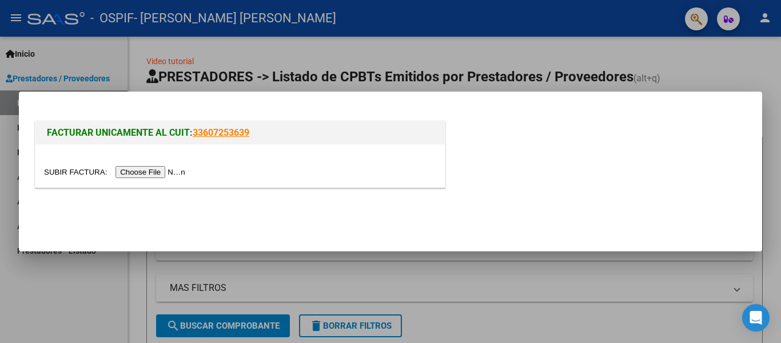
click at [177, 173] on input "file" at bounding box center [116, 172] width 145 height 12
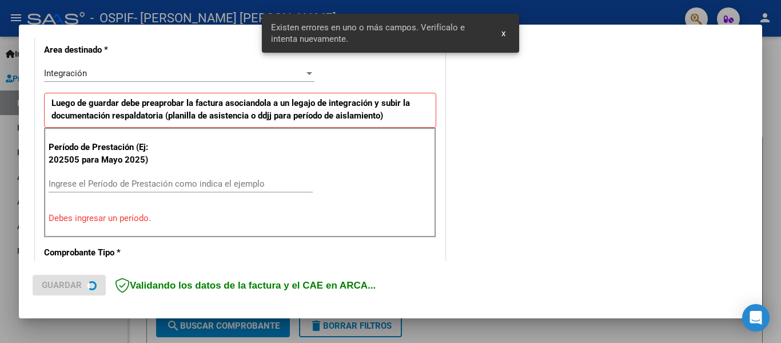
scroll to position [265, 0]
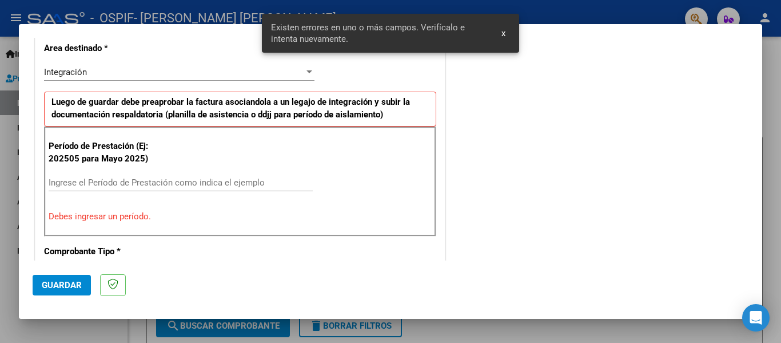
click at [121, 181] on input "Ingrese el Período de Prestación como indica el ejemplo" at bounding box center [181, 182] width 264 height 10
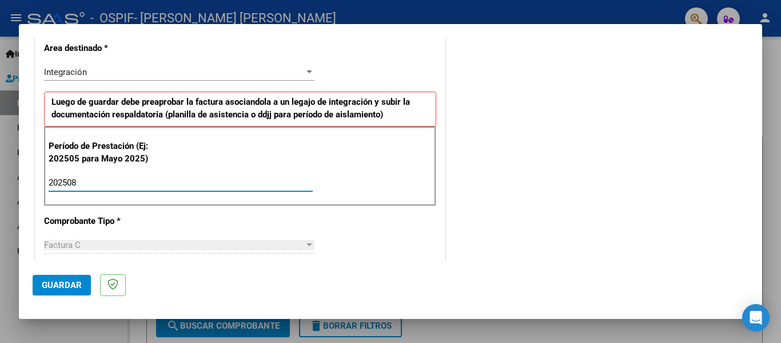
click at [55, 286] on span "Guardar" at bounding box center [62, 285] width 40 height 10
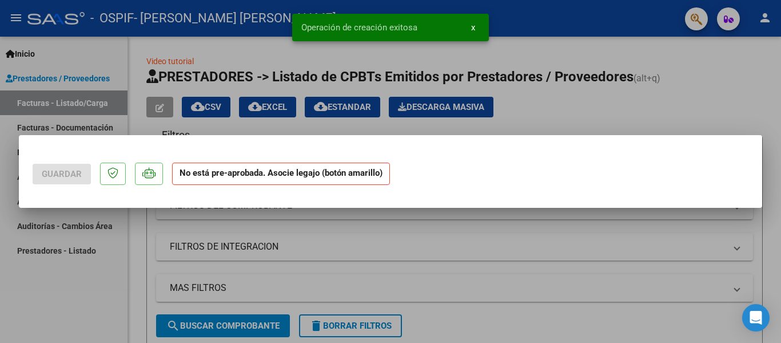
scroll to position [0, 0]
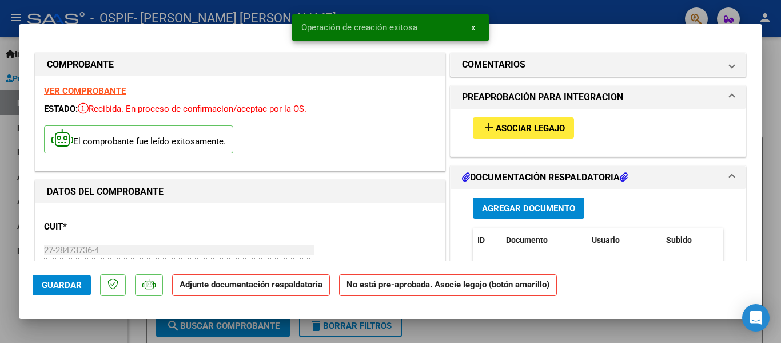
click at [522, 129] on span "Asociar Legajo" at bounding box center [530, 128] width 69 height 10
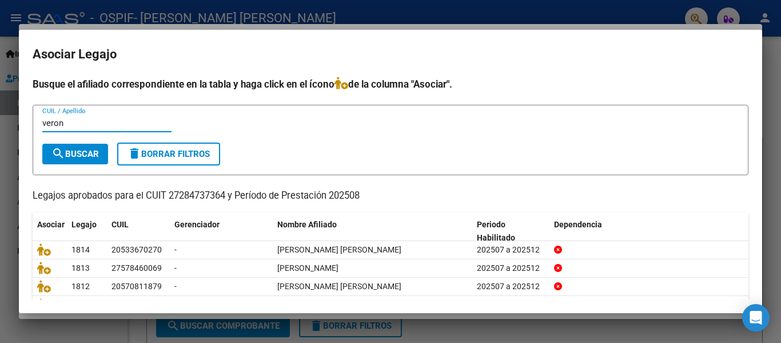
click at [86, 157] on span "search Buscar" at bounding box center [74, 154] width 47 height 10
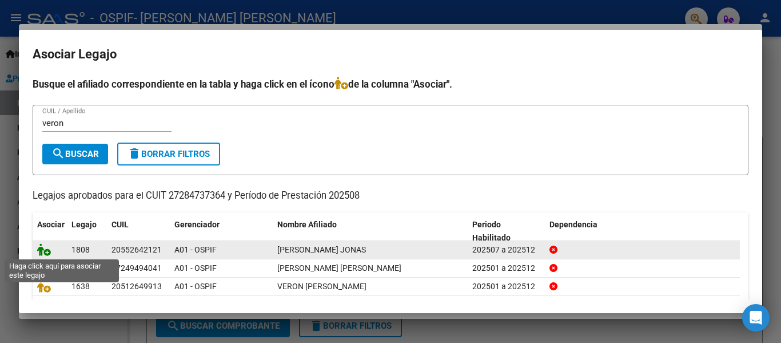
click at [41, 250] on icon at bounding box center [44, 249] width 14 height 13
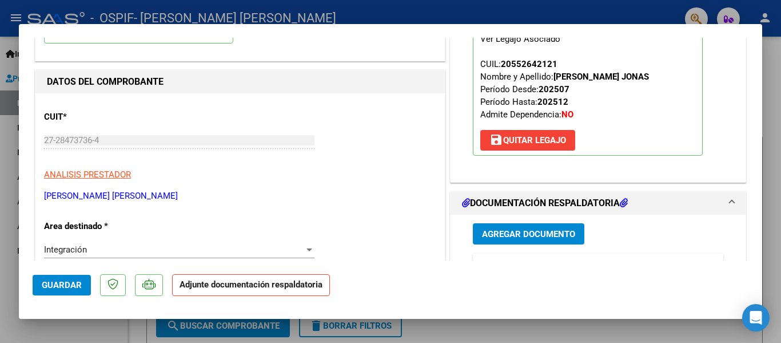
scroll to position [110, 0]
click at [525, 232] on span "Agregar Documento" at bounding box center [528, 233] width 93 height 10
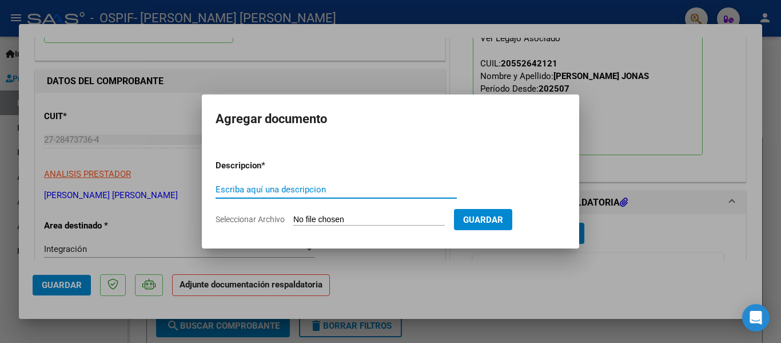
click at [259, 189] on input "Escriba aquí una descripcion" at bounding box center [336, 189] width 241 height 10
click at [316, 216] on input "Seleccionar Archivo" at bounding box center [369, 219] width 152 height 11
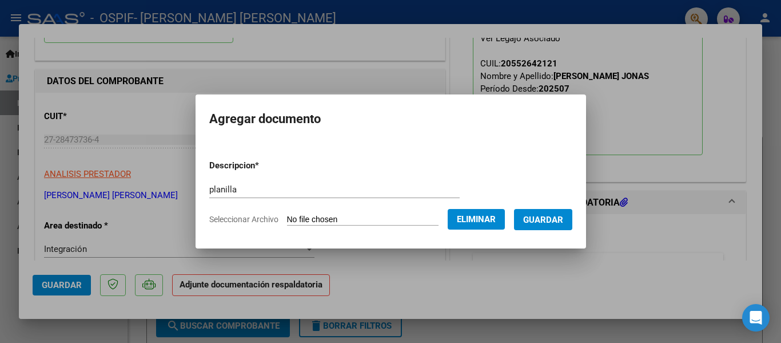
click at [560, 220] on span "Guardar" at bounding box center [543, 219] width 40 height 10
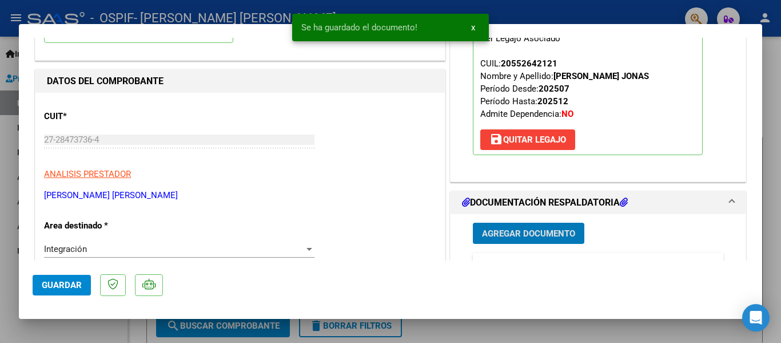
click at [210, 19] on div at bounding box center [390, 171] width 781 height 343
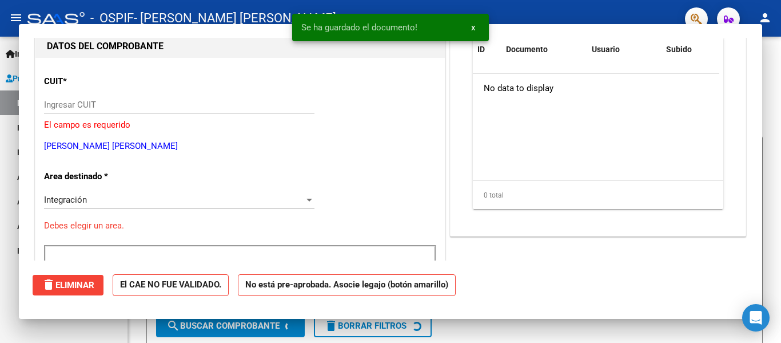
scroll to position [117, 0]
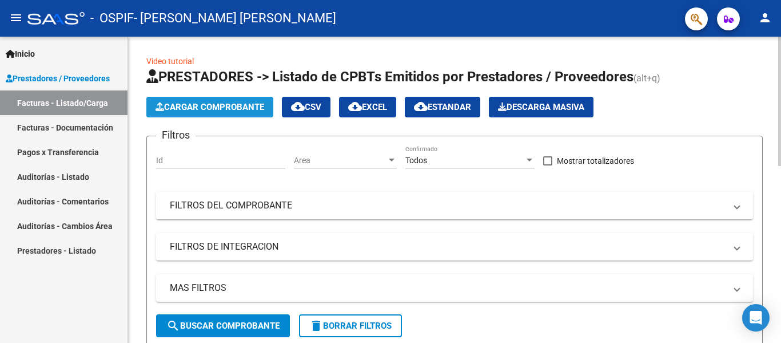
click at [228, 112] on button "Cargar Comprobante" at bounding box center [209, 107] width 127 height 21
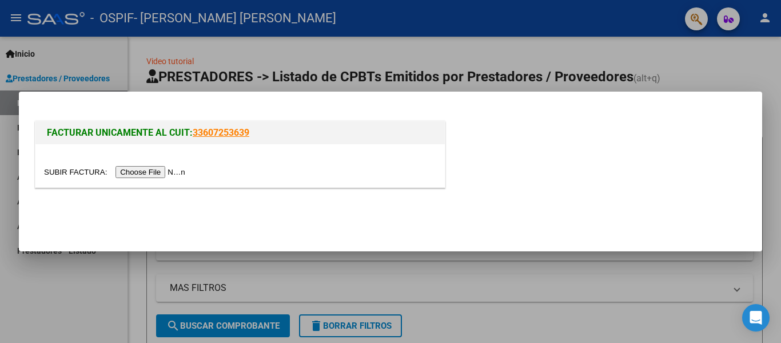
click at [153, 183] on div at bounding box center [240, 165] width 410 height 43
click at [151, 171] on input "file" at bounding box center [116, 172] width 145 height 12
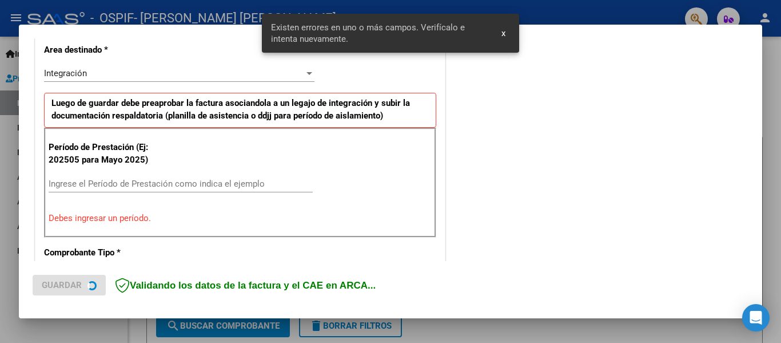
scroll to position [265, 0]
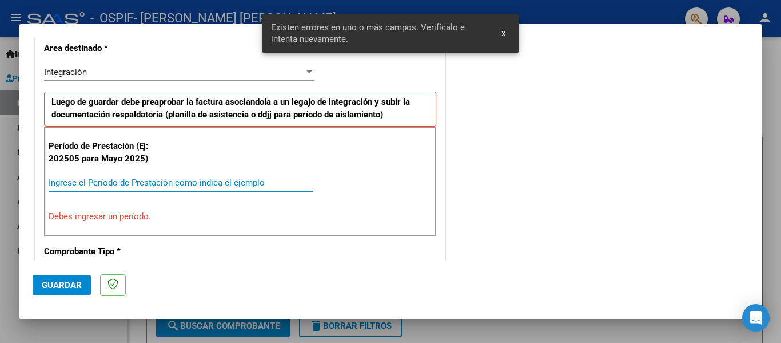
click at [131, 181] on input "Ingrese el Período de Prestación como indica el ejemplo" at bounding box center [181, 182] width 264 height 10
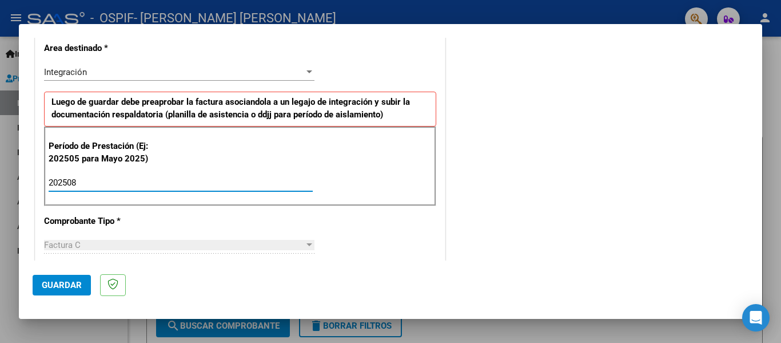
click at [50, 284] on span "Guardar" at bounding box center [62, 285] width 40 height 10
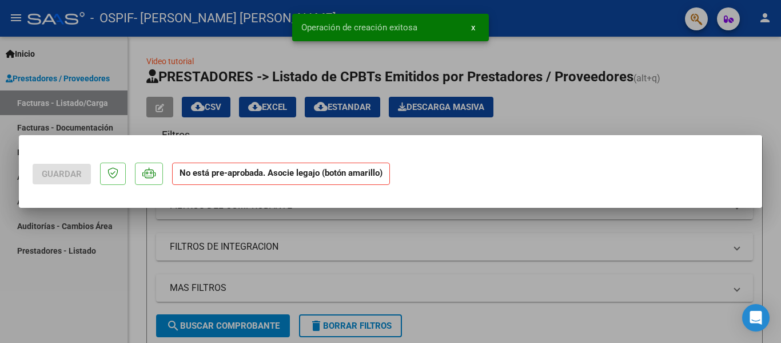
scroll to position [0, 0]
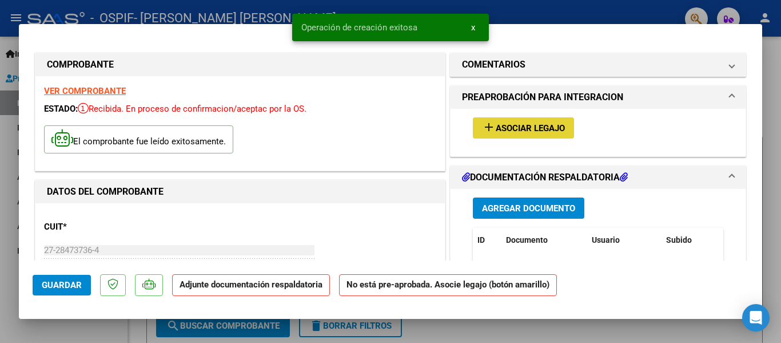
click at [541, 130] on span "Asociar Legajo" at bounding box center [530, 128] width 69 height 10
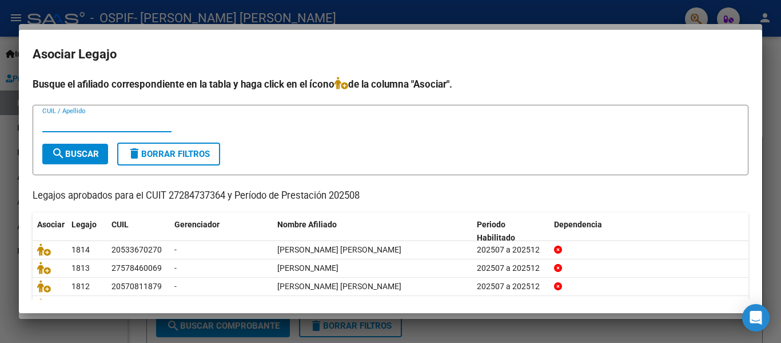
click at [124, 125] on input "CUIL / Apellido" at bounding box center [106, 123] width 129 height 10
click at [84, 157] on span "search Buscar" at bounding box center [74, 154] width 47 height 10
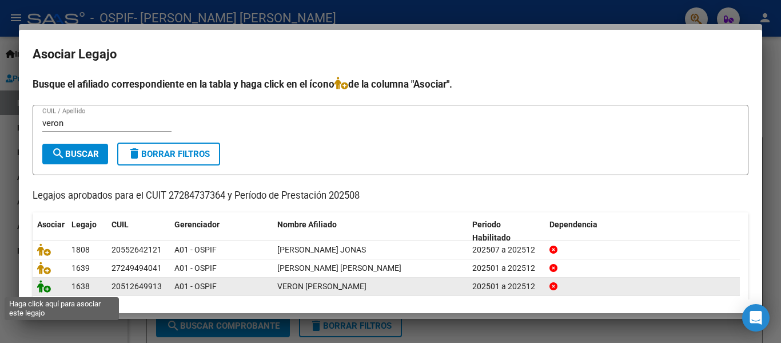
click at [48, 289] on icon at bounding box center [44, 286] width 14 height 13
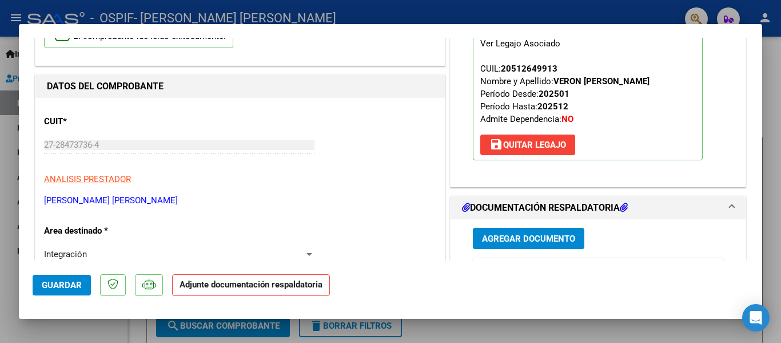
scroll to position [106, 0]
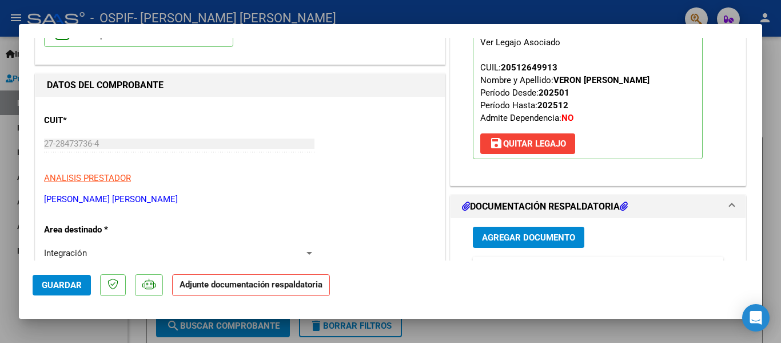
click at [517, 242] on span "Agregar Documento" at bounding box center [528, 237] width 93 height 10
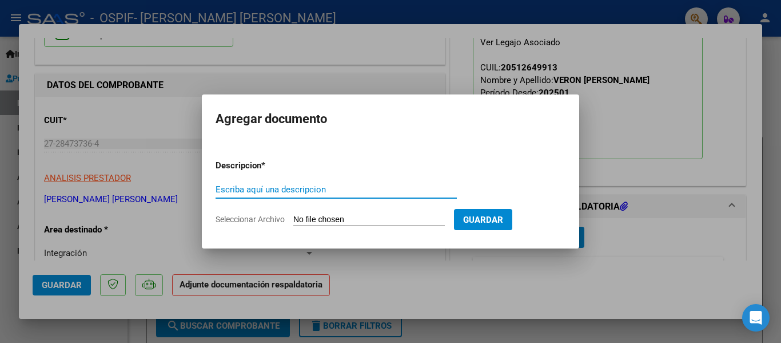
click at [263, 192] on input "Escriba aquí una descripcion" at bounding box center [336, 189] width 241 height 10
click at [324, 213] on form "Descripcion * planilla Escriba aquí una descripcion Seleccionar Archivo Guardar" at bounding box center [391, 192] width 350 height 84
click at [317, 217] on input "Seleccionar Archivo" at bounding box center [369, 219] width 152 height 11
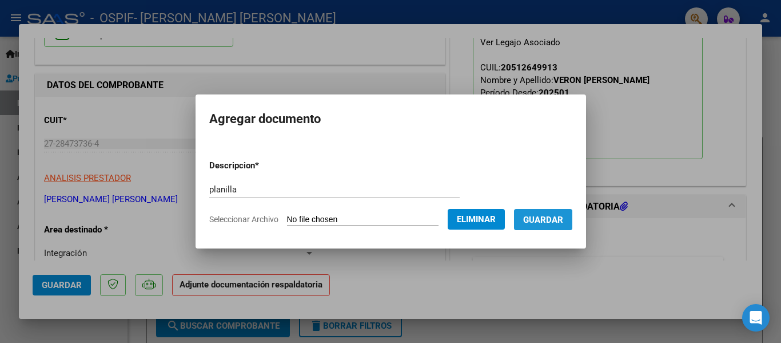
click at [554, 220] on span "Guardar" at bounding box center [543, 219] width 40 height 10
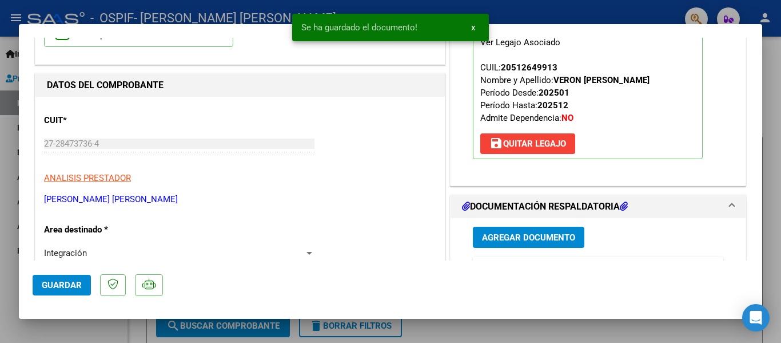
click at [200, 18] on div at bounding box center [390, 171] width 781 height 343
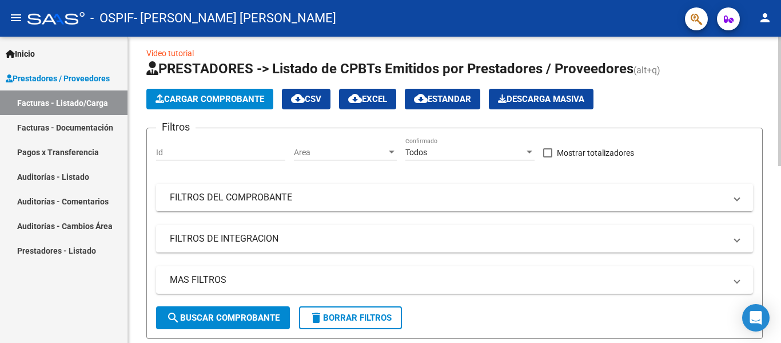
scroll to position [0, 0]
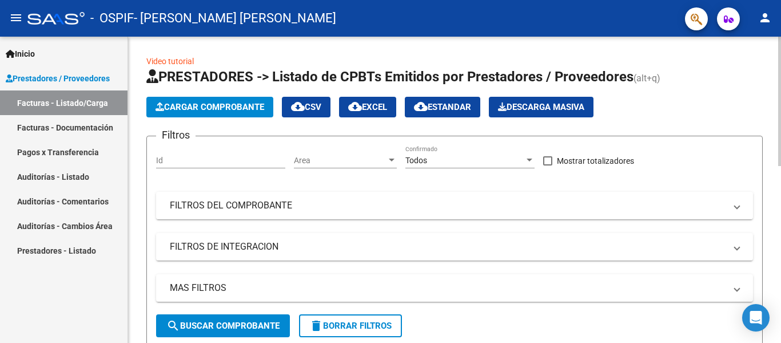
click at [237, 101] on button "Cargar Comprobante" at bounding box center [209, 107] width 127 height 21
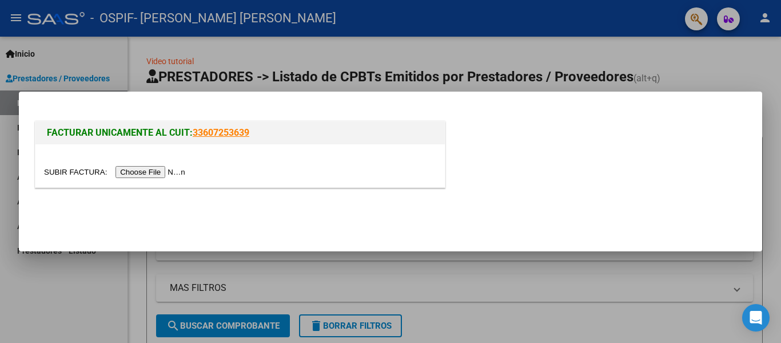
click at [163, 176] on input "file" at bounding box center [116, 172] width 145 height 12
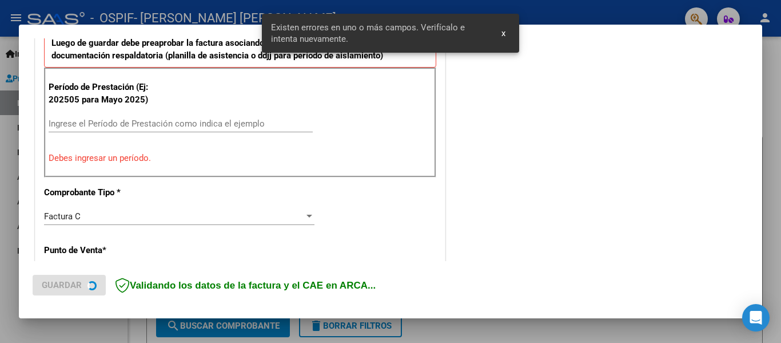
scroll to position [325, 0]
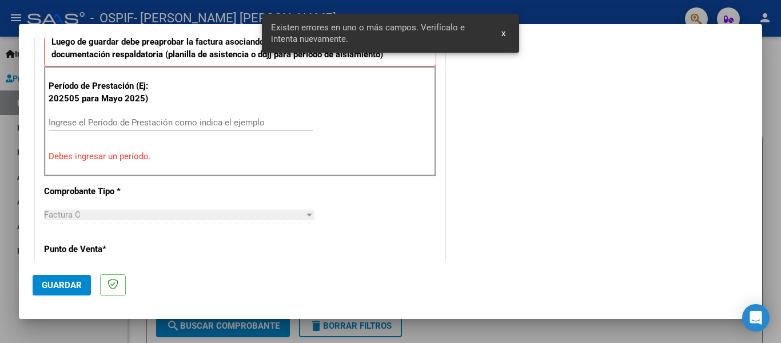
click at [85, 129] on div "Ingrese el Período de Prestación como indica el ejemplo" at bounding box center [181, 122] width 264 height 17
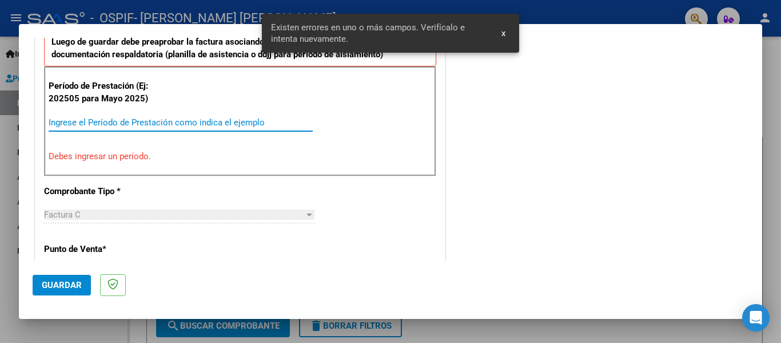
click at [84, 121] on input "Ingrese el Período de Prestación como indica el ejemplo" at bounding box center [181, 122] width 264 height 10
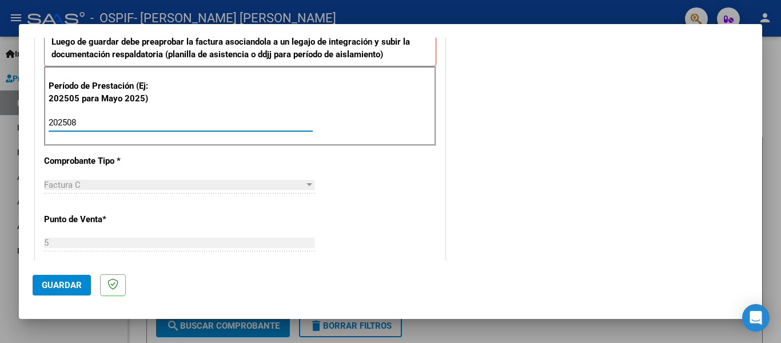
click at [62, 287] on span "Guardar" at bounding box center [62, 285] width 40 height 10
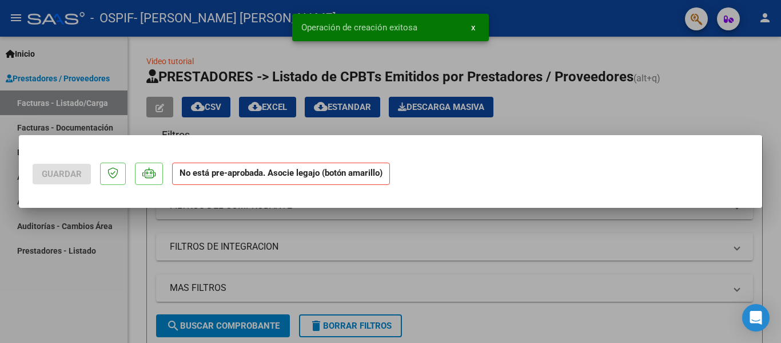
scroll to position [0, 0]
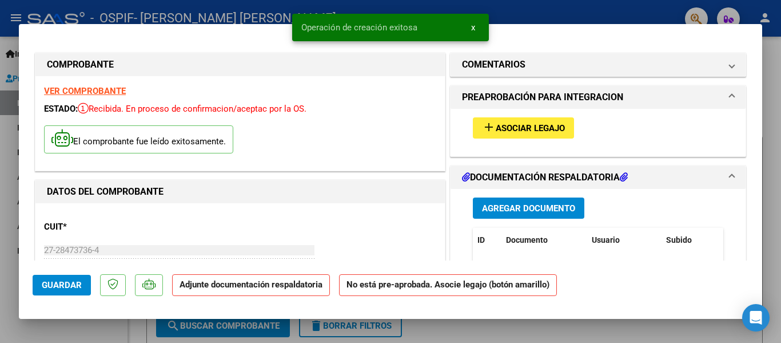
click at [507, 133] on span "Asociar Legajo" at bounding box center [530, 128] width 69 height 10
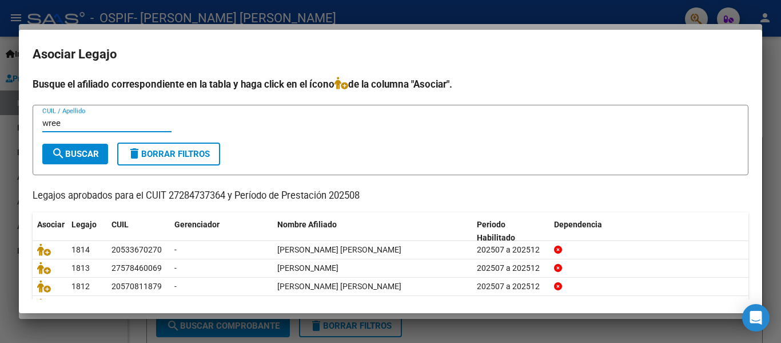
click at [86, 149] on span "search Buscar" at bounding box center [74, 154] width 47 height 10
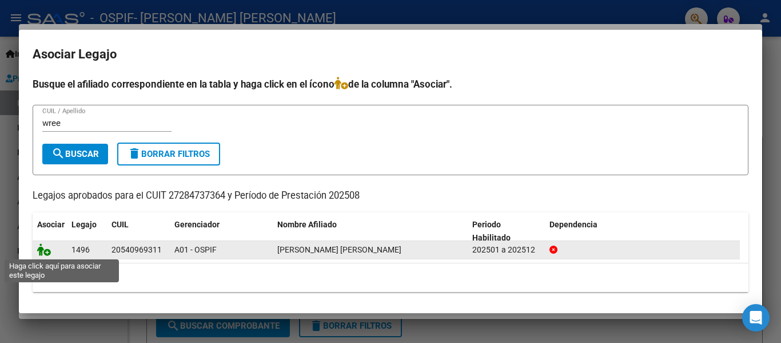
click at [45, 252] on icon at bounding box center [44, 249] width 14 height 13
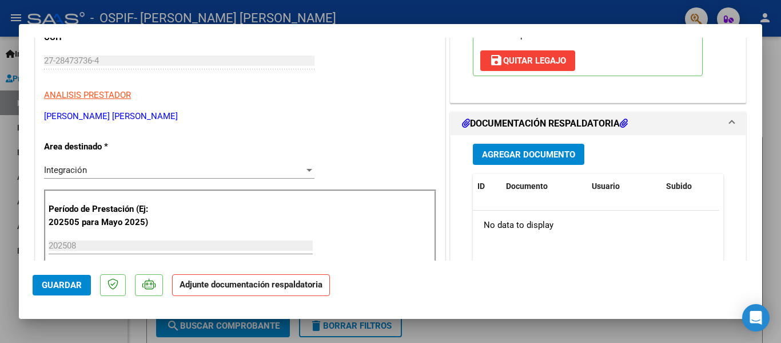
scroll to position [196, 0]
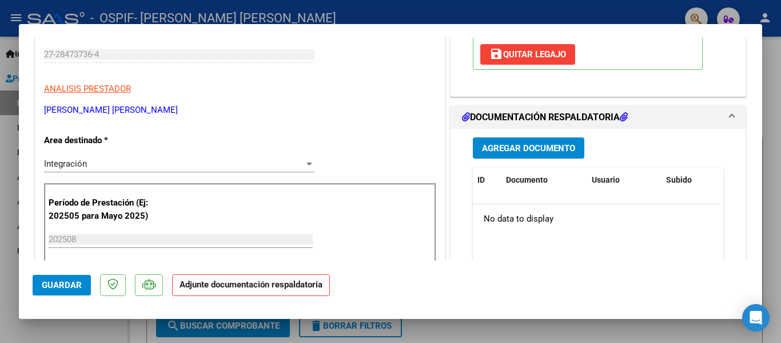
click at [527, 140] on button "Agregar Documento" at bounding box center [529, 147] width 112 height 21
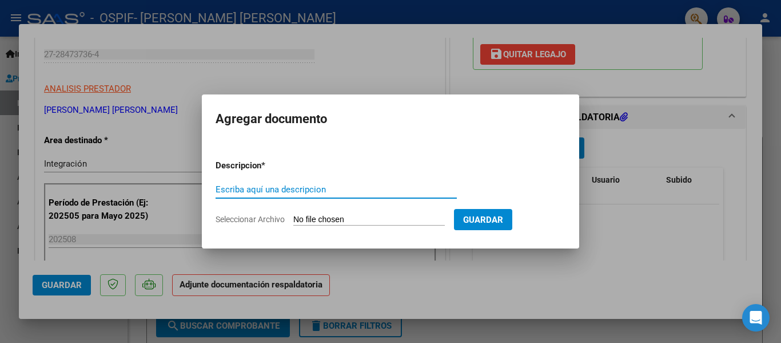
click at [295, 190] on input "Escriba aquí una descripcion" at bounding box center [336, 189] width 241 height 10
click at [329, 219] on input "Seleccionar Archivo" at bounding box center [369, 219] width 152 height 11
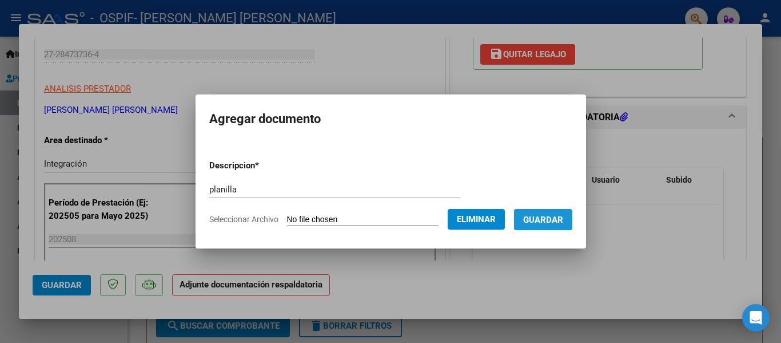
click at [558, 220] on span "Guardar" at bounding box center [543, 219] width 40 height 10
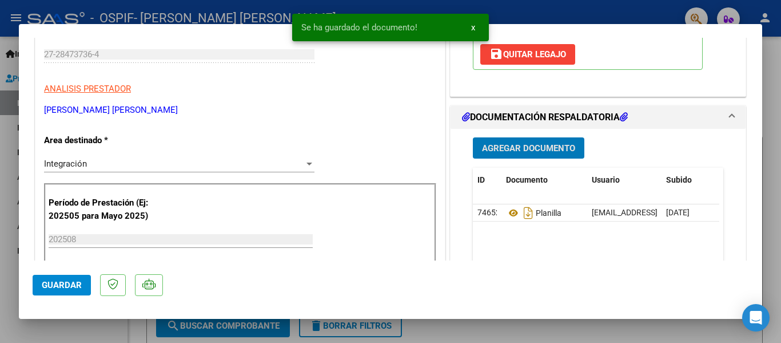
click at [212, 21] on div at bounding box center [390, 171] width 781 height 343
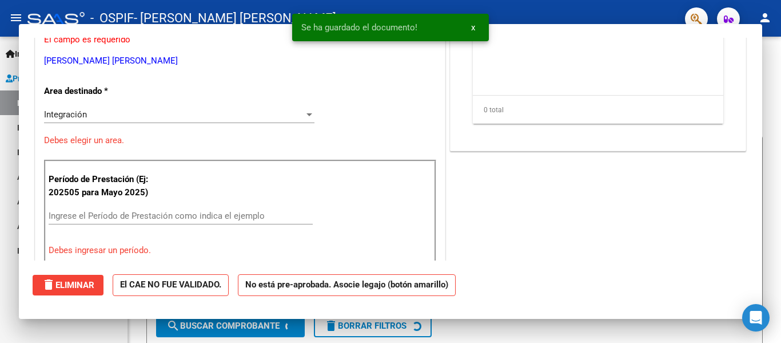
scroll to position [0, 0]
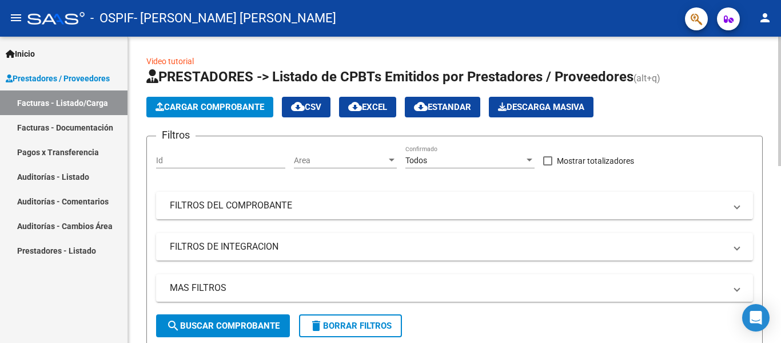
click at [225, 105] on span "Cargar Comprobante" at bounding box center [210, 107] width 109 height 10
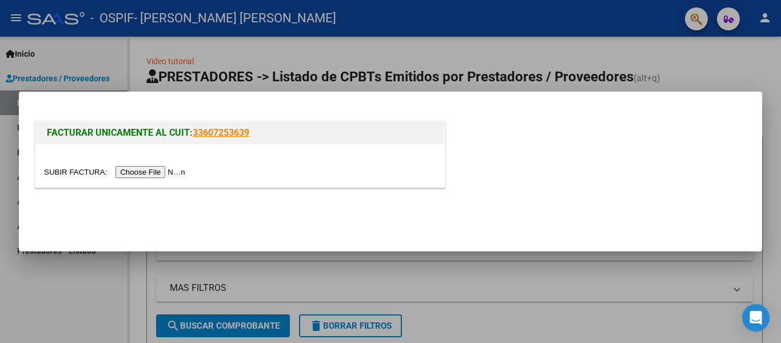
click at [163, 176] on input "file" at bounding box center [116, 172] width 145 height 12
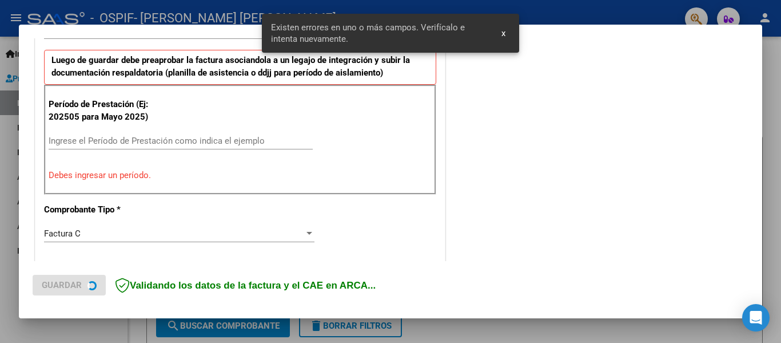
scroll to position [312, 0]
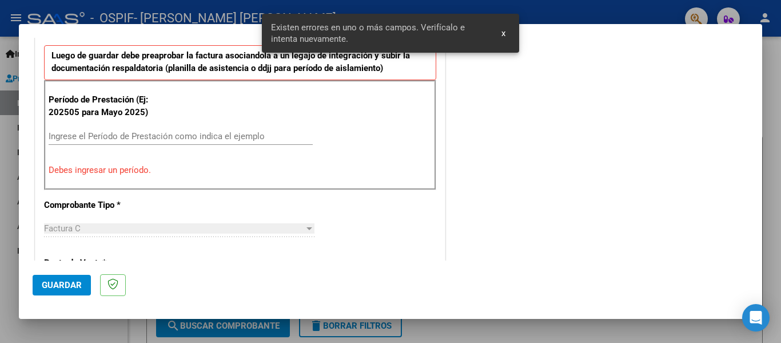
click at [101, 137] on input "Ingrese el Período de Prestación como indica el ejemplo" at bounding box center [181, 136] width 264 height 10
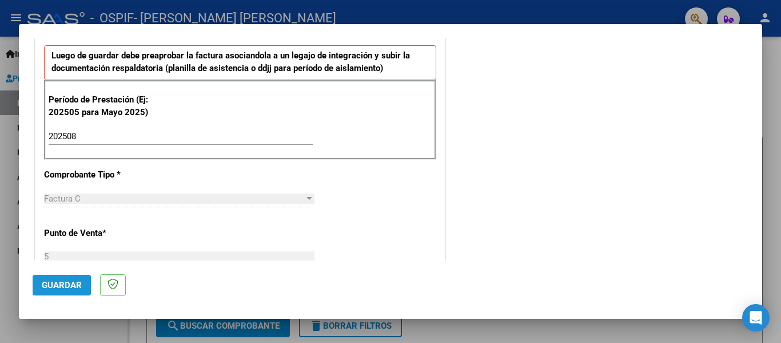
click at [75, 289] on span "Guardar" at bounding box center [62, 285] width 40 height 10
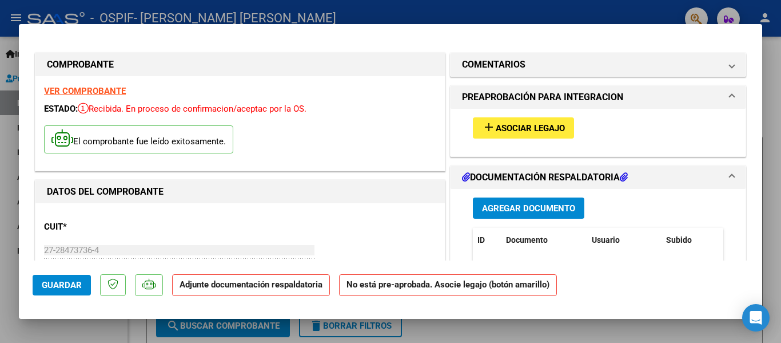
click at [518, 123] on span "Asociar Legajo" at bounding box center [530, 128] width 69 height 10
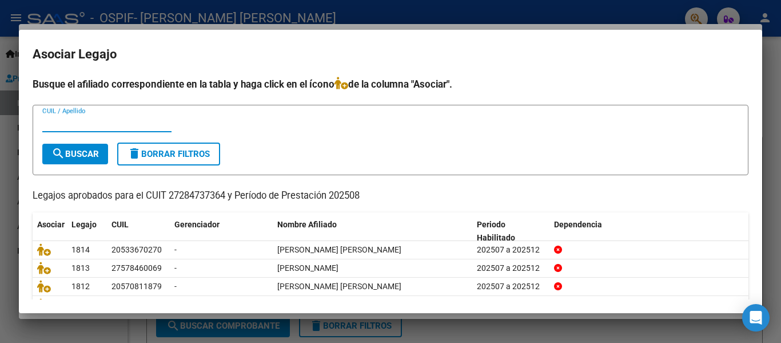
click at [90, 124] on input "CUIL / Apellido" at bounding box center [106, 123] width 129 height 10
click at [86, 150] on span "search Buscar" at bounding box center [74, 154] width 47 height 10
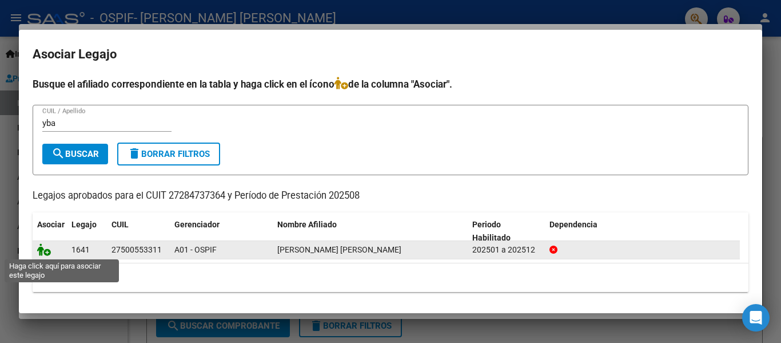
click at [43, 248] on icon at bounding box center [44, 249] width 14 height 13
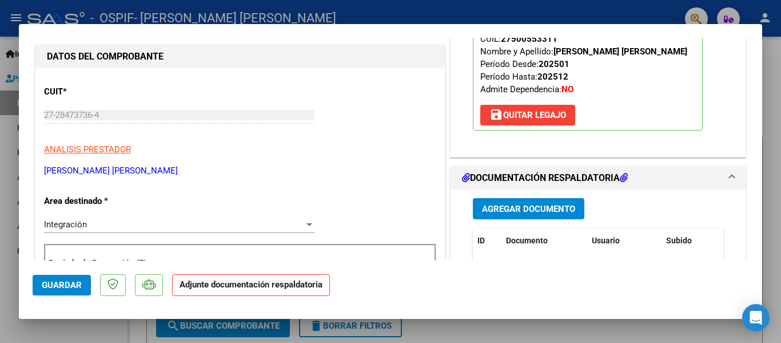
scroll to position [136, 0]
click at [528, 218] on button "Agregar Documento" at bounding box center [529, 207] width 112 height 21
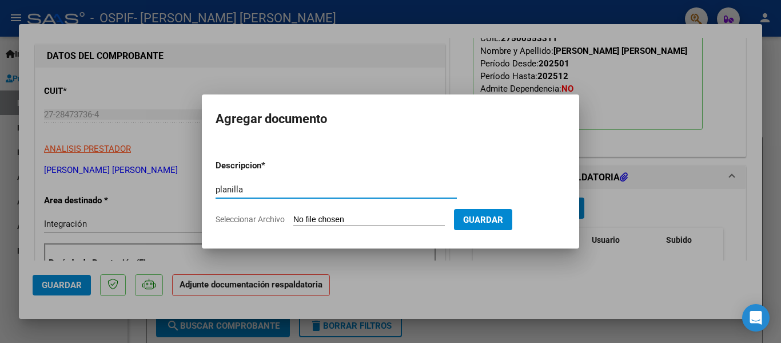
click at [330, 217] on input "Seleccionar Archivo" at bounding box center [369, 219] width 152 height 11
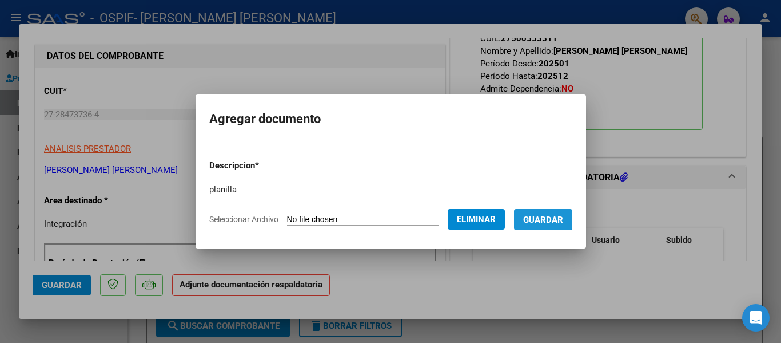
click at [554, 218] on span "Guardar" at bounding box center [543, 219] width 40 height 10
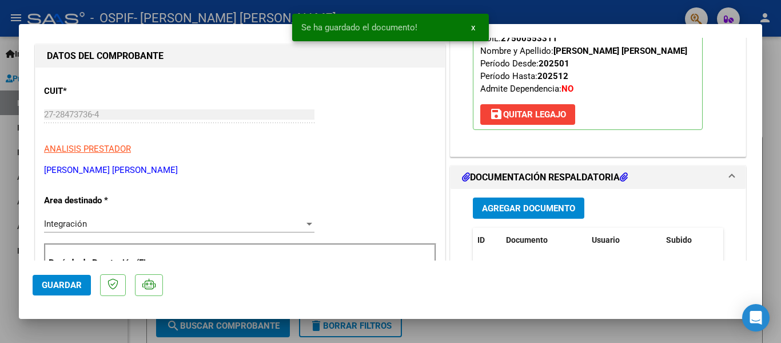
click at [177, 14] on div at bounding box center [390, 171] width 781 height 343
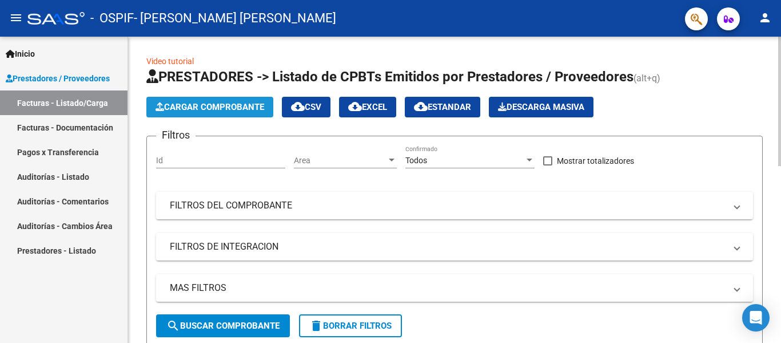
click at [194, 110] on span "Cargar Comprobante" at bounding box center [210, 107] width 109 height 10
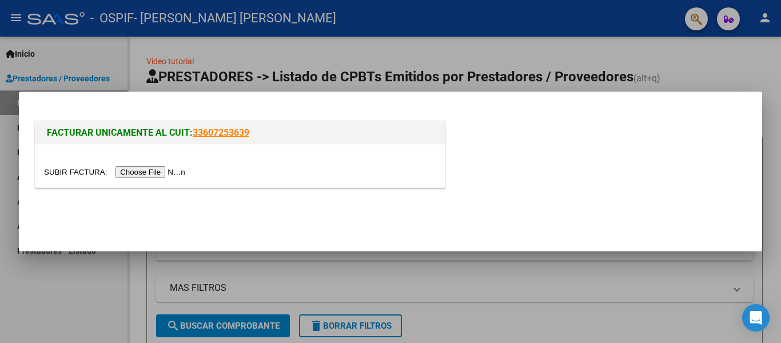
click at [161, 180] on div at bounding box center [240, 165] width 410 height 43
click at [163, 169] on input "file" at bounding box center [116, 172] width 145 height 12
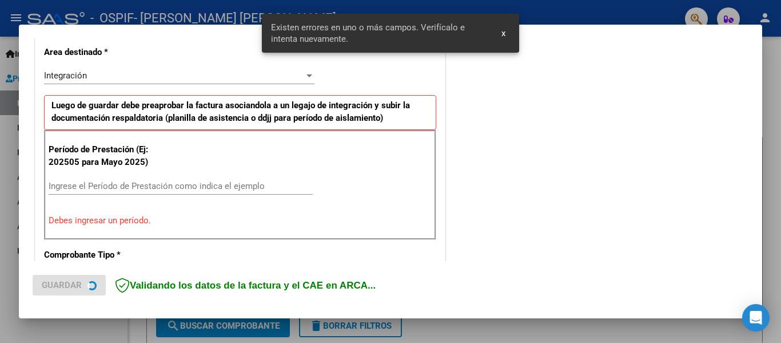
scroll to position [287, 0]
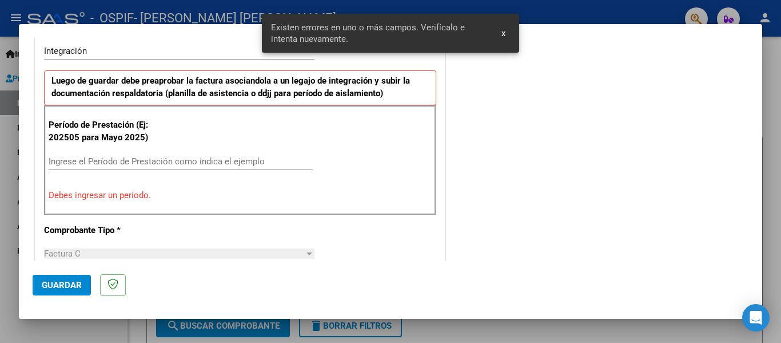
click at [109, 156] on input "Ingrese el Período de Prestación como indica el ejemplo" at bounding box center [181, 161] width 264 height 10
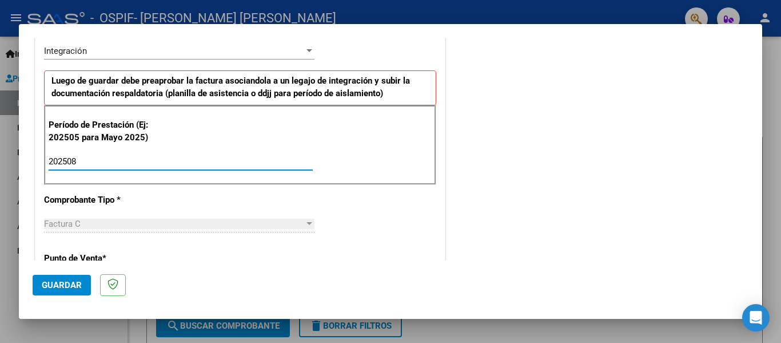
click at [63, 290] on span "Guardar" at bounding box center [62, 285] width 40 height 10
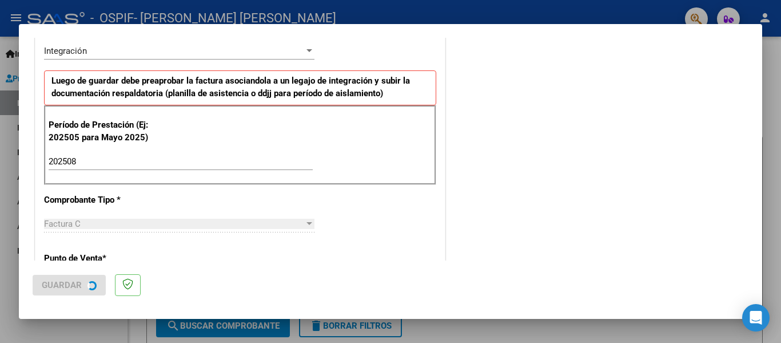
scroll to position [0, 0]
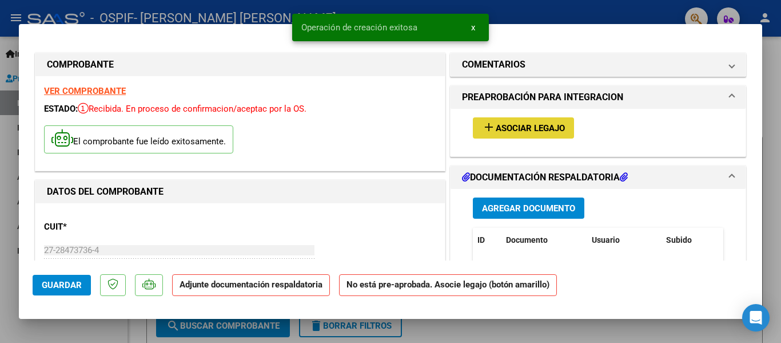
click at [538, 127] on span "Asociar Legajo" at bounding box center [530, 128] width 69 height 10
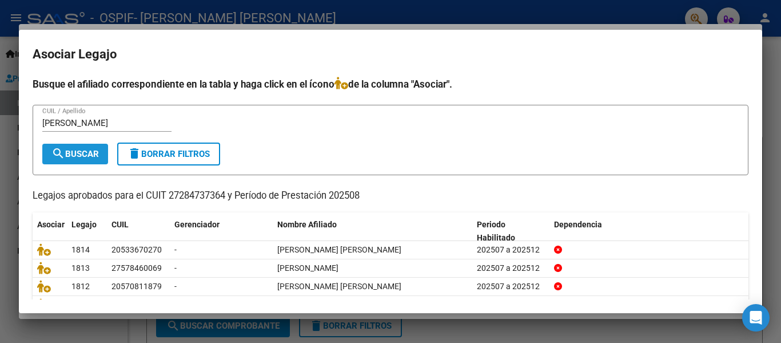
click at [91, 150] on span "search Buscar" at bounding box center [74, 154] width 47 height 10
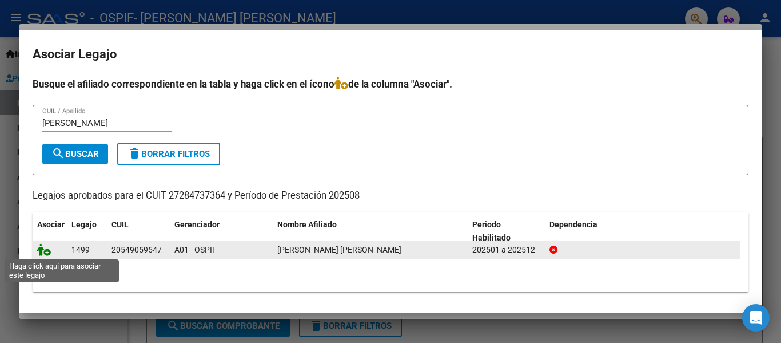
click at [43, 251] on icon at bounding box center [44, 249] width 14 height 13
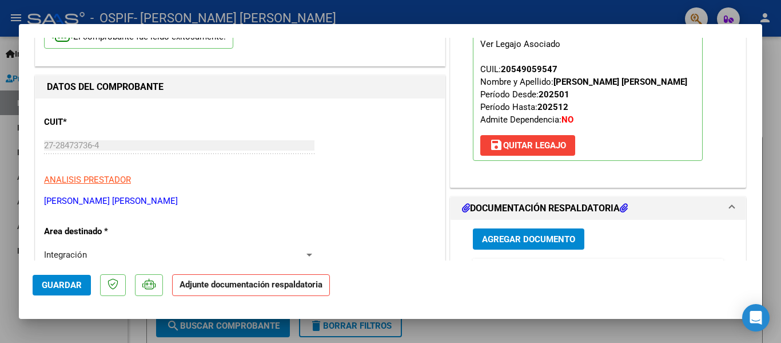
scroll to position [105, 0]
click at [128, 22] on div at bounding box center [390, 171] width 781 height 343
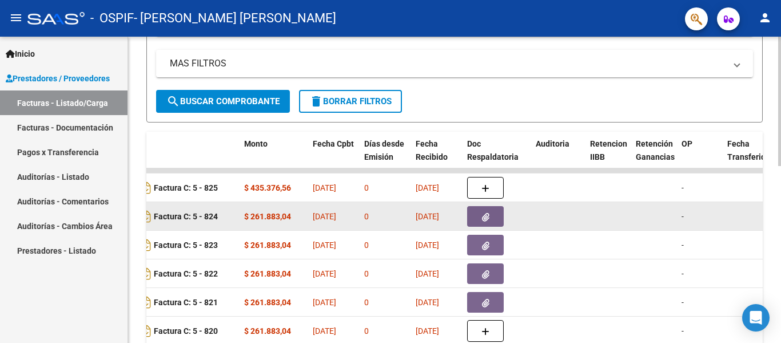
scroll to position [0, 430]
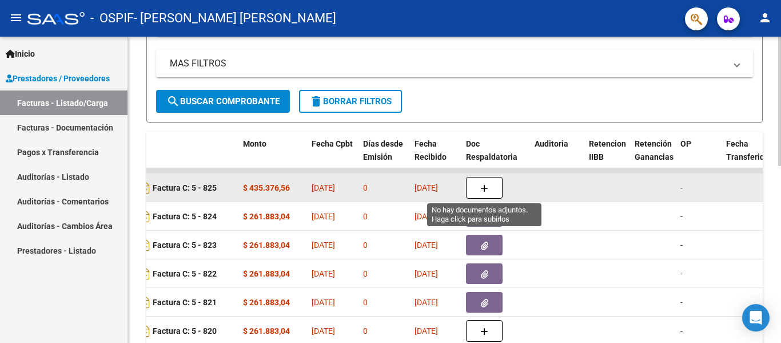
click at [492, 188] on button "button" at bounding box center [484, 188] width 37 height 22
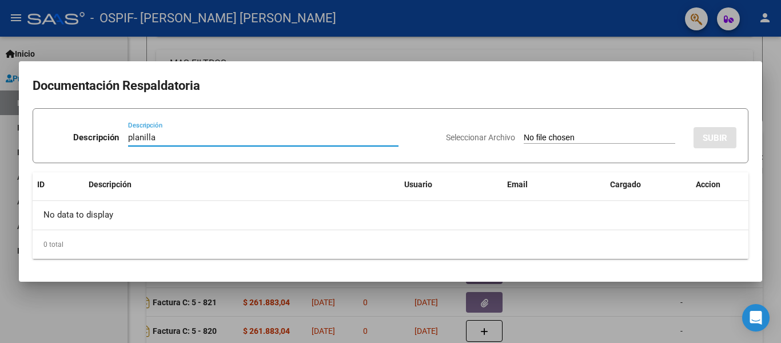
click at [539, 137] on input "Seleccionar Archivo" at bounding box center [600, 138] width 152 height 11
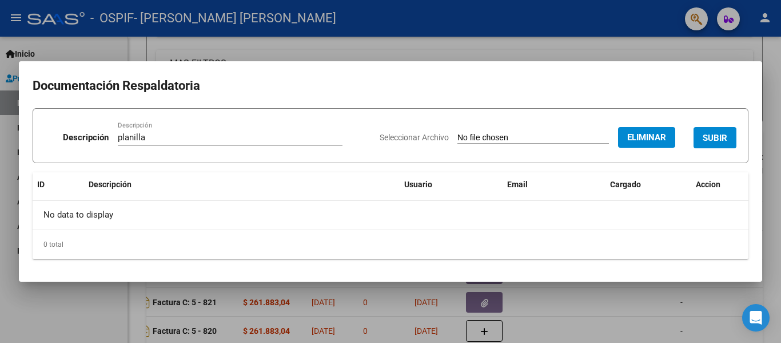
click at [718, 138] on span "SUBIR" at bounding box center [715, 138] width 25 height 10
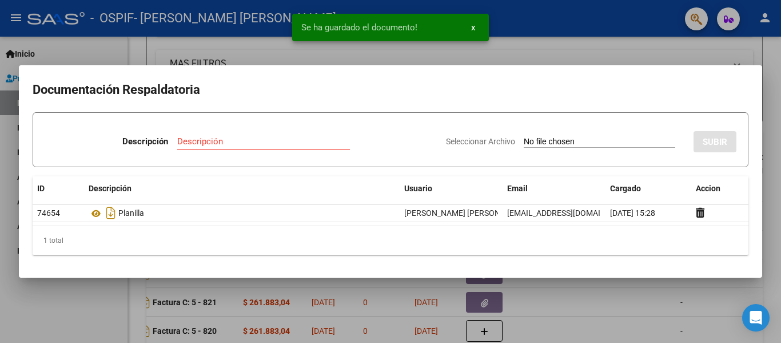
click at [149, 25] on div at bounding box center [390, 171] width 781 height 343
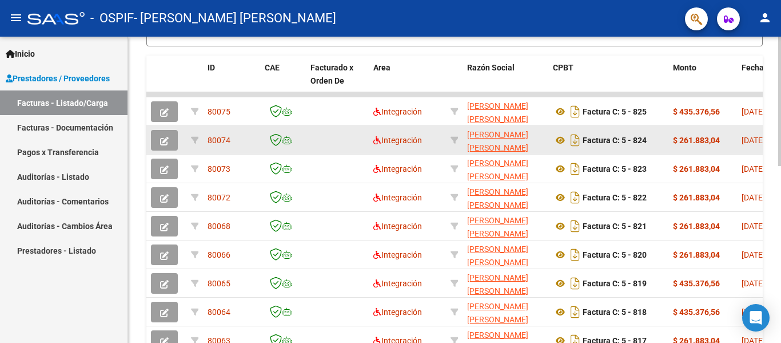
scroll to position [0, 0]
